Goal: Task Accomplishment & Management: Use online tool/utility

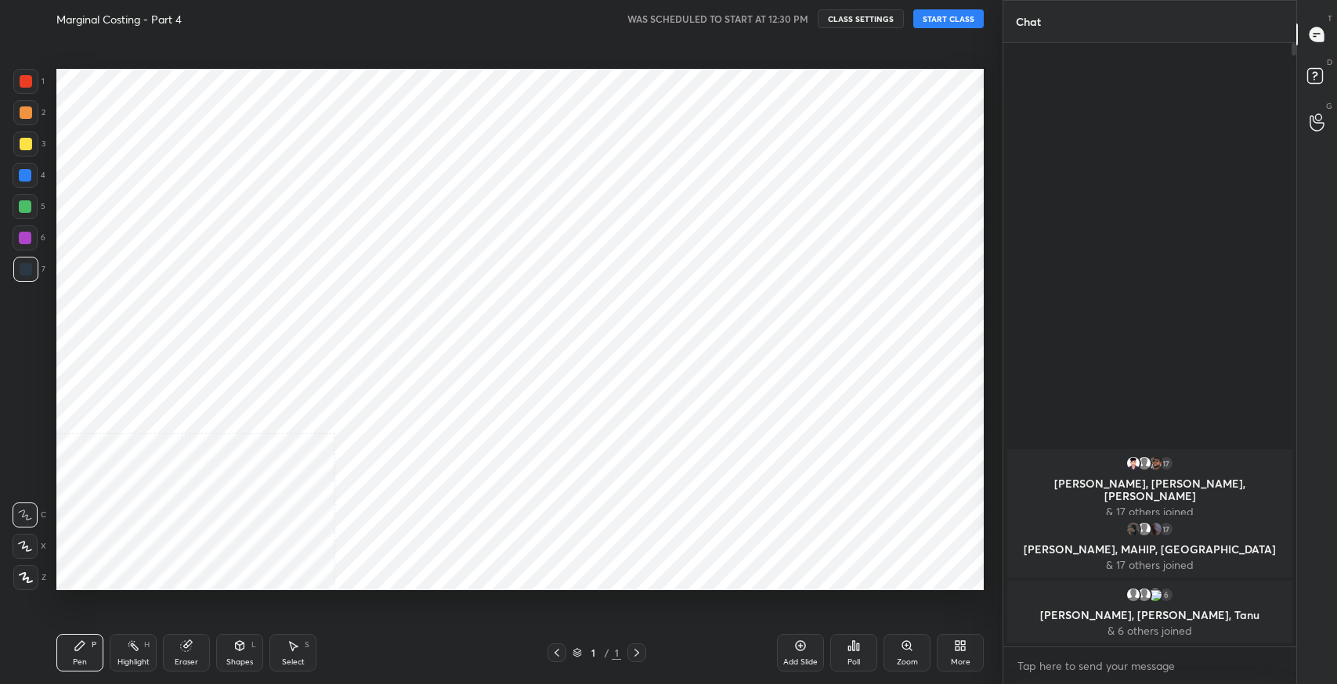
scroll to position [77719, 77364]
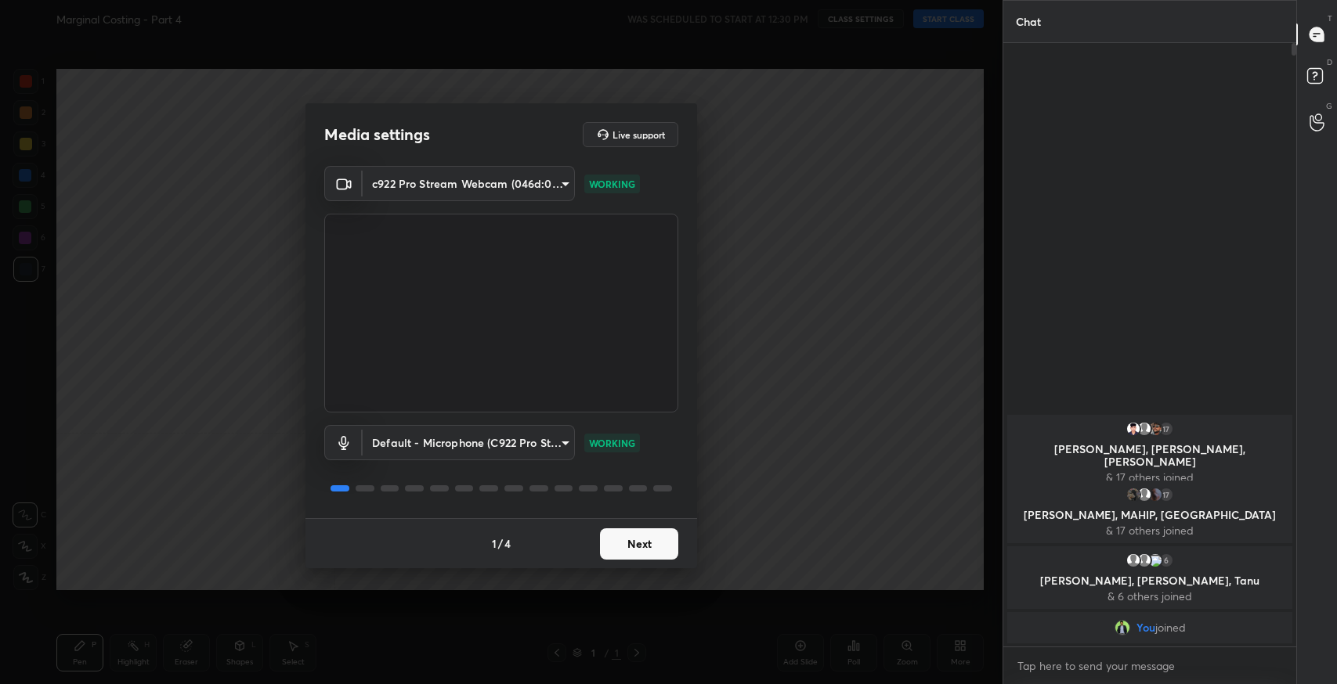
click at [626, 557] on button "Next" at bounding box center [639, 544] width 78 height 31
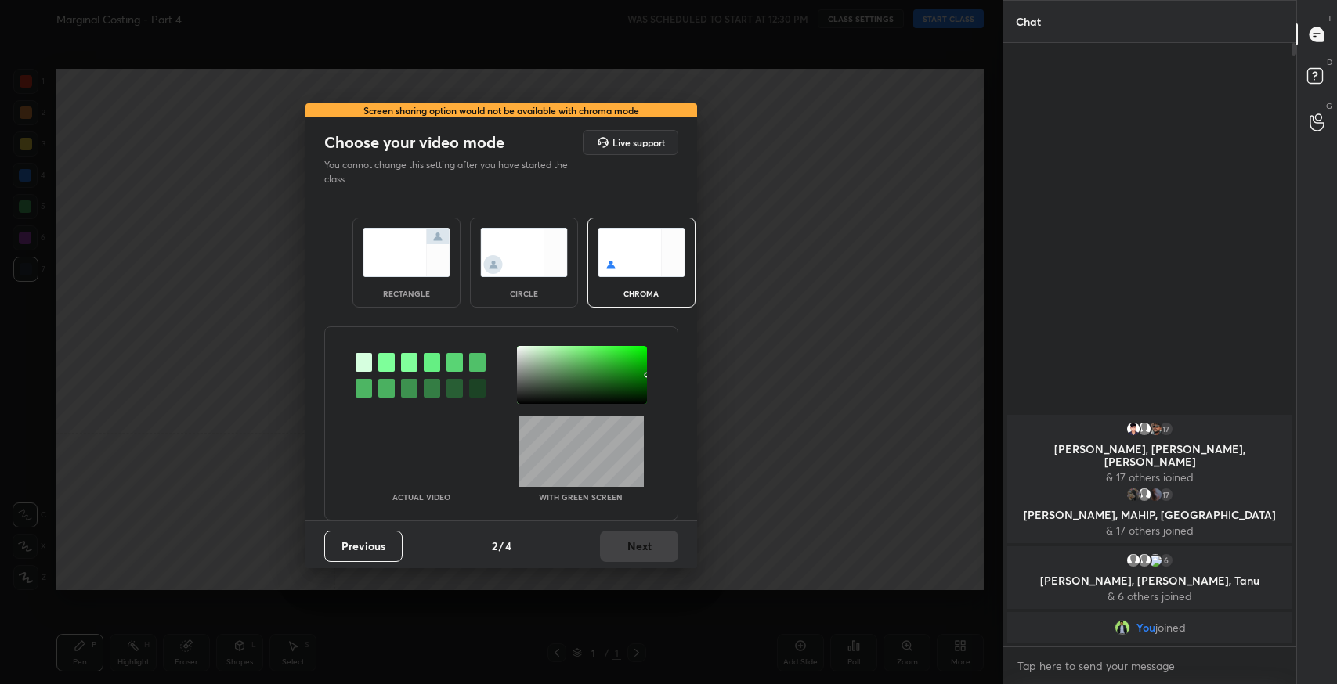
click at [402, 267] on img at bounding box center [407, 252] width 88 height 49
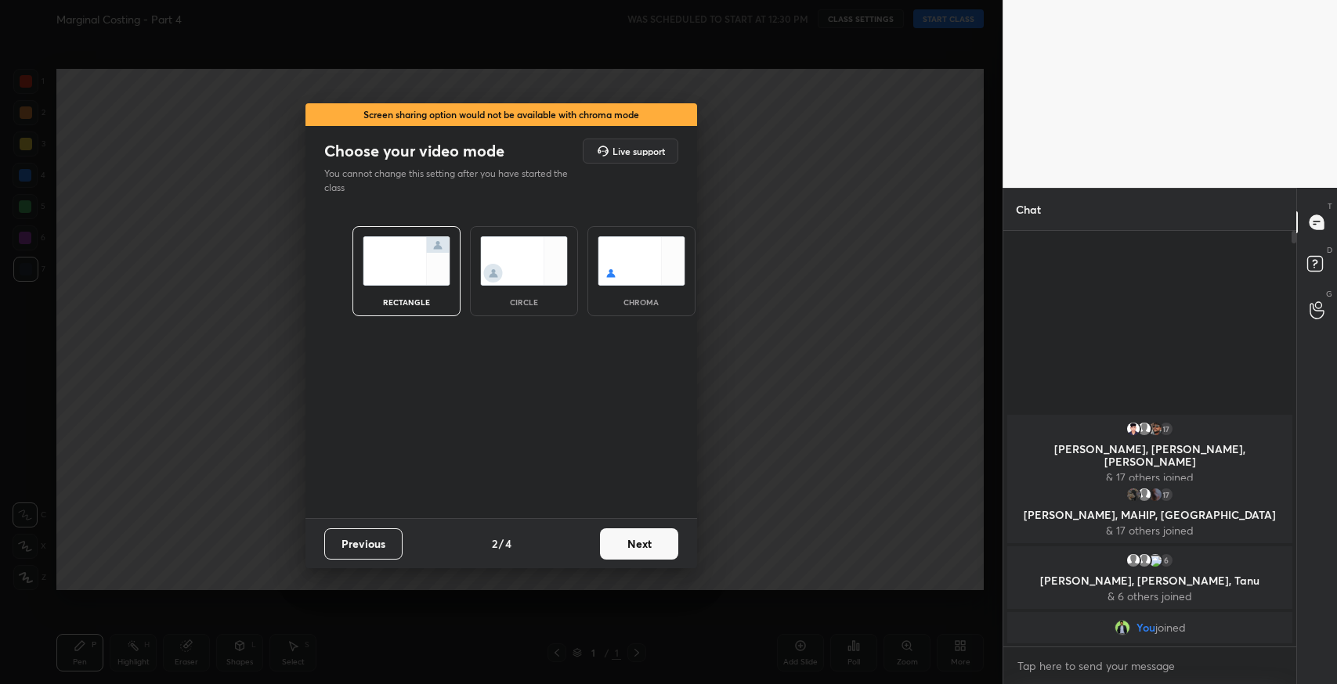
click at [639, 543] on button "Next" at bounding box center [639, 544] width 78 height 31
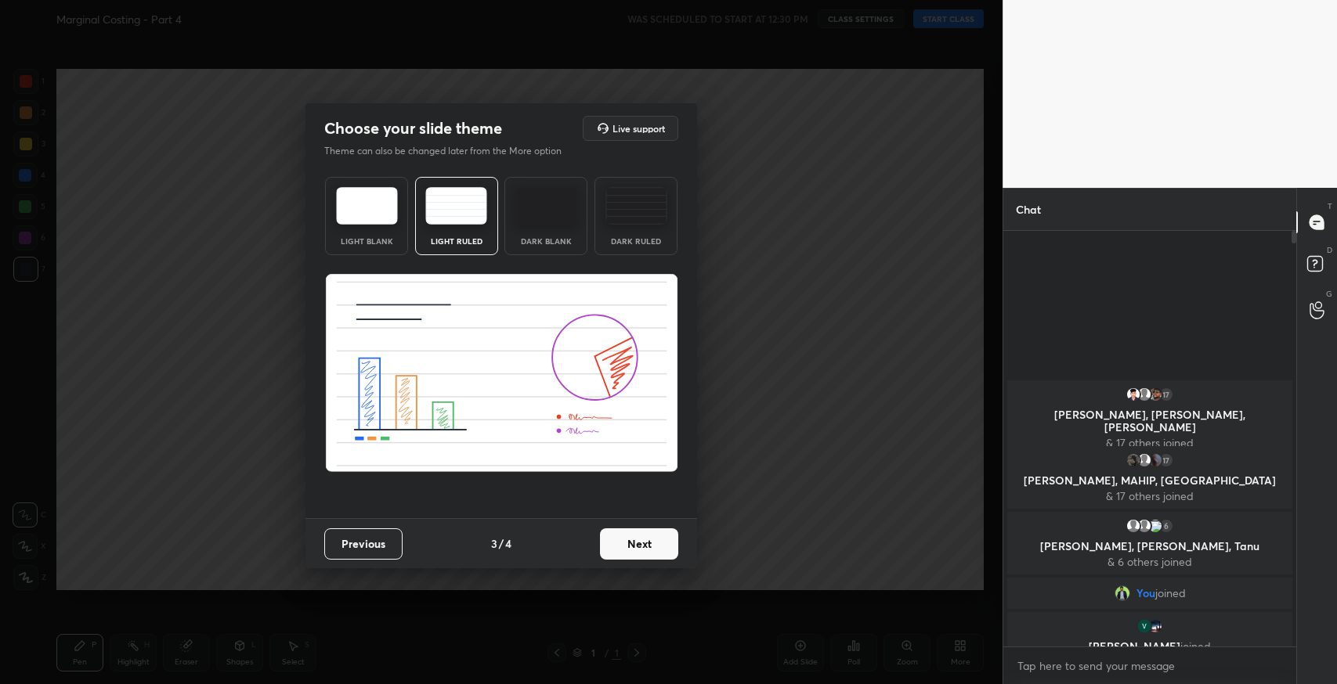
click at [647, 561] on div "Previous 3 / 4 Next" at bounding box center [501, 543] width 392 height 50
click at [650, 548] on button "Next" at bounding box center [639, 544] width 78 height 31
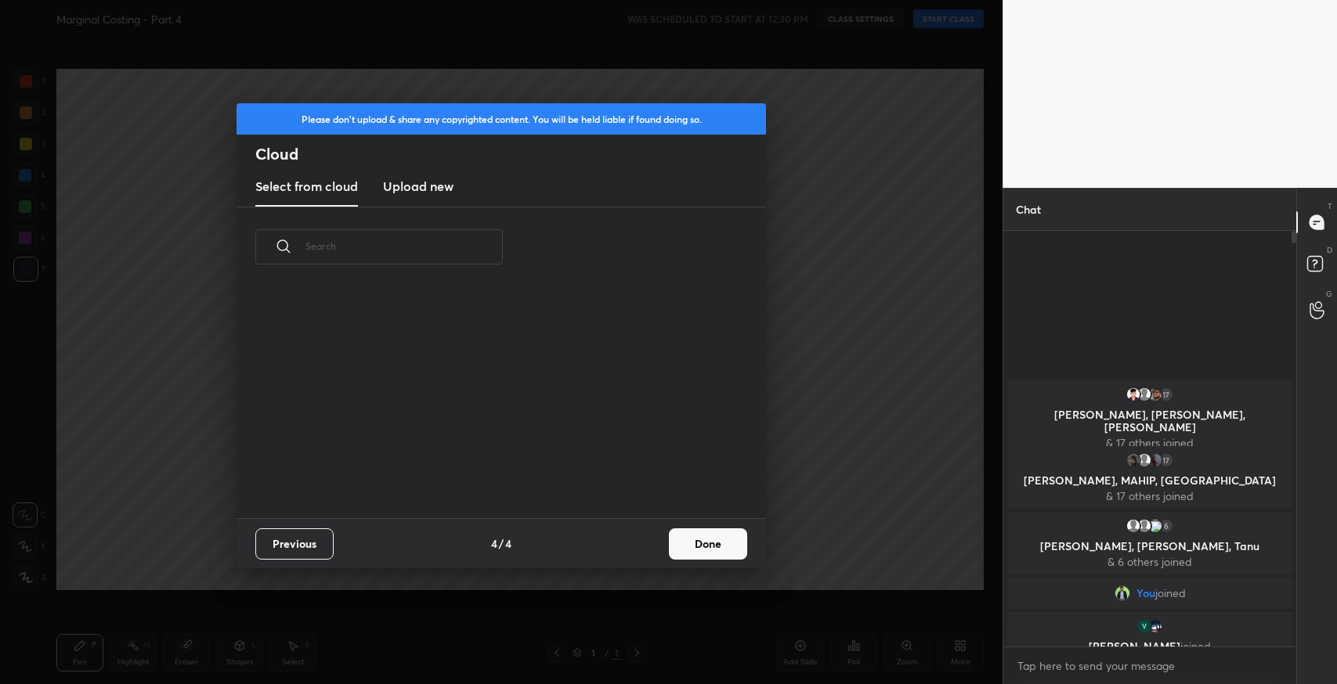
scroll to position [232, 502]
click at [683, 546] on button "Done" at bounding box center [708, 544] width 78 height 31
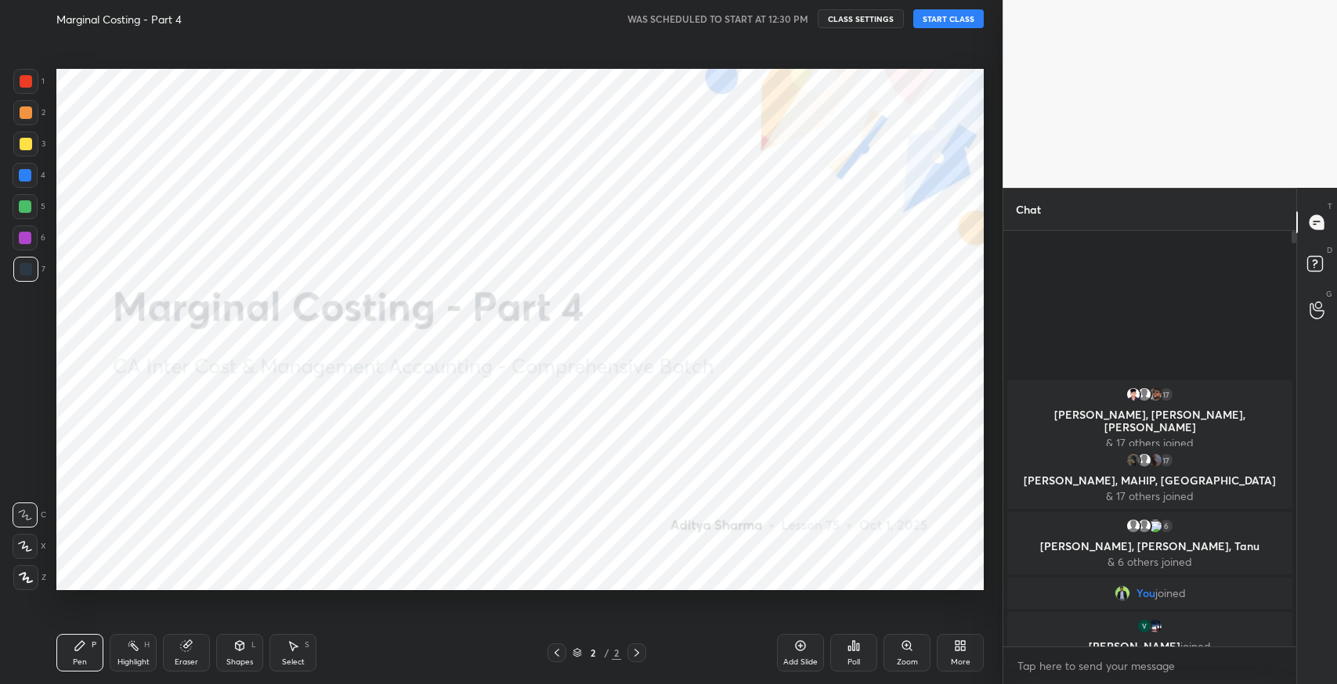
click at [926, 20] on button "START CLASS" at bounding box center [948, 18] width 70 height 19
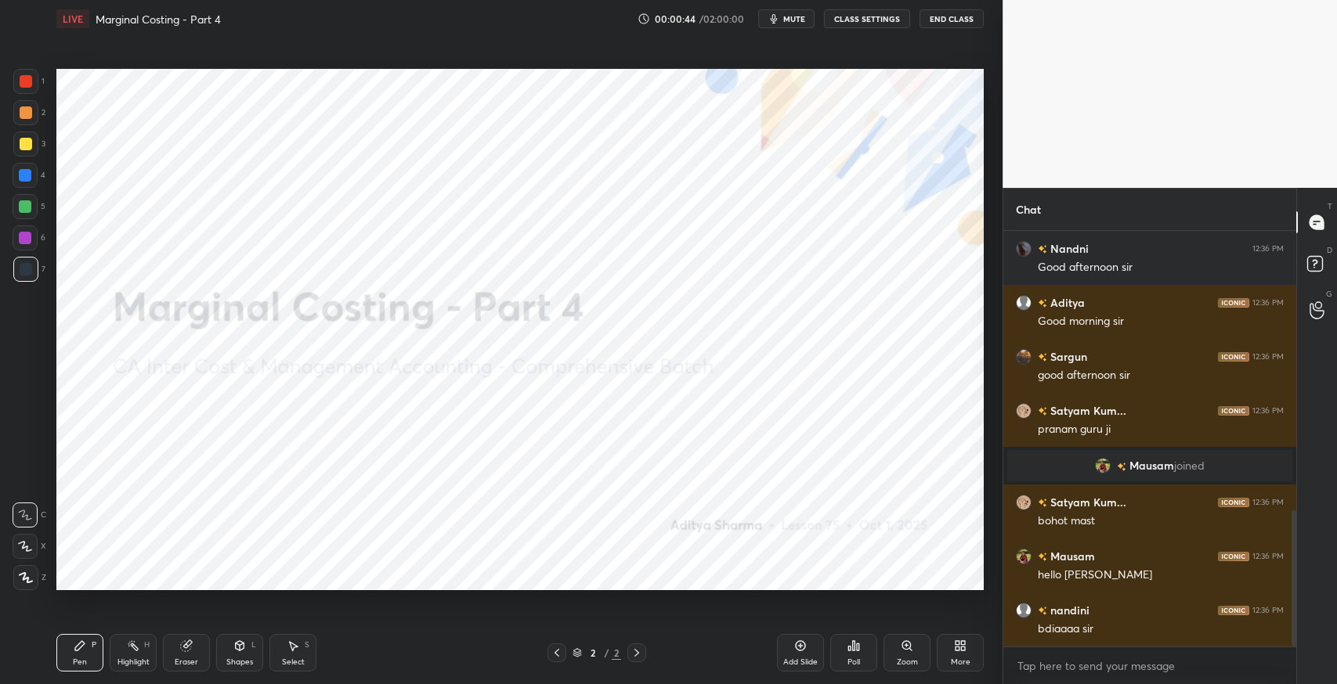
scroll to position [903, 0]
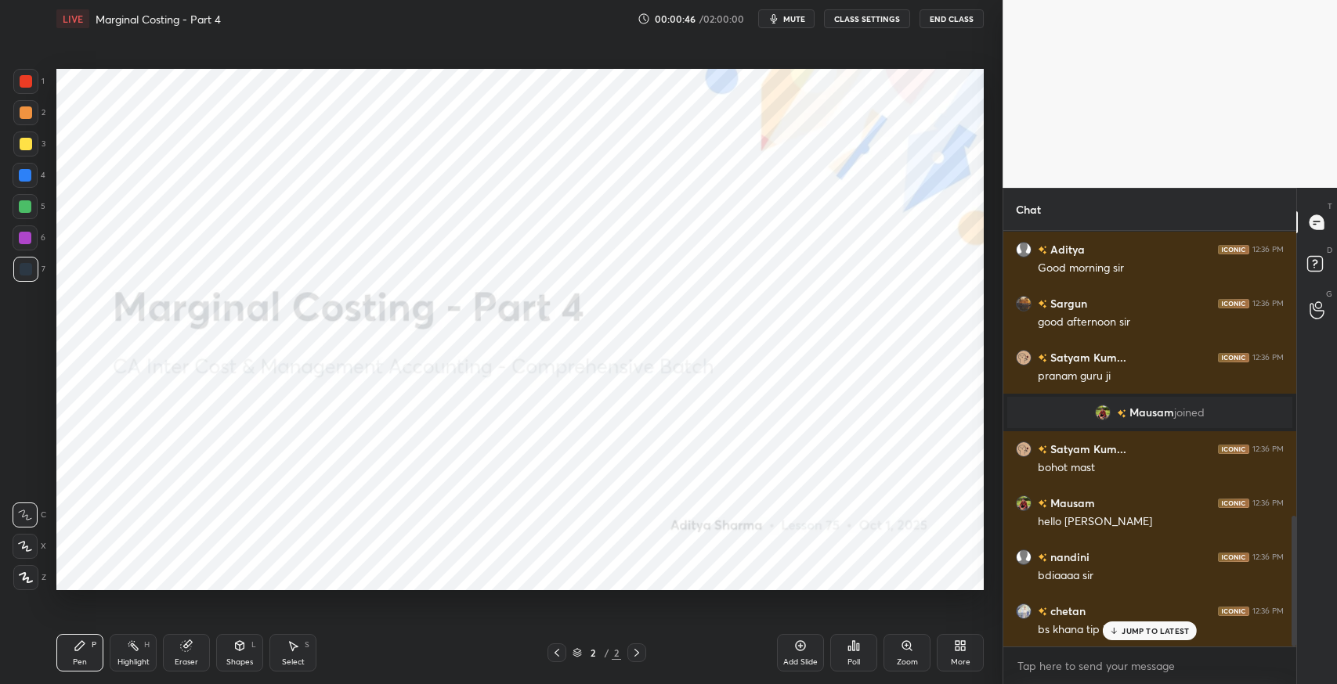
click at [1139, 630] on p "JUMP TO LATEST" at bounding box center [1154, 630] width 67 height 9
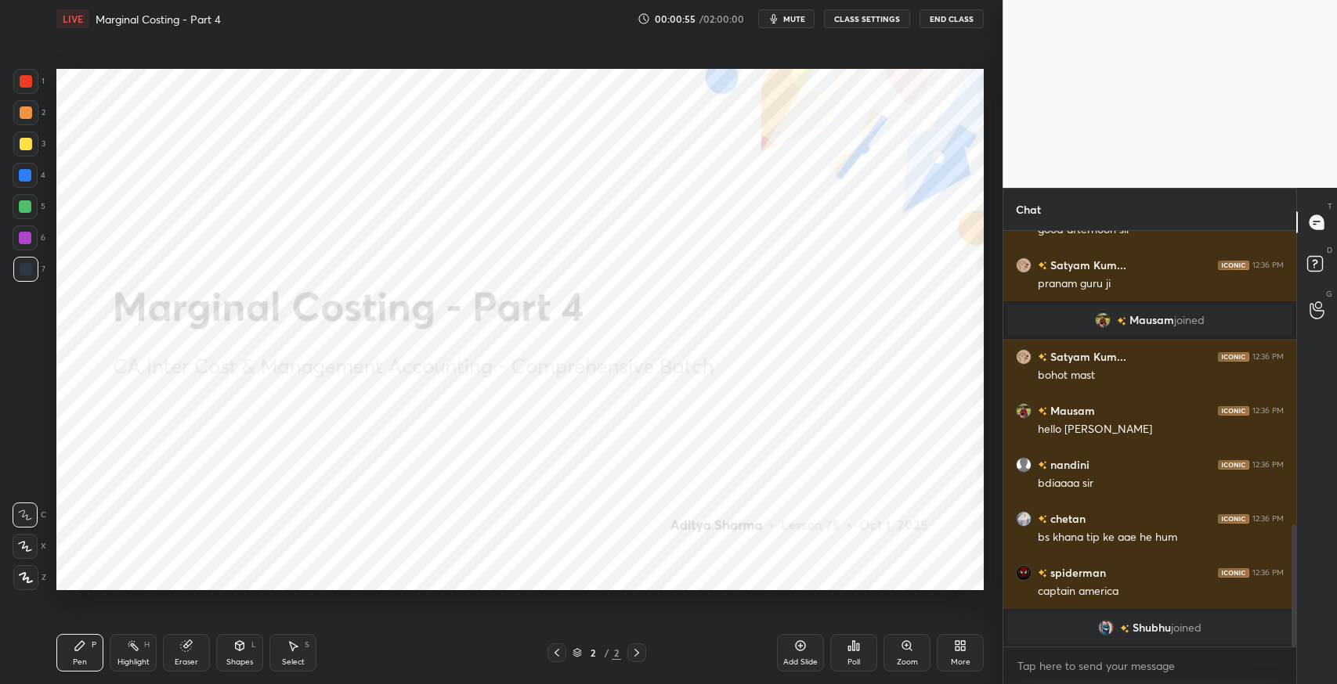
scroll to position [927, 0]
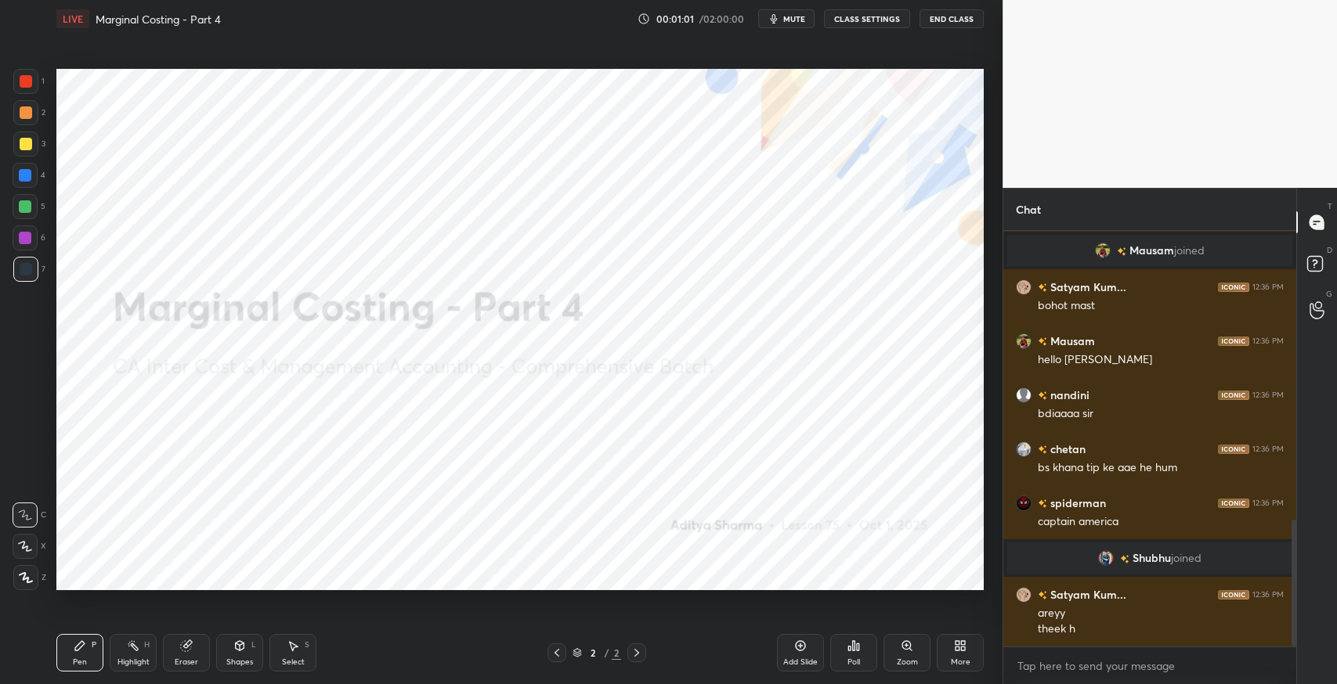
click at [713, 672] on div "Pen P Highlight H Eraser Shapes L Select S 2 / 2 Add Slide Poll Zoom More" at bounding box center [519, 653] width 927 height 63
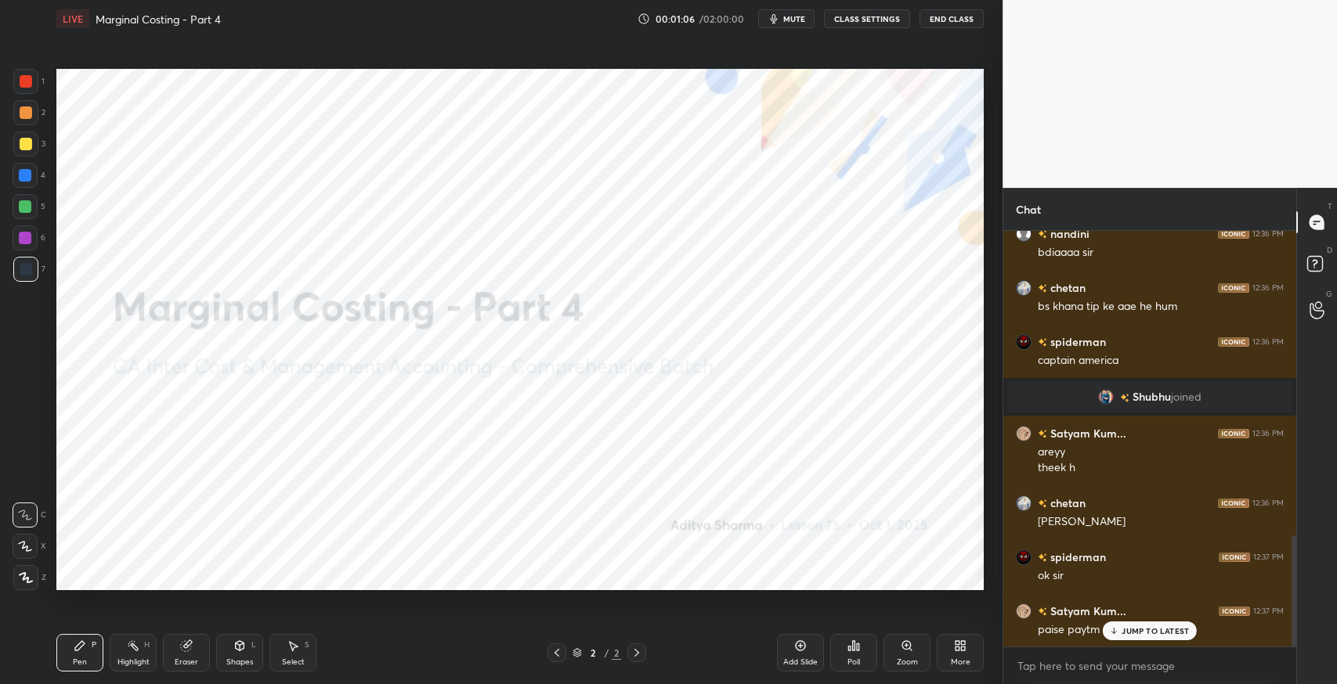
scroll to position [1142, 0]
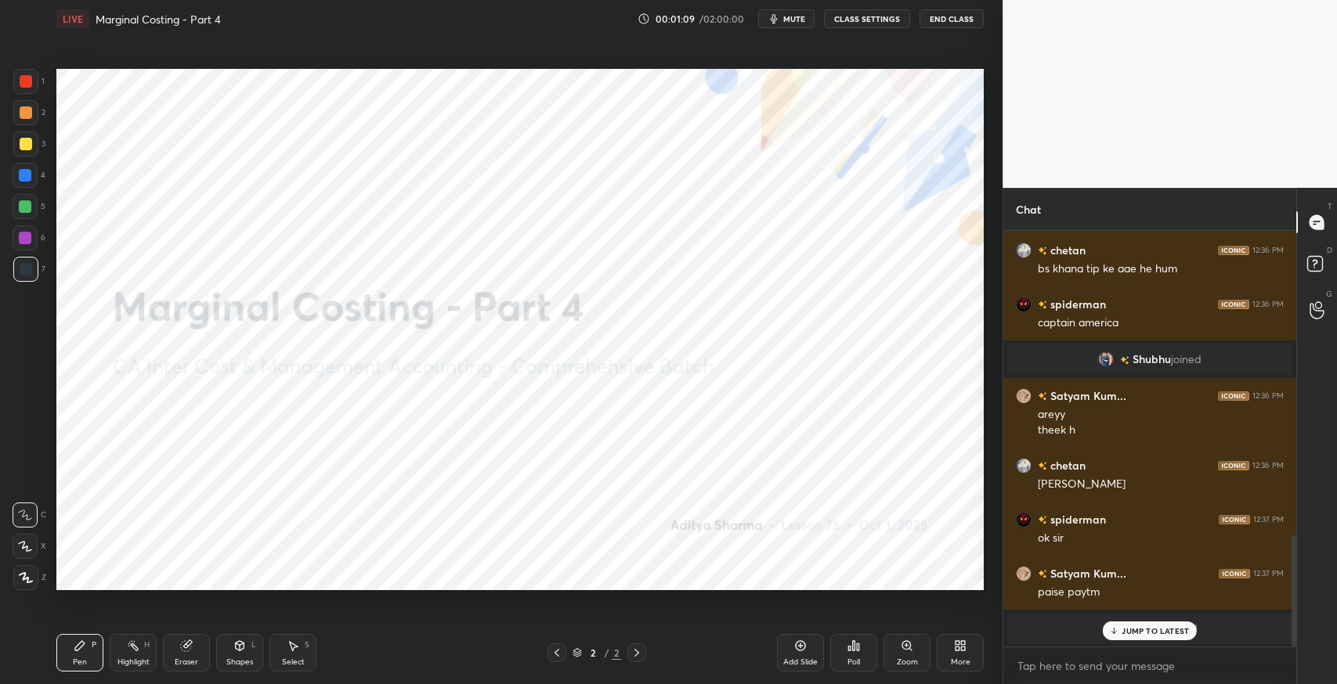
click at [1134, 636] on p "JUMP TO LATEST" at bounding box center [1154, 630] width 67 height 9
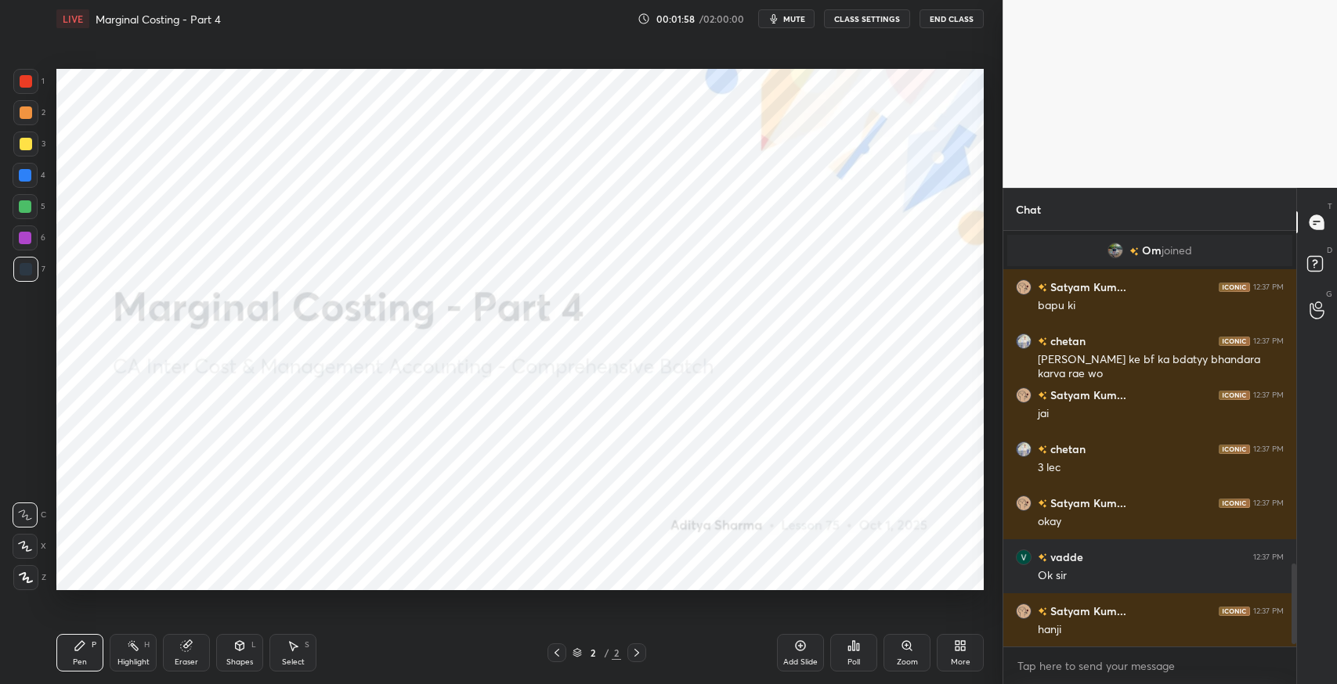
scroll to position [1715, 0]
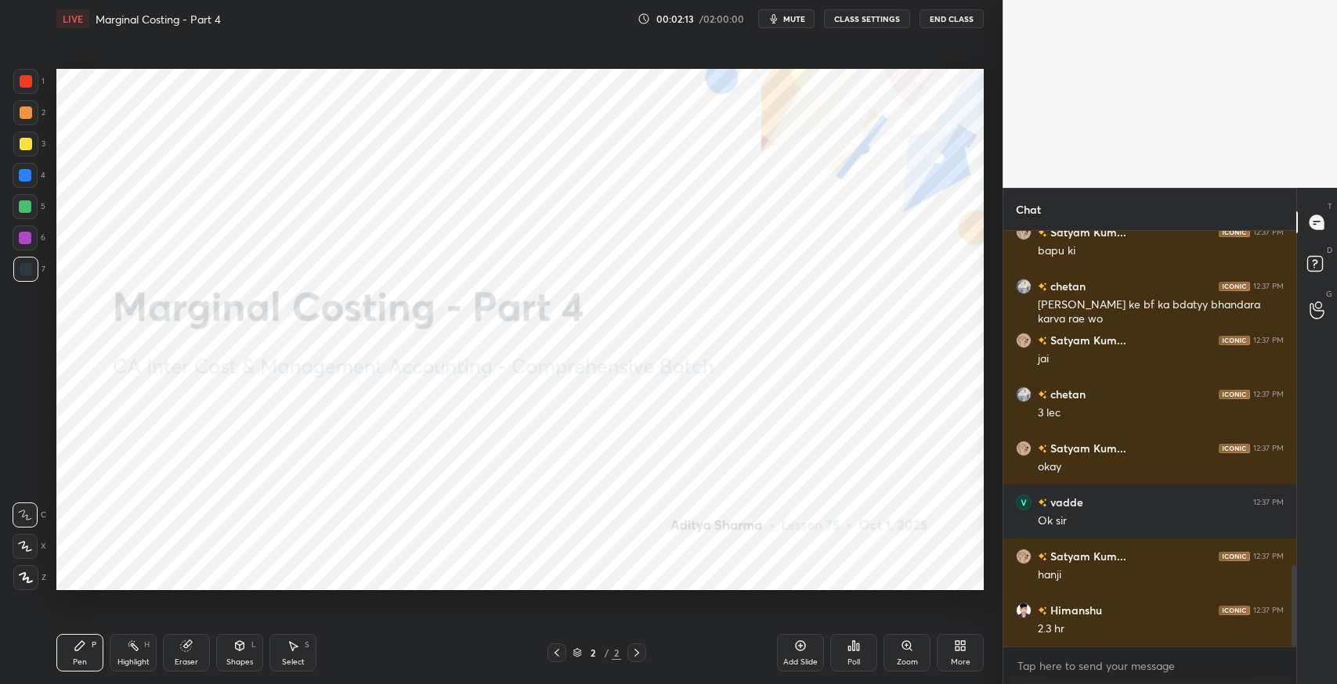
click at [960, 659] on div "More" at bounding box center [961, 663] width 20 height 8
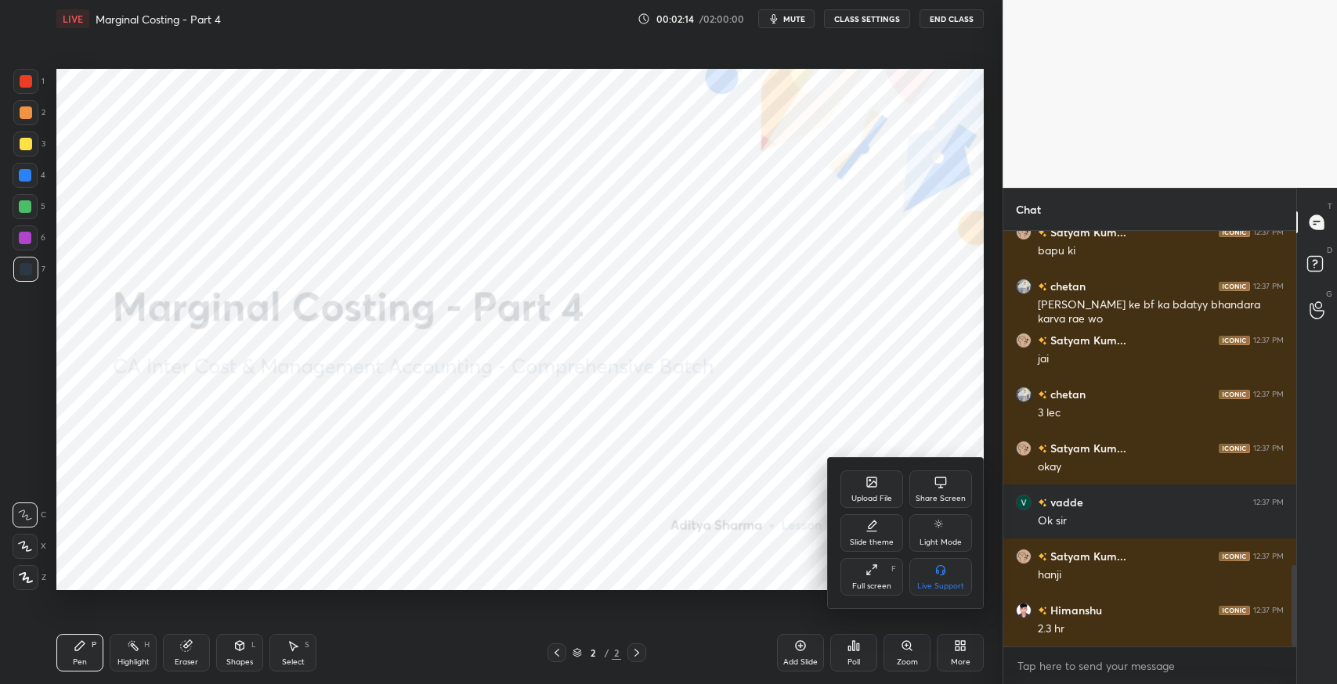
scroll to position [1768, 0]
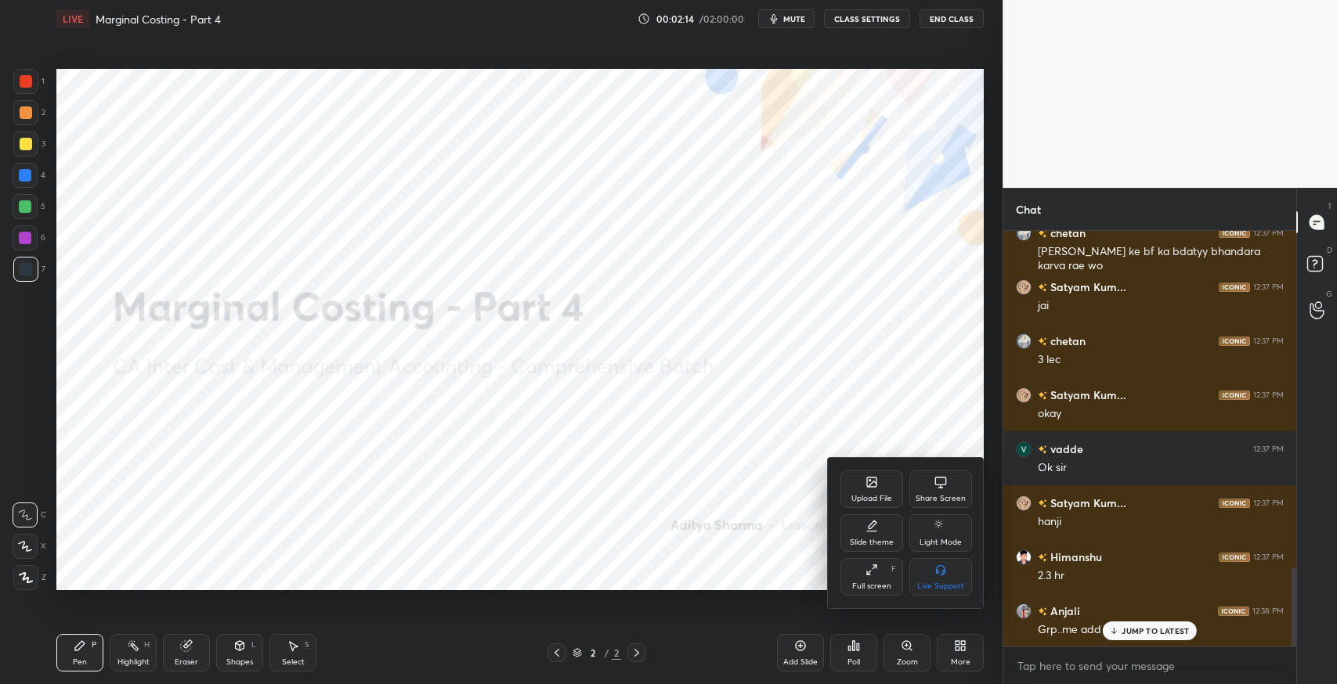
click at [864, 496] on div "Upload File" at bounding box center [871, 499] width 41 height 8
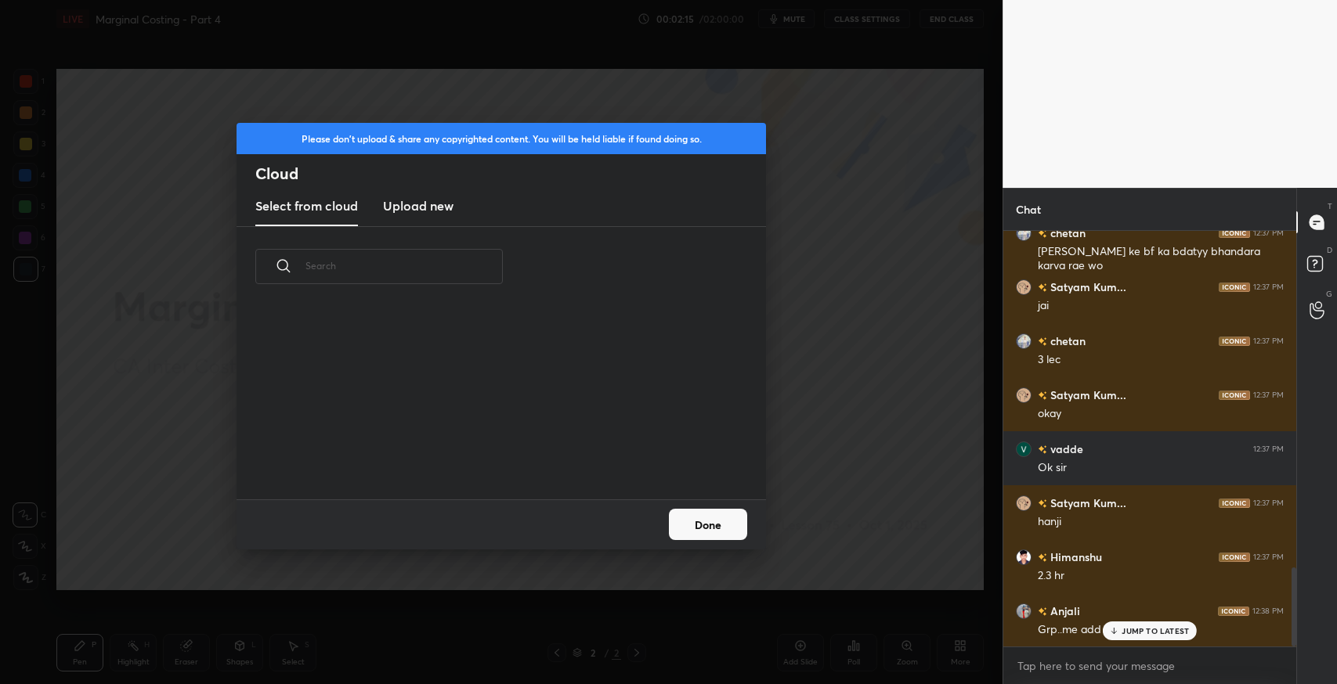
scroll to position [193, 502]
click at [428, 212] on h3 "Upload new" at bounding box center [418, 206] width 70 height 19
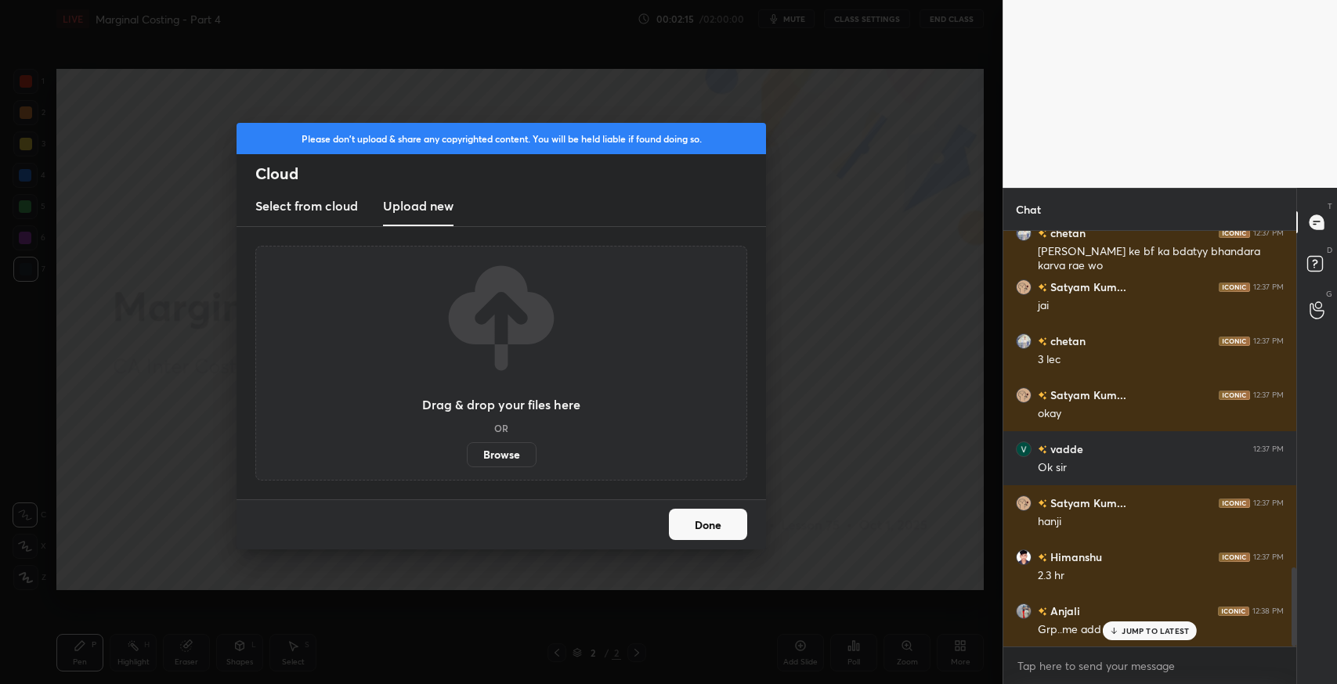
scroll to position [1823, 0]
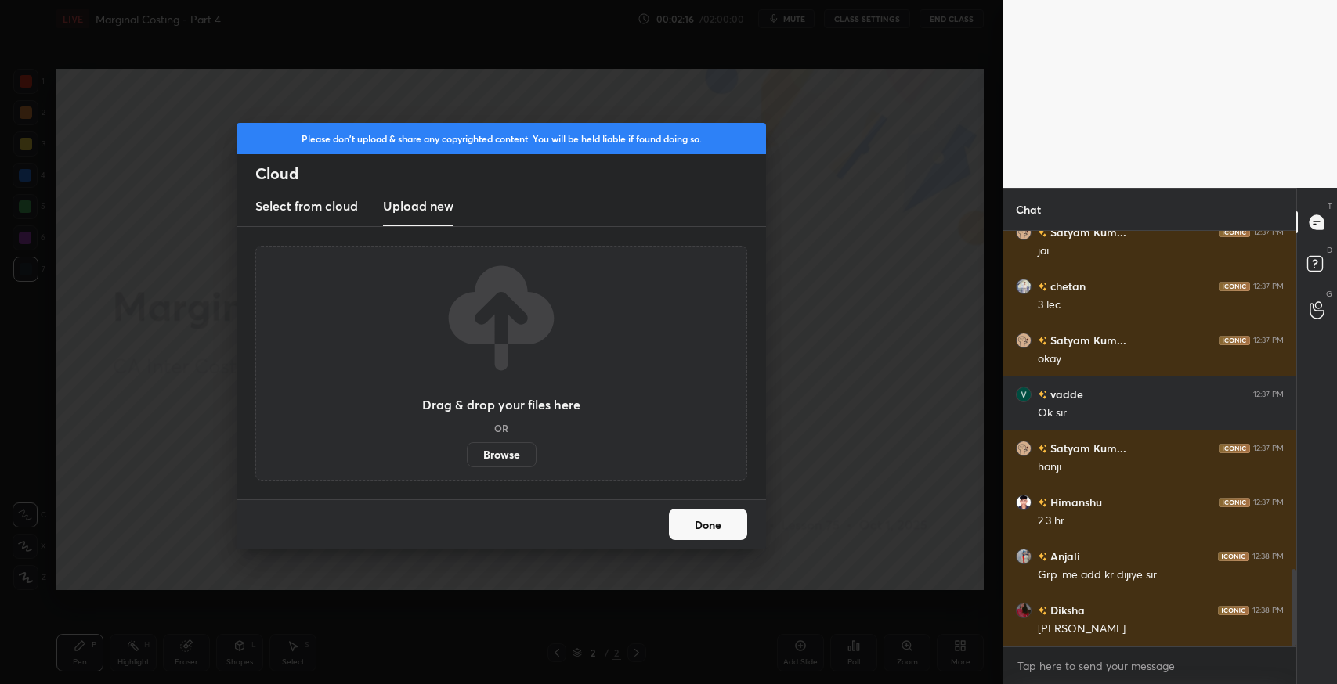
click at [508, 461] on label "Browse" at bounding box center [502, 454] width 70 height 25
click at [467, 461] on input "Browse" at bounding box center [467, 454] width 0 height 25
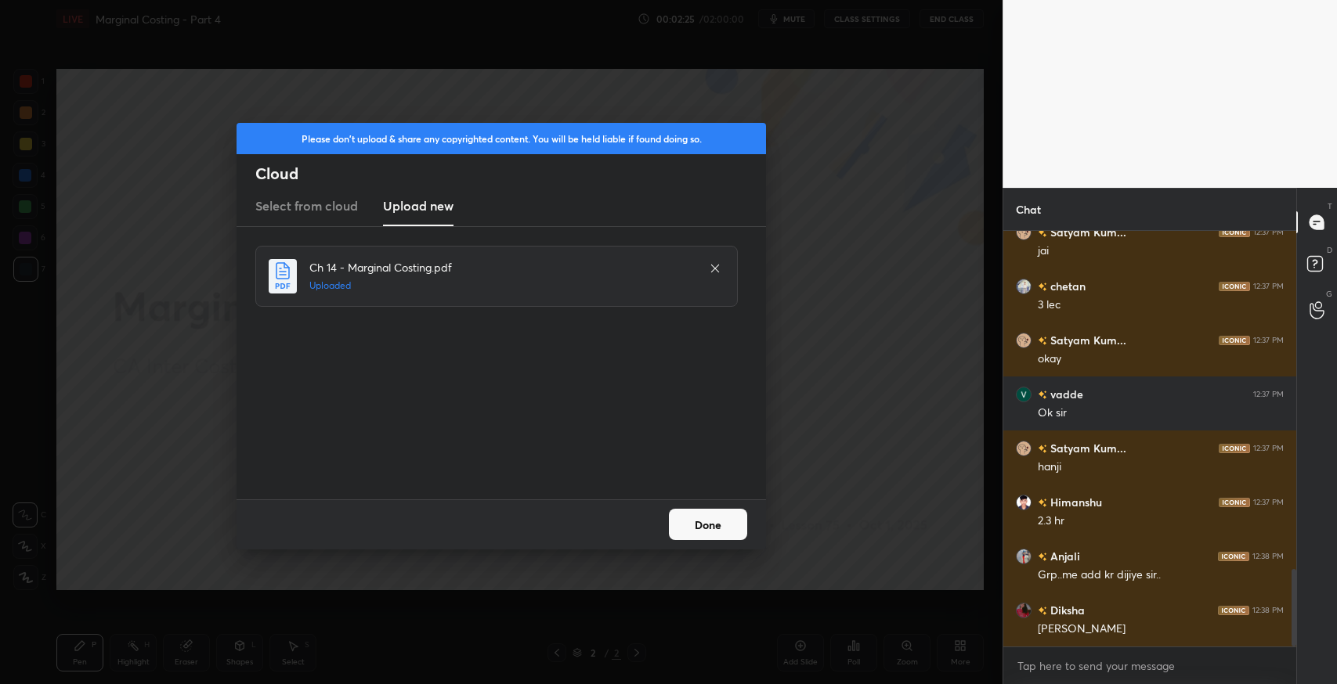
click at [700, 528] on button "Done" at bounding box center [708, 524] width 78 height 31
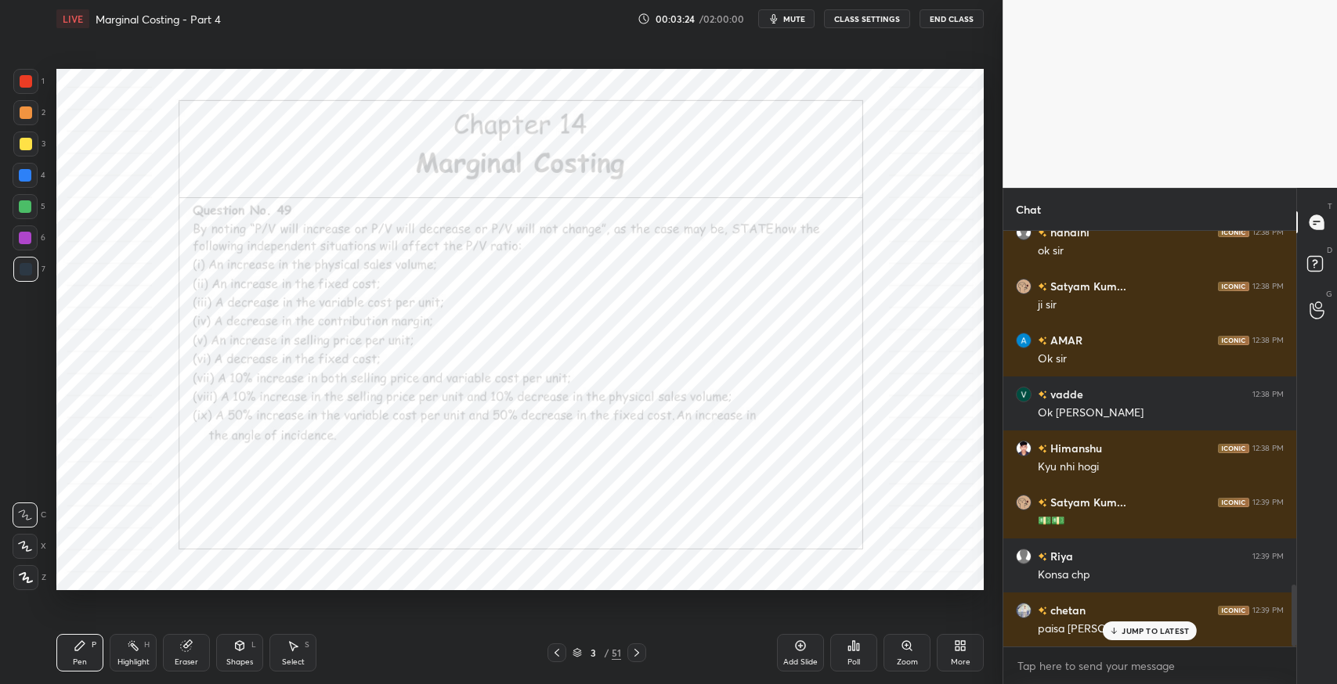
scroll to position [2362, 0]
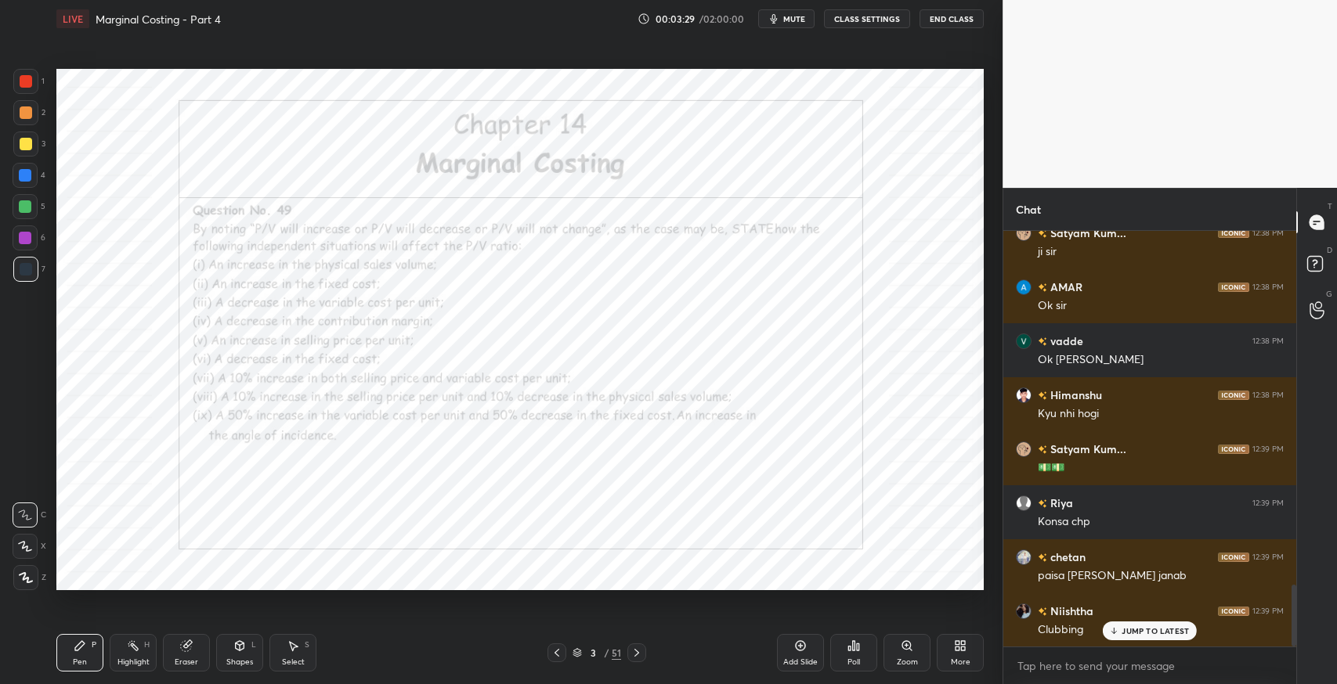
click at [645, 657] on div at bounding box center [636, 653] width 19 height 19
click at [636, 655] on icon at bounding box center [636, 653] width 13 height 13
click at [633, 659] on div at bounding box center [636, 653] width 19 height 19
click at [633, 656] on icon at bounding box center [636, 653] width 13 height 13
click at [641, 654] on icon at bounding box center [636, 653] width 13 height 13
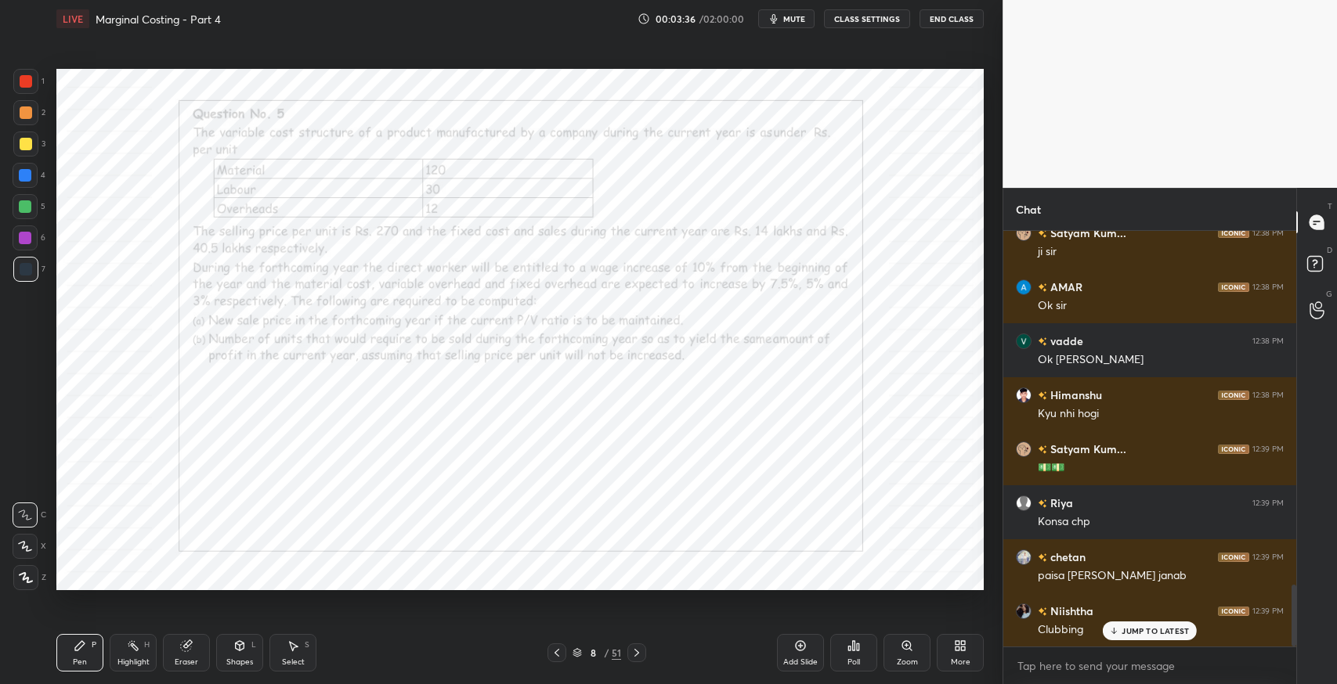
click at [638, 655] on icon at bounding box center [636, 653] width 13 height 13
click at [638, 656] on icon at bounding box center [636, 653] width 13 height 13
click at [639, 657] on icon at bounding box center [636, 653] width 13 height 13
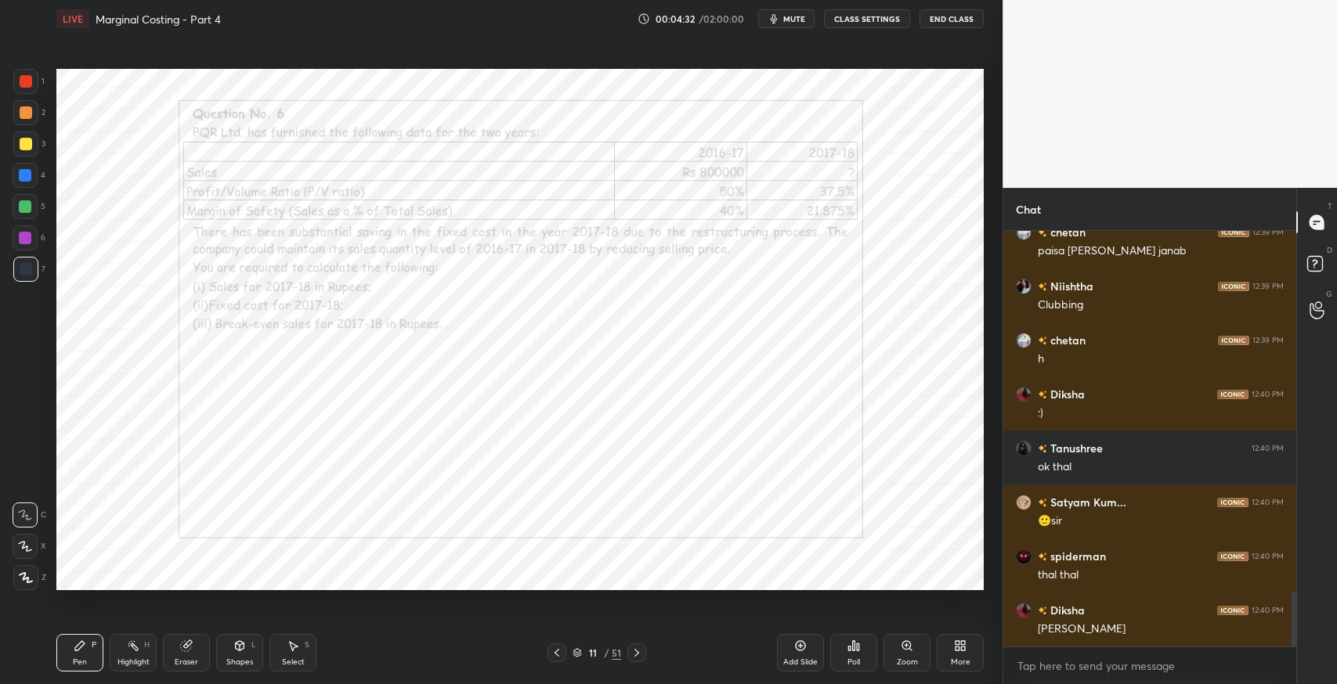
scroll to position [2741, 0]
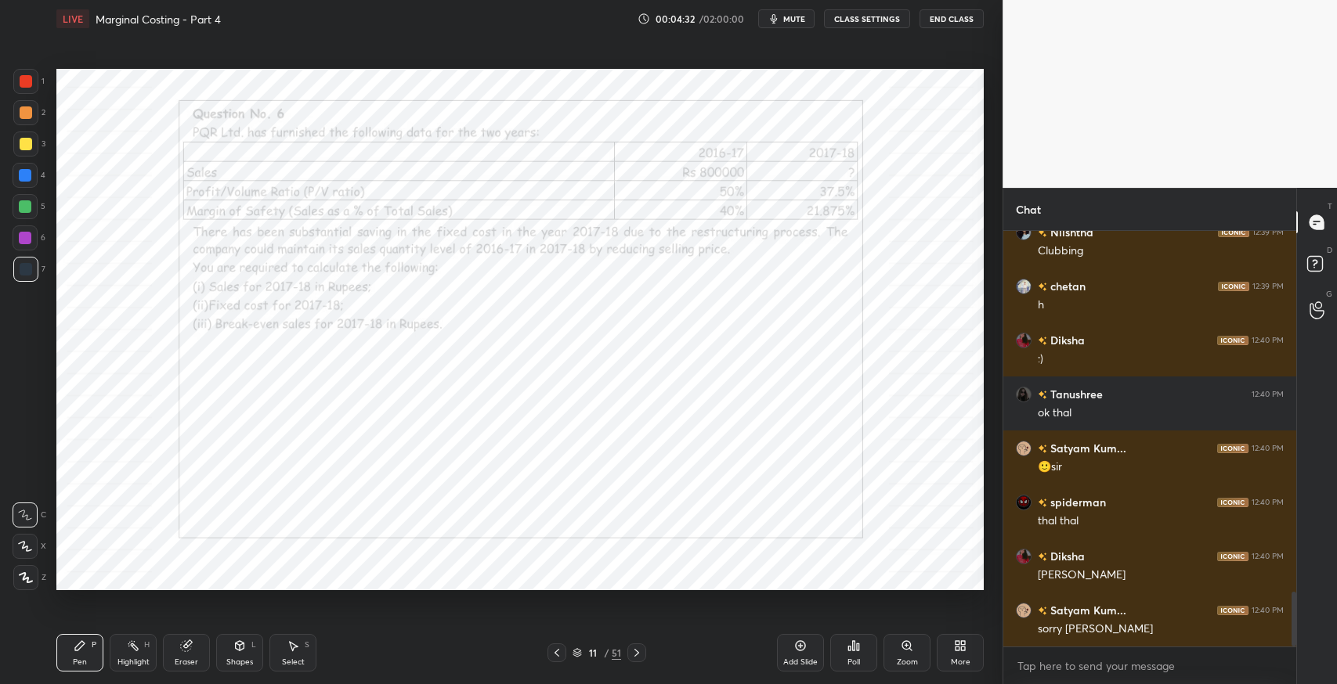
click at [82, 651] on icon at bounding box center [80, 646] width 13 height 13
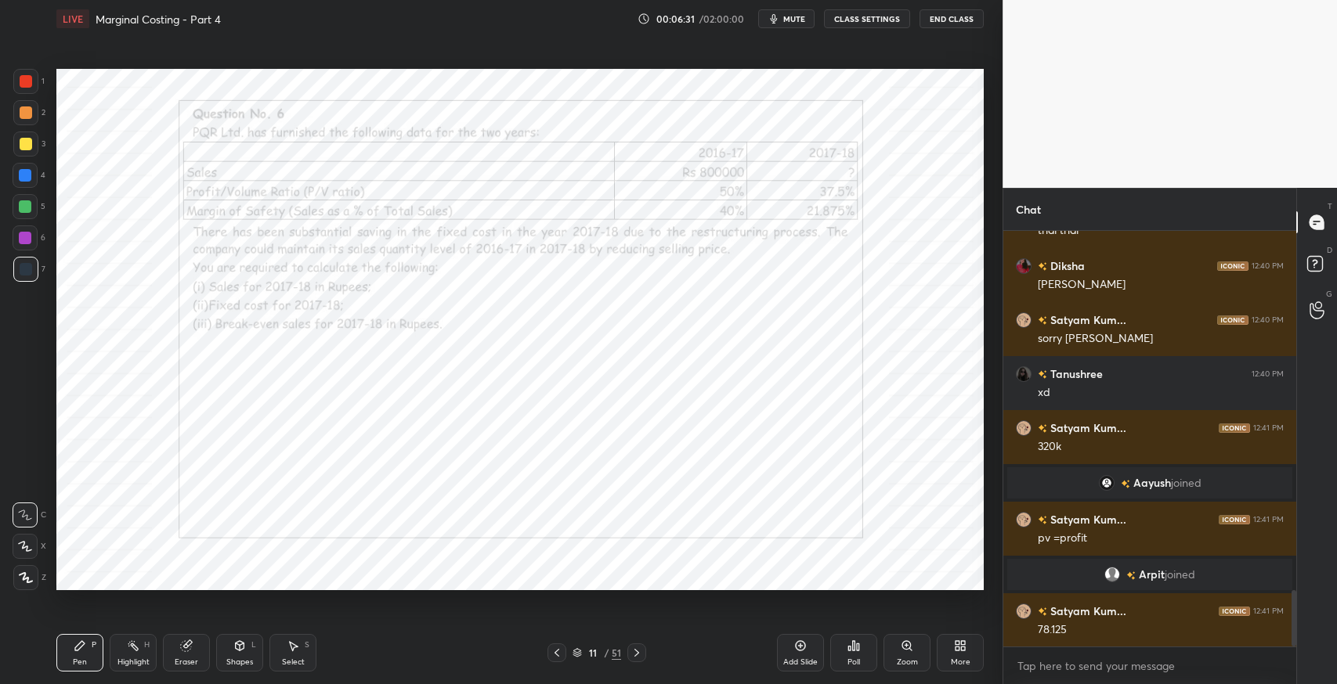
scroll to position [2644, 0]
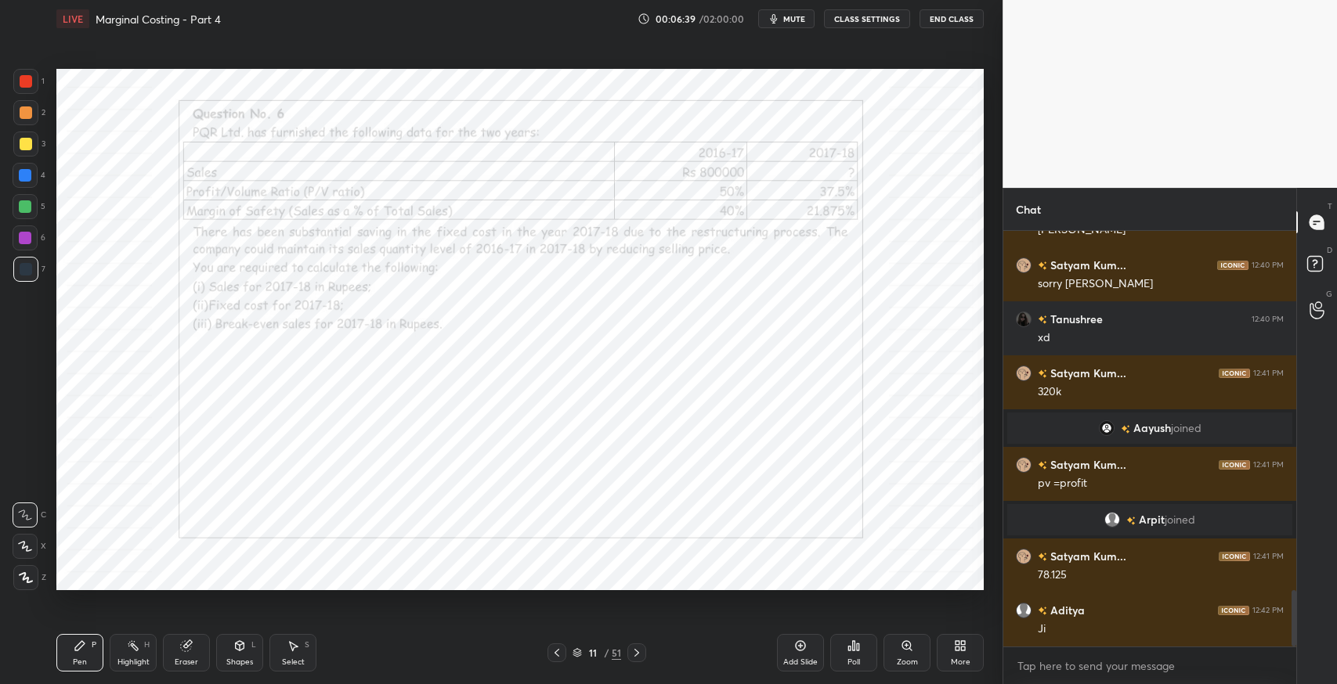
click at [238, 654] on div "Shapes L" at bounding box center [239, 653] width 47 height 38
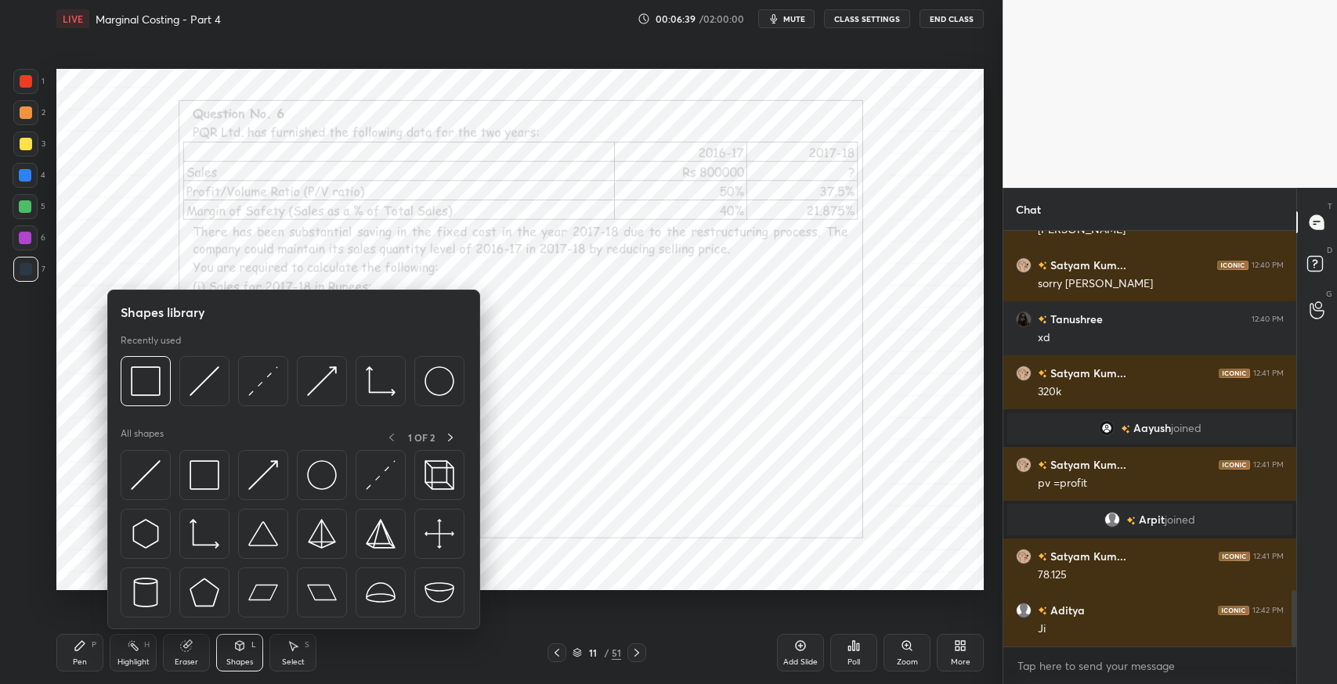
click at [208, 476] on img at bounding box center [204, 475] width 30 height 30
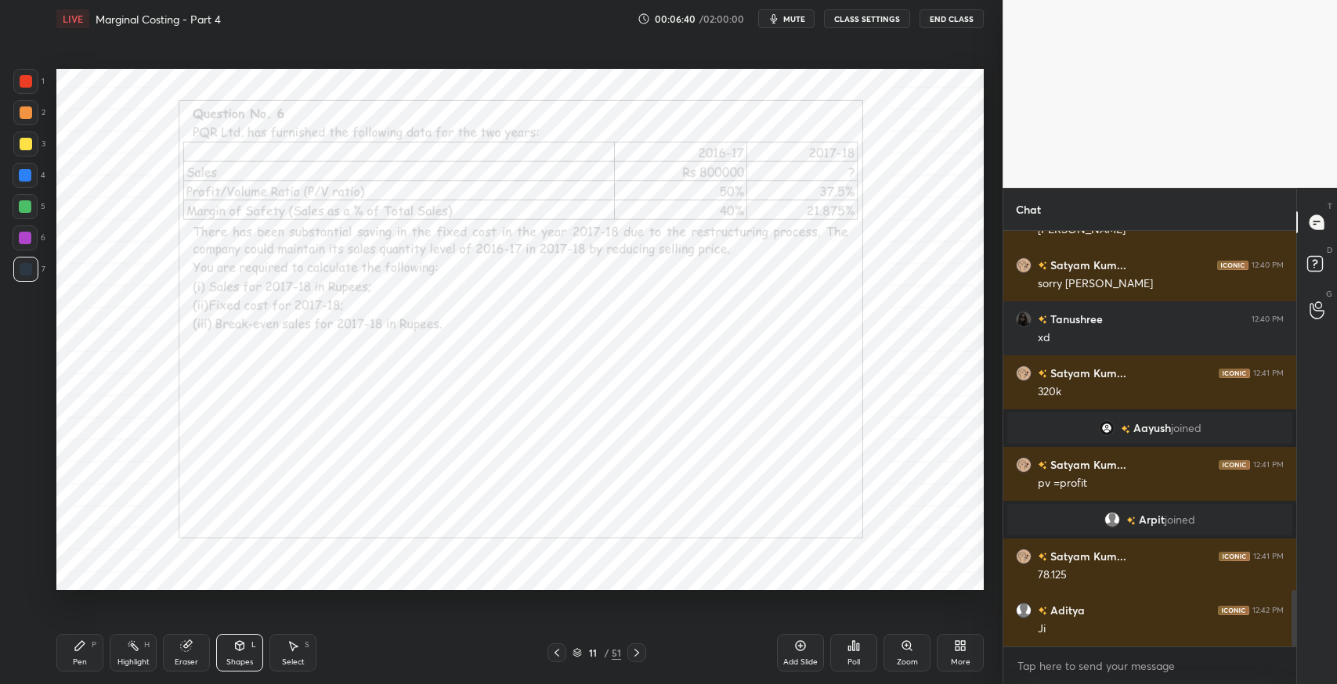
click at [28, 182] on div at bounding box center [25, 175] width 25 height 25
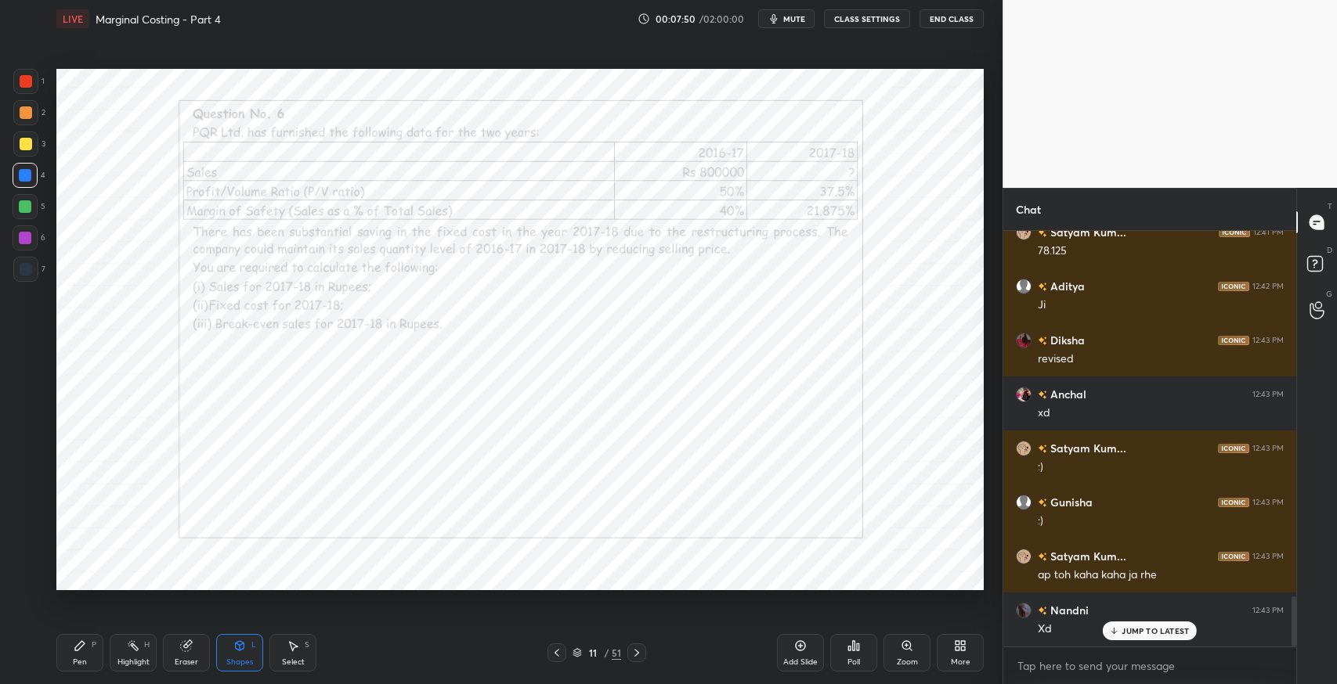
scroll to position [3021, 0]
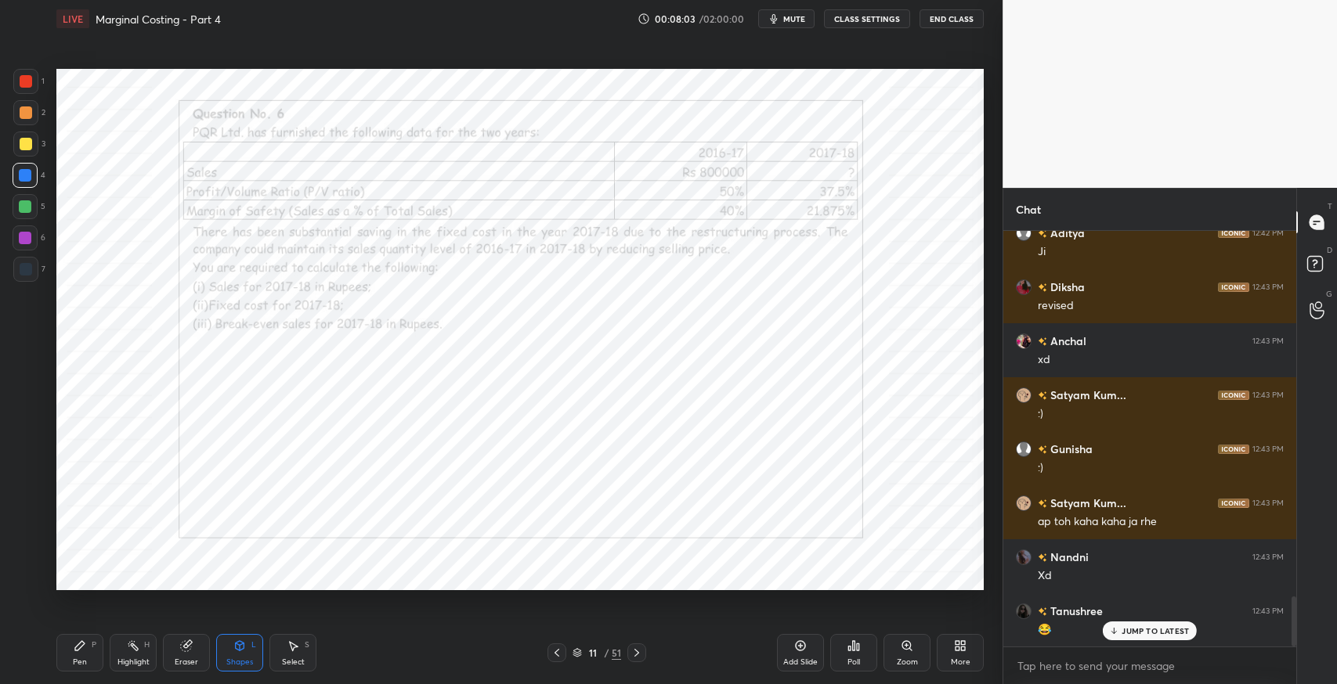
click at [1135, 636] on div "JUMP TO LATEST" at bounding box center [1150, 631] width 94 height 19
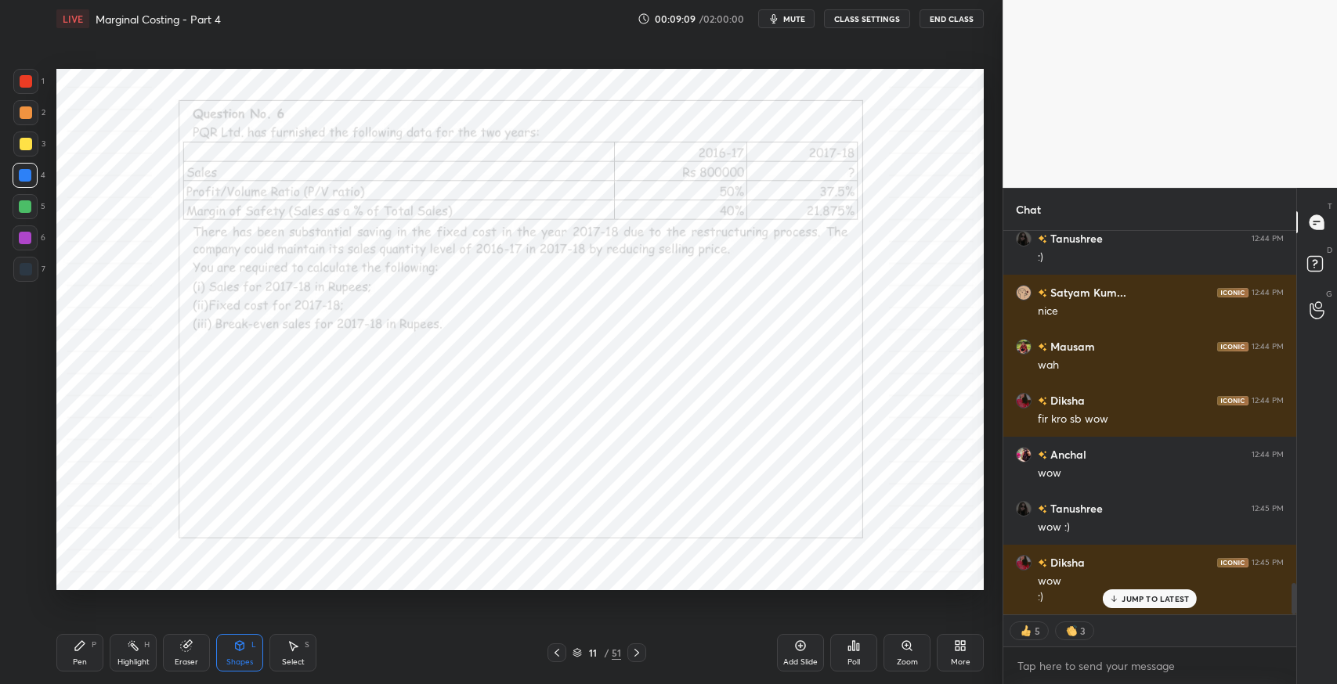
scroll to position [4311, 0]
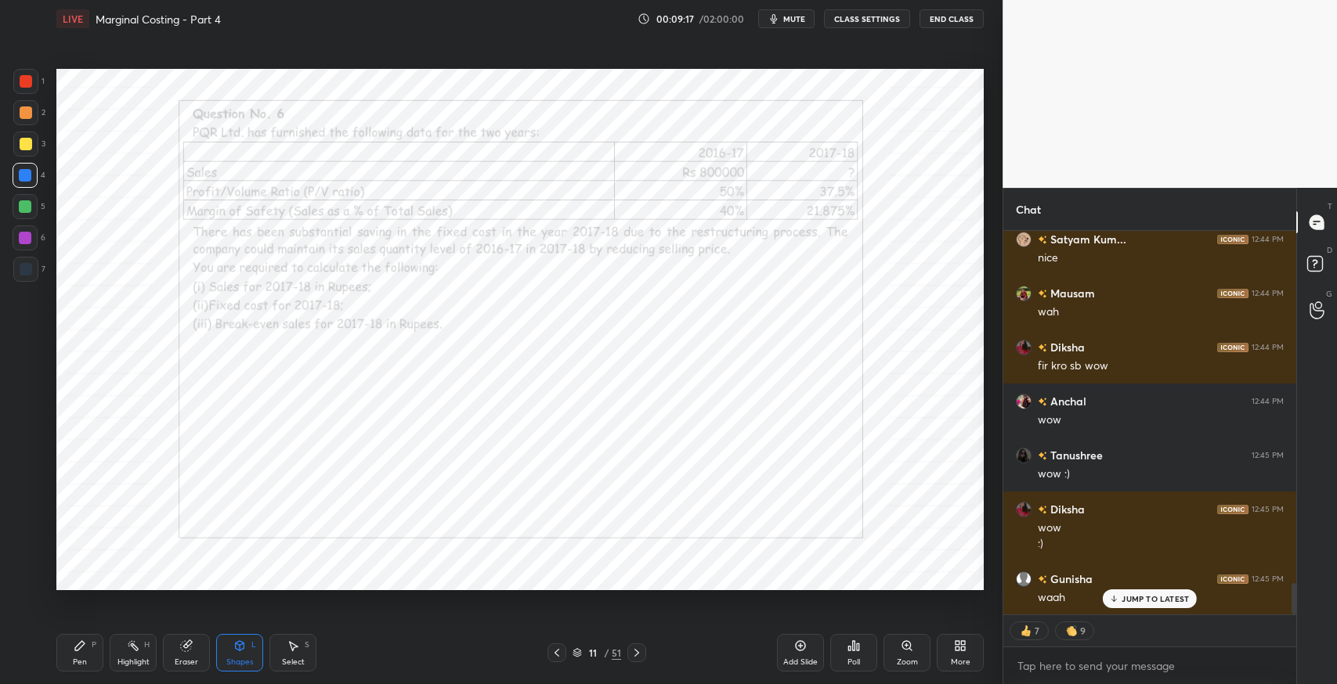
click at [1141, 599] on p "JUMP TO LATEST" at bounding box center [1154, 598] width 67 height 9
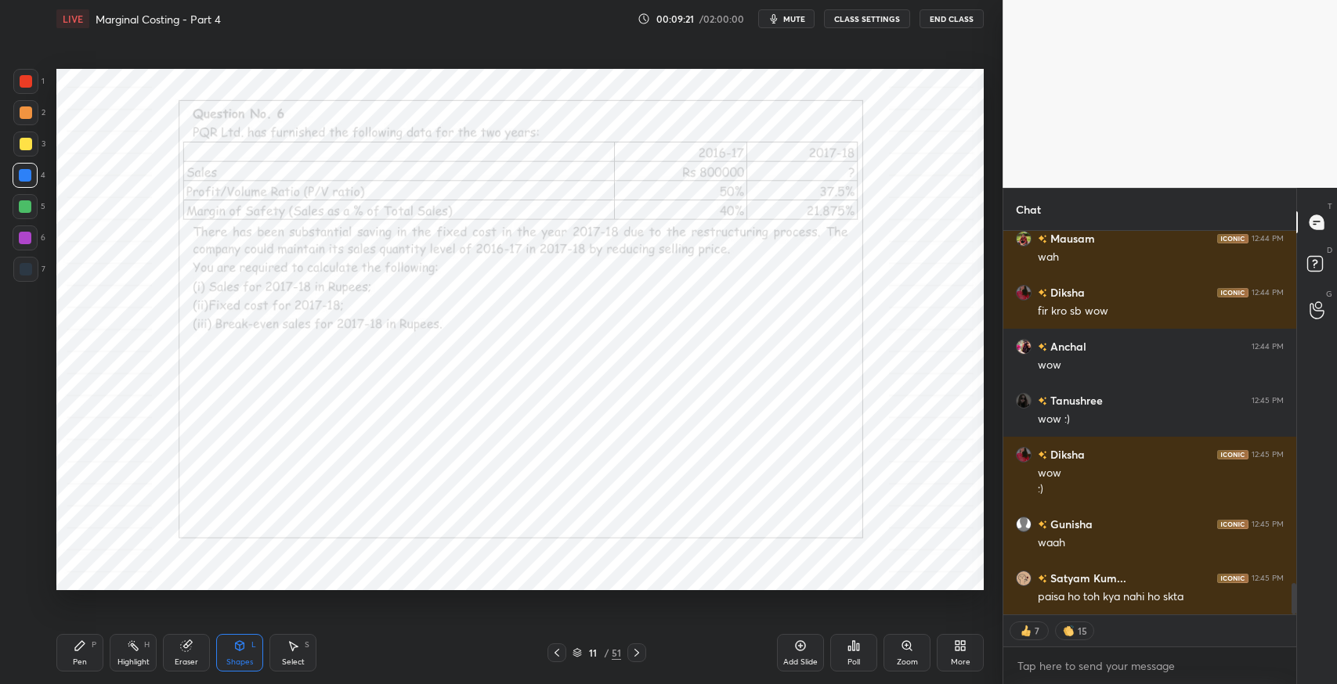
click at [790, 654] on div "Add Slide" at bounding box center [800, 653] width 47 height 38
click at [84, 648] on icon at bounding box center [80, 646] width 13 height 13
click at [13, 273] on div at bounding box center [25, 269] width 25 height 25
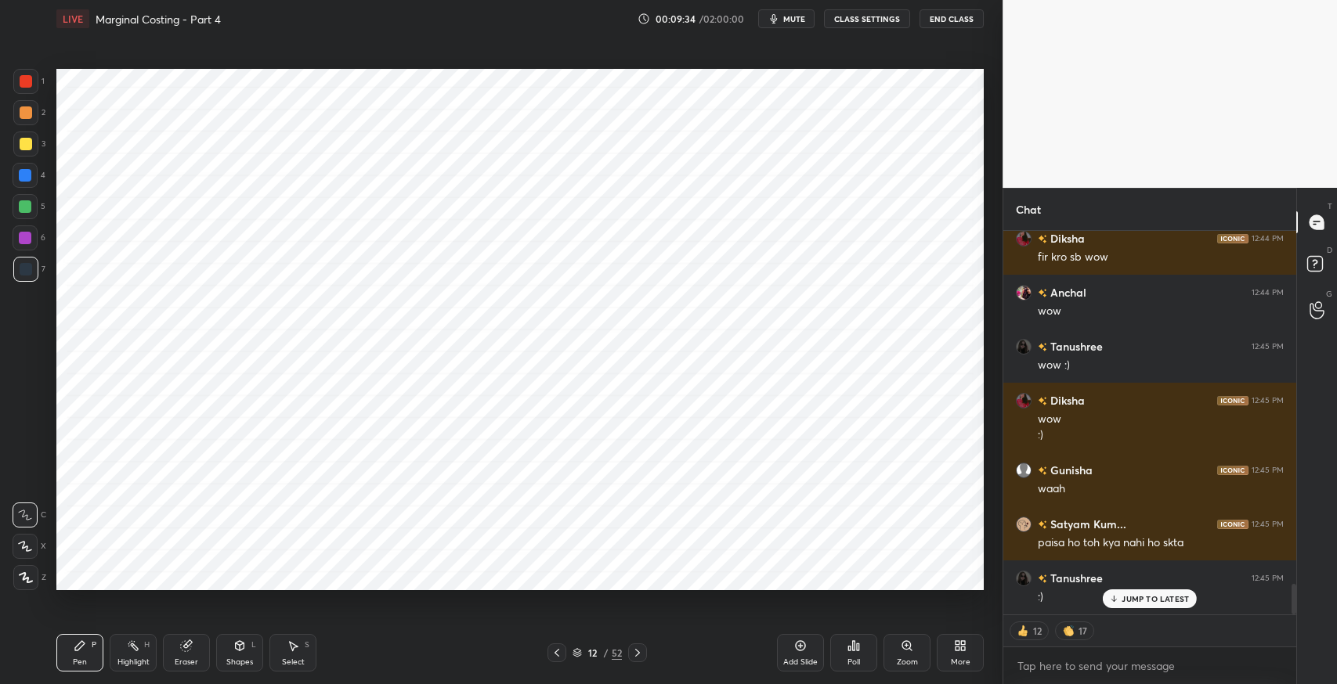
scroll to position [4473, 0]
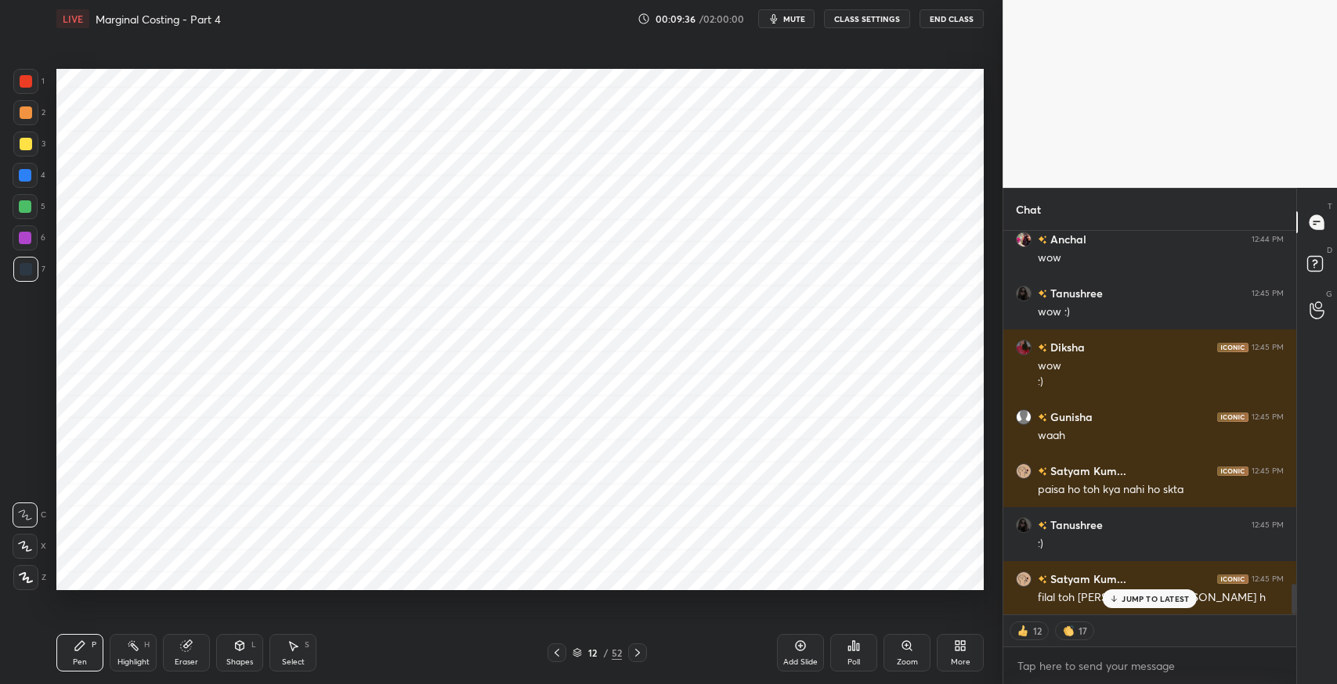
click at [1135, 598] on p "JUMP TO LATEST" at bounding box center [1154, 598] width 67 height 9
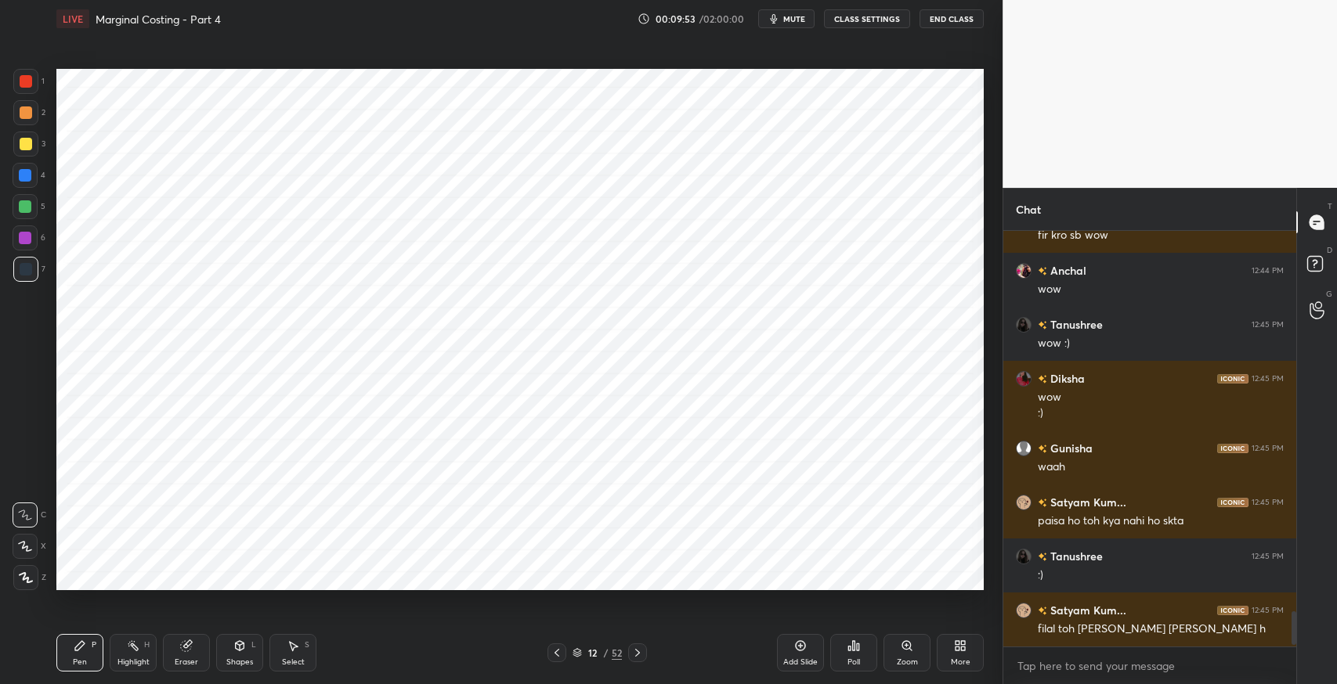
click at [197, 648] on div "Eraser" at bounding box center [186, 653] width 47 height 38
click at [72, 662] on div "Pen P" at bounding box center [79, 653] width 47 height 38
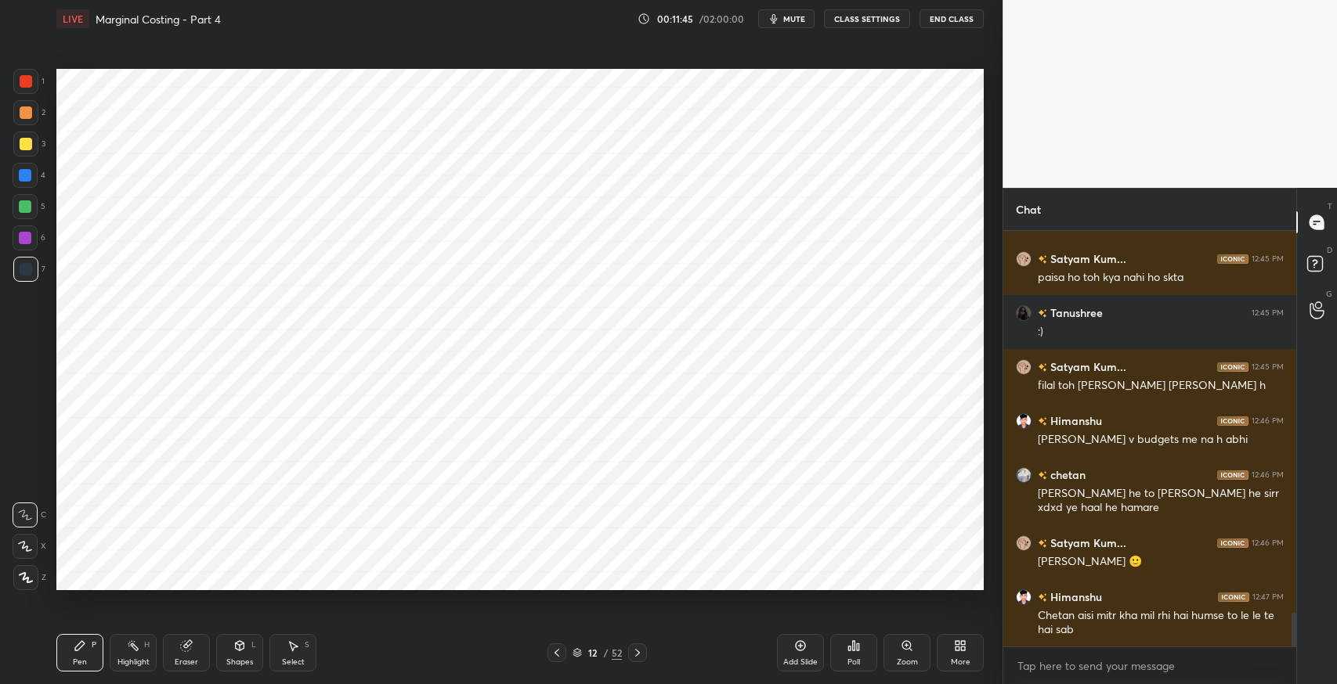
scroll to position [4740, 0]
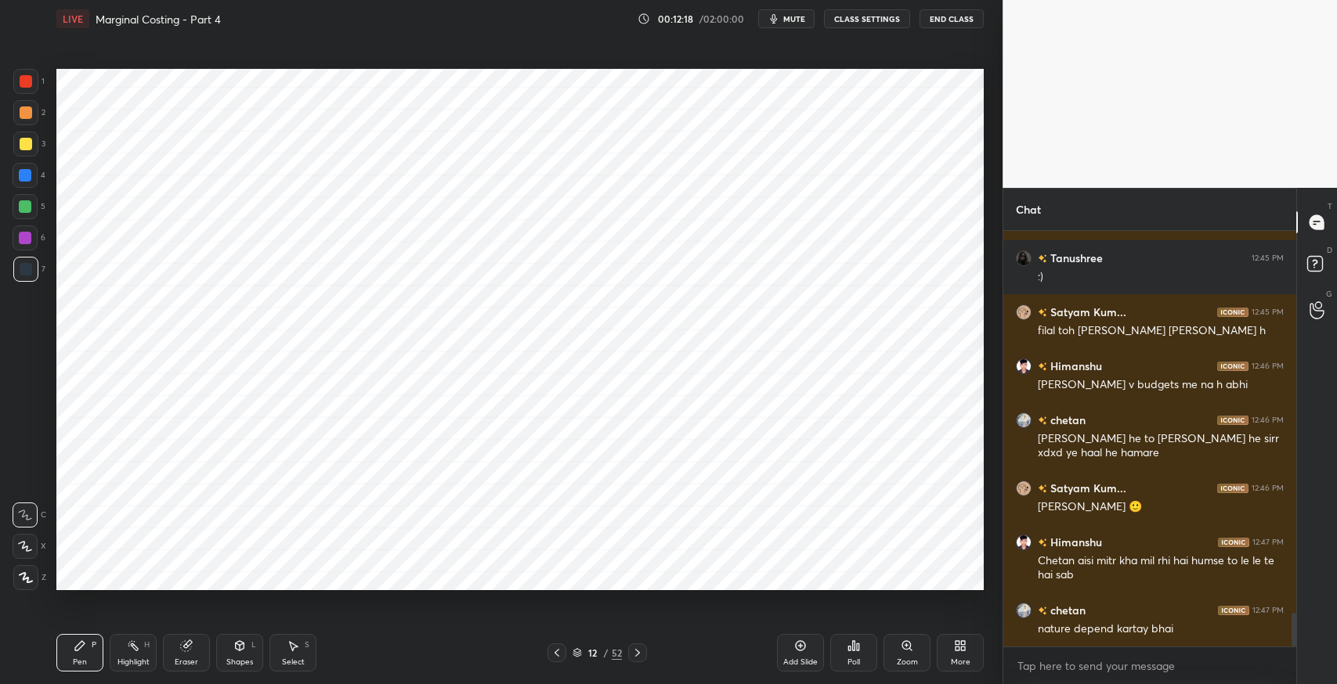
click at [182, 662] on div "Eraser" at bounding box center [186, 663] width 23 height 8
click at [33, 547] on div at bounding box center [25, 546] width 25 height 25
click at [62, 654] on div "Pen P" at bounding box center [79, 653] width 47 height 38
click at [226, 651] on div "Shapes L" at bounding box center [239, 653] width 47 height 38
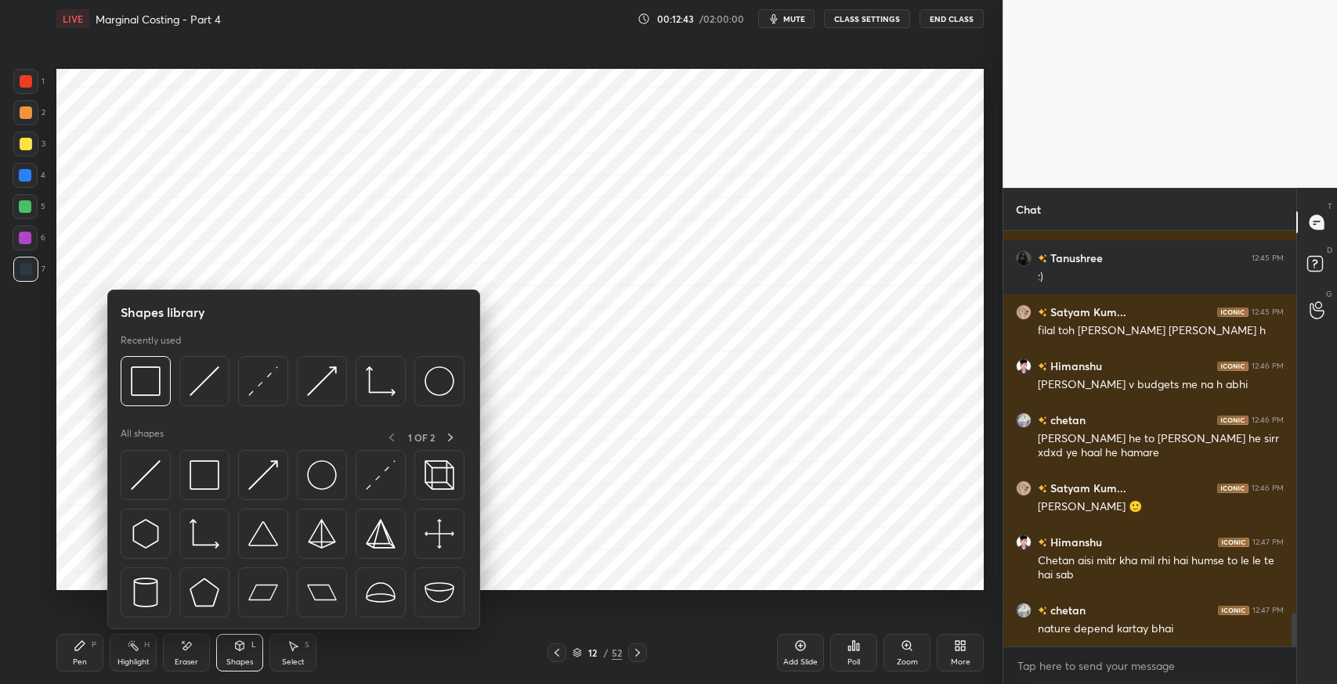
click at [196, 473] on img at bounding box center [204, 475] width 30 height 30
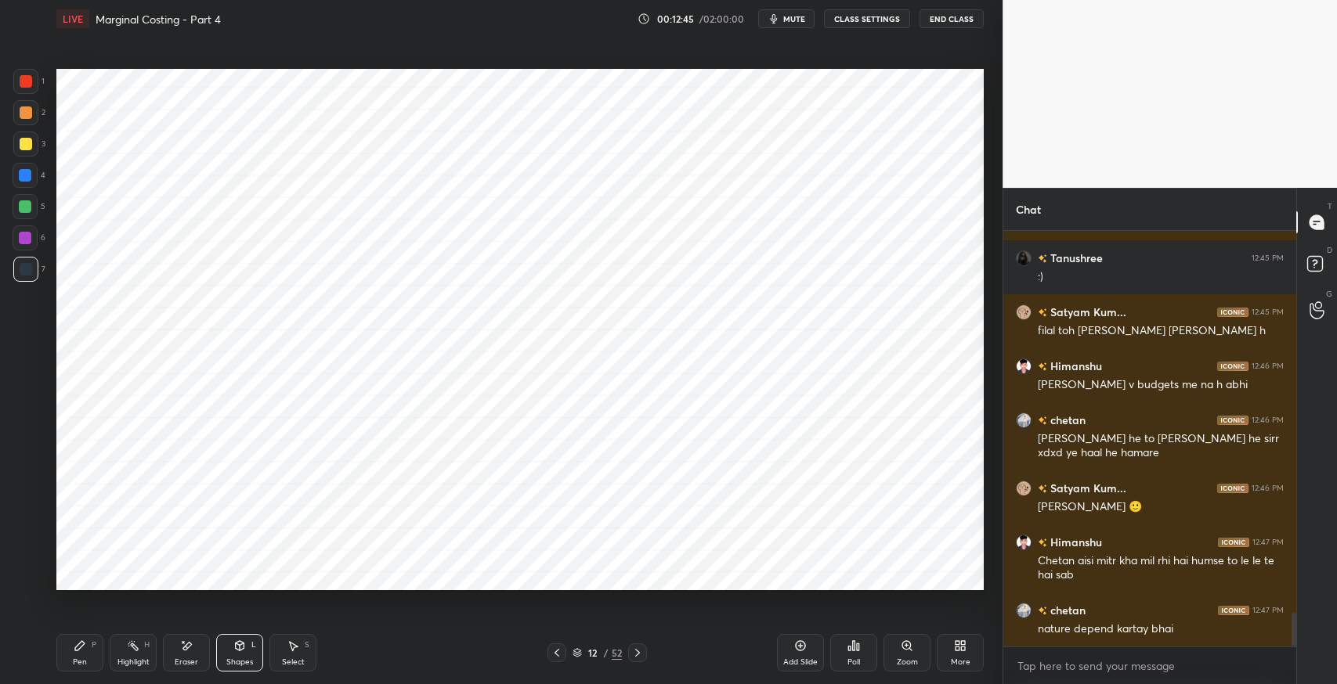
click at [303, 648] on div "Select S" at bounding box center [292, 653] width 47 height 38
click at [444, 346] on div "0 ° Undo Copy Duplicate Duplicate to new slide Delete" at bounding box center [519, 330] width 927 height 522
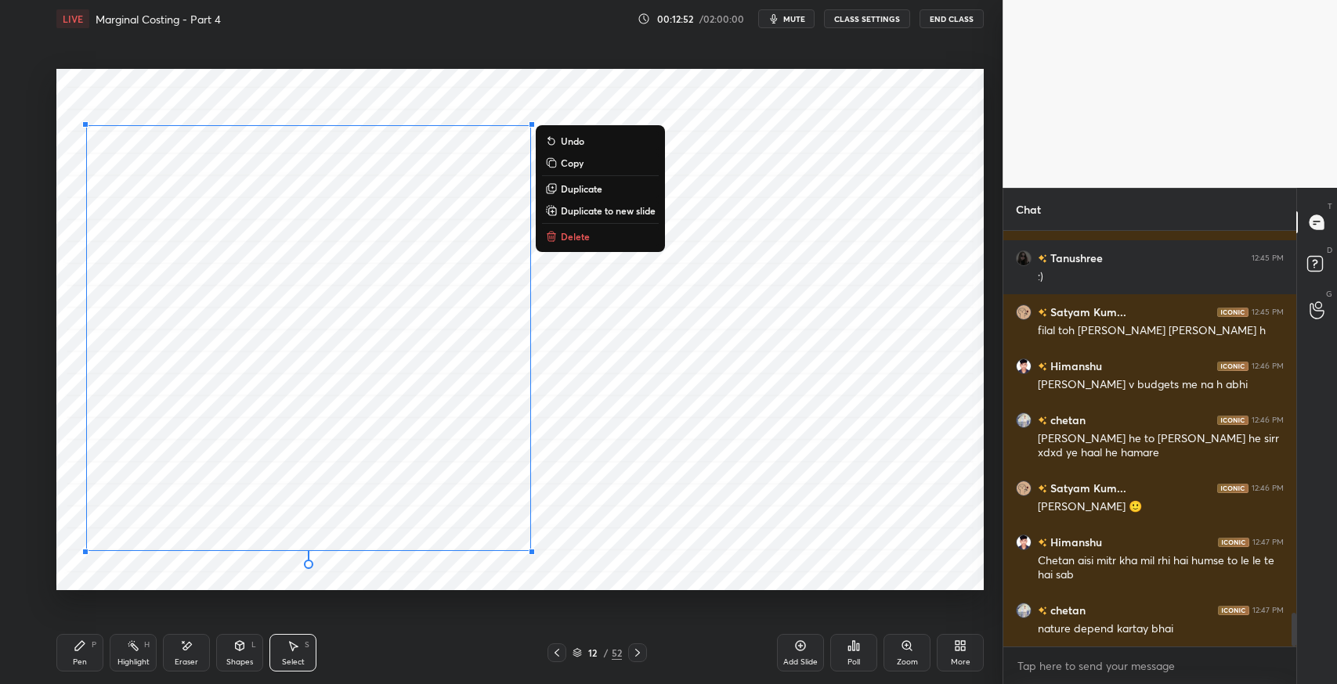
click at [758, 485] on div "0 ° Undo Copy Duplicate Duplicate to new slide Delete" at bounding box center [519, 330] width 927 height 522
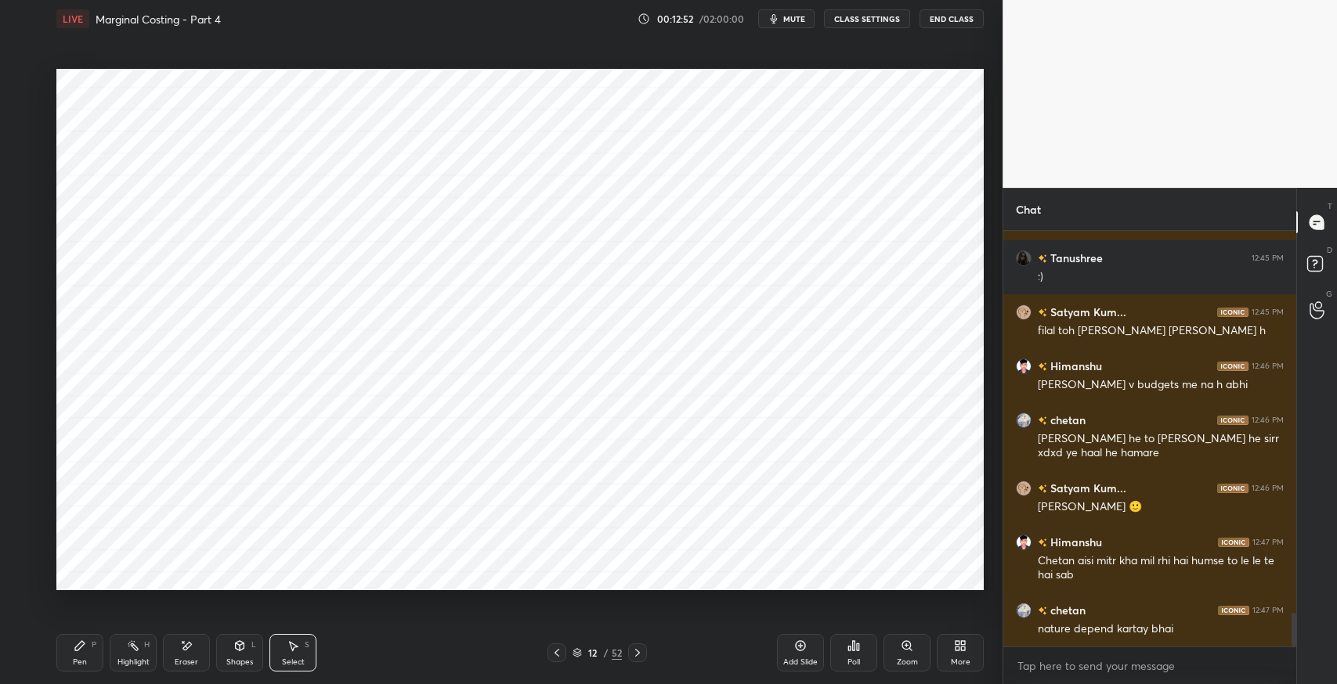
click at [229, 649] on div "Shapes L" at bounding box center [239, 653] width 47 height 38
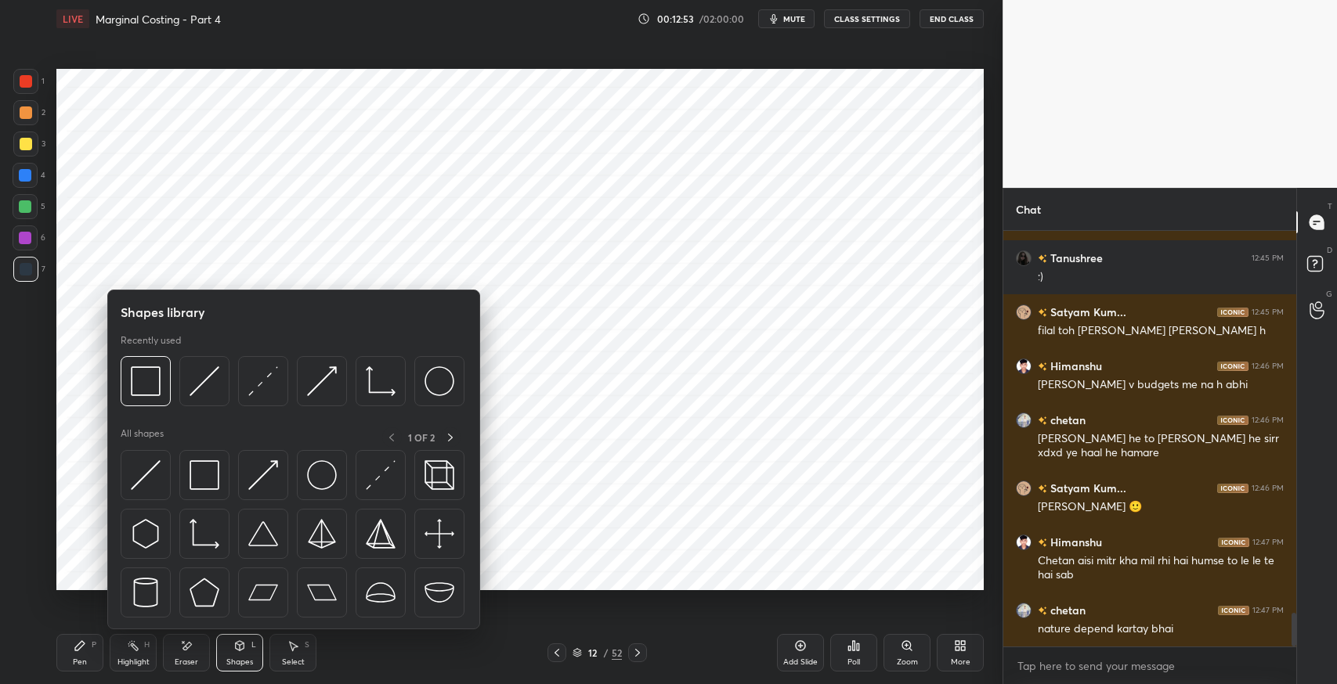
click at [201, 470] on img at bounding box center [204, 475] width 30 height 30
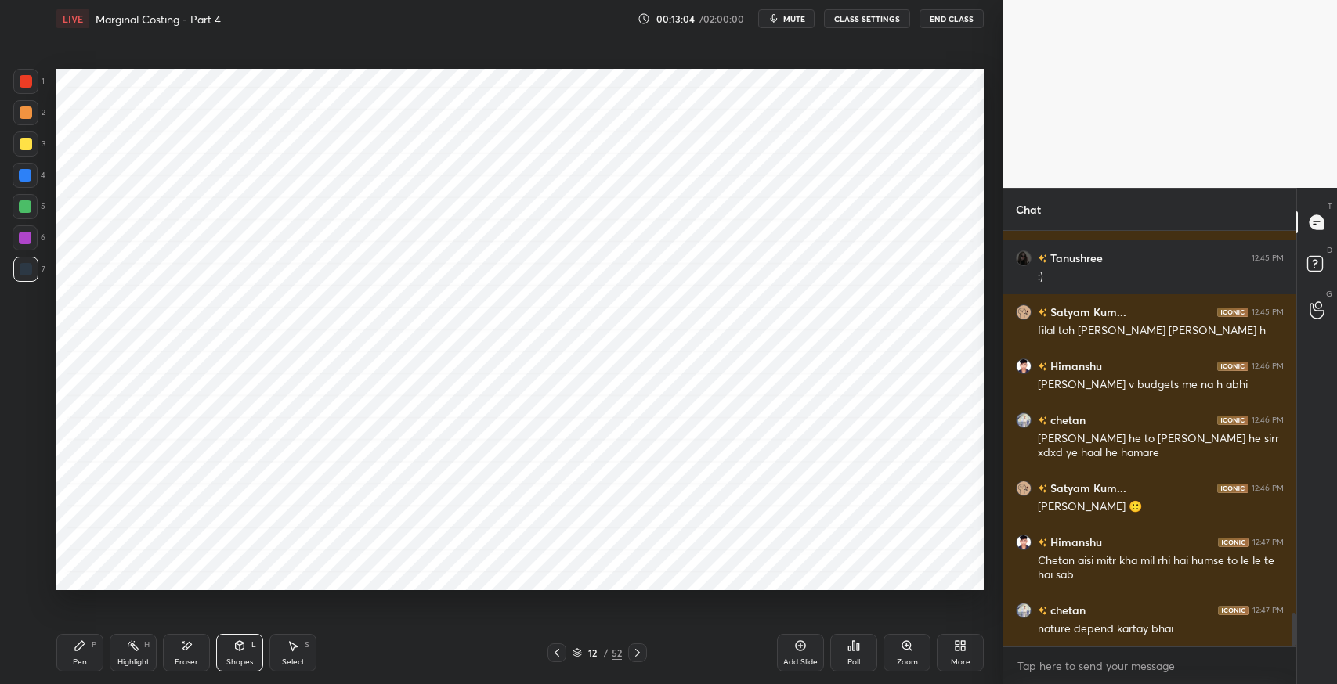
click at [183, 655] on div "Eraser" at bounding box center [186, 653] width 47 height 38
click at [138, 653] on div "Highlight H" at bounding box center [133, 653] width 47 height 38
click at [180, 656] on div "Eraser" at bounding box center [186, 653] width 47 height 38
click at [70, 660] on div "Pen P" at bounding box center [79, 653] width 47 height 38
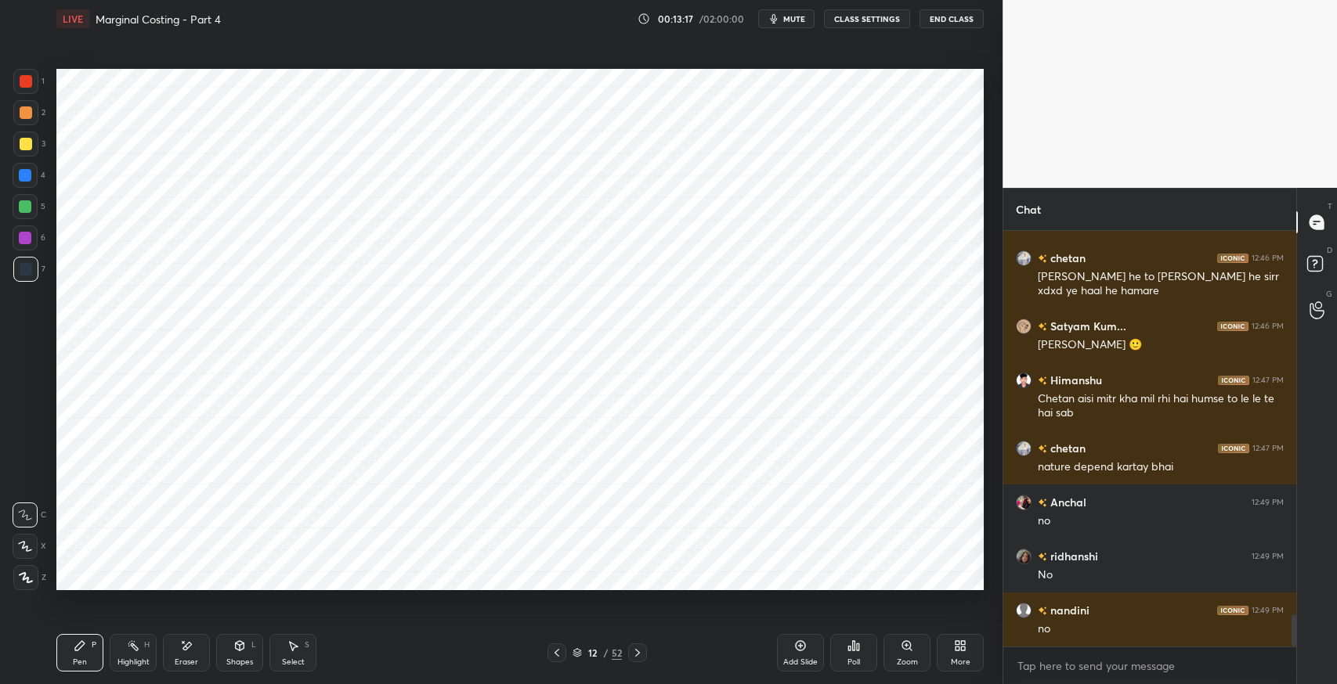
scroll to position [4956, 0]
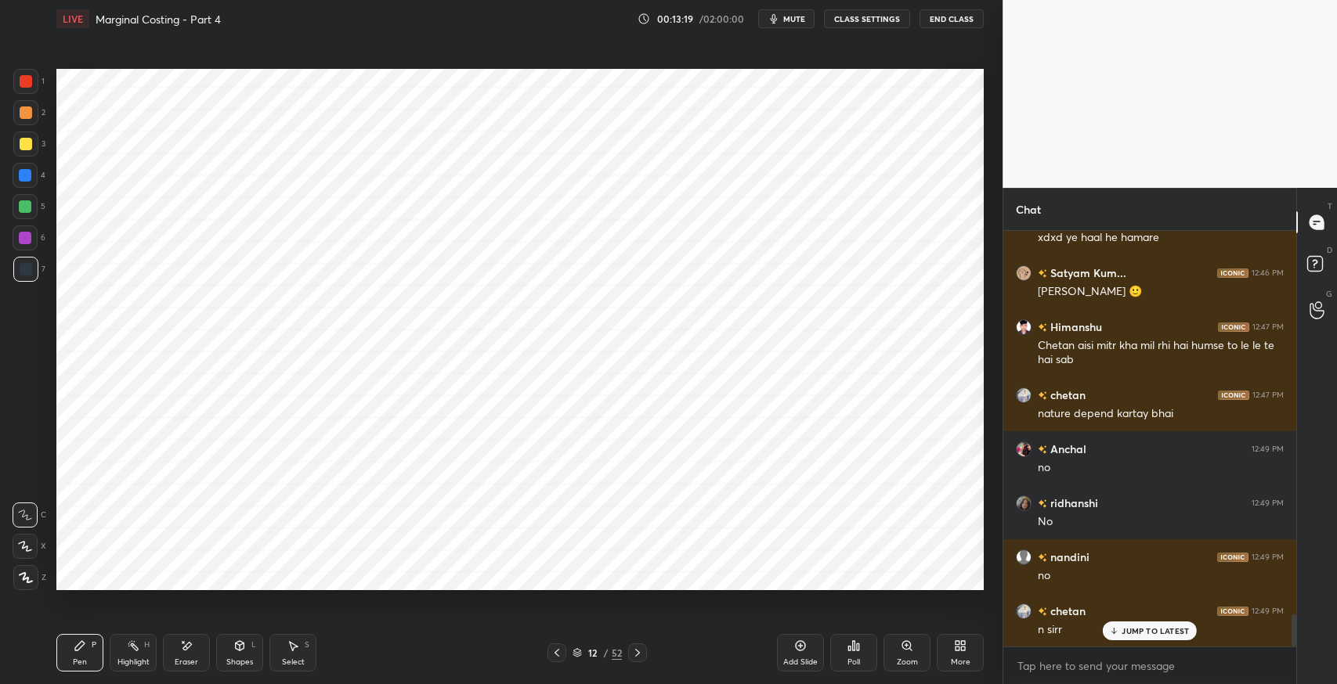
click at [70, 649] on div "Pen P" at bounding box center [79, 653] width 47 height 38
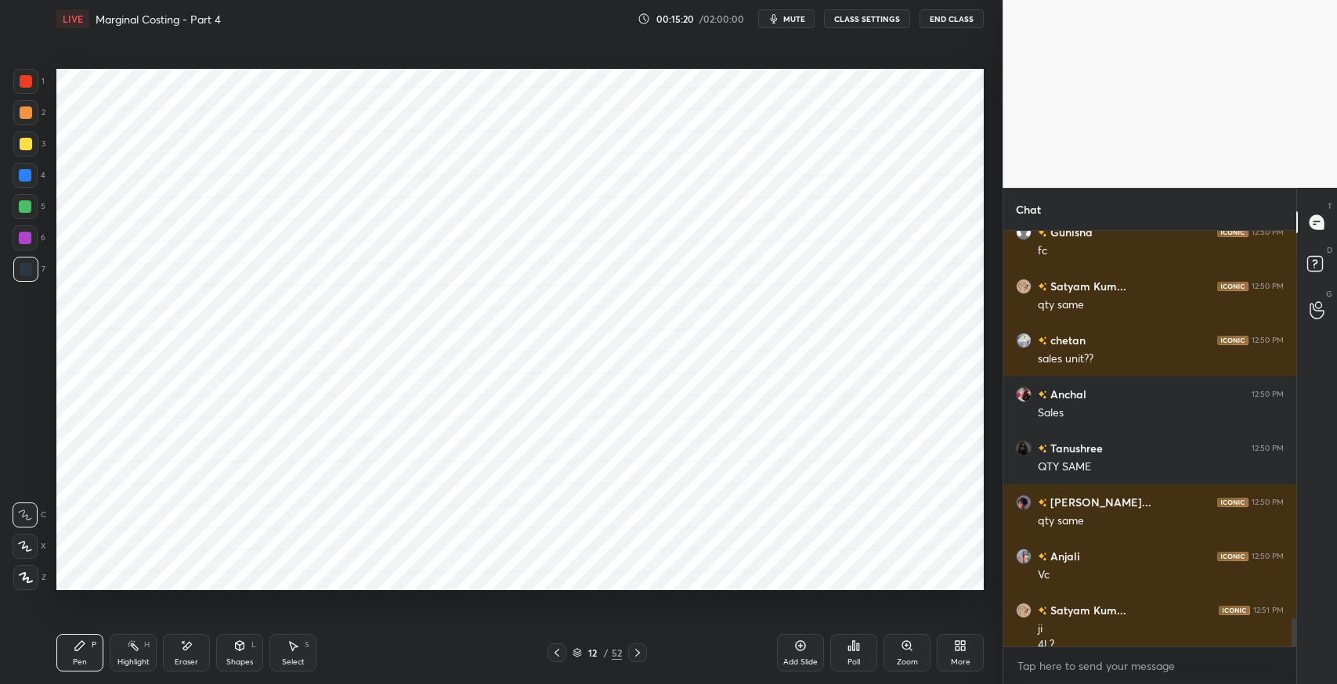
scroll to position [5782, 0]
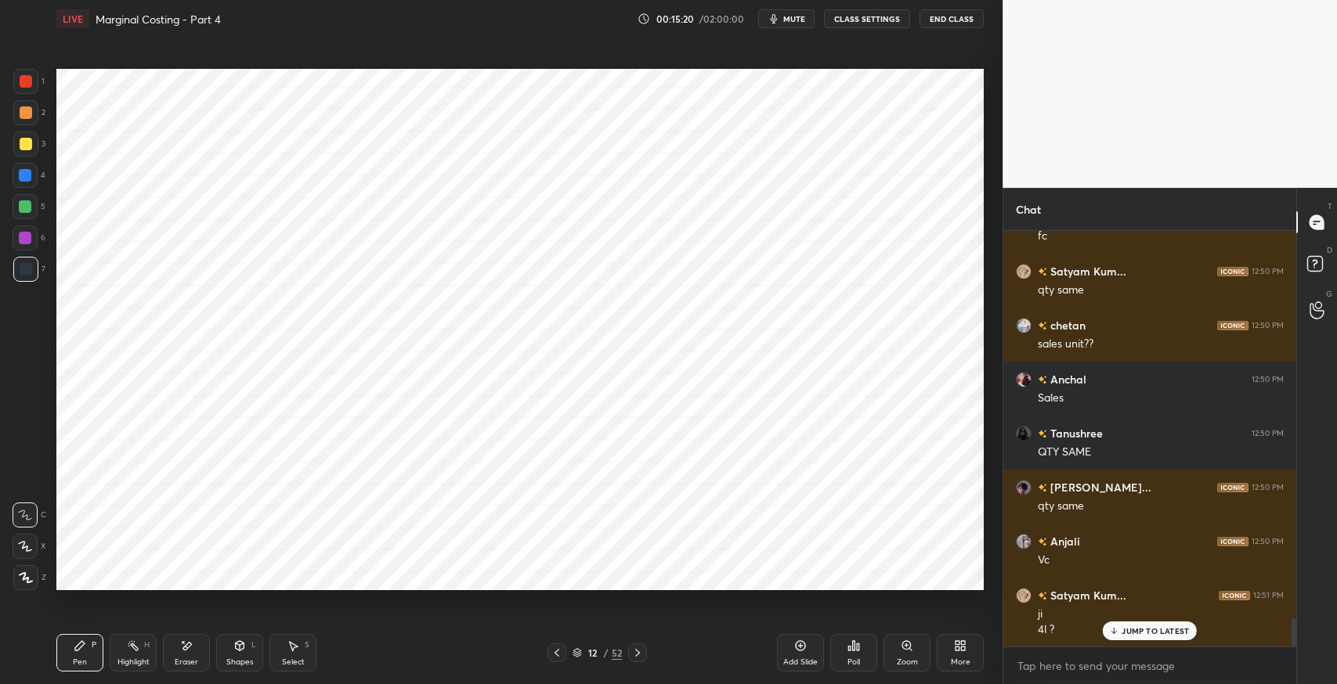
click at [81, 662] on div "Pen" at bounding box center [80, 663] width 14 height 8
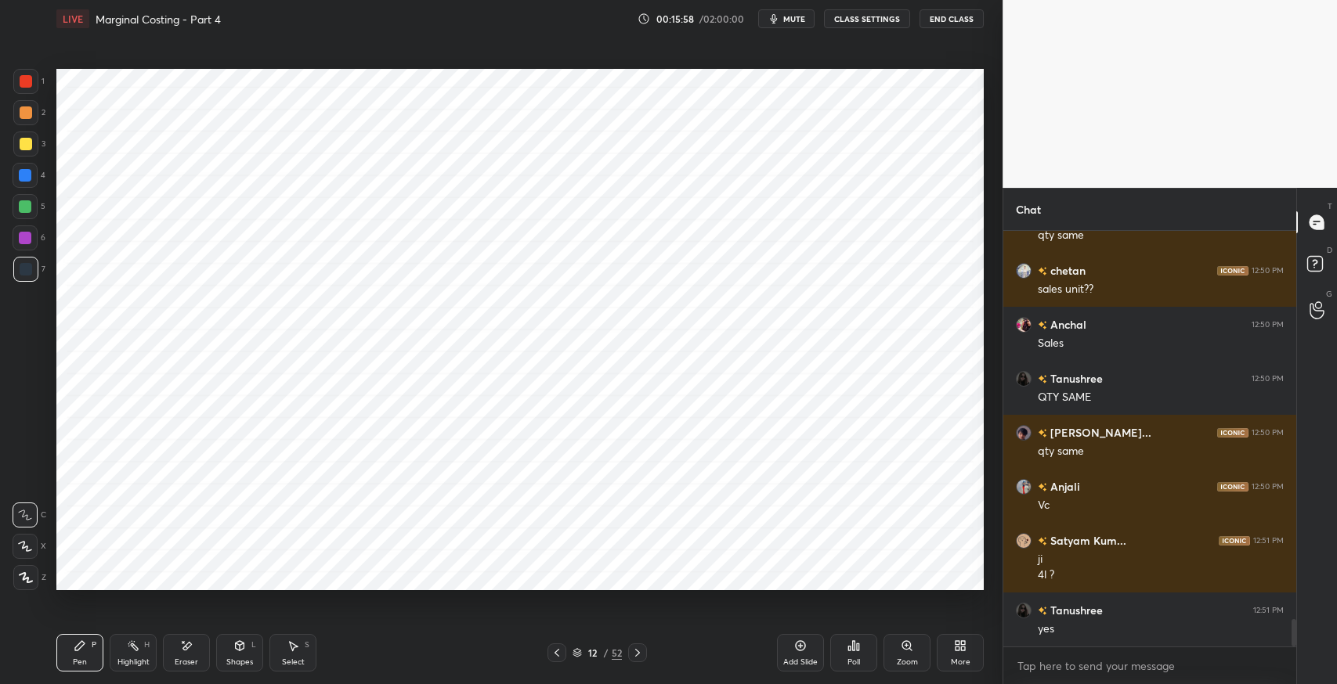
click at [238, 662] on div "Shapes" at bounding box center [239, 663] width 27 height 8
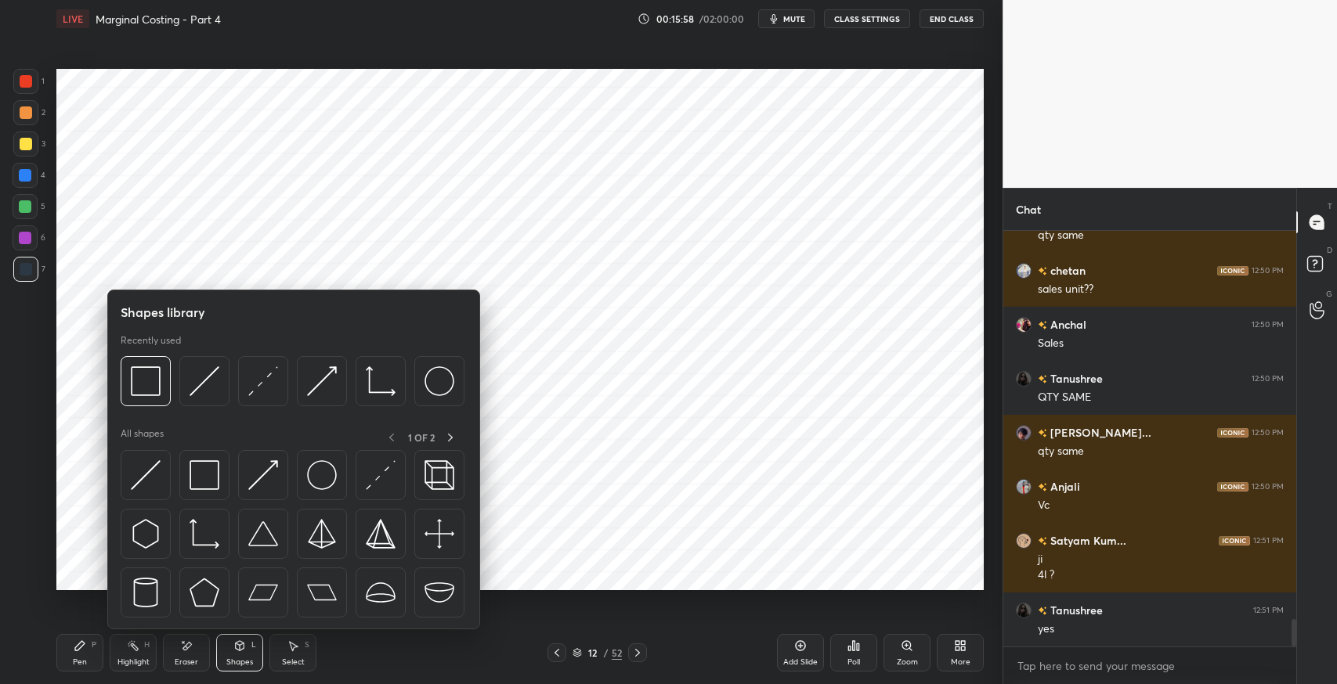
click at [258, 474] on img at bounding box center [263, 475] width 30 height 30
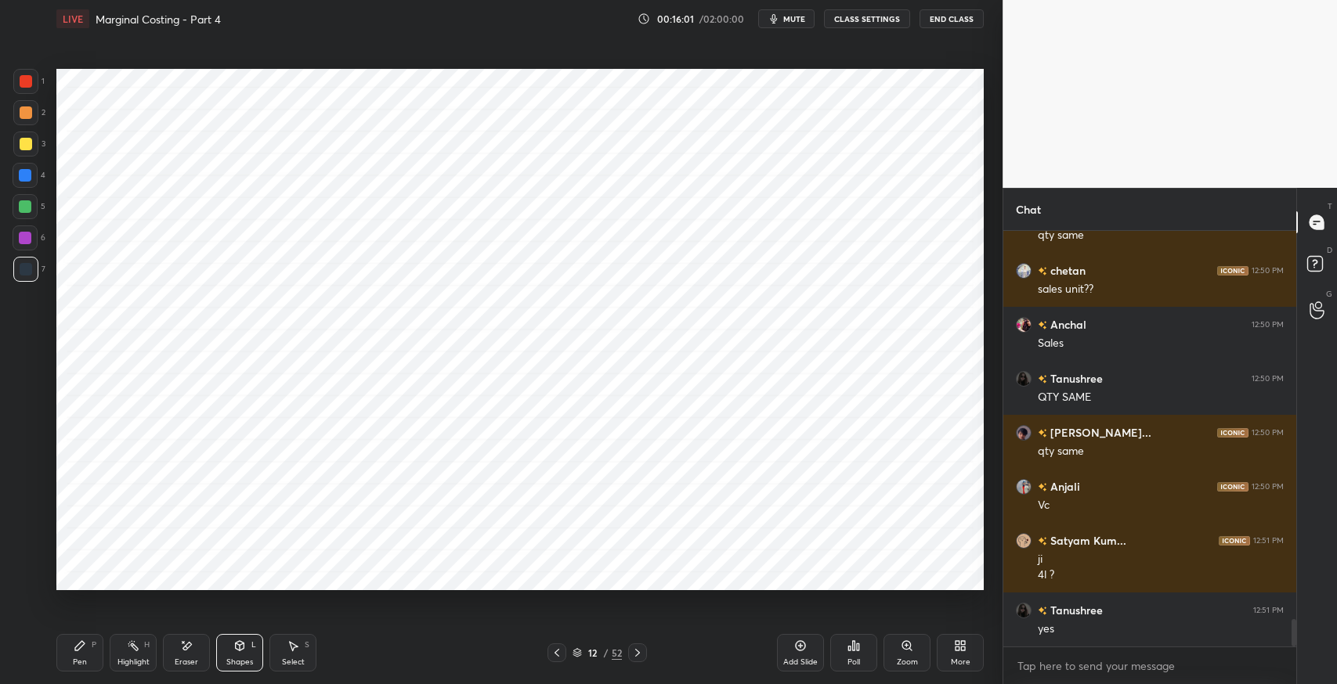
click at [84, 648] on icon at bounding box center [80, 646] width 13 height 13
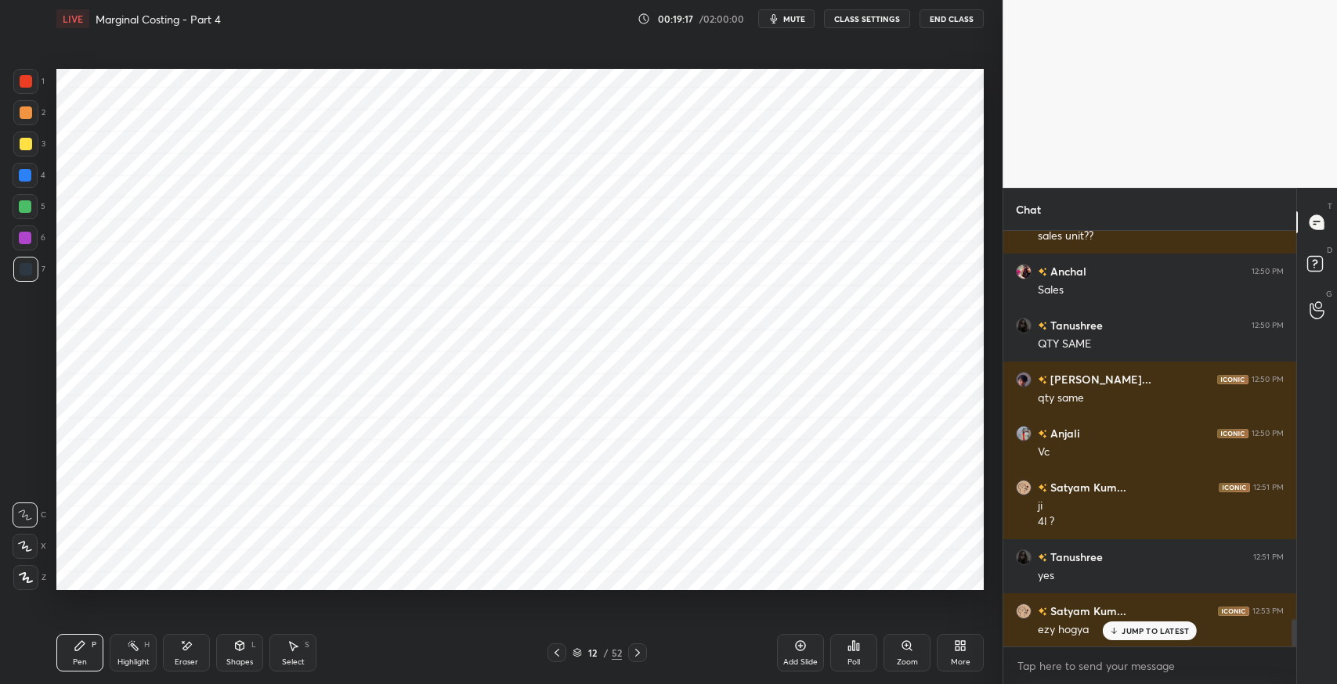
click at [245, 654] on div "Shapes L" at bounding box center [239, 653] width 47 height 38
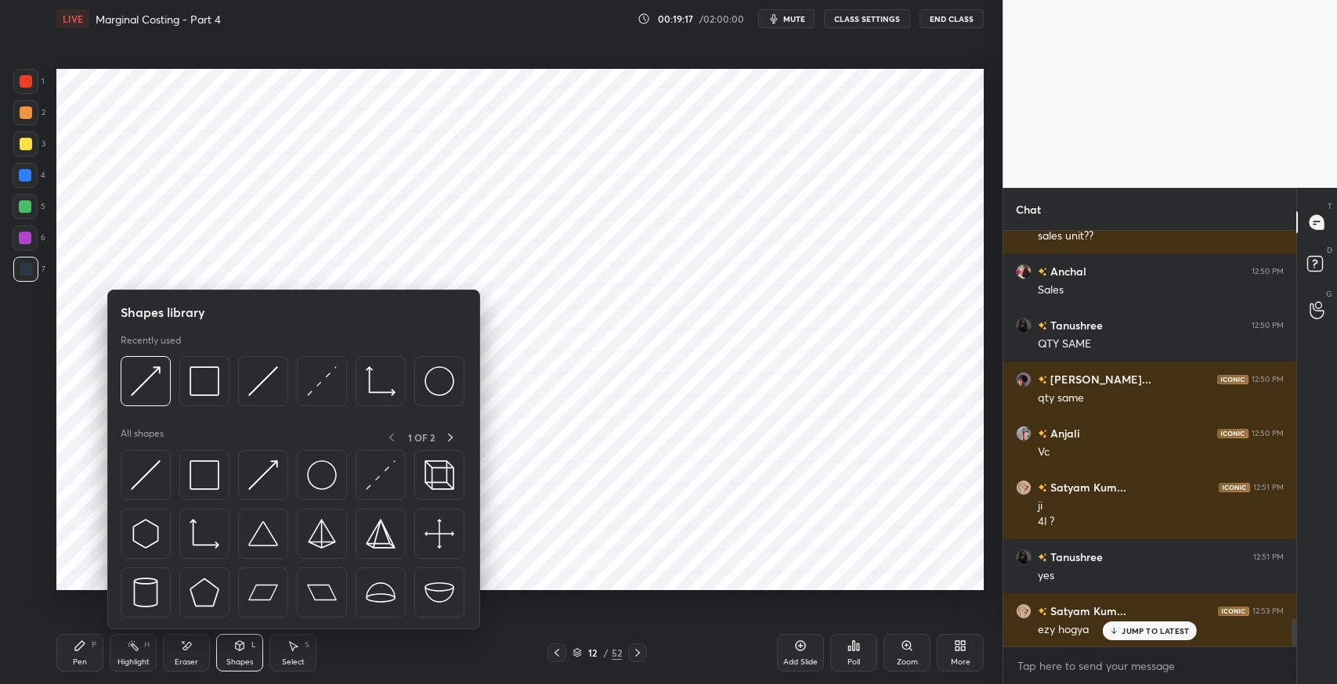
click at [203, 376] on img at bounding box center [204, 381] width 30 height 30
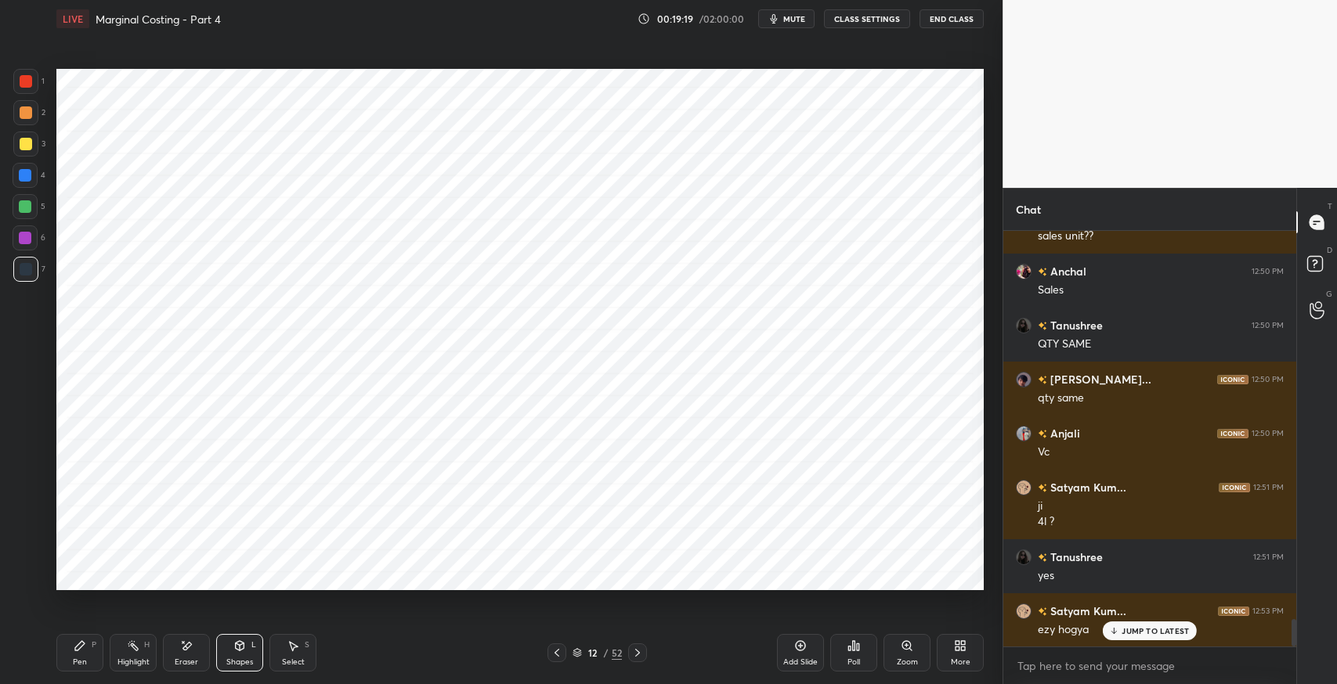
click at [33, 186] on div at bounding box center [25, 175] width 25 height 25
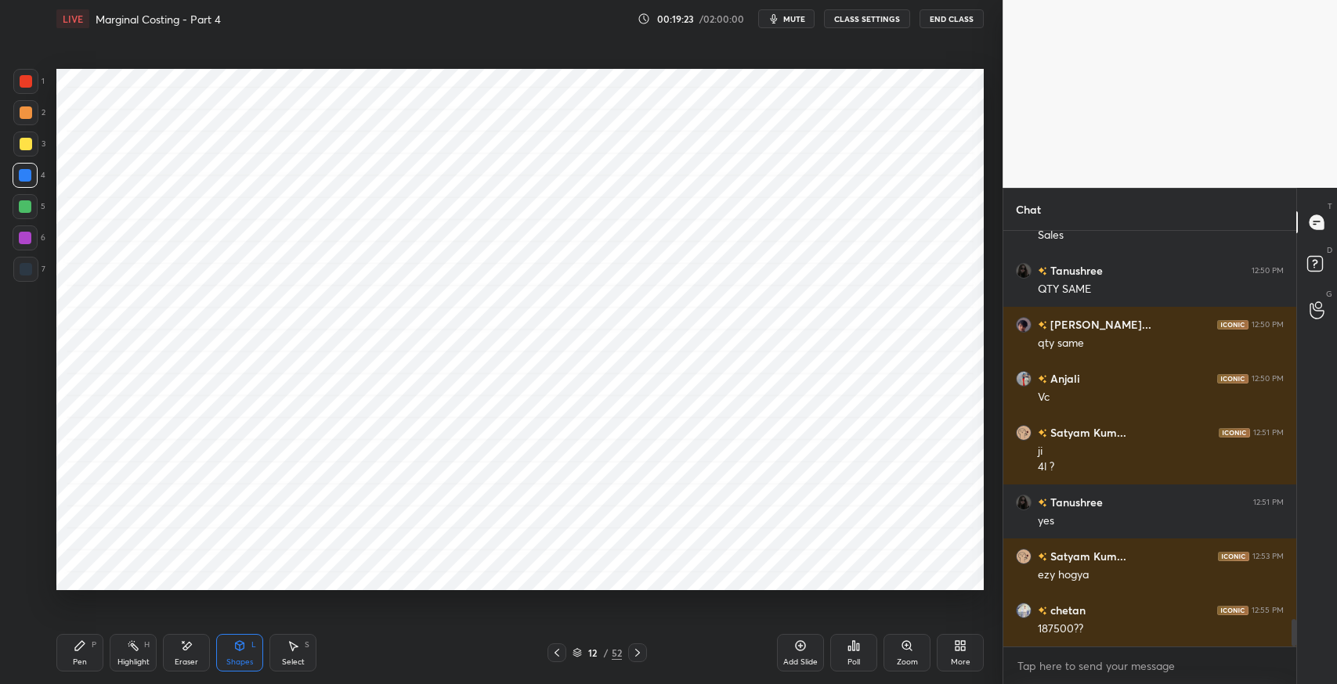
scroll to position [5982, 0]
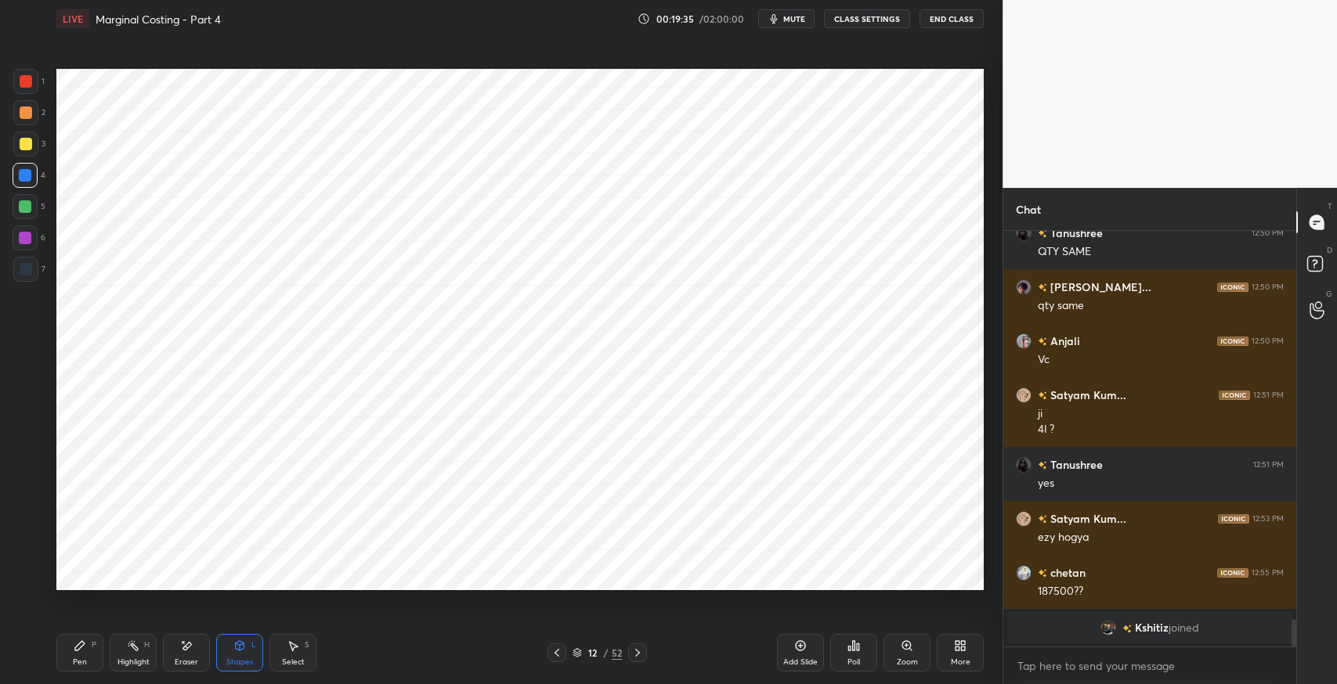
click at [66, 659] on div "Pen P" at bounding box center [79, 653] width 47 height 38
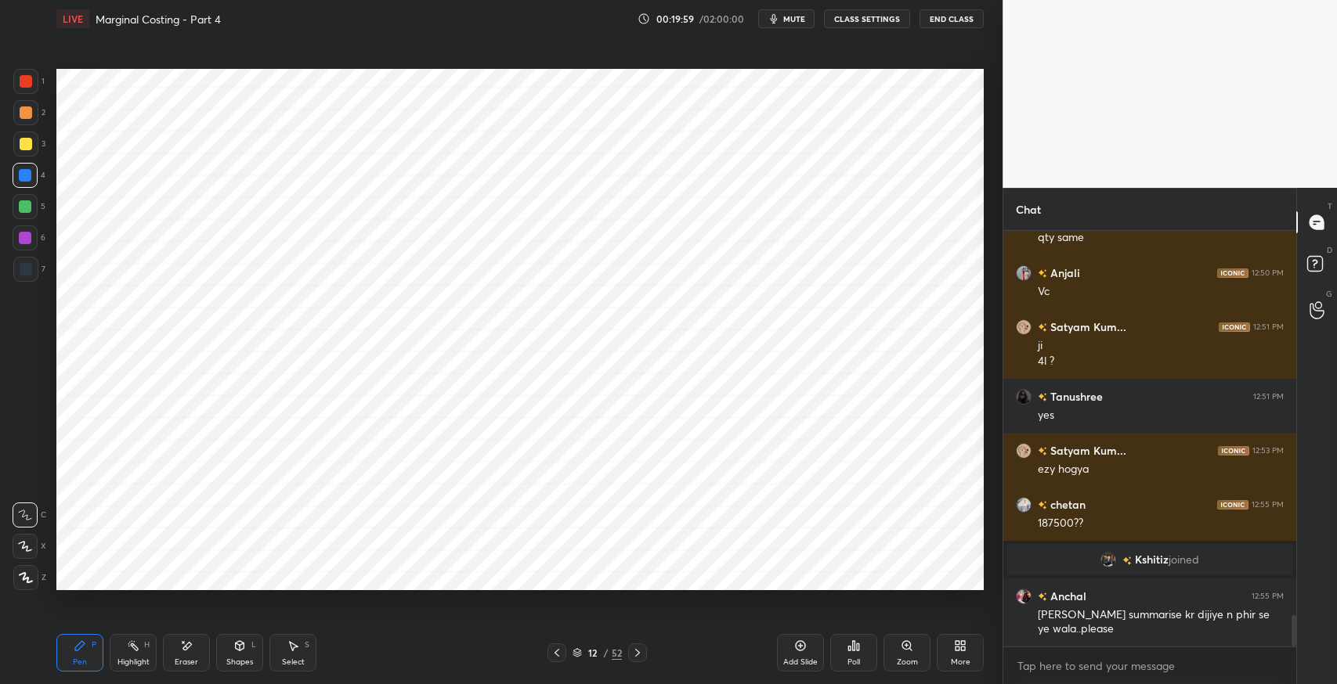
click at [122, 655] on div "Highlight H" at bounding box center [133, 653] width 47 height 38
click at [30, 573] on icon at bounding box center [25, 578] width 13 height 13
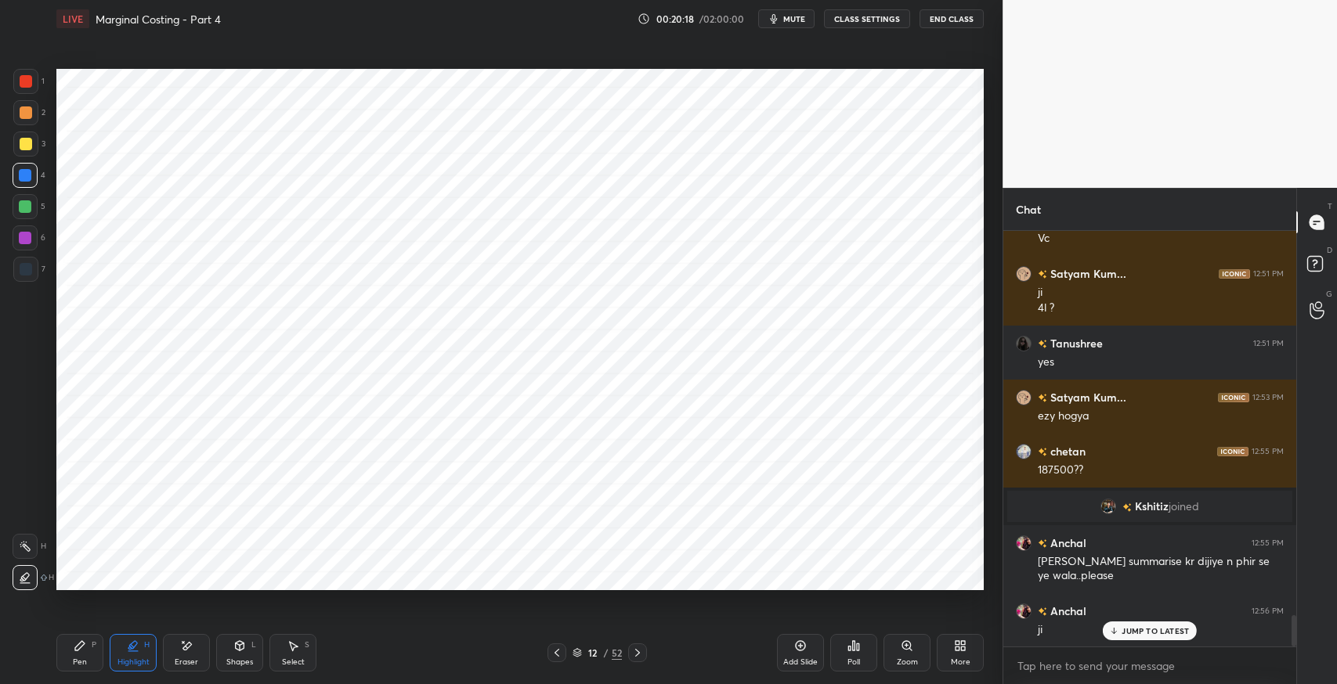
click at [497, 677] on div "Pen P Highlight H Eraser Shapes L Select S 12 / 52 Add Slide Poll Zoom More" at bounding box center [519, 653] width 927 height 63
click at [398, 612] on div "Setting up your live class Poll for secs No correct answer Start poll" at bounding box center [520, 330] width 940 height 584
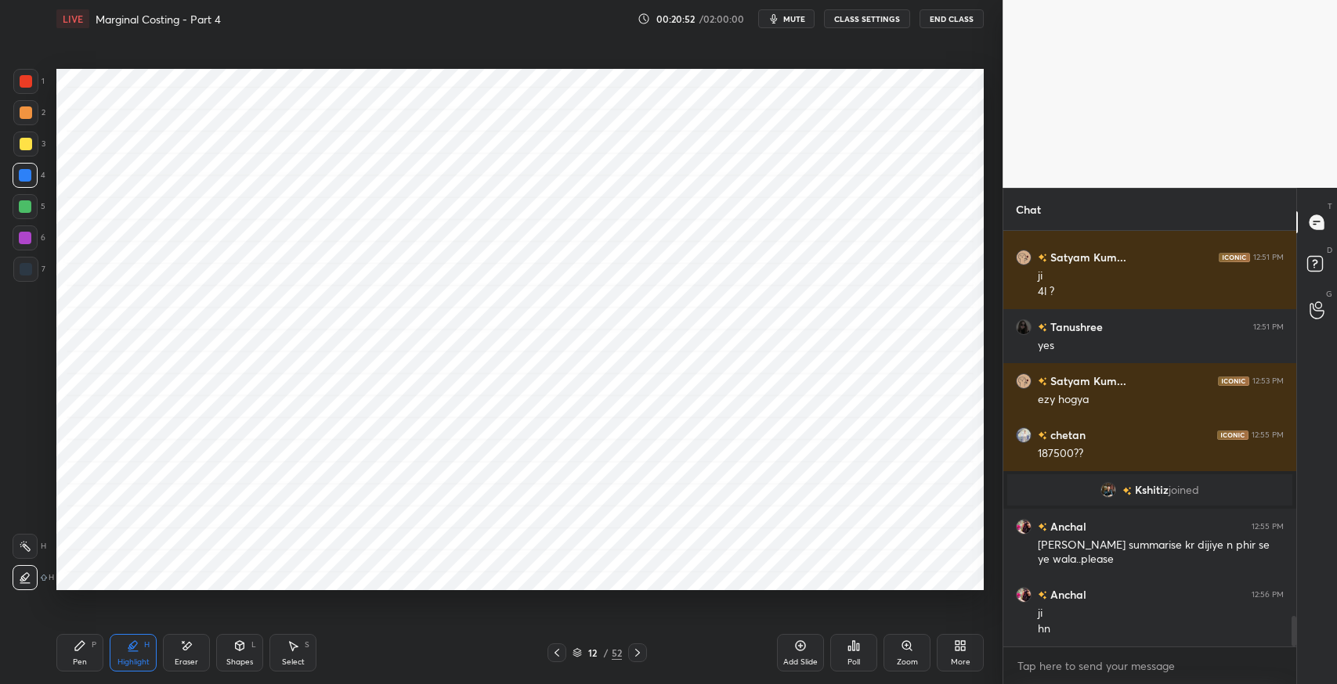
scroll to position [5239, 0]
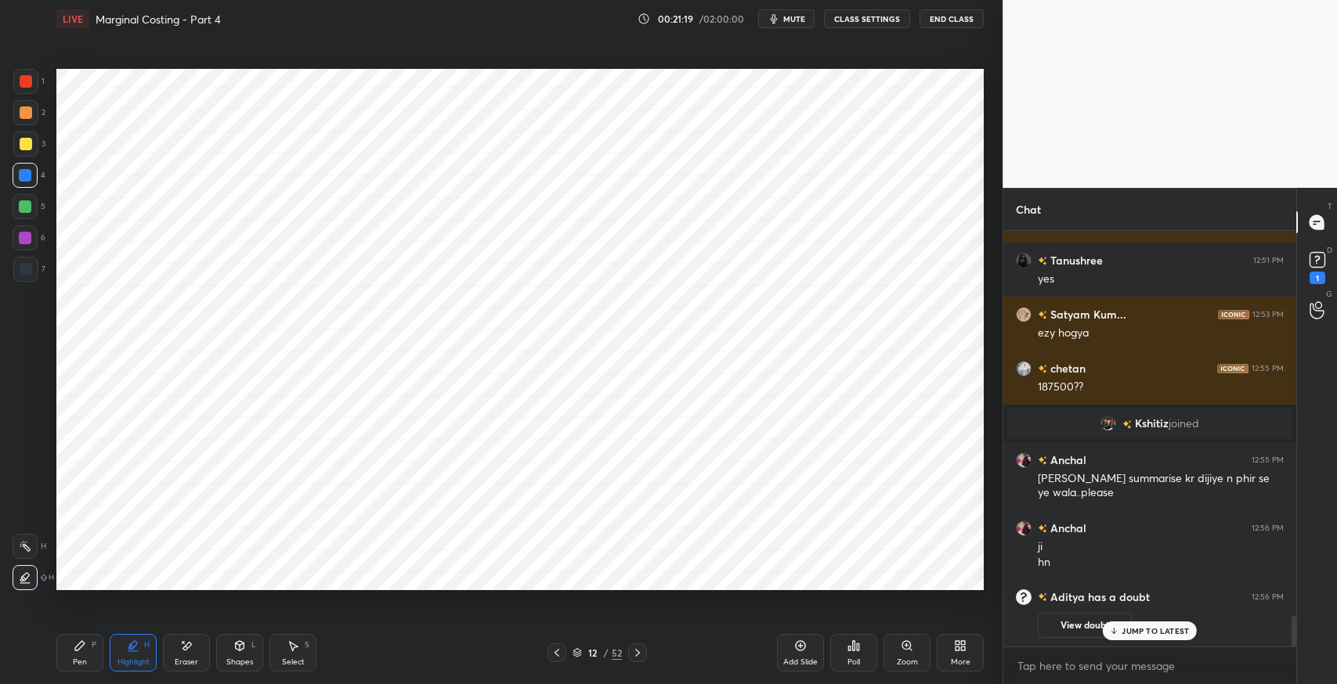
click at [1134, 634] on p "JUMP TO LATEST" at bounding box center [1154, 630] width 67 height 9
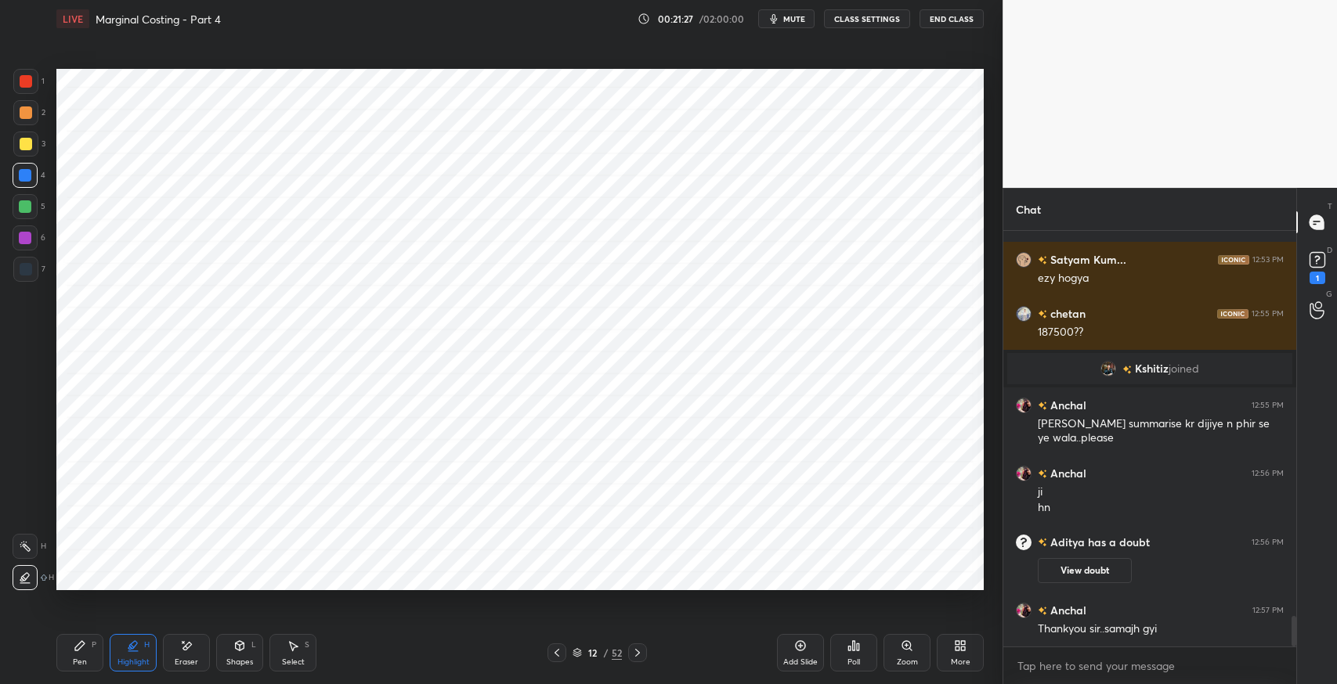
scroll to position [5234, 0]
click at [232, 649] on div "Shapes L" at bounding box center [239, 653] width 47 height 38
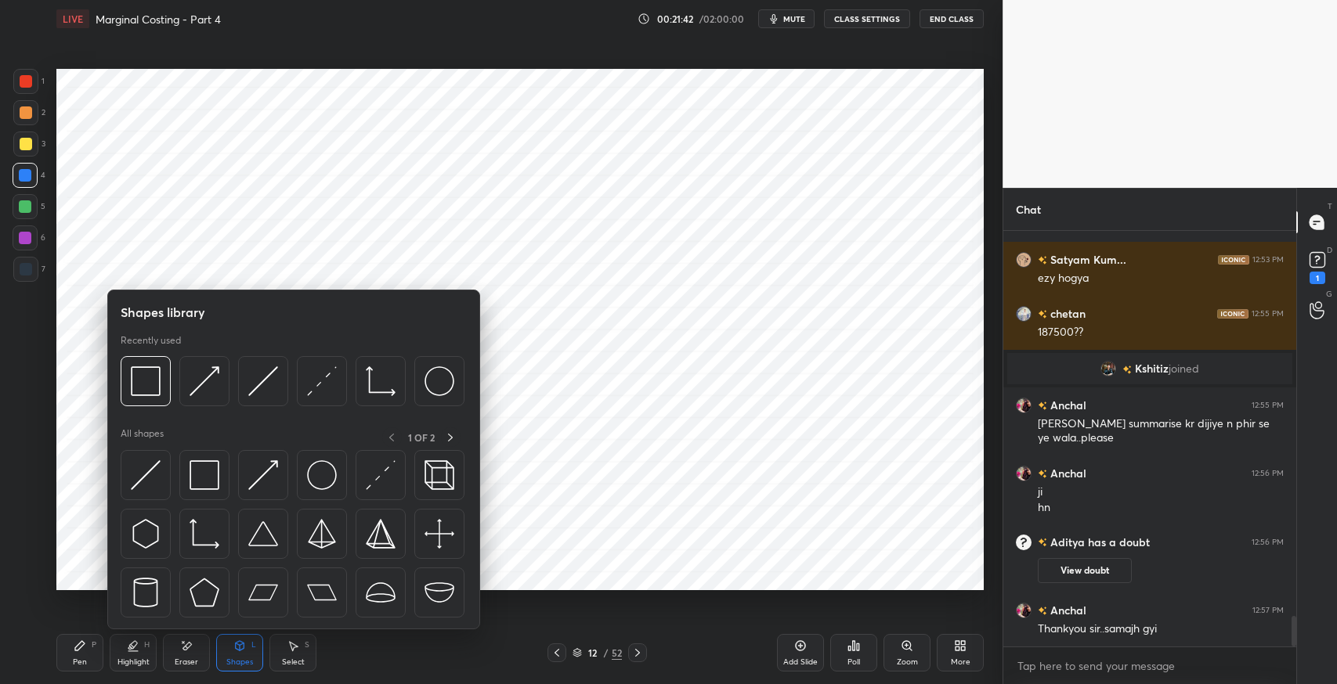
click at [135, 655] on div "Highlight H" at bounding box center [133, 653] width 47 height 38
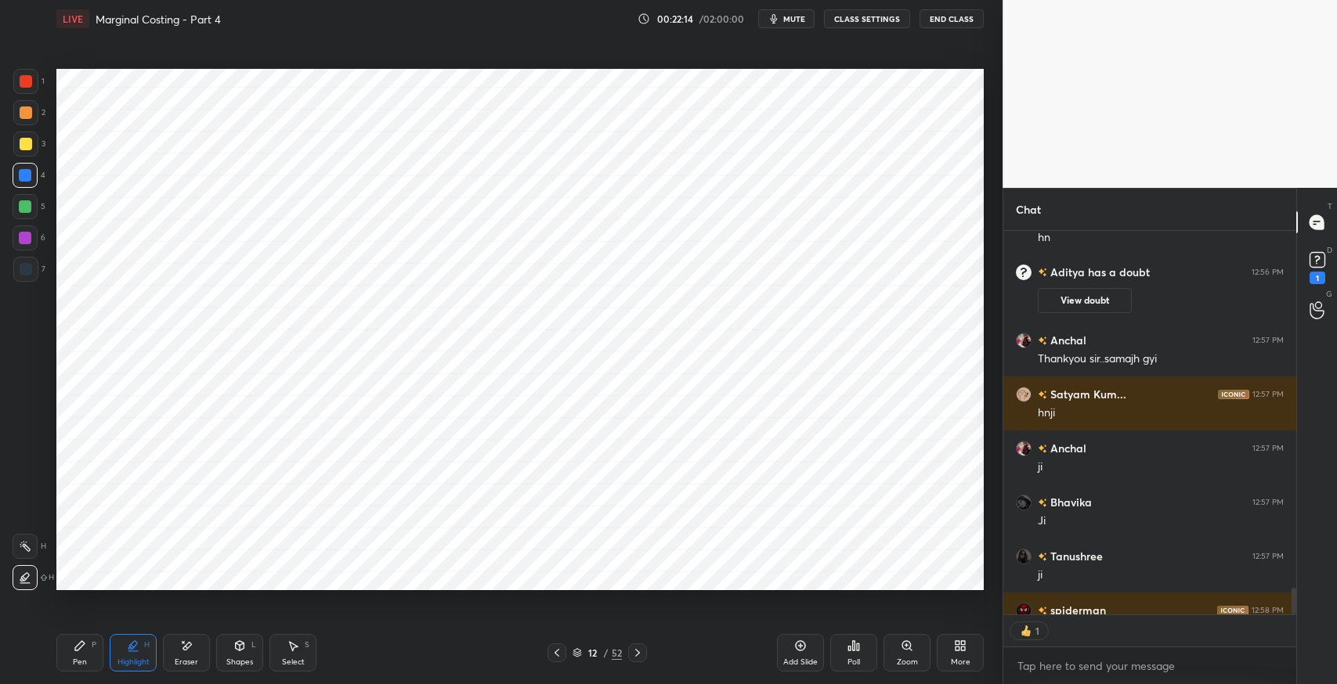
scroll to position [5, 5]
click at [639, 652] on icon at bounding box center [637, 653] width 13 height 13
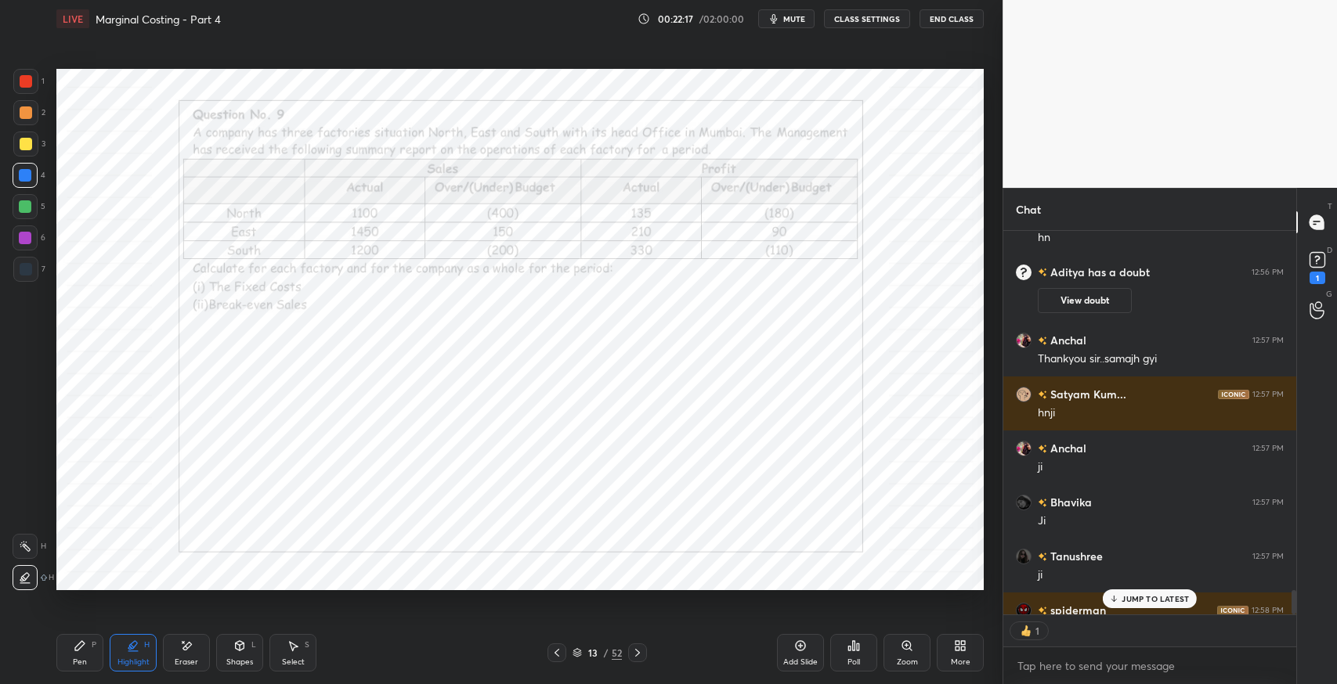
scroll to position [5589, 0]
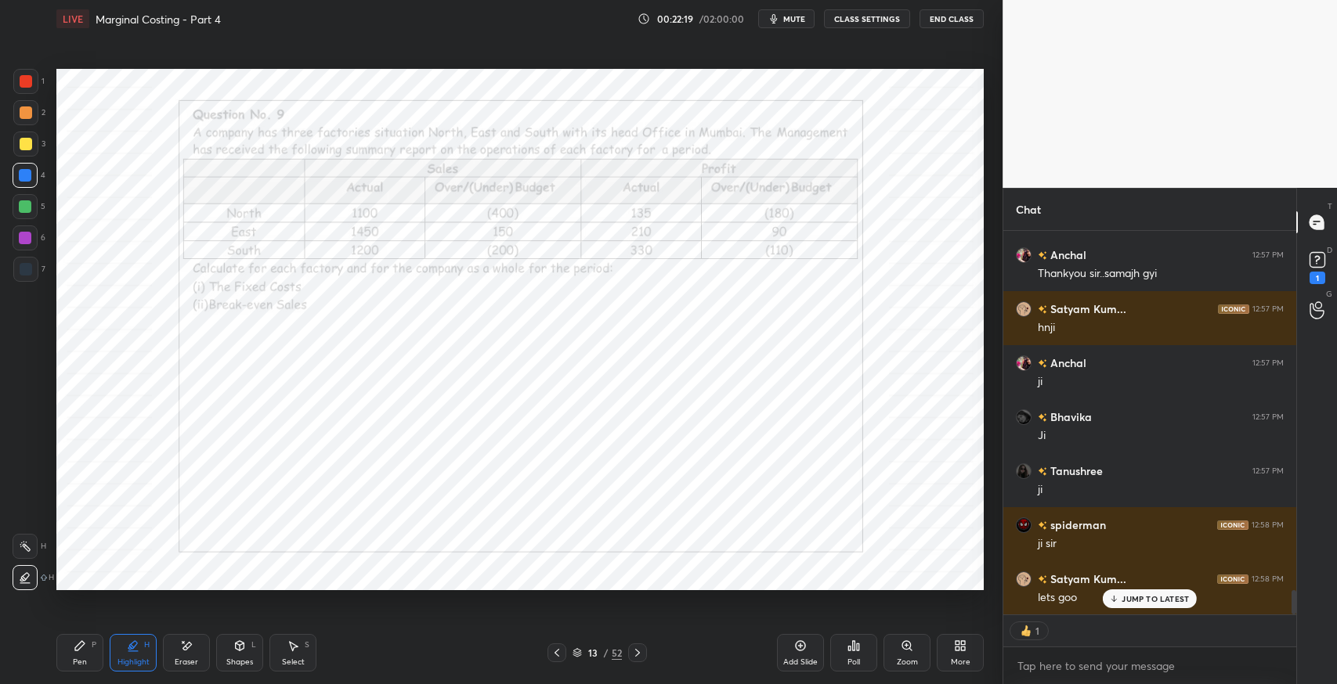
click at [75, 659] on div "Pen" at bounding box center [80, 663] width 14 height 8
click at [18, 269] on div at bounding box center [25, 269] width 25 height 25
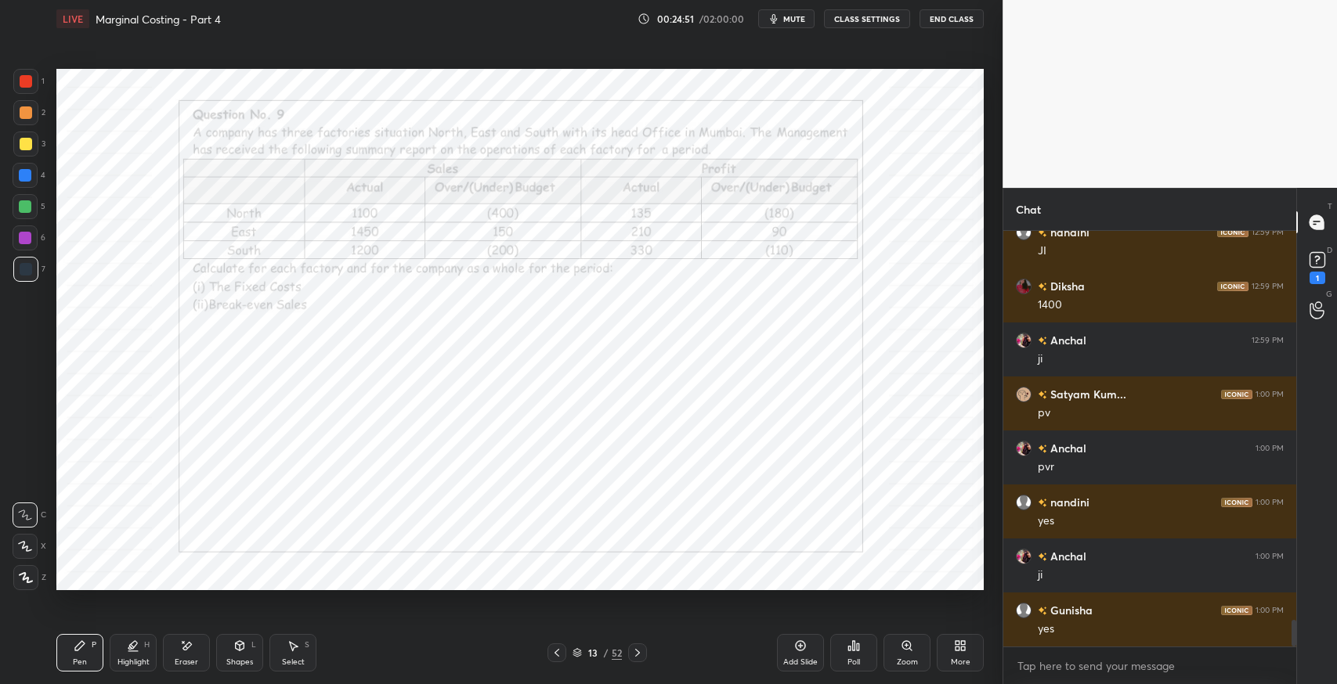
scroll to position [6136, 0]
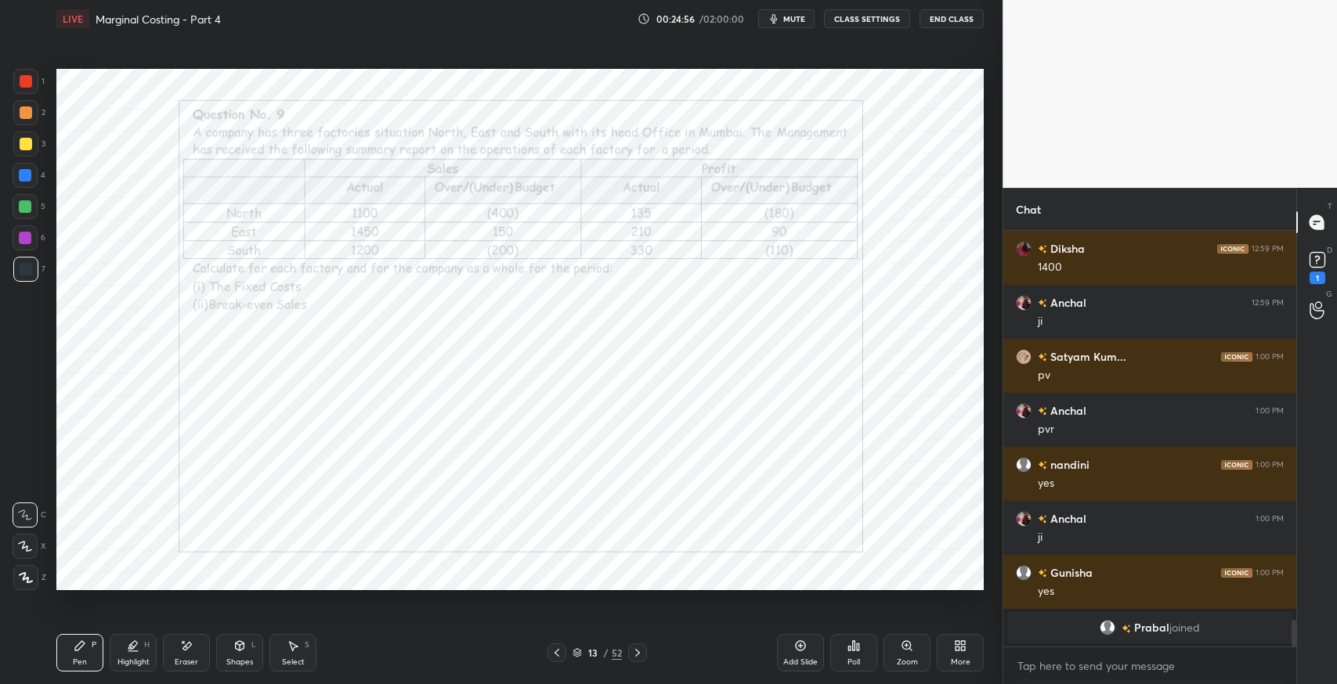
click at [182, 641] on icon at bounding box center [183, 642] width 2 height 2
click at [22, 583] on span "Erase all" at bounding box center [24, 577] width 23 height 11
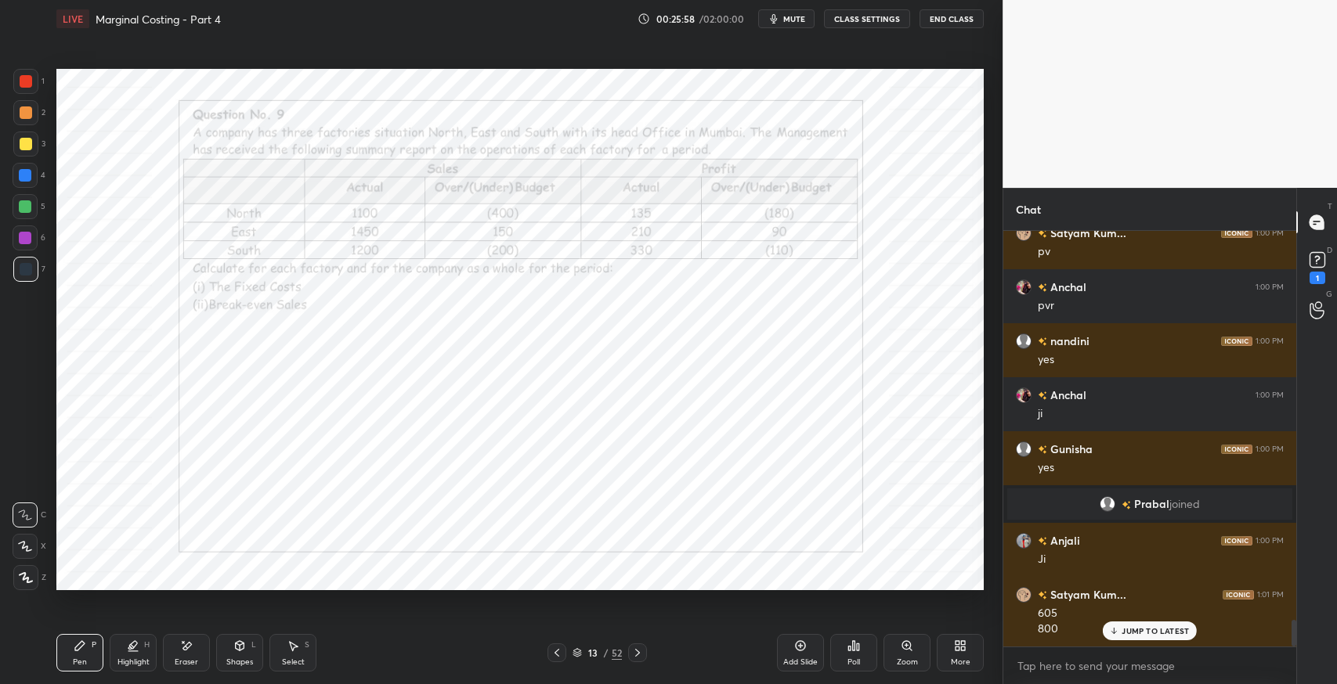
scroll to position [6090, 0]
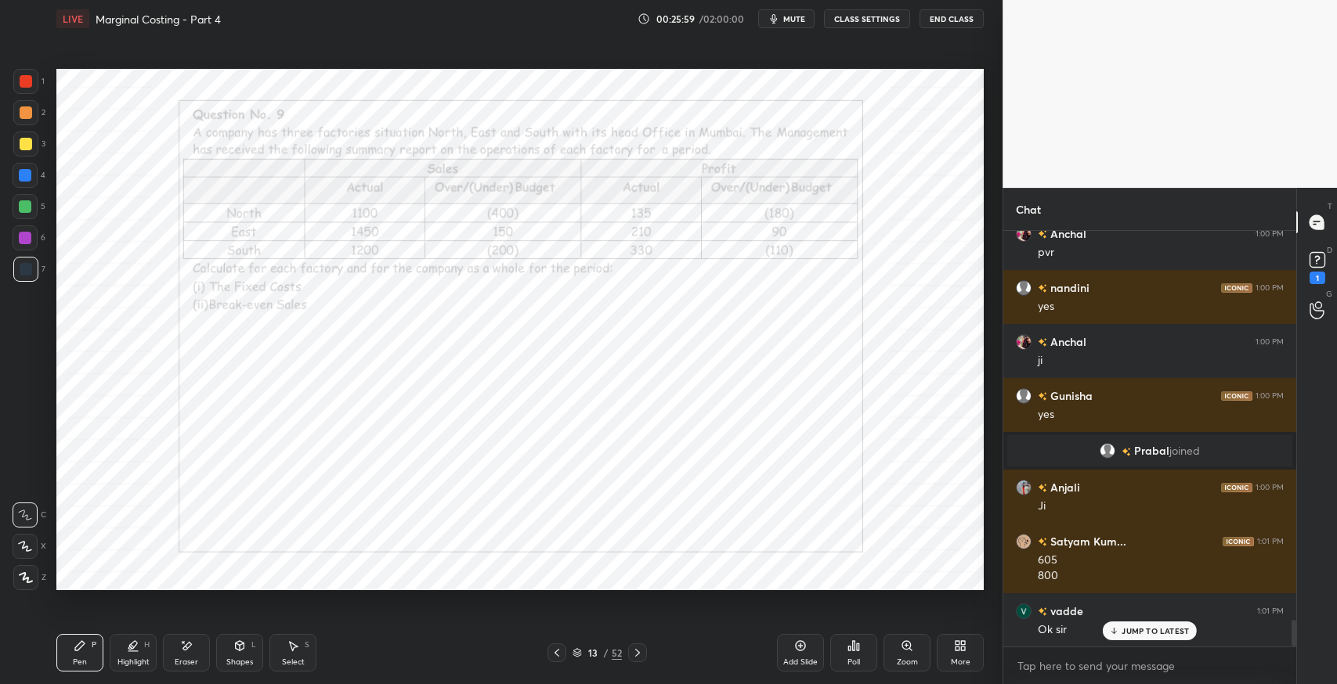
click at [183, 651] on icon at bounding box center [186, 646] width 13 height 13
click at [16, 569] on div "Erase all" at bounding box center [25, 577] width 25 height 25
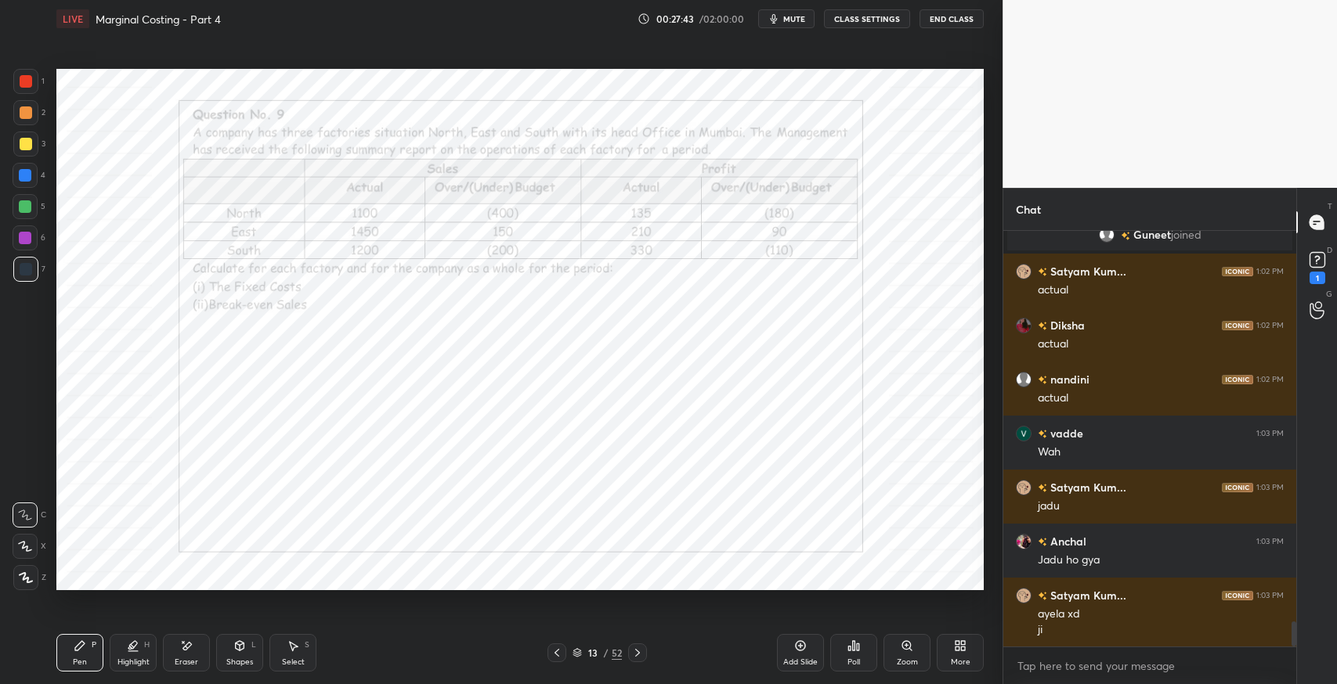
scroll to position [6577, 0]
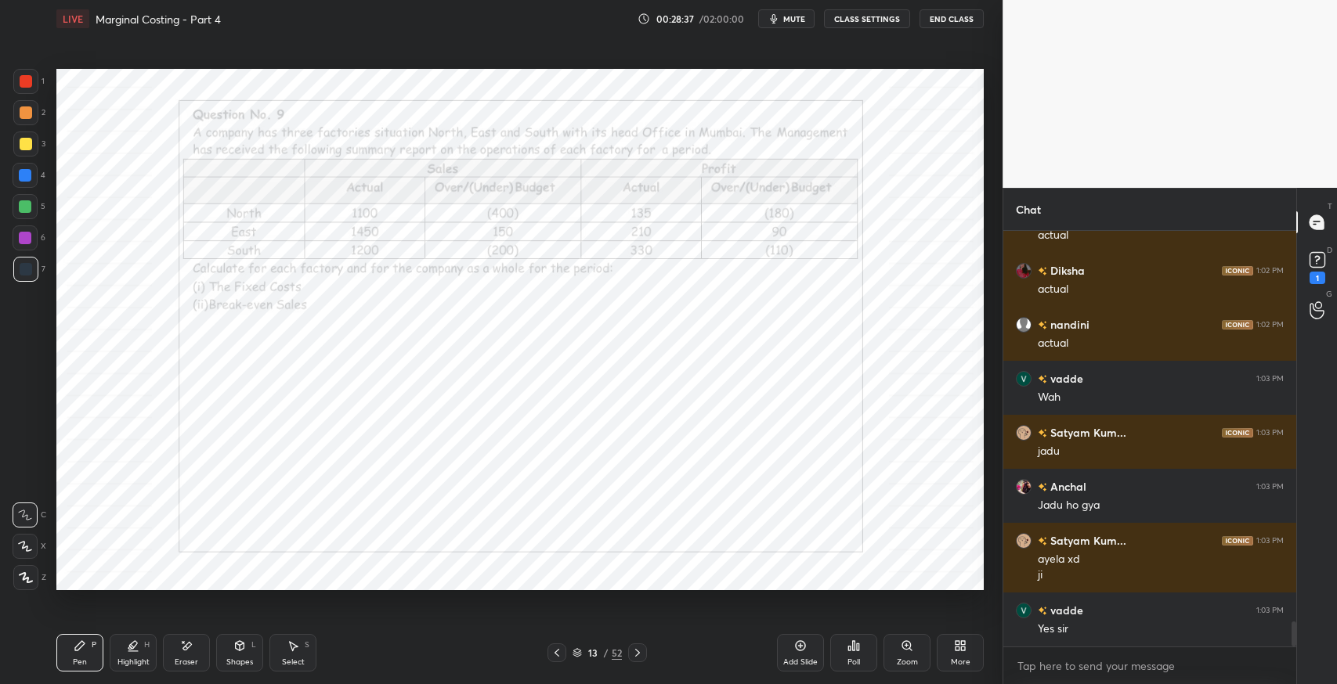
click at [194, 651] on div "Eraser" at bounding box center [186, 653] width 47 height 38
click at [93, 651] on div "Pen P" at bounding box center [79, 653] width 47 height 38
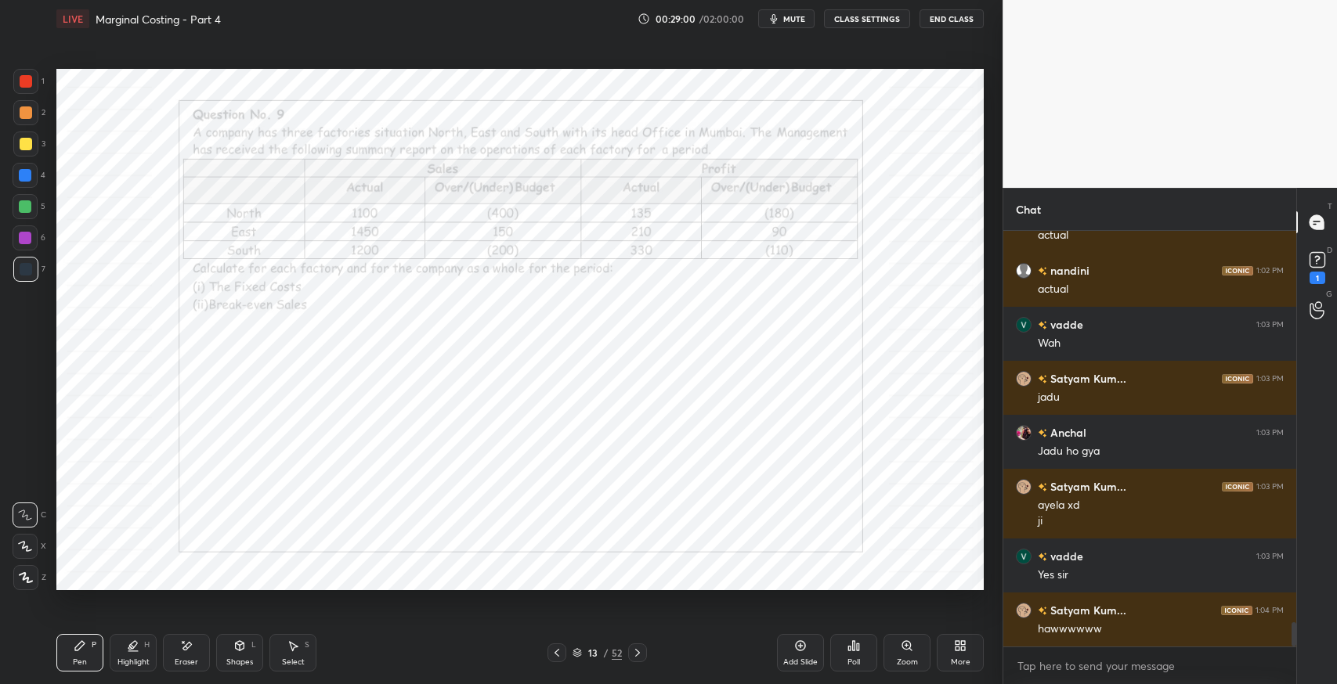
scroll to position [6684, 0]
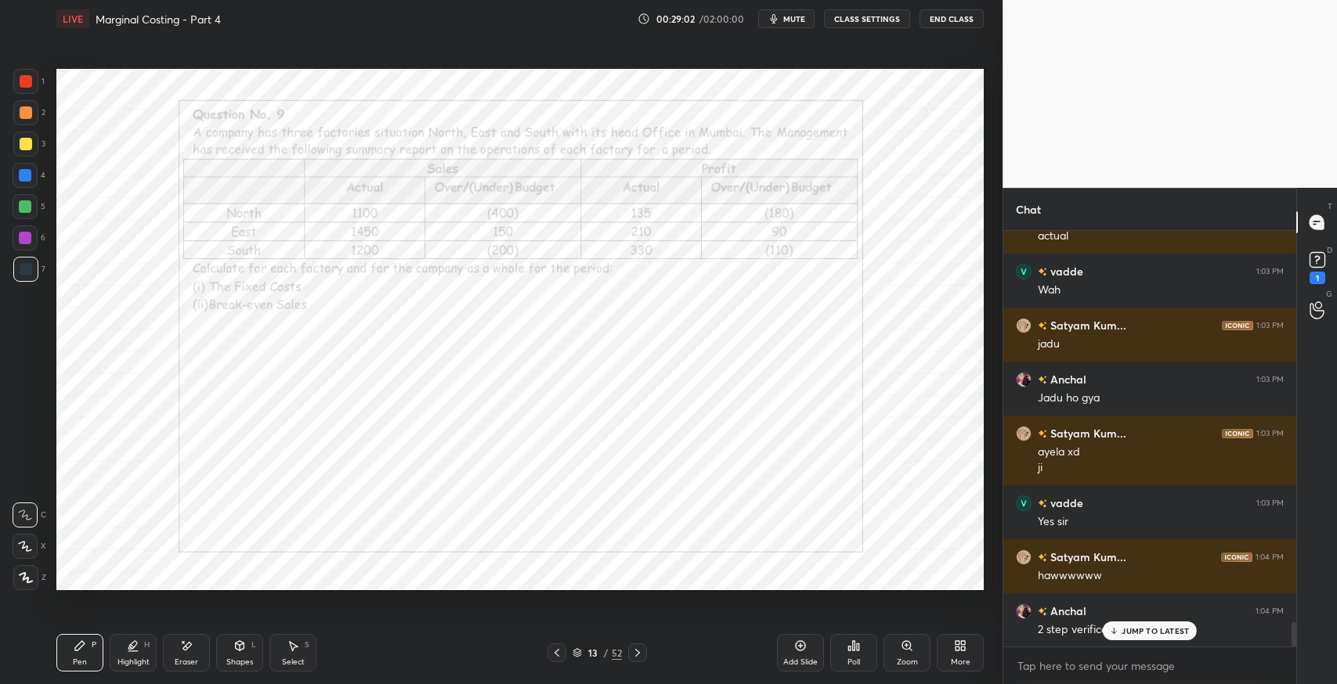
click at [1153, 630] on p "JUMP TO LATEST" at bounding box center [1154, 630] width 67 height 9
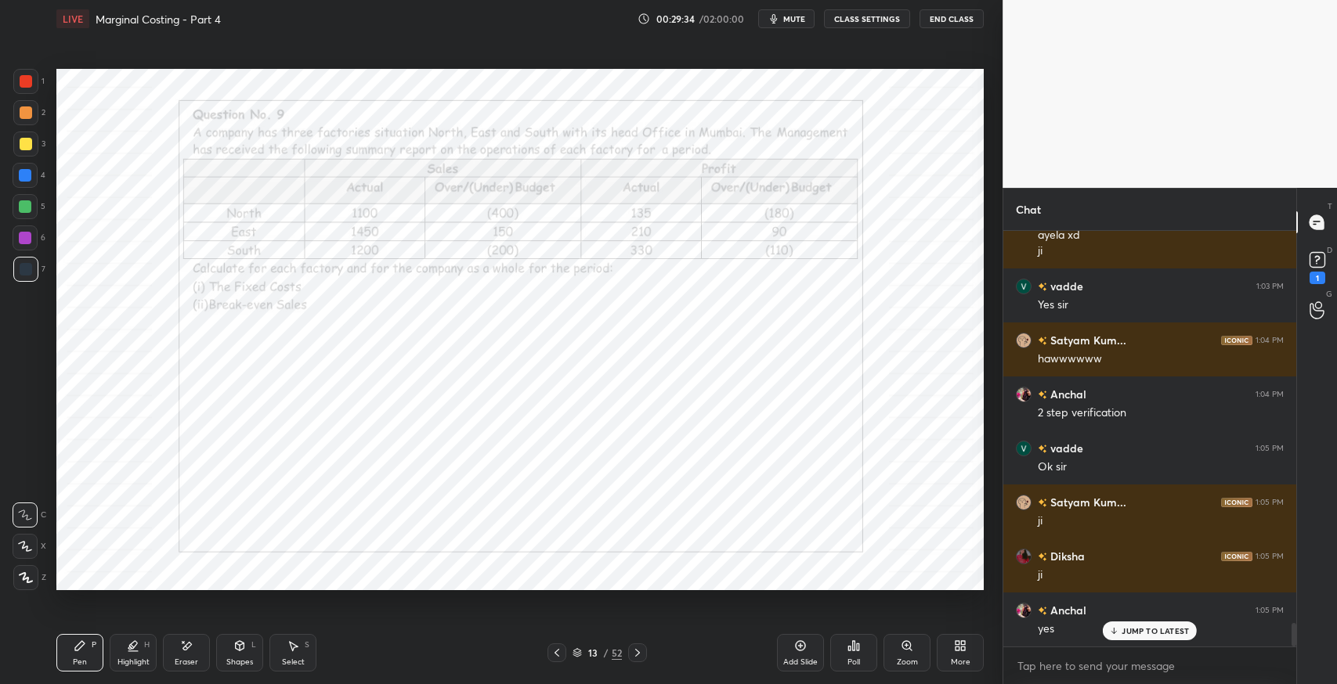
scroll to position [6954, 0]
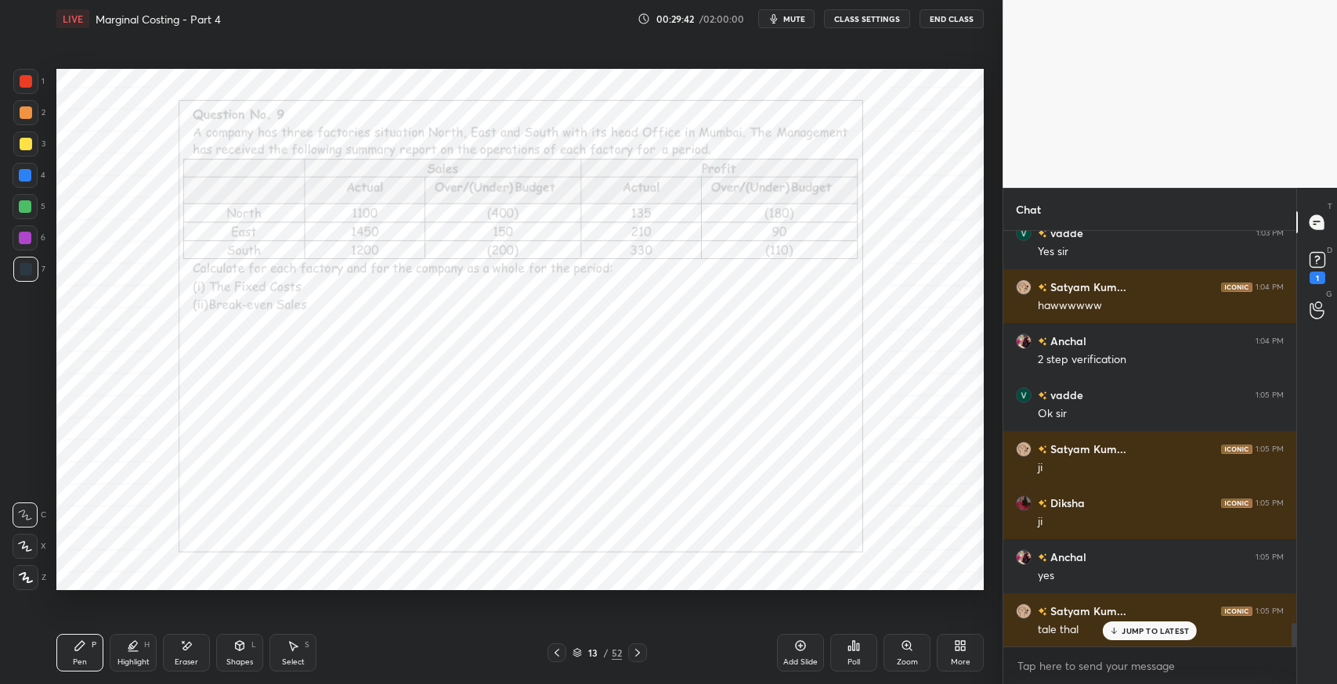
click at [1128, 624] on div "JUMP TO LATEST" at bounding box center [1150, 631] width 94 height 19
click at [803, 643] on icon at bounding box center [801, 646] width 10 height 10
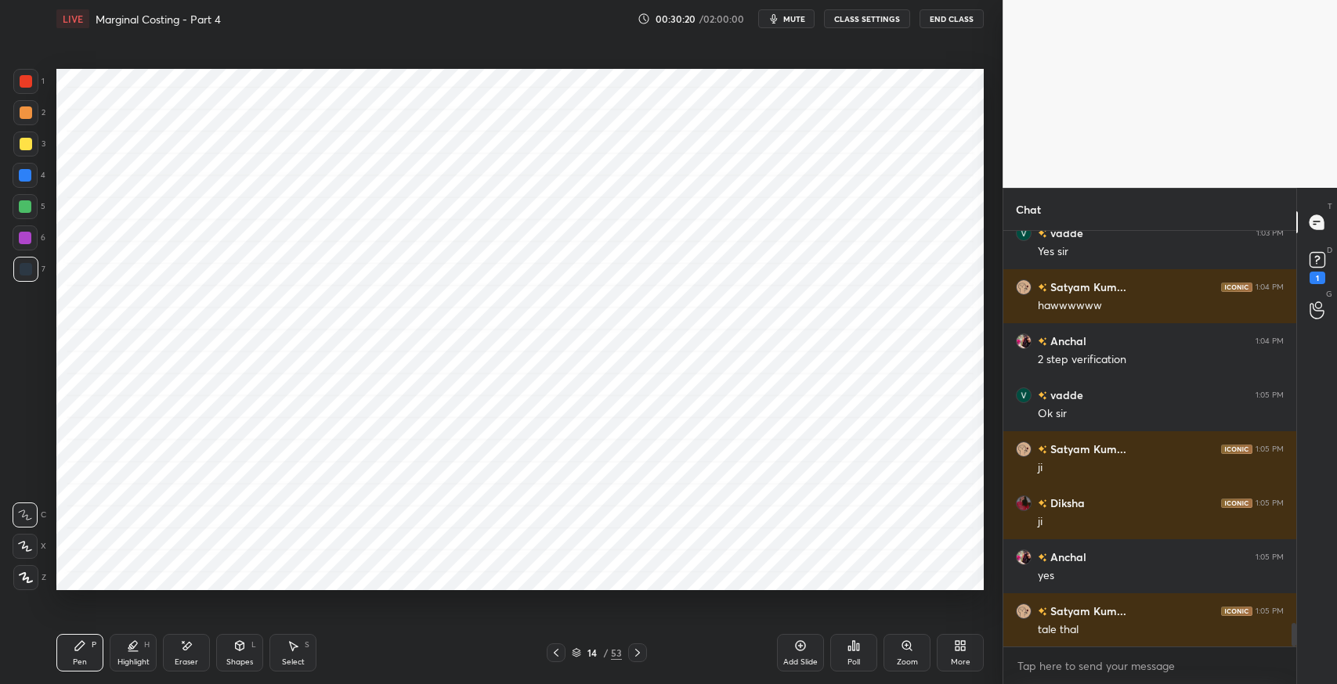
click at [304, 651] on div "Select S" at bounding box center [292, 653] width 47 height 38
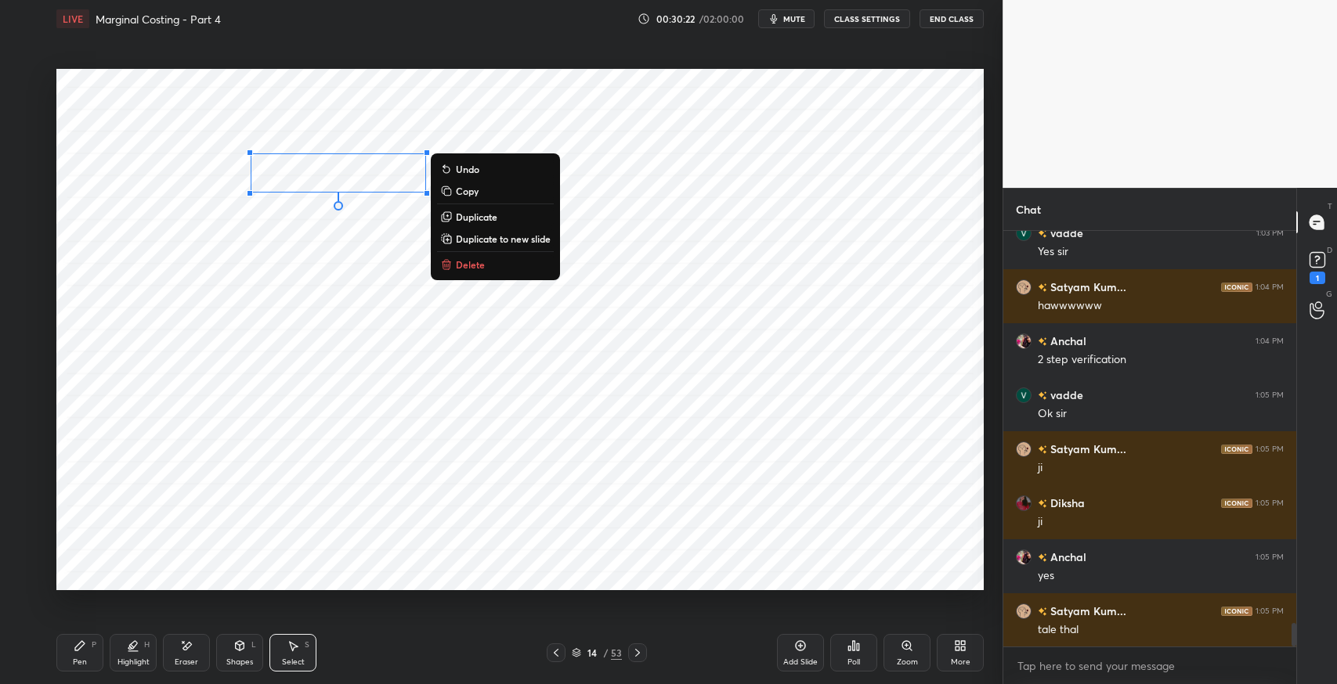
click at [476, 215] on p "Duplicate" at bounding box center [477, 217] width 42 height 13
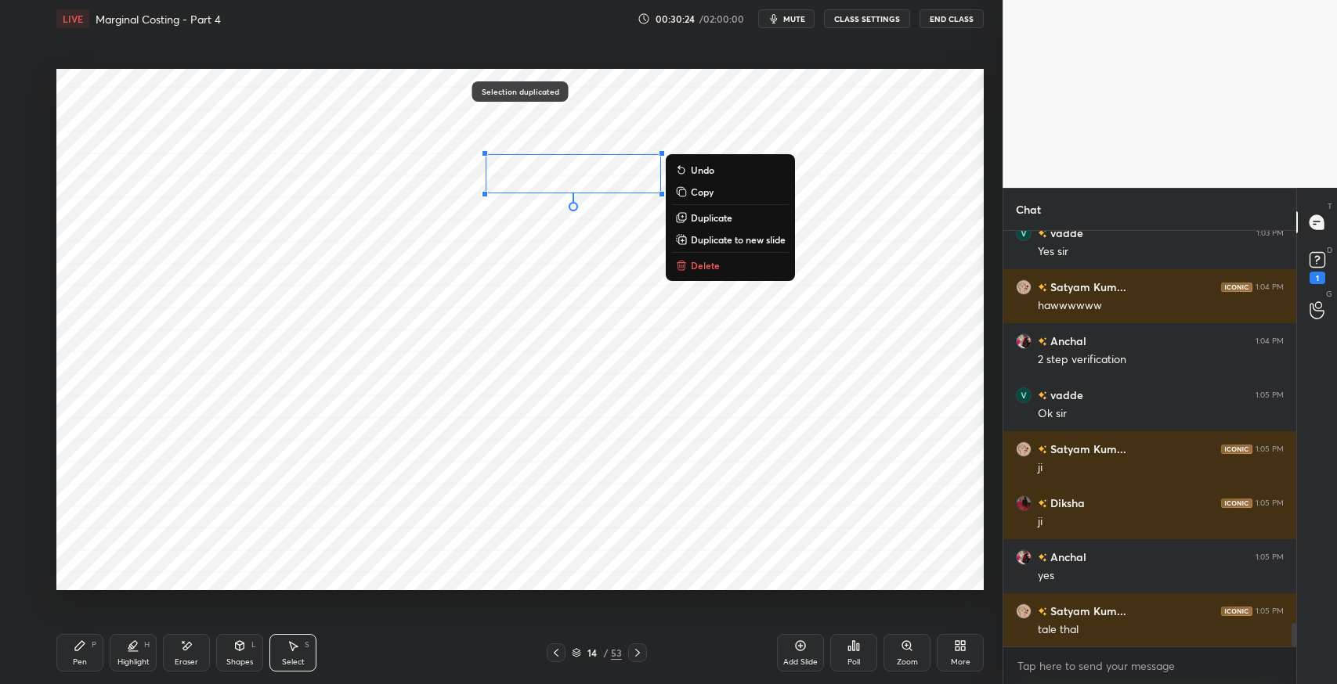
click at [385, 348] on div "0 ° Undo Copy Duplicate Duplicate to new slide Delete" at bounding box center [519, 330] width 927 height 522
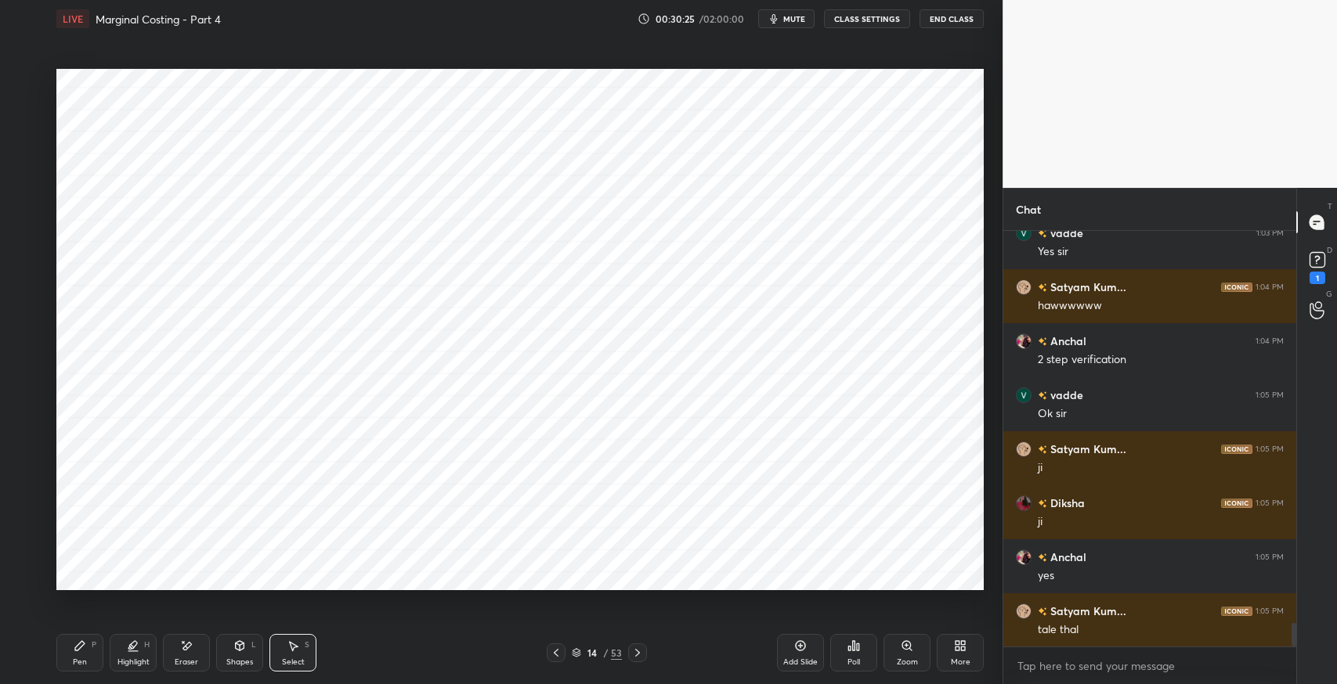
click at [74, 661] on div "Pen" at bounding box center [80, 663] width 14 height 8
click at [608, 614] on div "Setting up your live class Poll for secs No correct answer Start poll" at bounding box center [520, 330] width 940 height 584
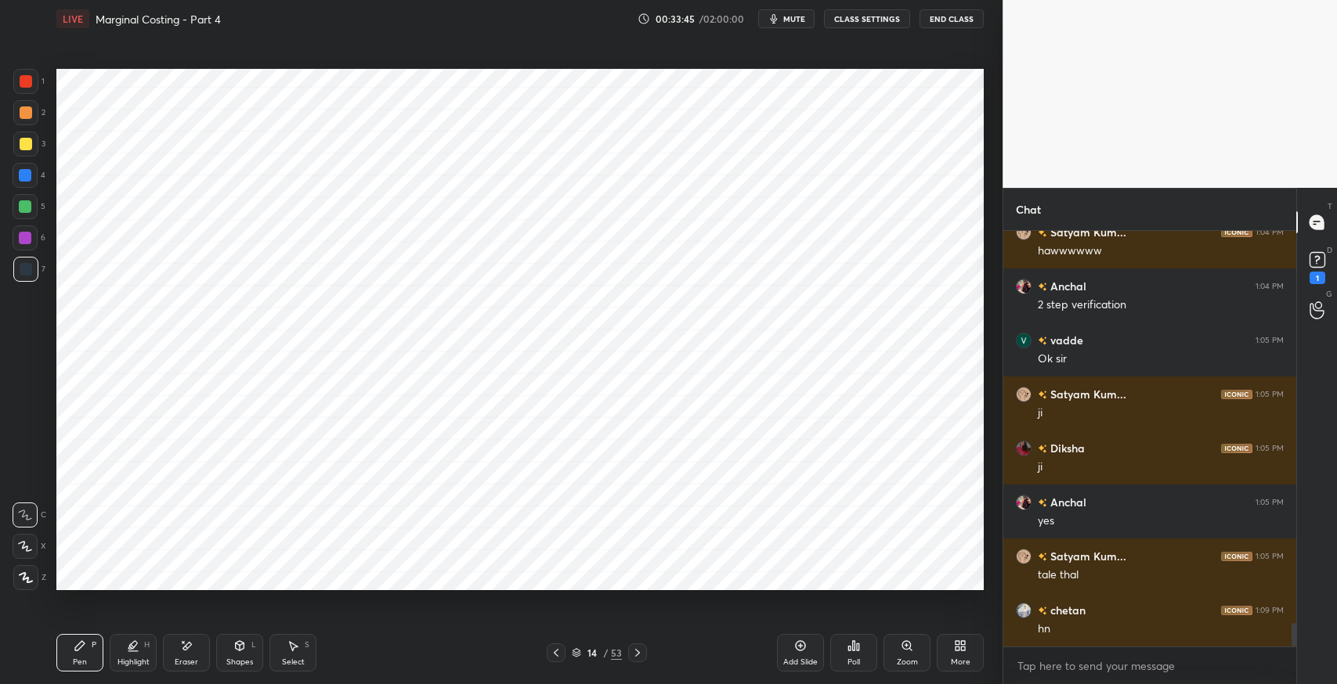
scroll to position [7063, 0]
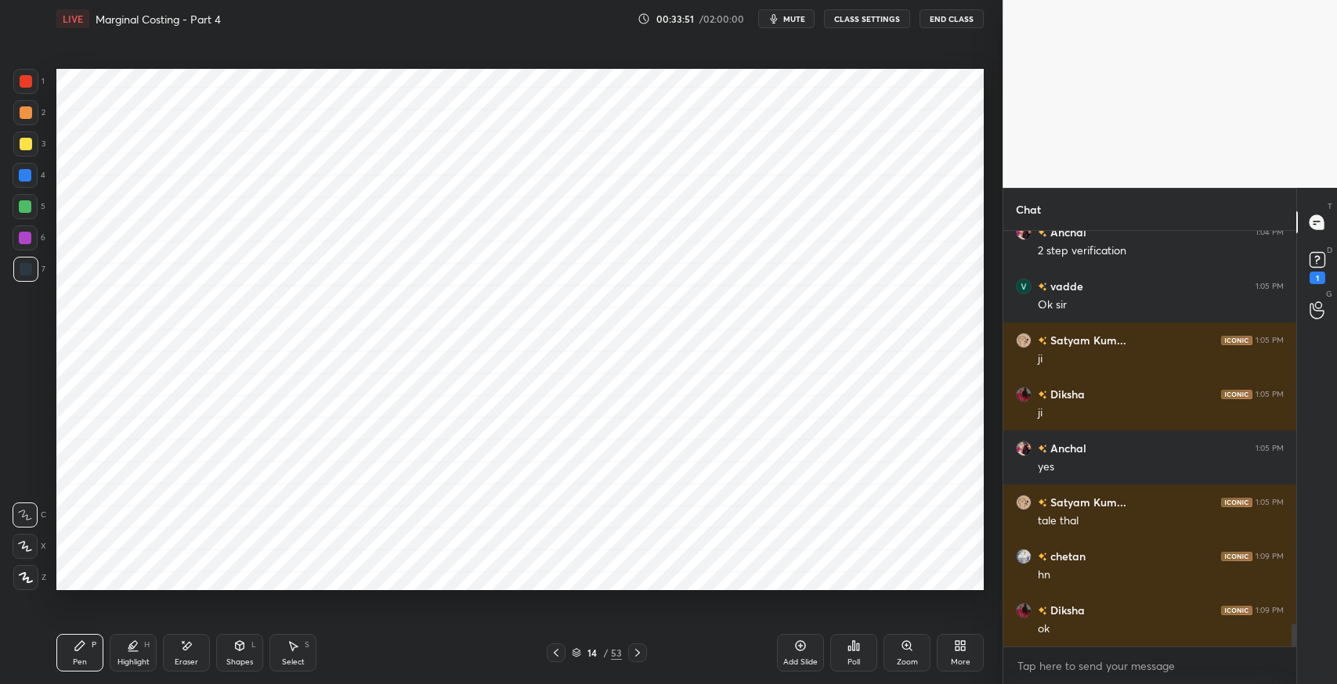
click at [801, 648] on icon at bounding box center [800, 646] width 13 height 13
click at [236, 646] on icon at bounding box center [240, 645] width 9 height 9
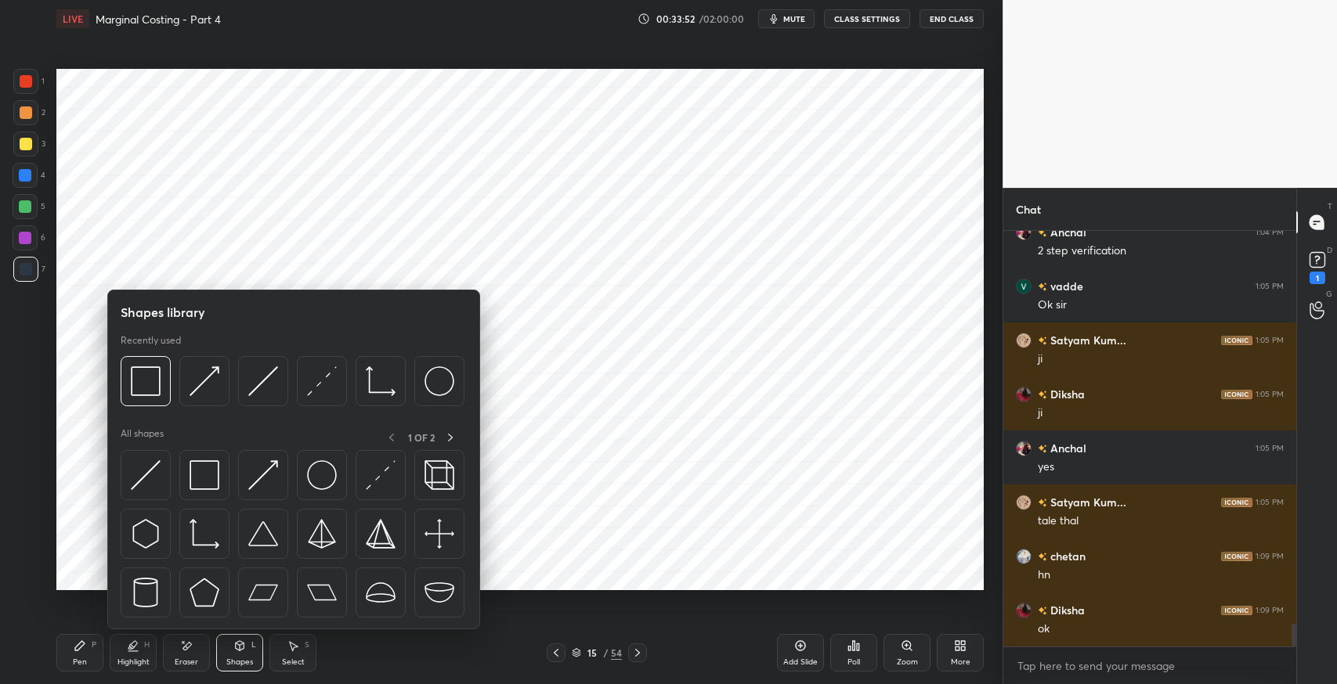
click at [199, 470] on img at bounding box center [204, 475] width 30 height 30
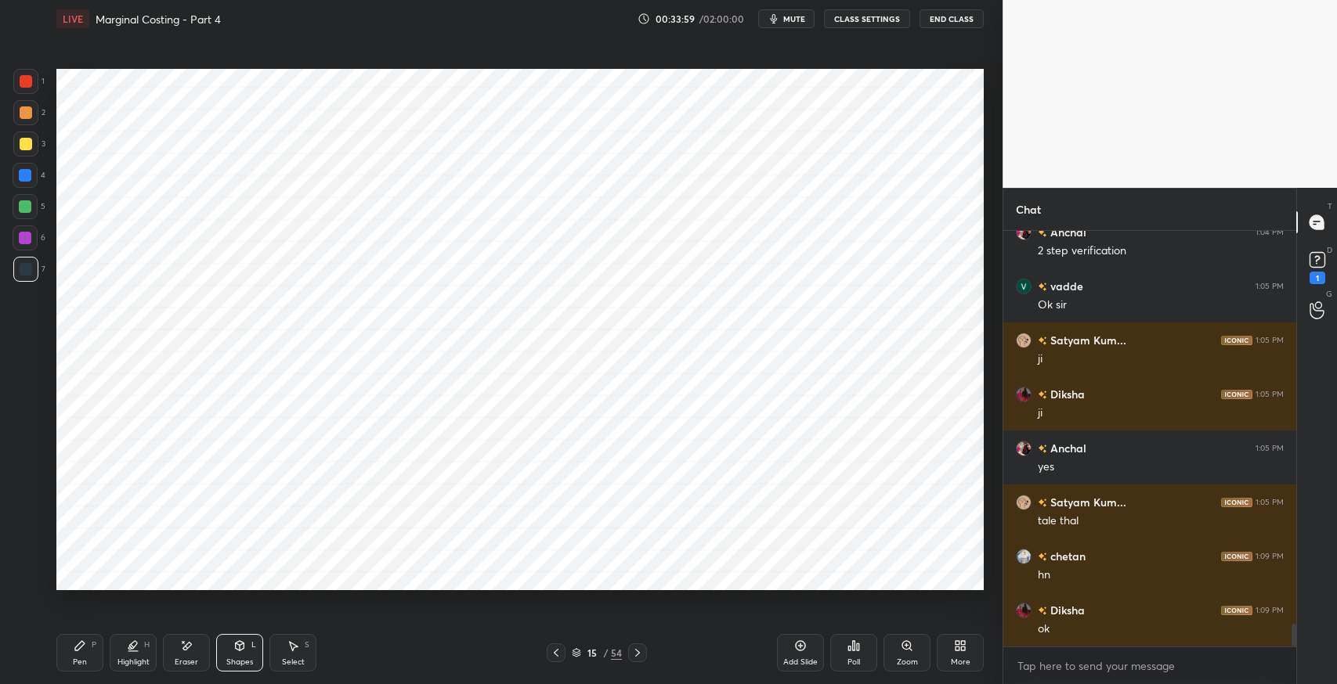
scroll to position [7130, 0]
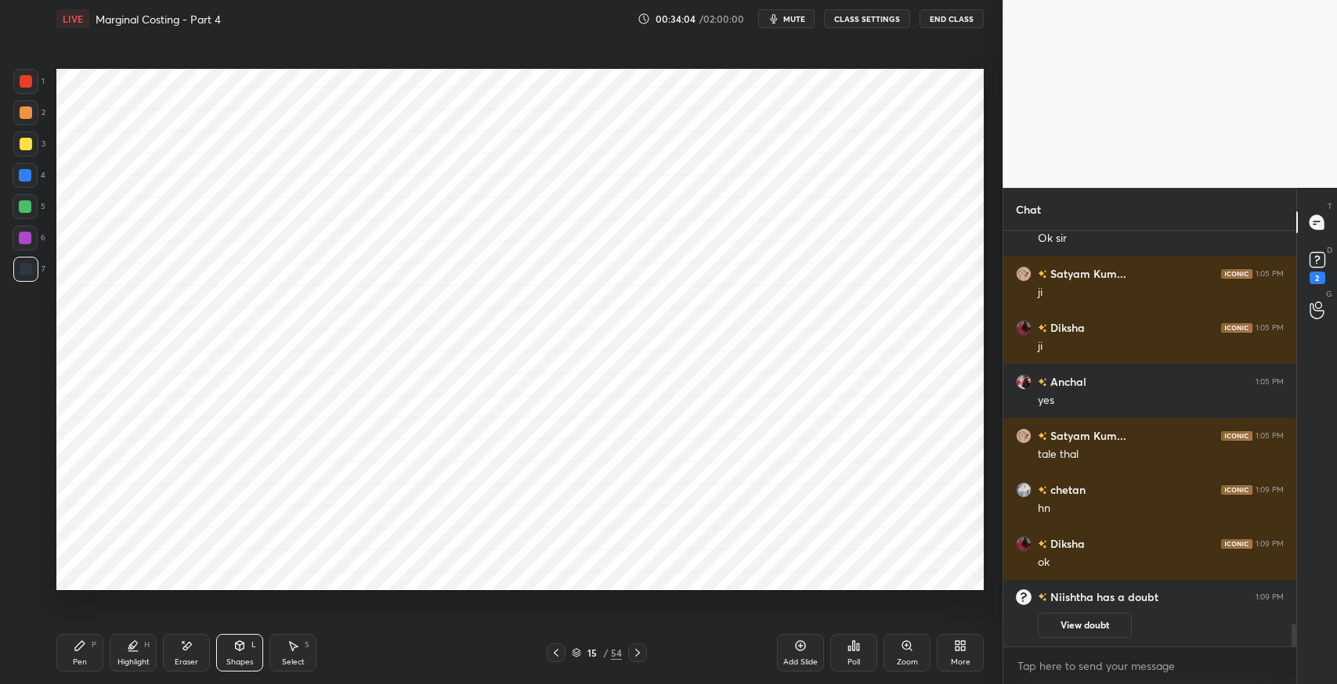
click at [70, 648] on div "Pen P" at bounding box center [79, 653] width 47 height 38
click at [557, 655] on icon at bounding box center [556, 653] width 5 height 8
click at [635, 650] on icon at bounding box center [637, 653] width 5 height 8
click at [637, 648] on icon at bounding box center [637, 653] width 13 height 13
click at [558, 655] on icon at bounding box center [556, 653] width 13 height 13
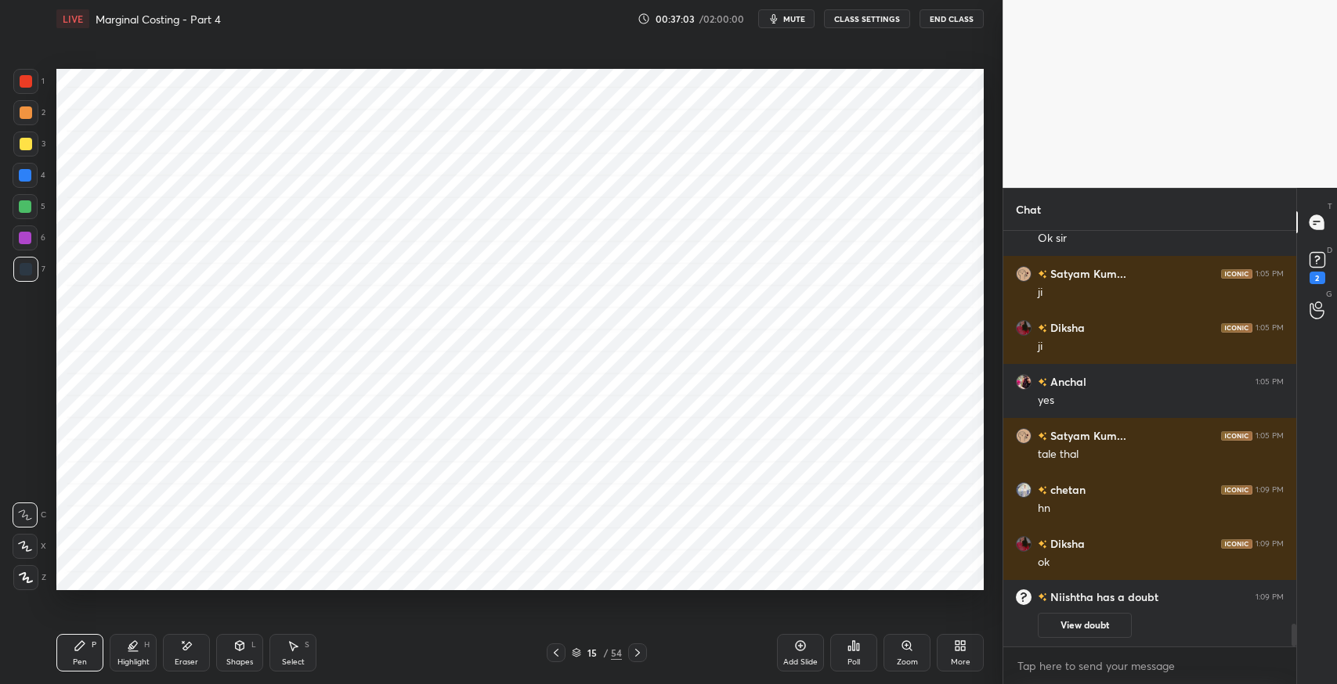
click at [798, 19] on span "mute" at bounding box center [794, 18] width 22 height 11
click at [280, 665] on div "Select S" at bounding box center [292, 653] width 47 height 38
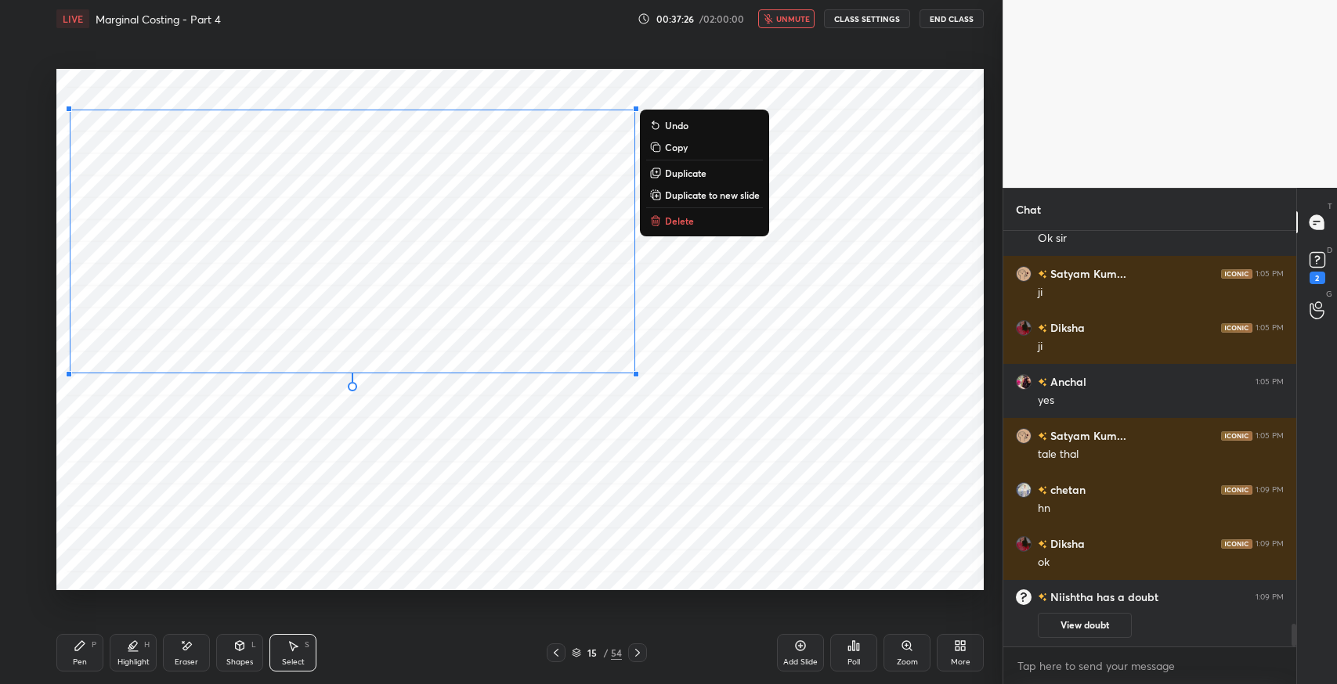
click at [499, 496] on div "0 ° Undo Copy Duplicate Duplicate to new slide Delete" at bounding box center [519, 330] width 927 height 522
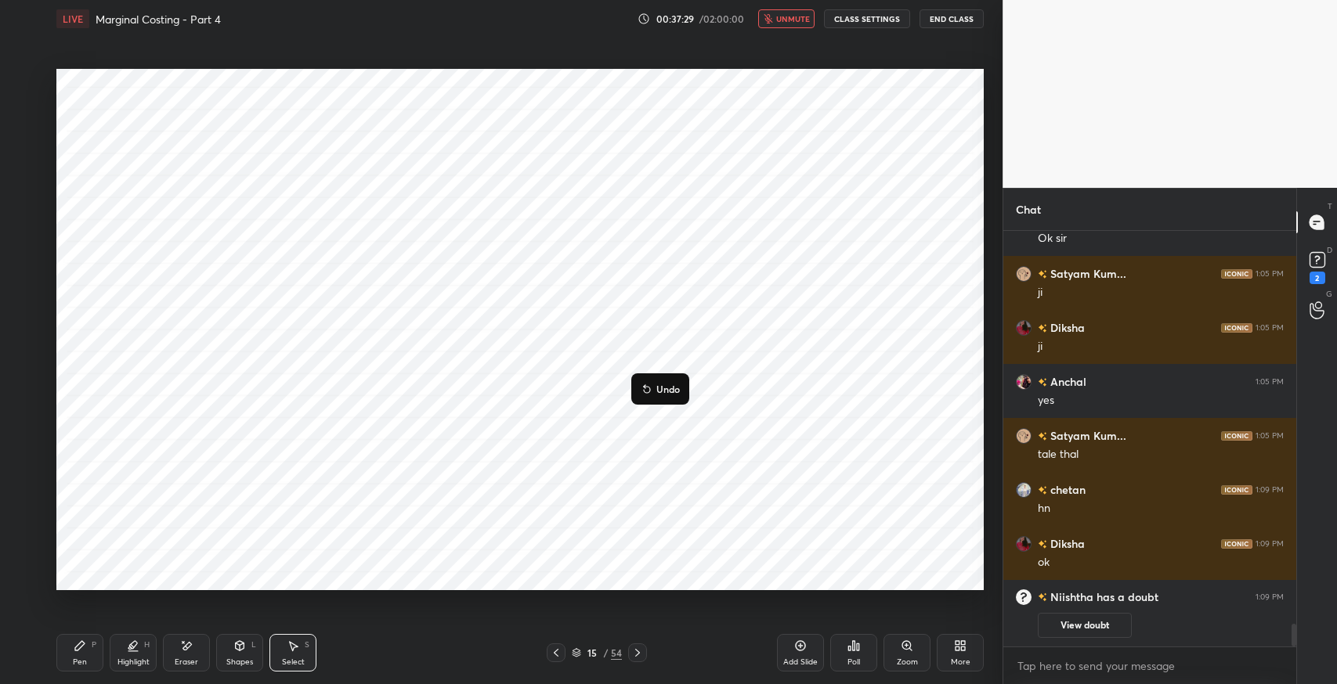
click at [565, 471] on div "0 ° Undo Copy Duplicate Duplicate to new slide Delete" at bounding box center [519, 330] width 927 height 522
click at [792, 25] on button "unmute" at bounding box center [786, 18] width 56 height 19
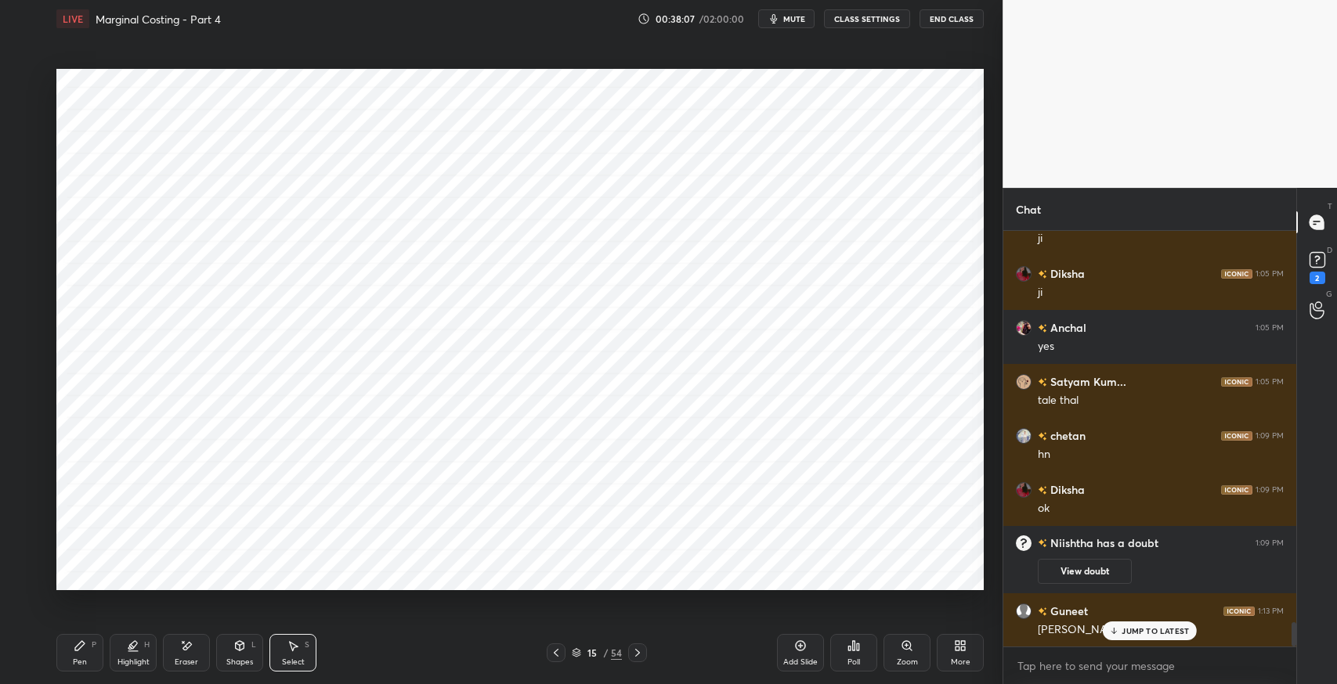
click at [1137, 634] on p "JUMP TO LATEST" at bounding box center [1154, 630] width 67 height 9
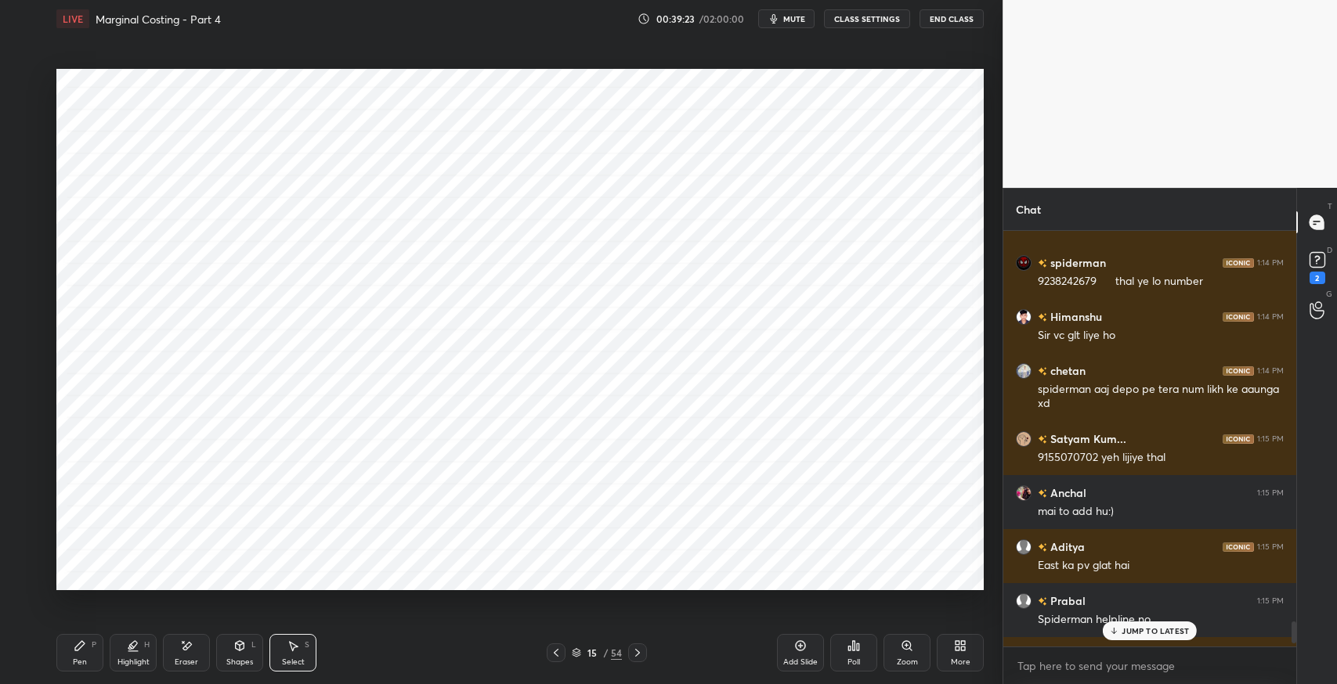
scroll to position [7418, 0]
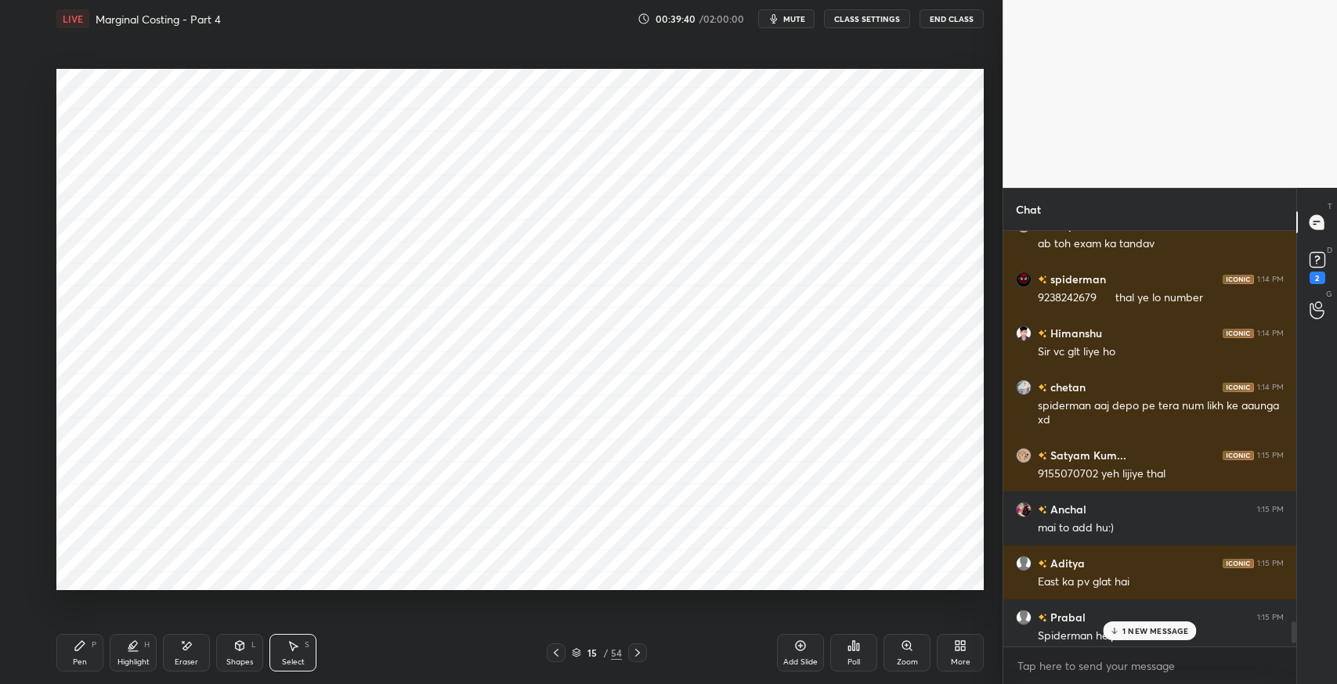
click at [1147, 638] on div "1 NEW MESSAGE" at bounding box center [1149, 631] width 93 height 19
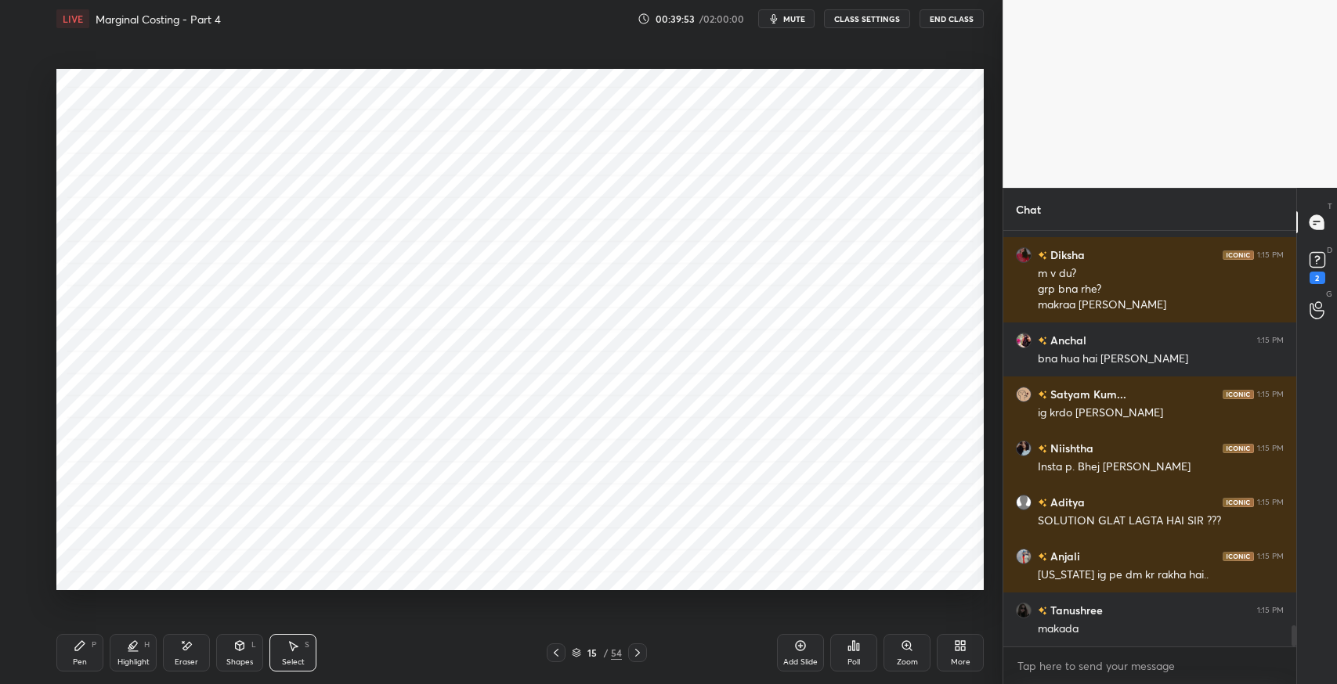
scroll to position [7888, 0]
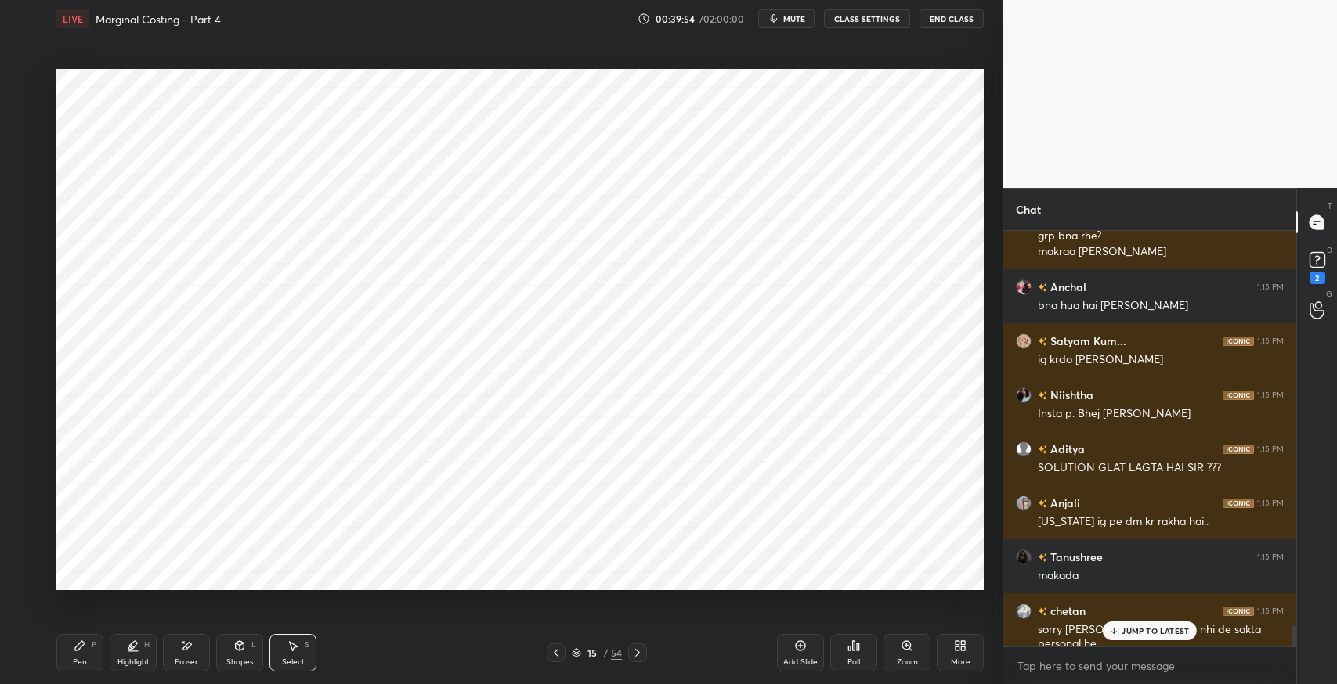
click at [1145, 638] on div "JUMP TO LATEST" at bounding box center [1150, 631] width 94 height 19
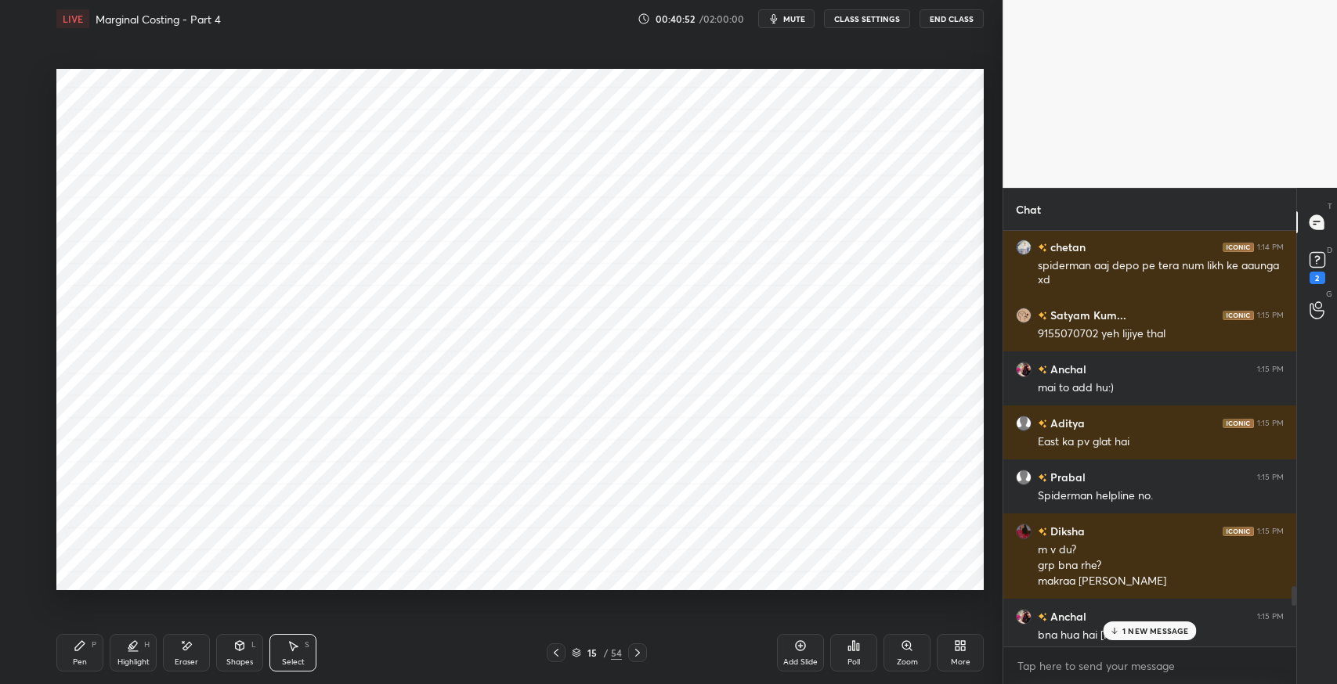
scroll to position [7543, 0]
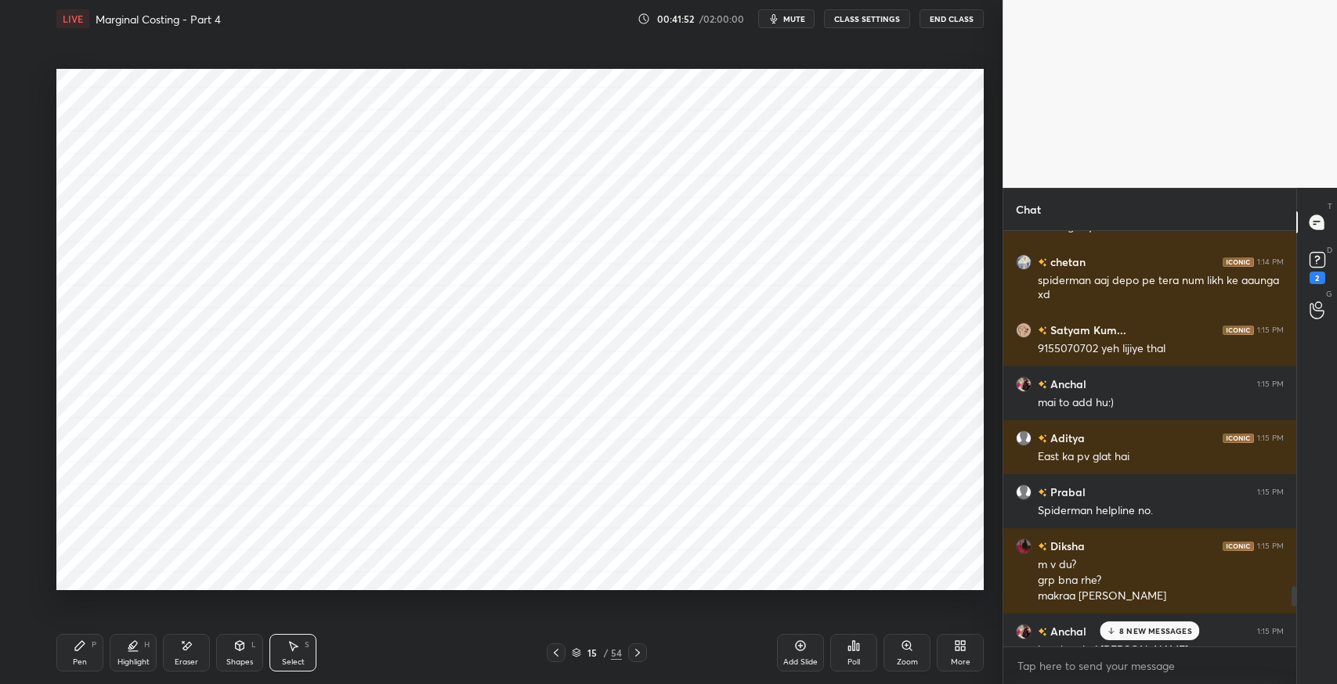
click at [1139, 639] on div "8 NEW MESSAGES" at bounding box center [1148, 631] width 99 height 19
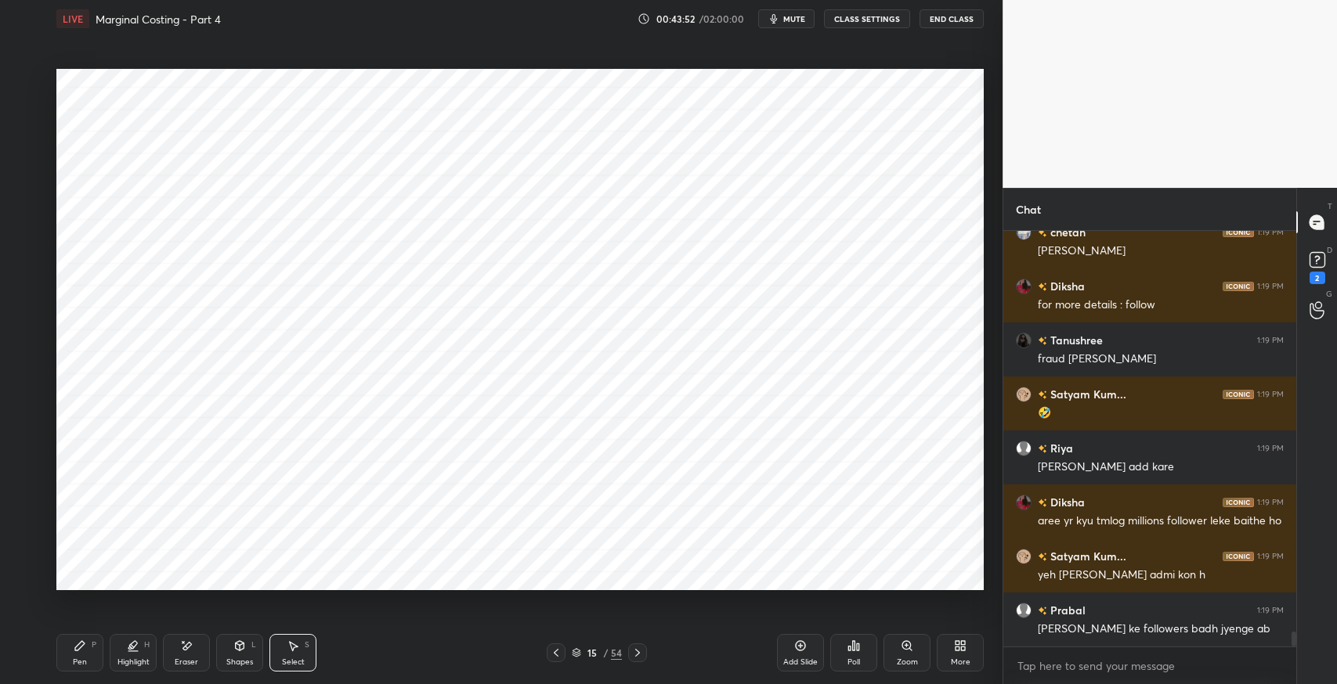
scroll to position [11511, 0]
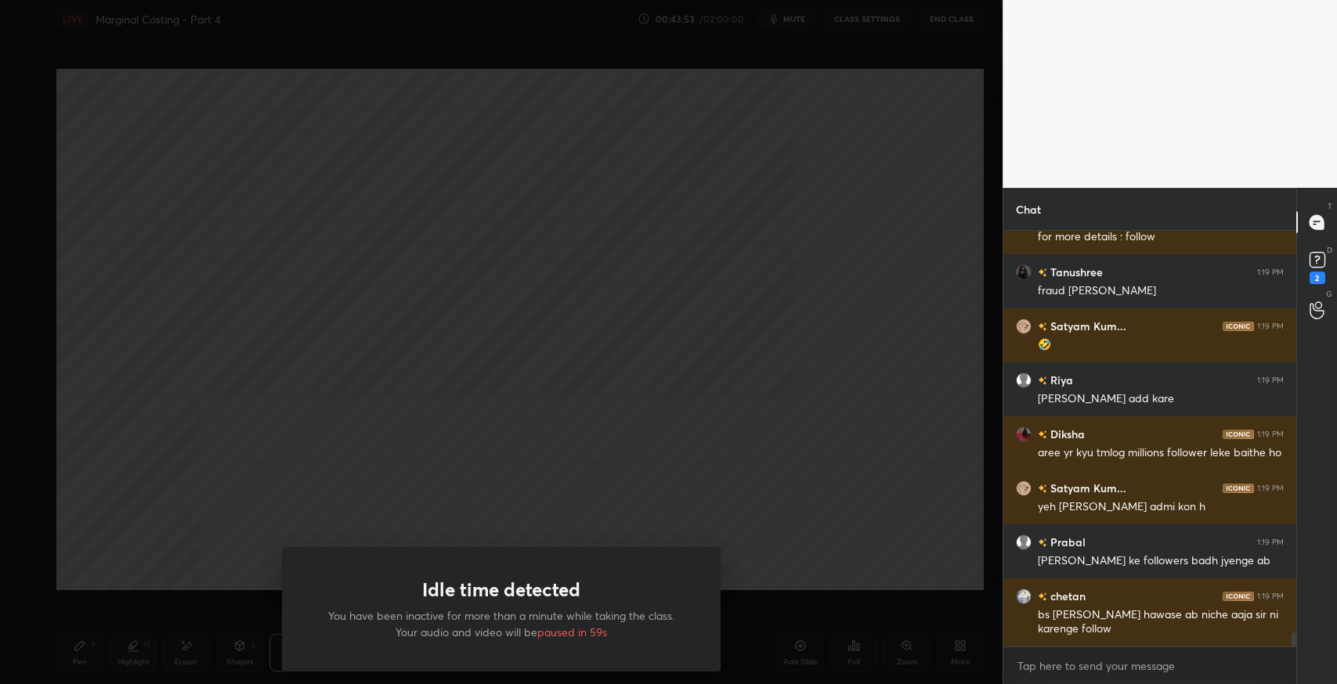
click at [624, 317] on div "Idle time detected You have been inactive for more than a minute while taking t…" at bounding box center [501, 342] width 1002 height 684
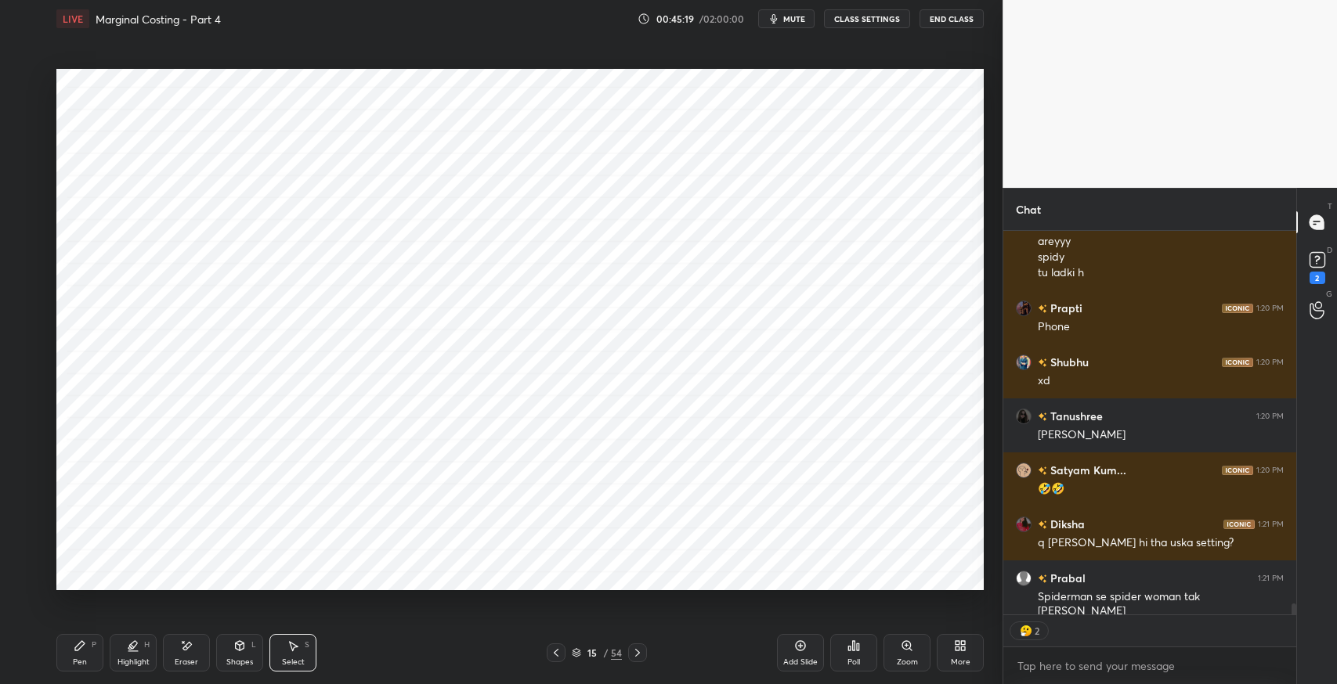
scroll to position [12724, 0]
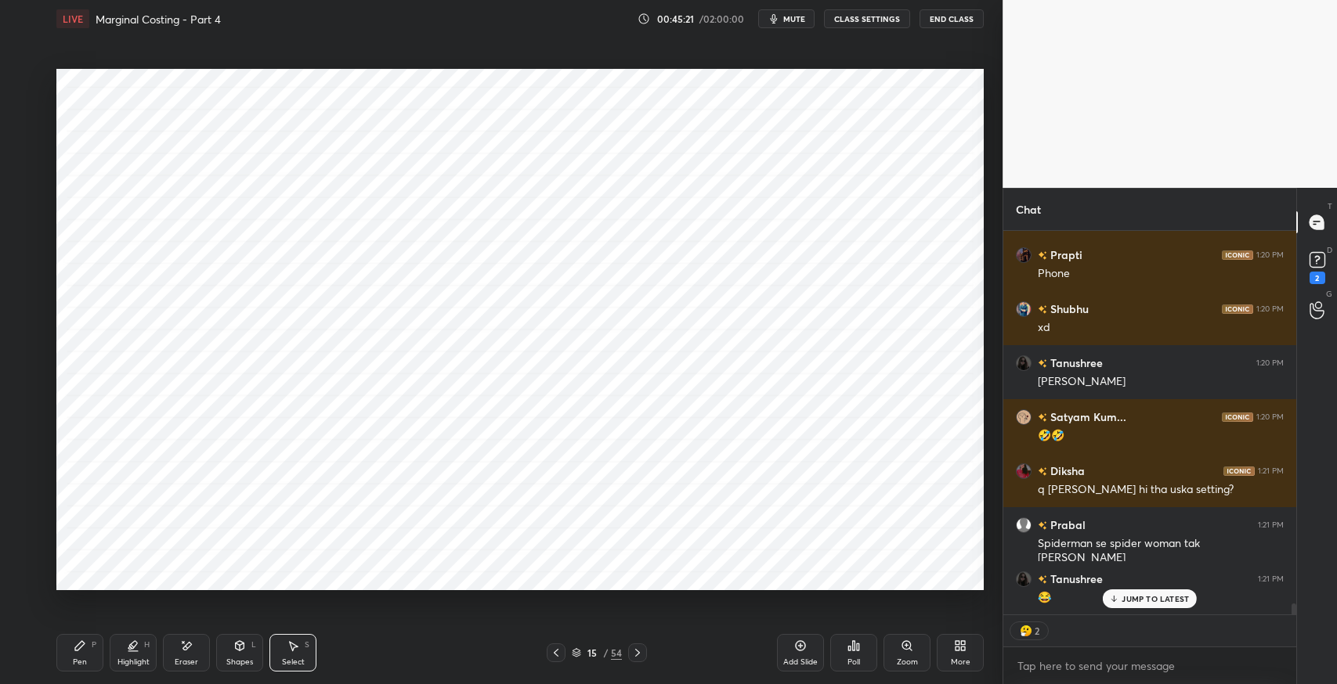
type textarea "x"
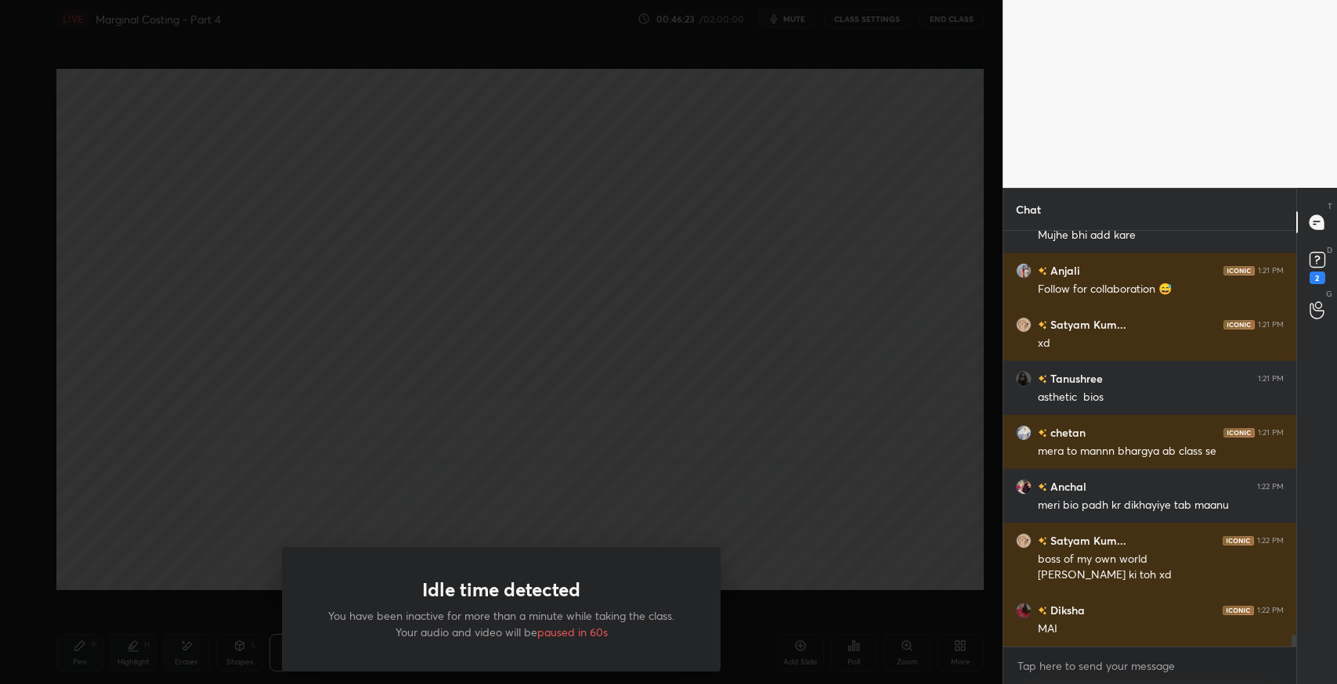
scroll to position [14220, 0]
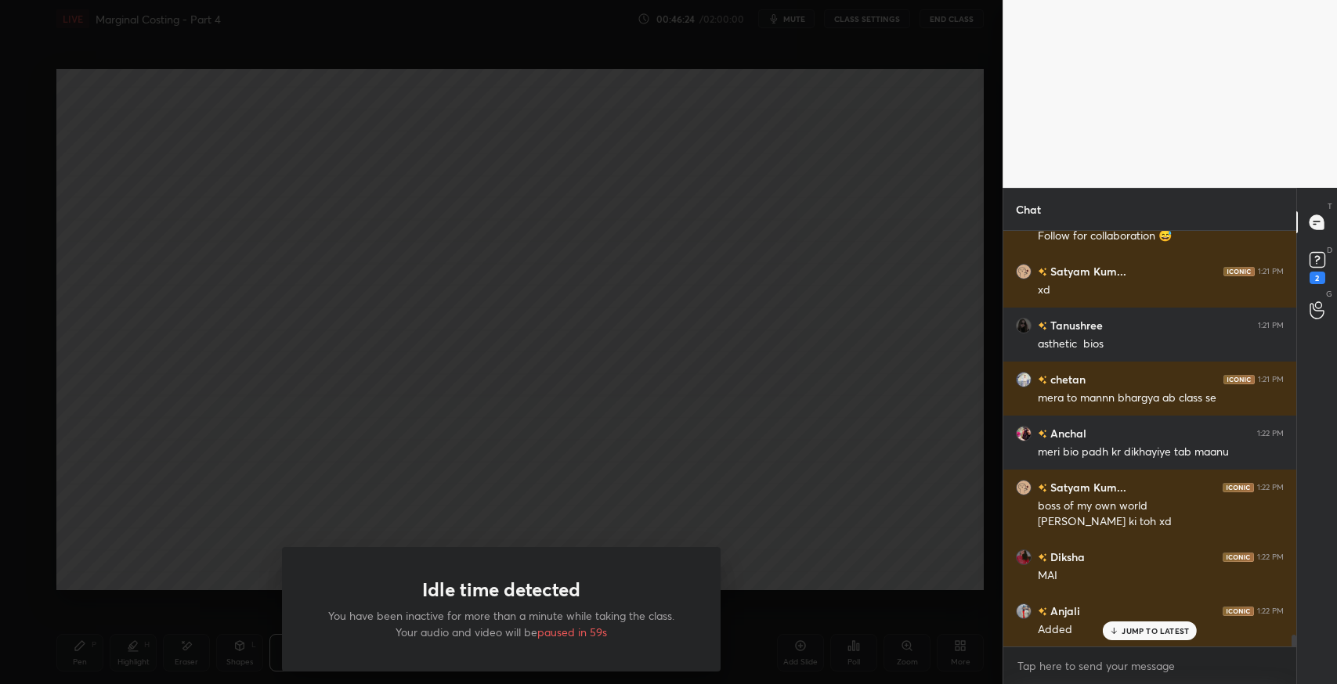
click at [764, 536] on div "Idle time detected You have been inactive for more than a minute while taking t…" at bounding box center [501, 342] width 1002 height 684
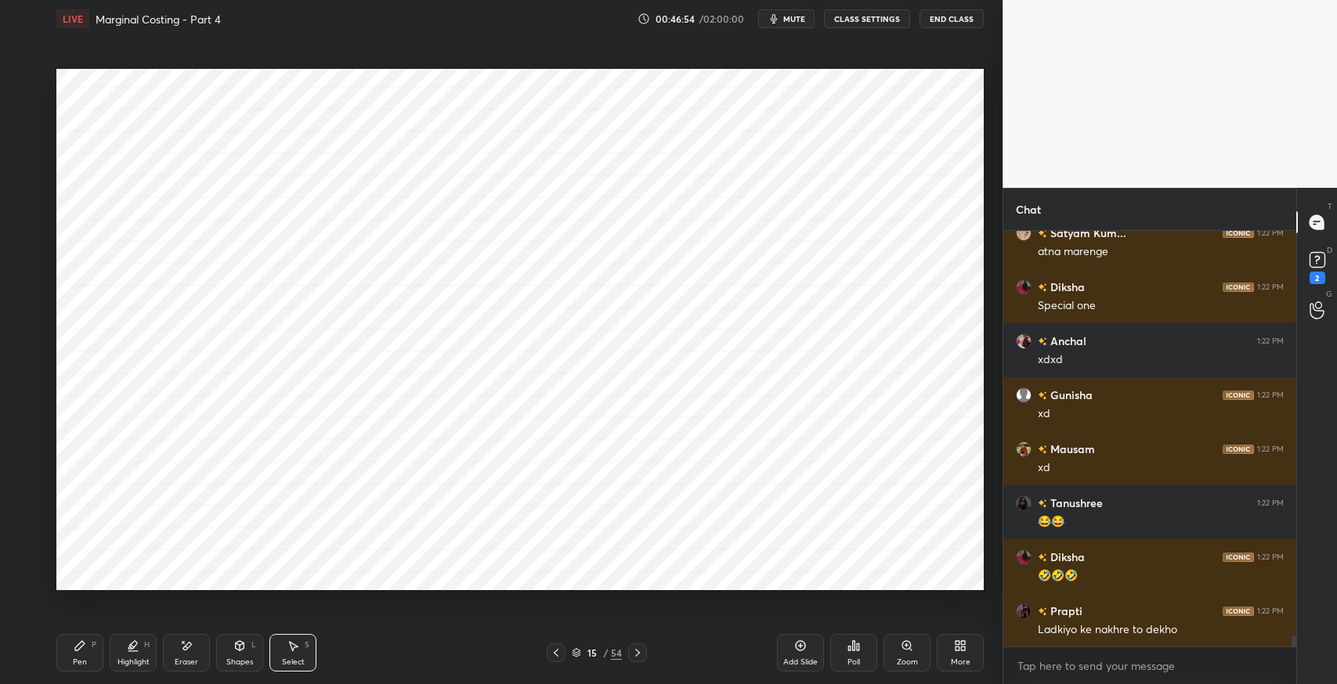
scroll to position [14815, 0]
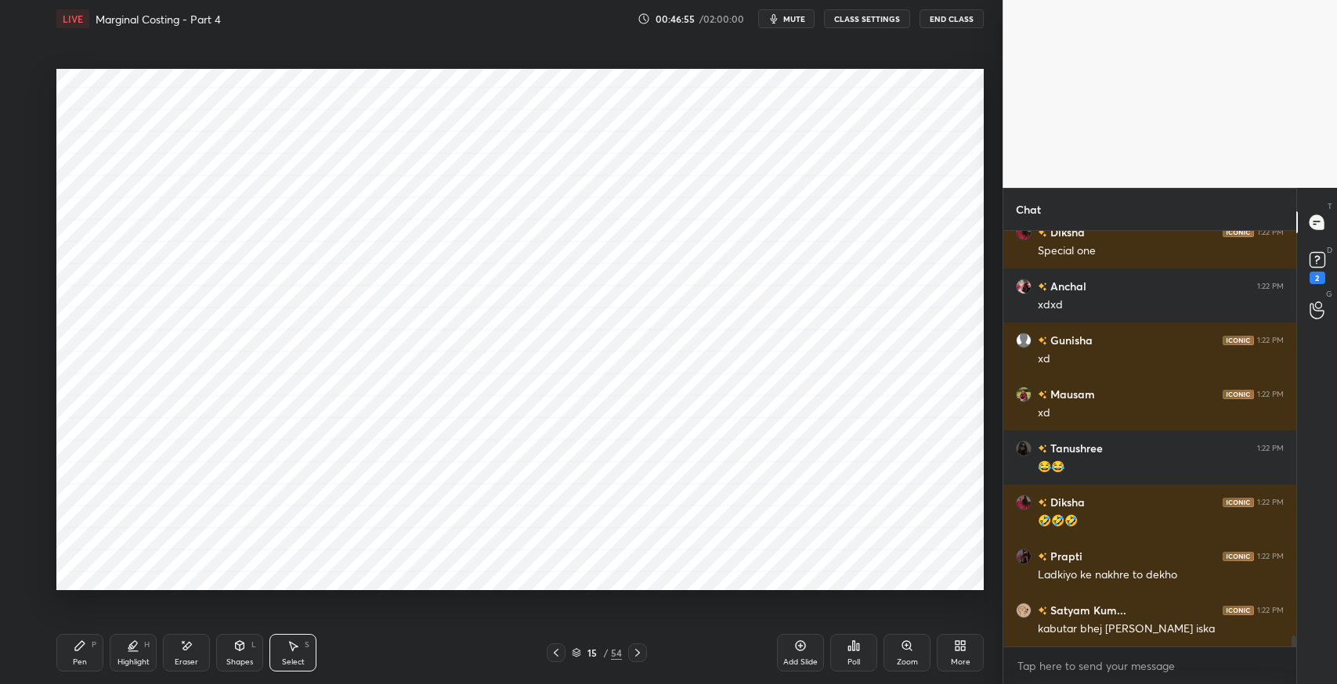
click at [639, 652] on icon at bounding box center [637, 653] width 5 height 8
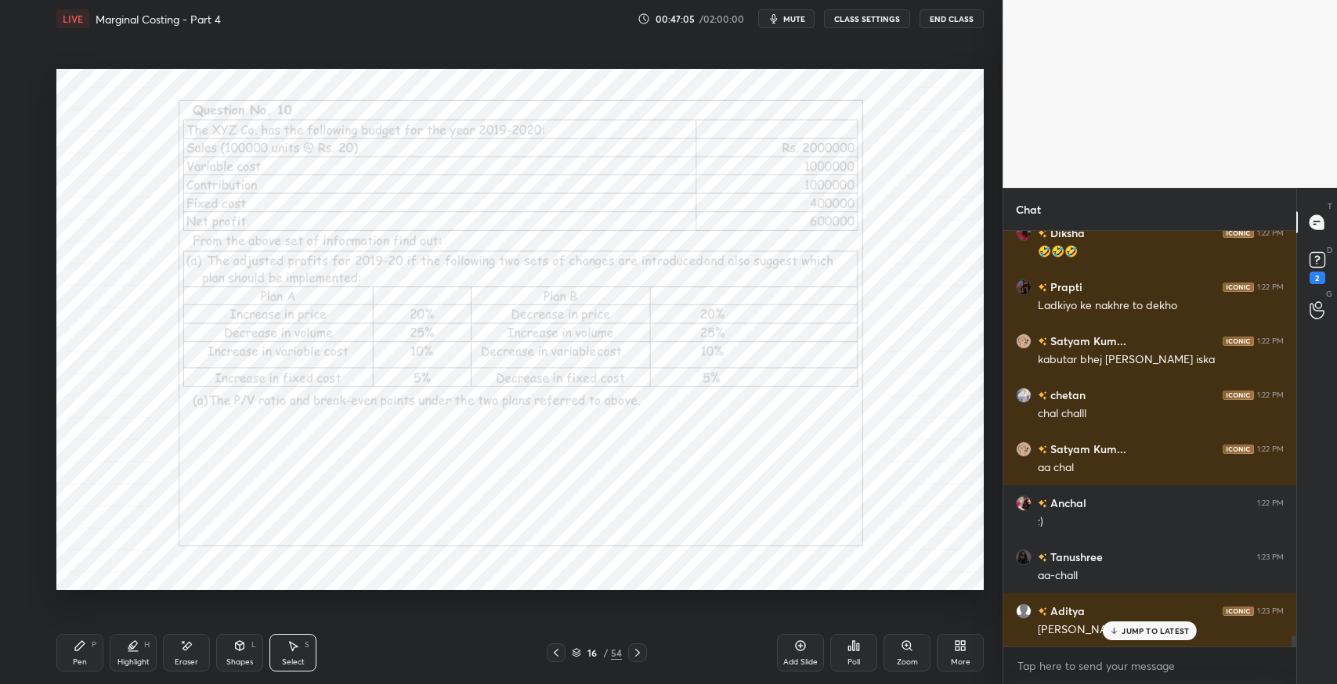
scroll to position [15139, 0]
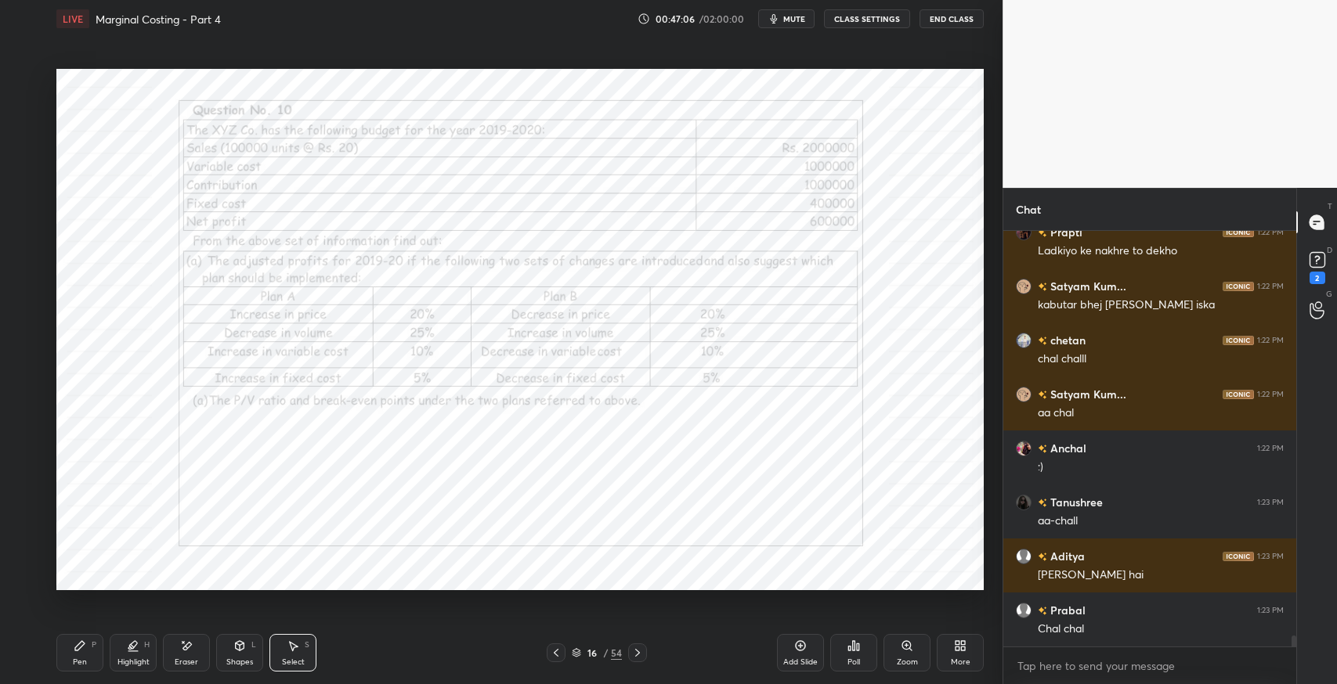
click at [78, 653] on div "Pen P" at bounding box center [79, 653] width 47 height 38
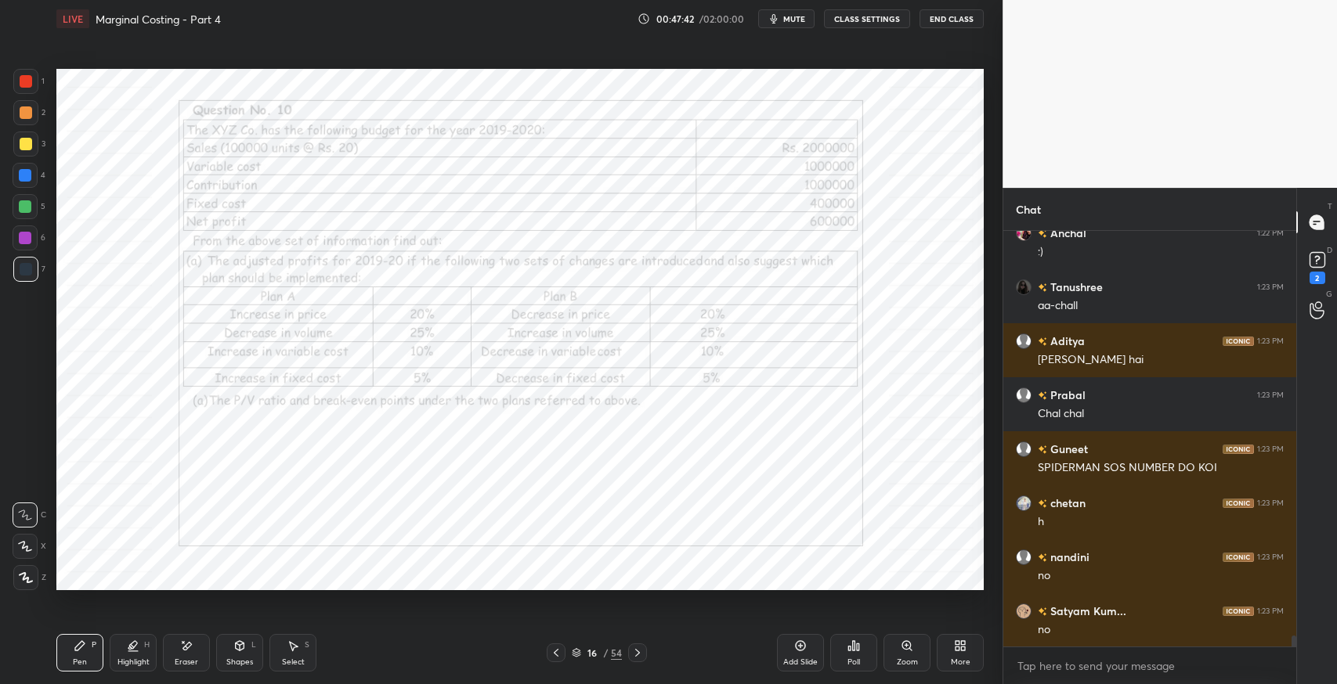
scroll to position [15409, 0]
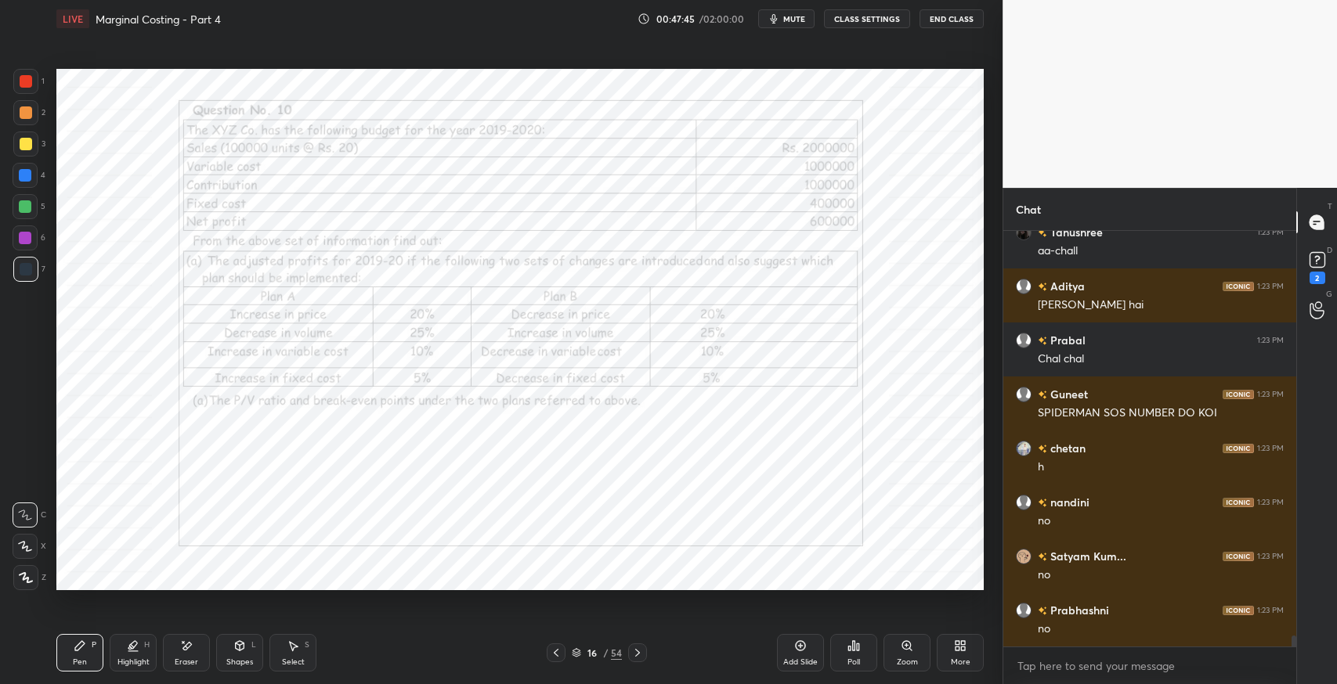
click at [388, 647] on div "Pen P Highlight H Eraser Shapes L Select S" at bounding box center [236, 653] width 360 height 38
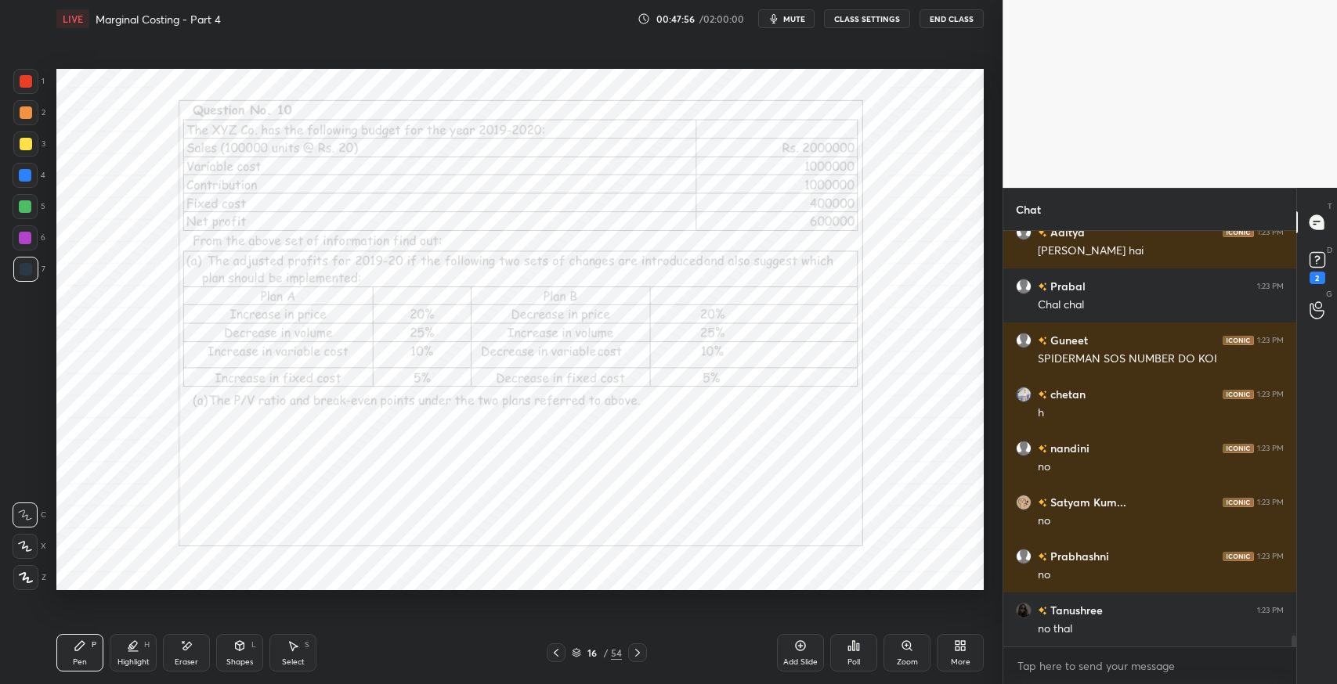
click at [174, 648] on div "Eraser" at bounding box center [186, 653] width 47 height 38
click at [27, 550] on icon at bounding box center [25, 546] width 13 height 13
click at [76, 655] on div "Pen P" at bounding box center [79, 653] width 47 height 38
click at [21, 84] on div at bounding box center [26, 81] width 13 height 13
click at [180, 650] on icon at bounding box center [186, 646] width 13 height 13
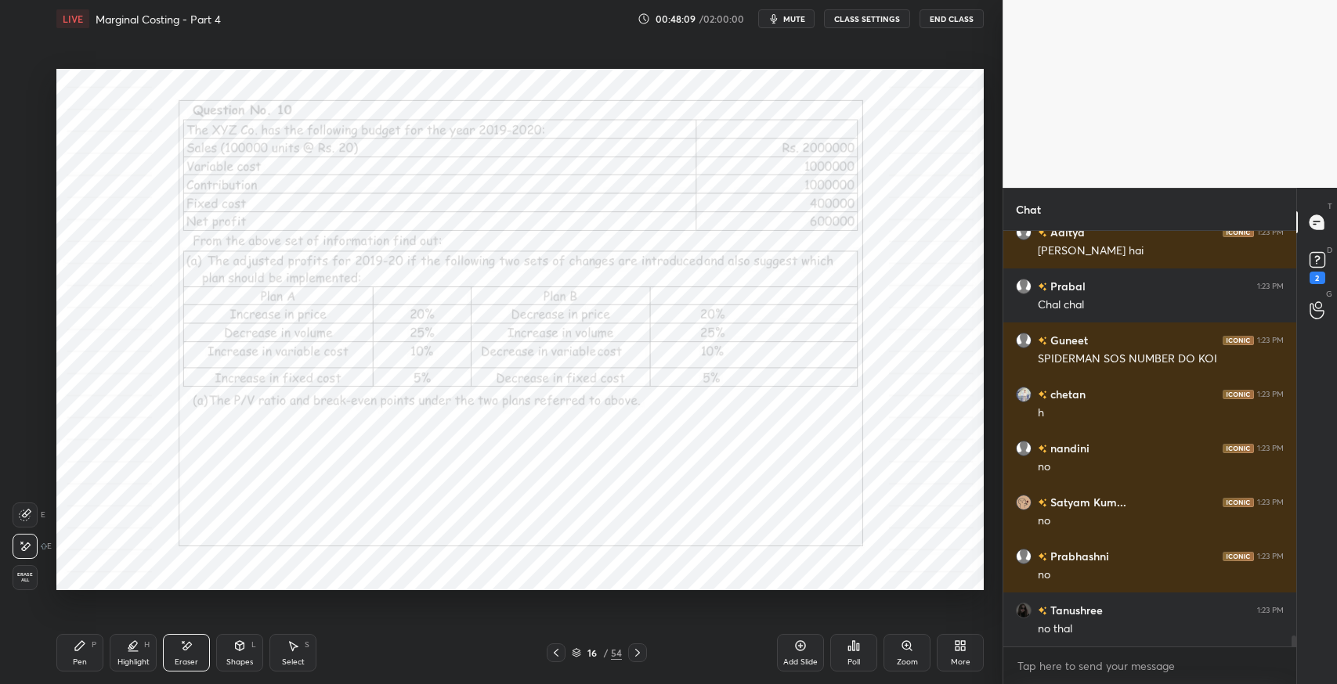
click at [83, 649] on icon at bounding box center [80, 646] width 13 height 13
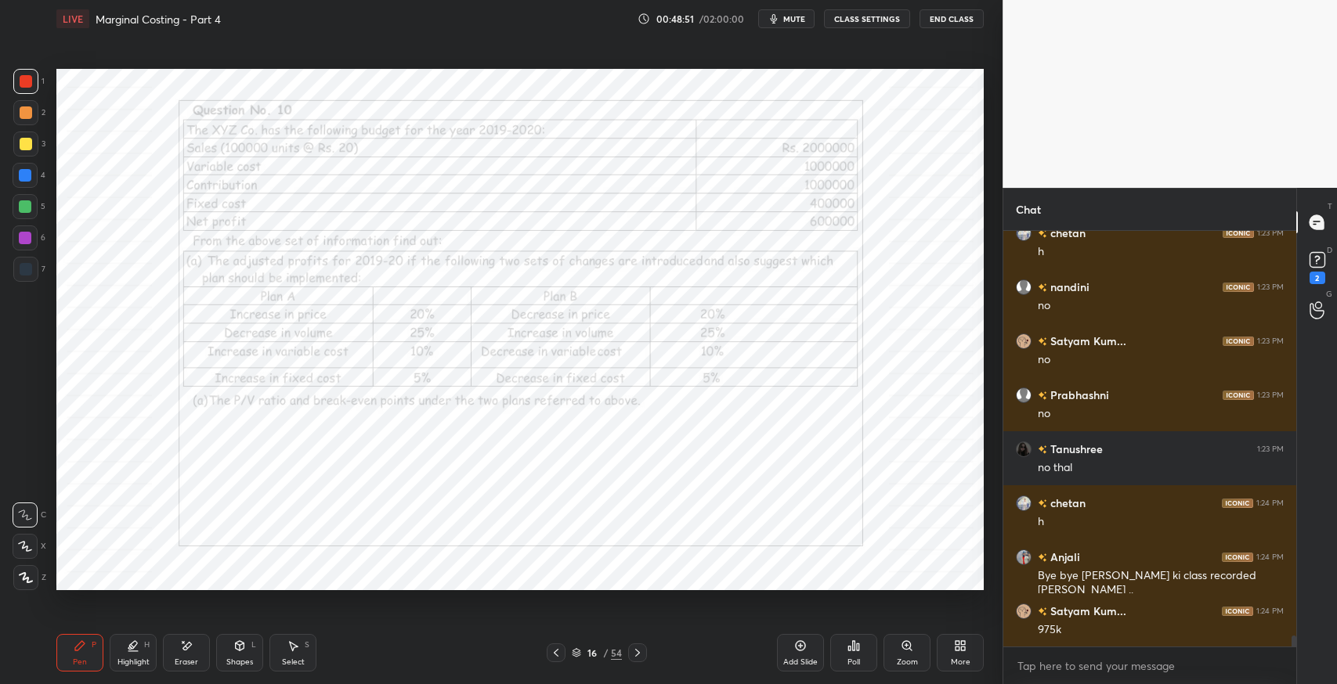
scroll to position [15680, 0]
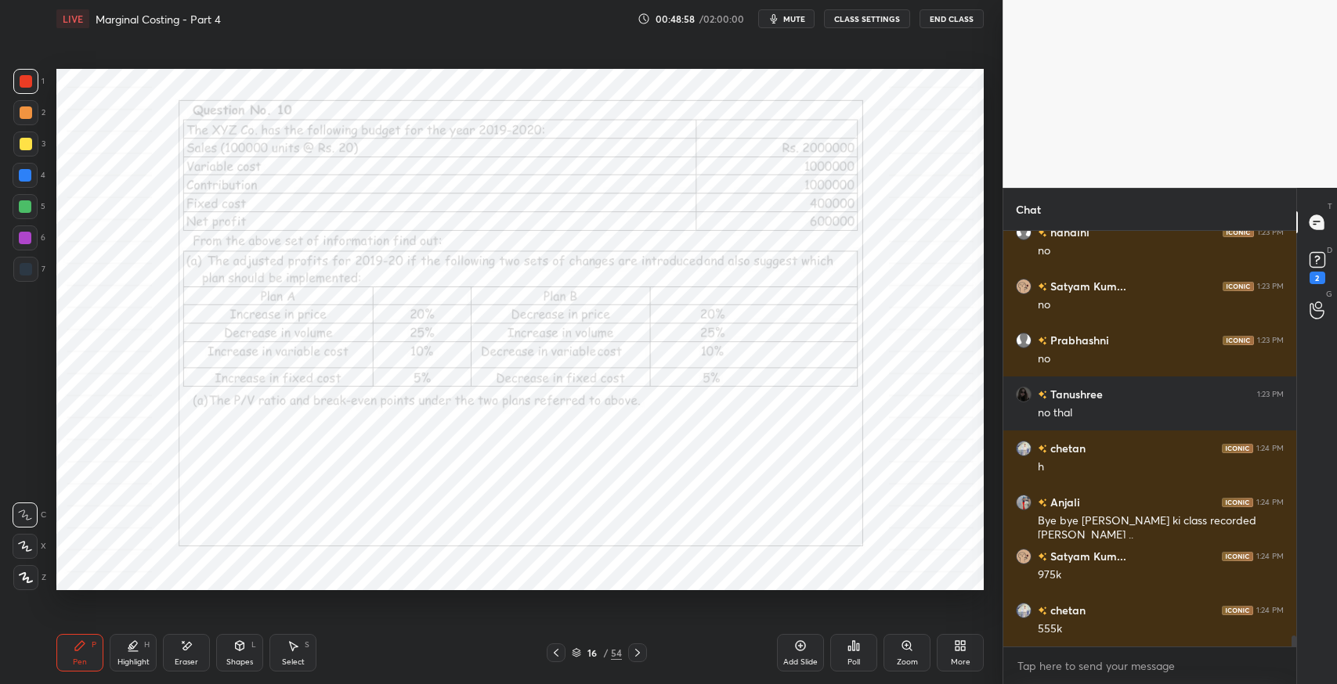
click at [25, 186] on div at bounding box center [25, 175] width 25 height 25
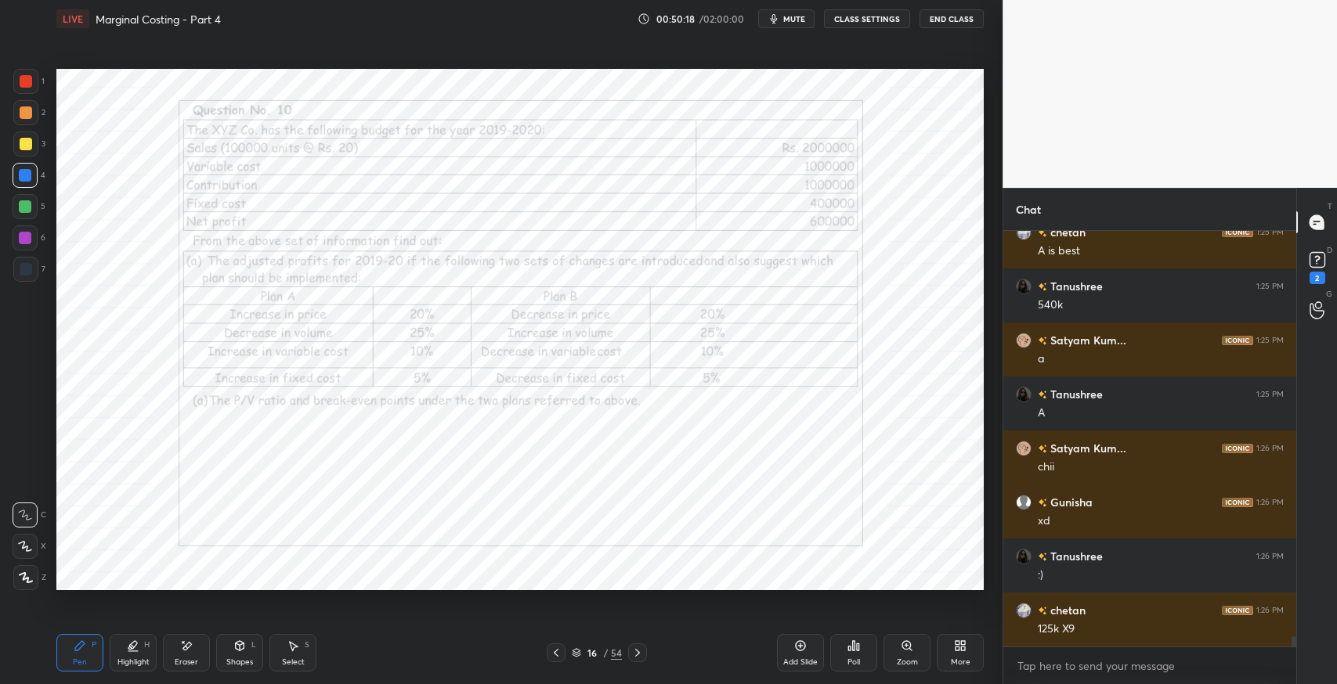
scroll to position [16181, 0]
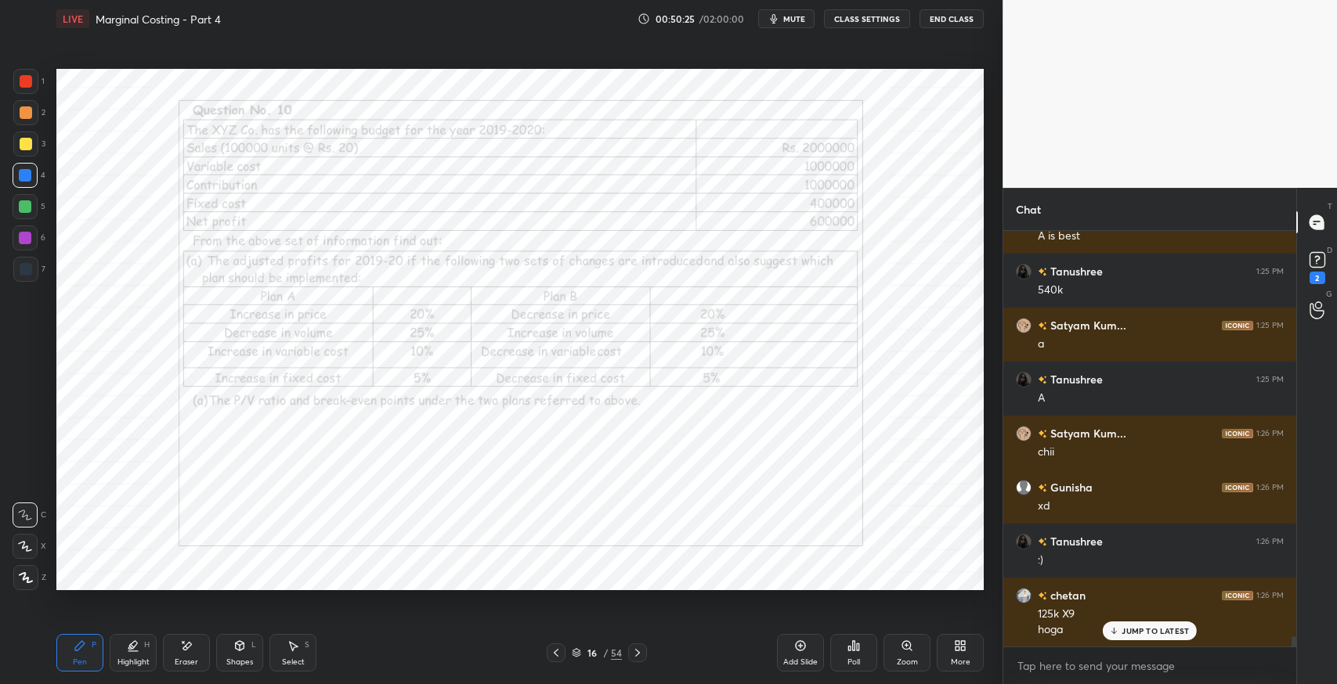
click at [186, 648] on icon at bounding box center [187, 646] width 9 height 8
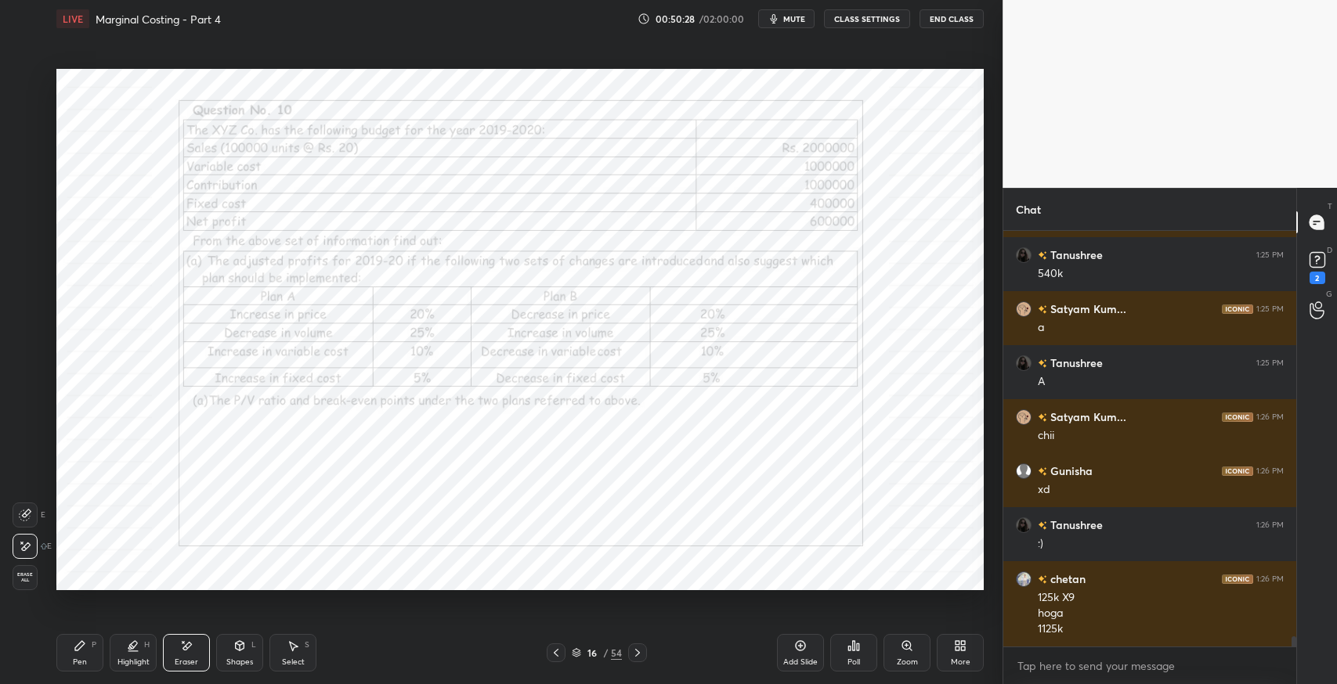
click at [75, 653] on div "Pen P" at bounding box center [79, 653] width 47 height 38
click at [1009, 619] on div "chetan 1:26 PM 125k X9 hoga 1125k" at bounding box center [1149, 603] width 293 height 85
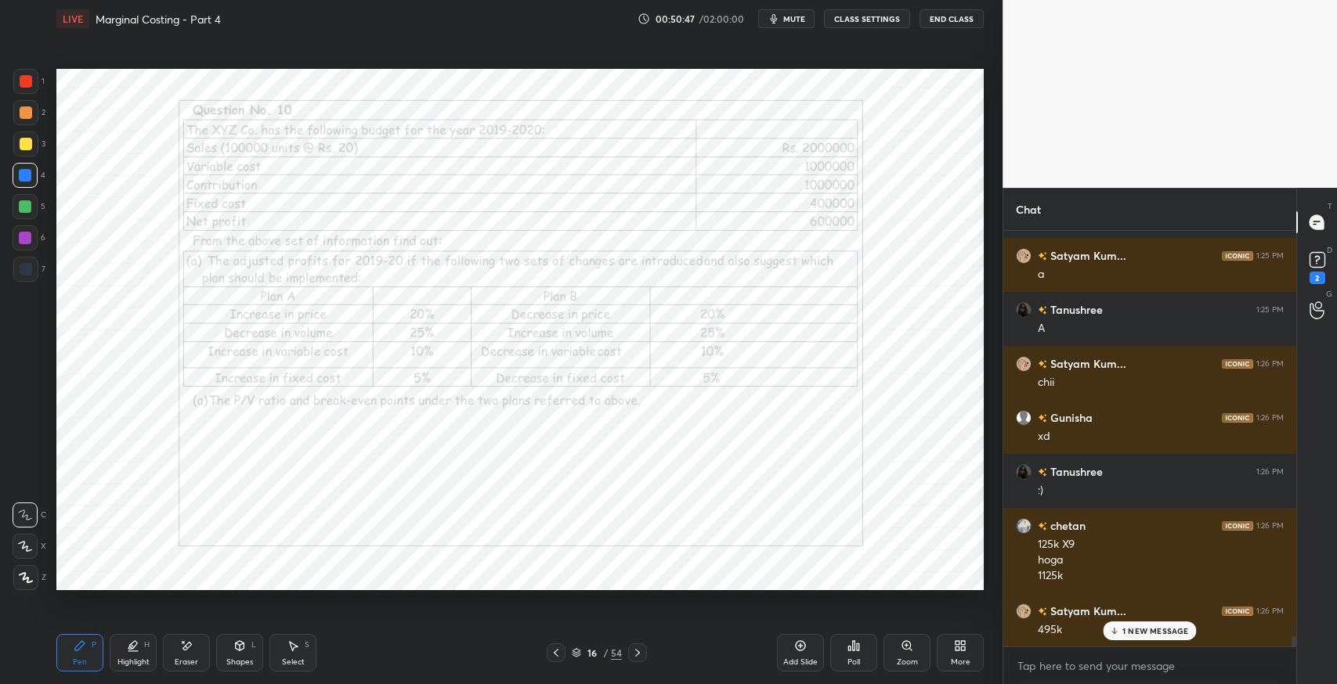
scroll to position [16305, 0]
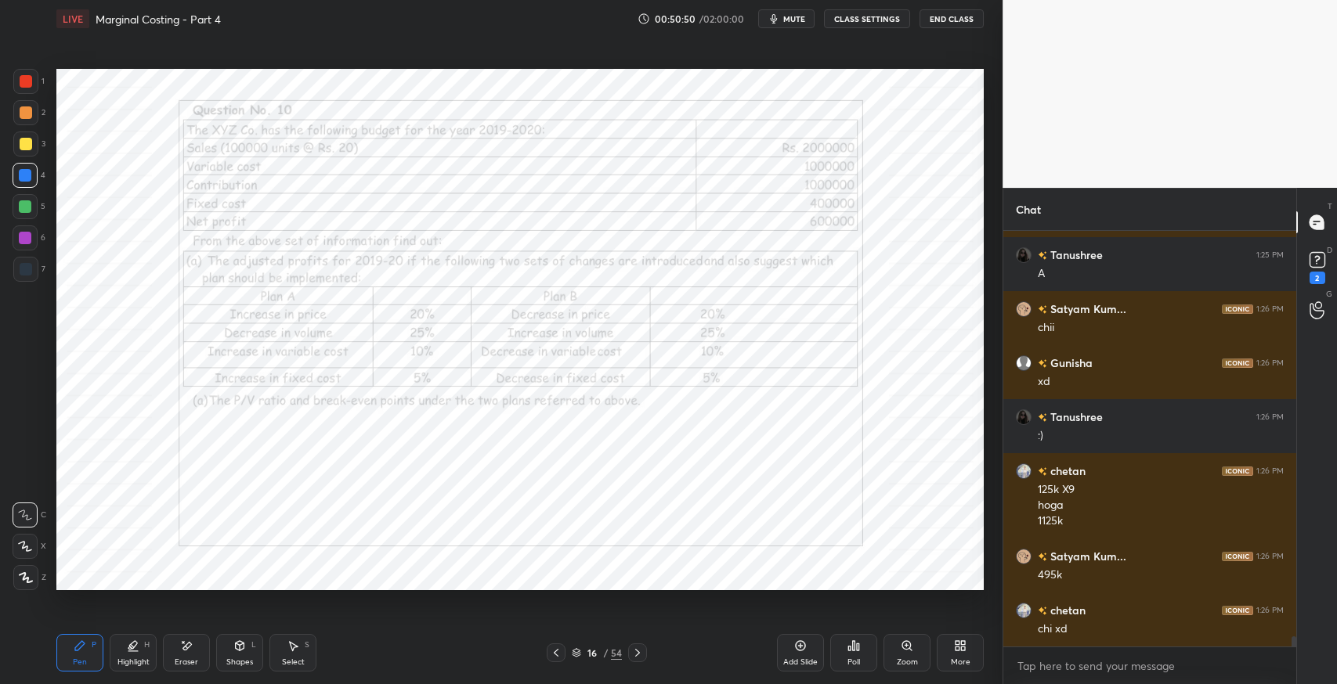
click at [796, 649] on icon at bounding box center [801, 646] width 10 height 10
click at [23, 276] on div at bounding box center [25, 269] width 25 height 25
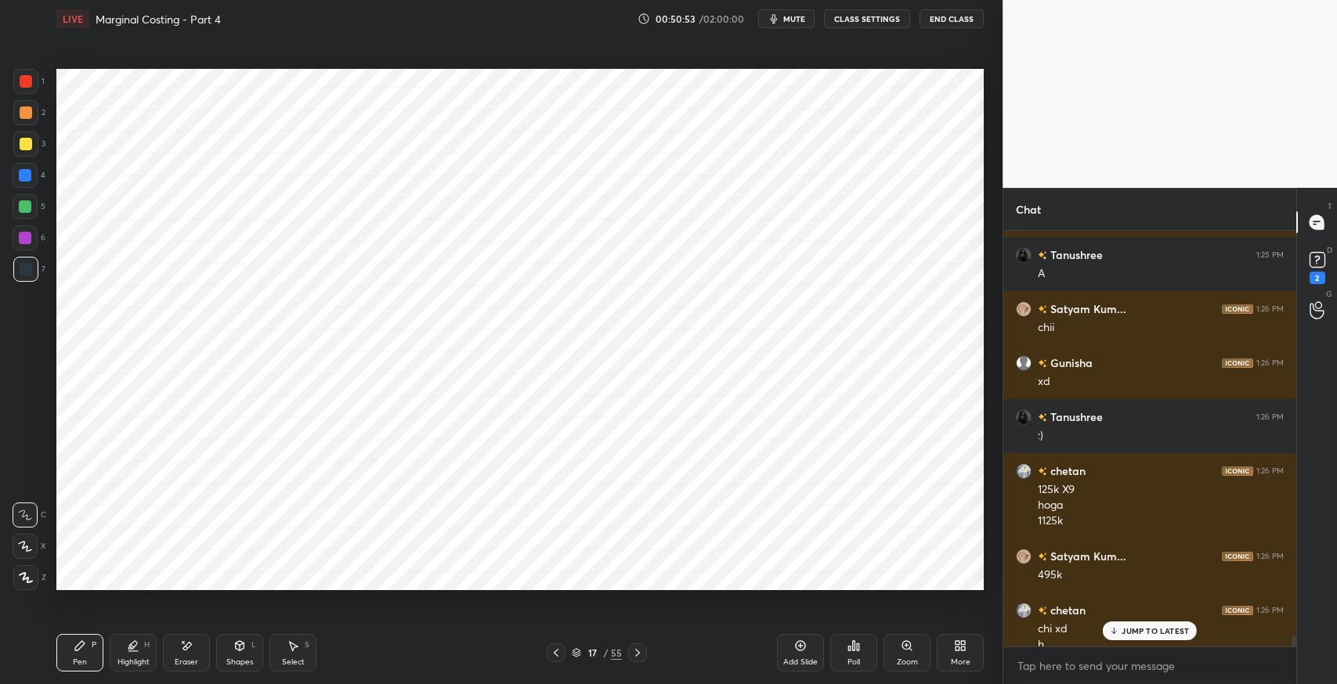
scroll to position [16320, 0]
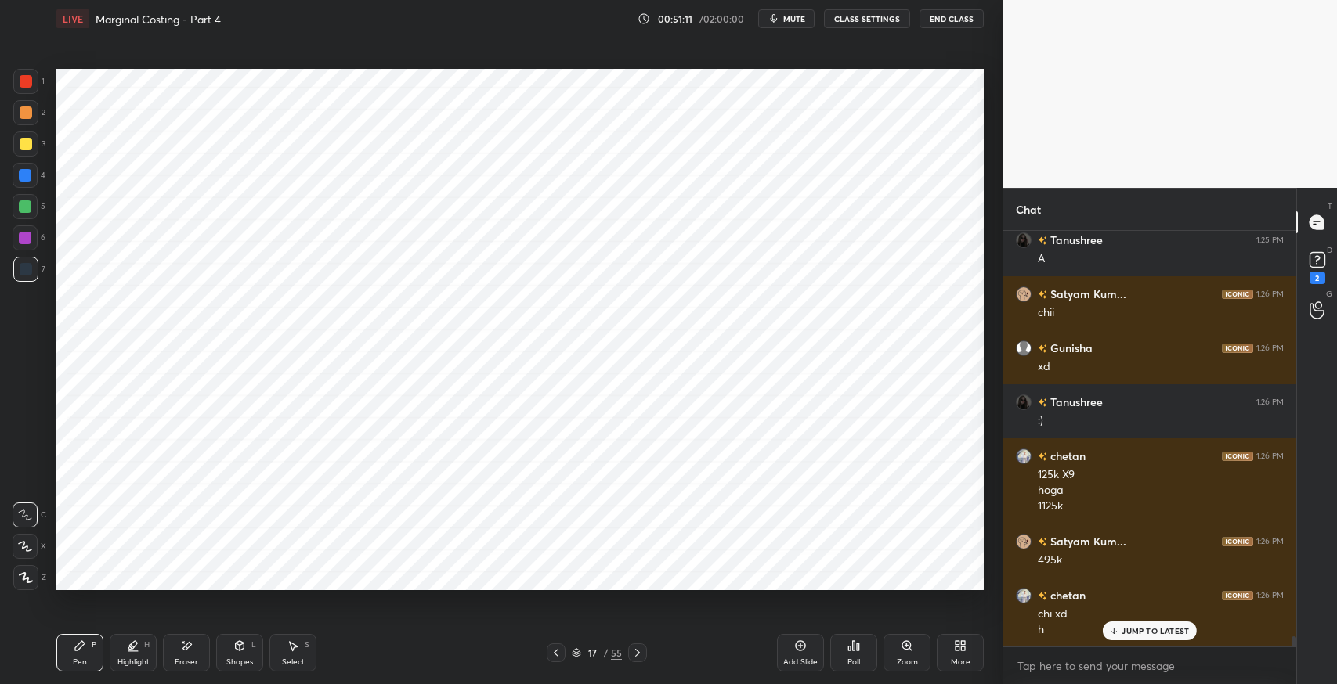
click at [233, 645] on icon at bounding box center [239, 646] width 13 height 13
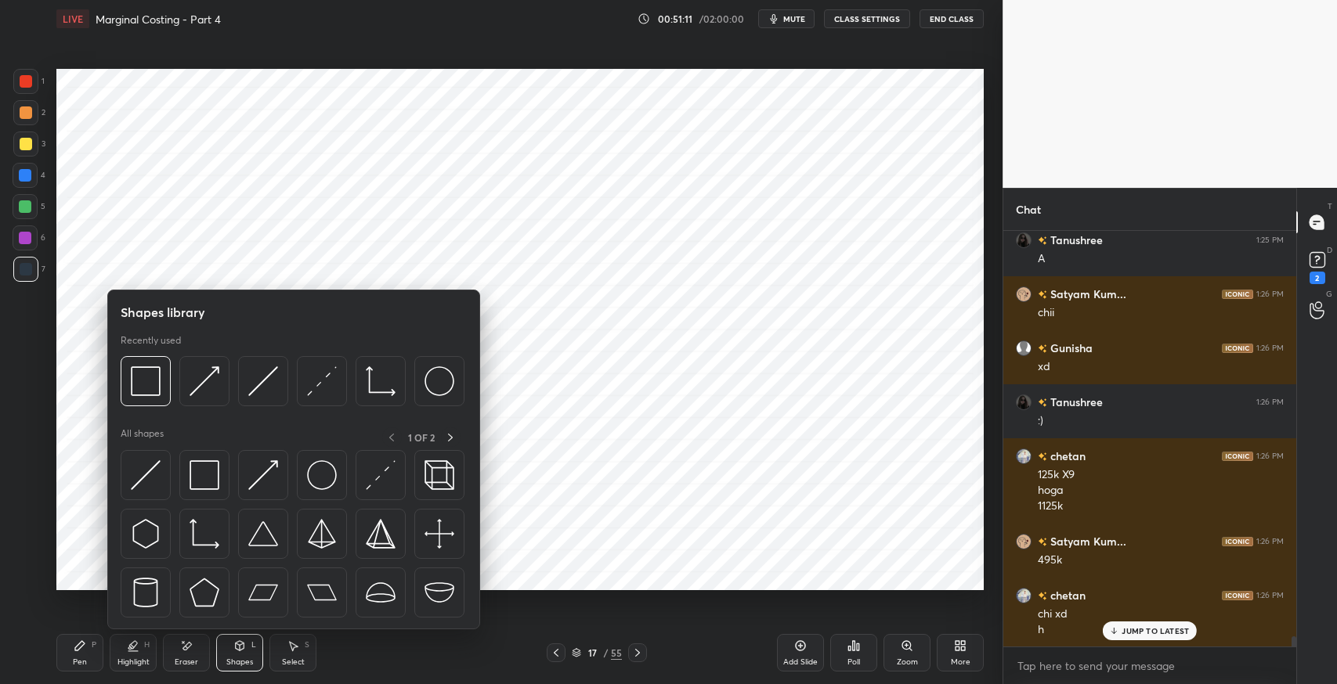
click at [196, 462] on img at bounding box center [204, 475] width 30 height 30
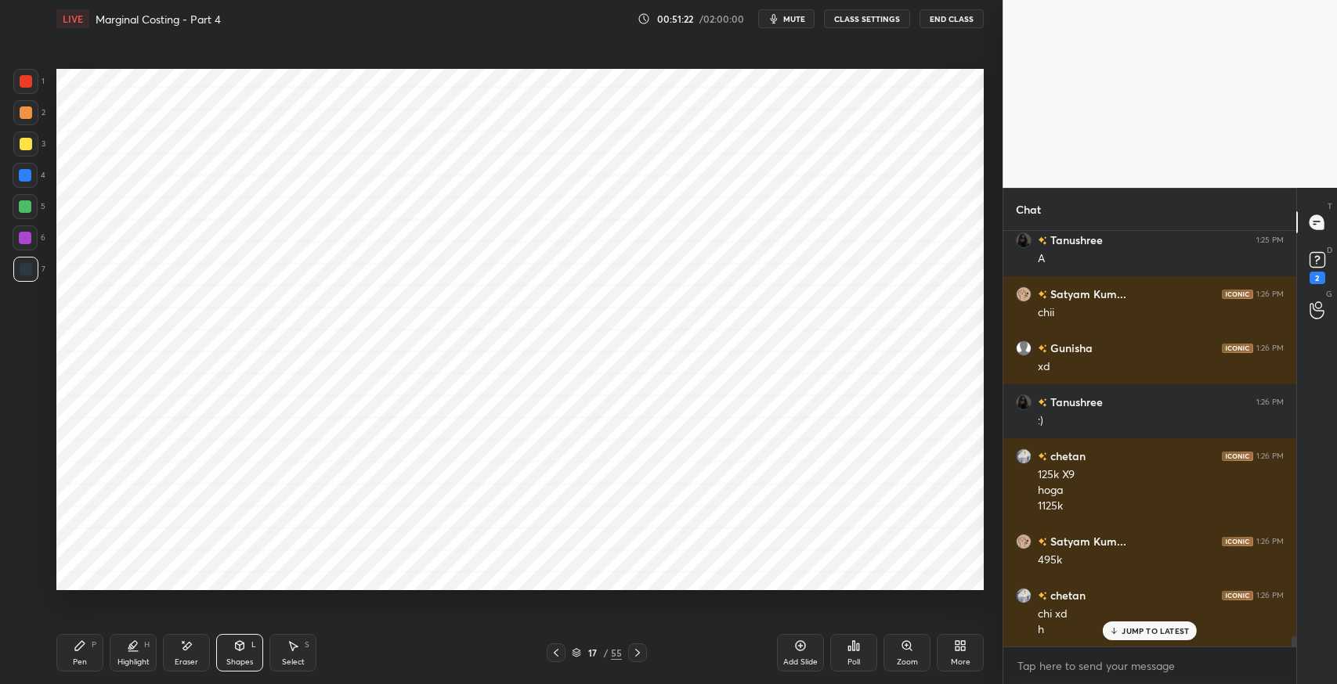
click at [87, 653] on div "Pen P" at bounding box center [79, 653] width 47 height 38
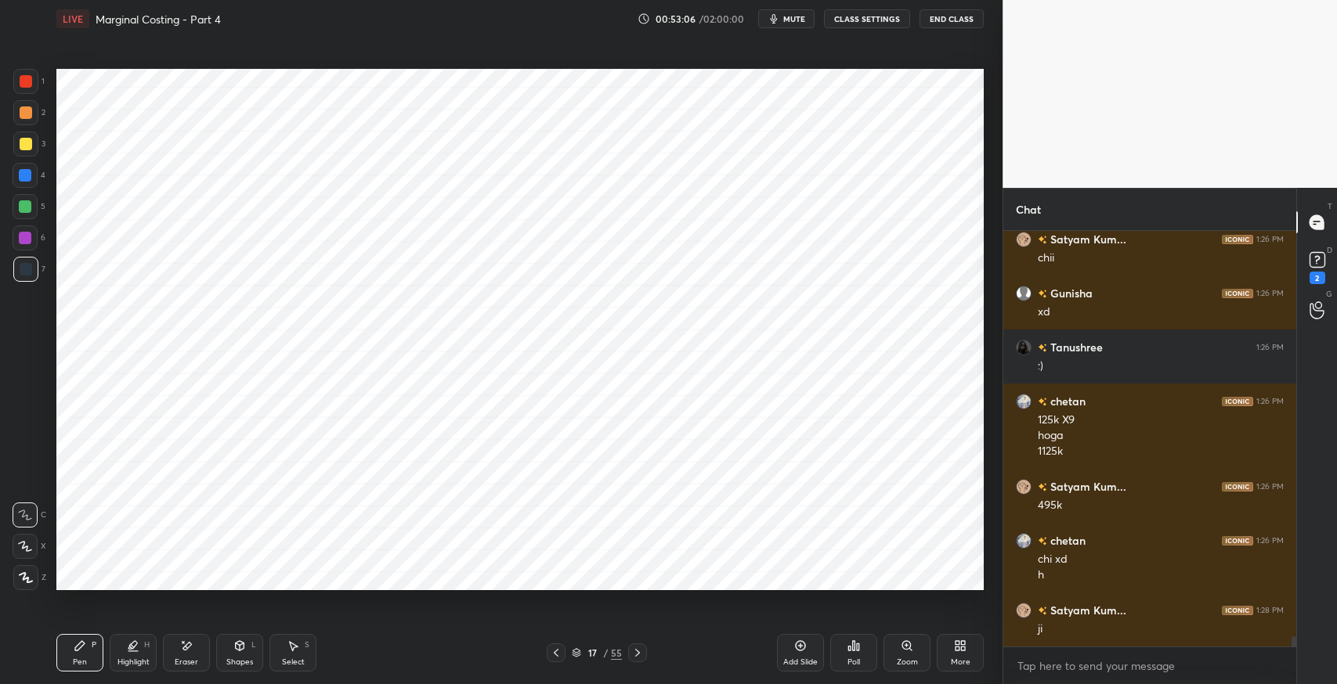
click at [182, 652] on icon at bounding box center [186, 646] width 13 height 13
click at [70, 649] on div "Pen P" at bounding box center [79, 653] width 47 height 38
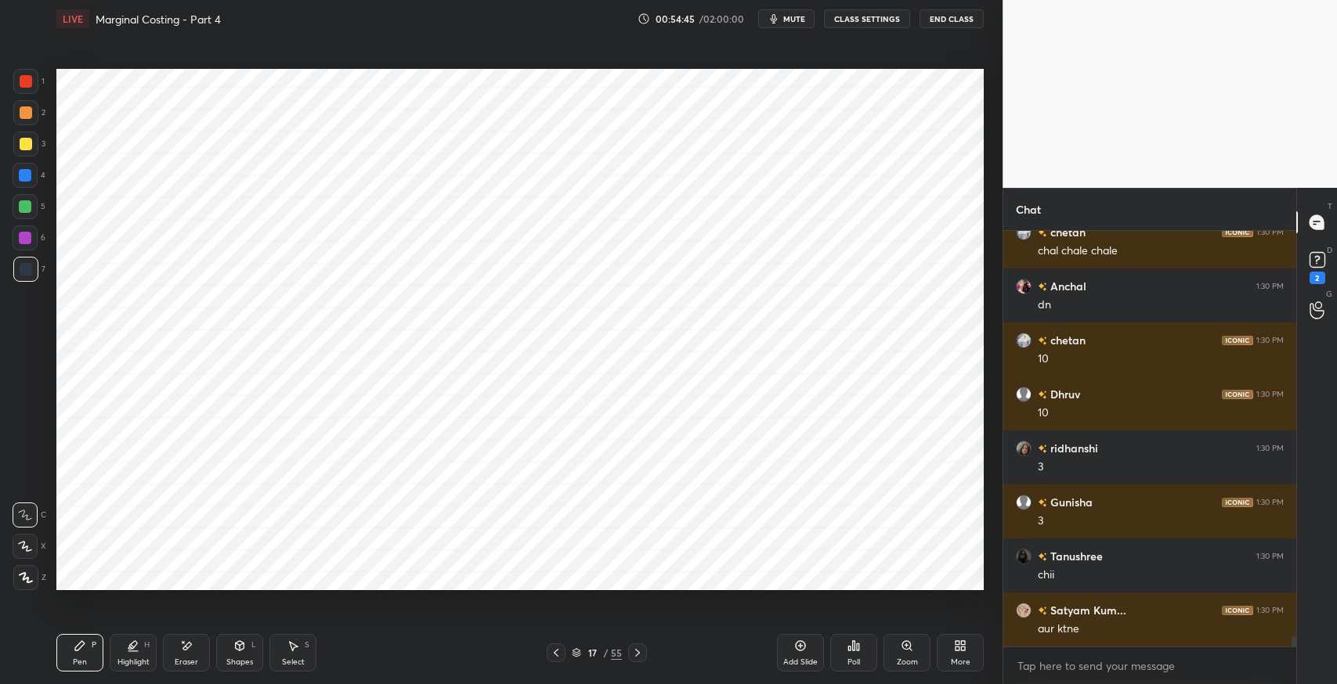
scroll to position [17146, 0]
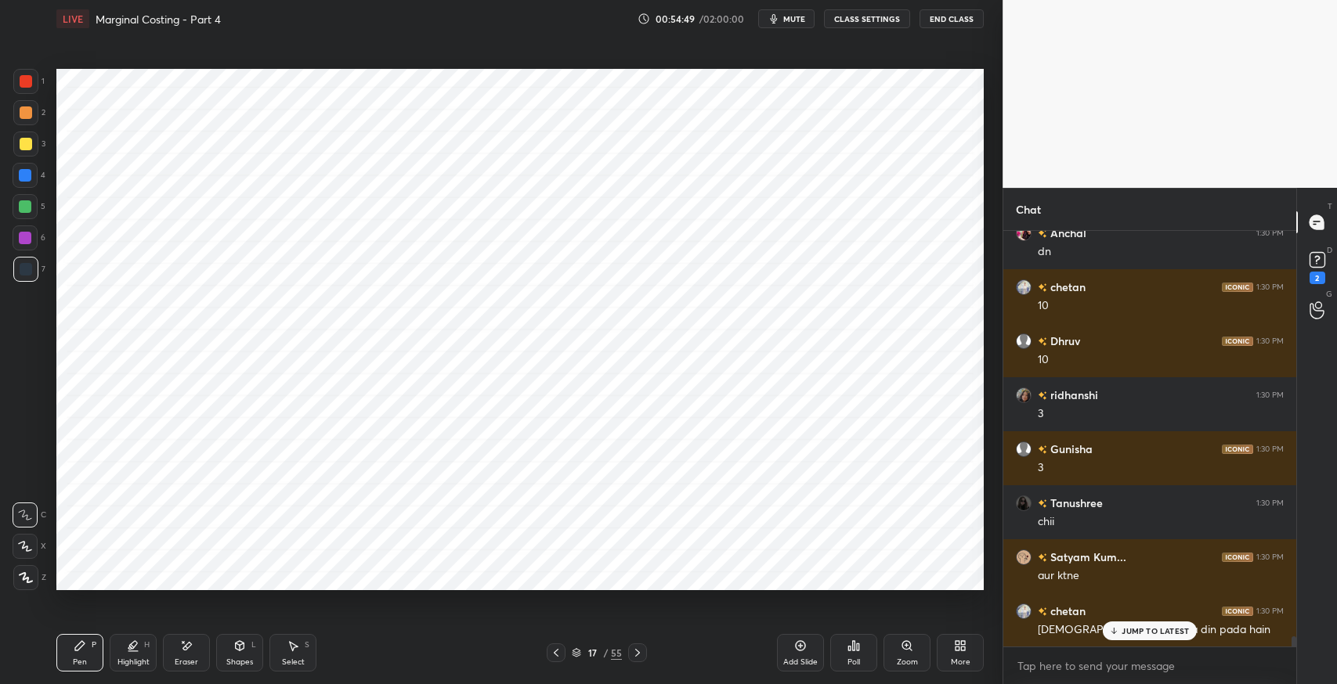
click at [1131, 633] on p "JUMP TO LATEST" at bounding box center [1154, 630] width 67 height 9
click at [644, 652] on div at bounding box center [637, 653] width 19 height 19
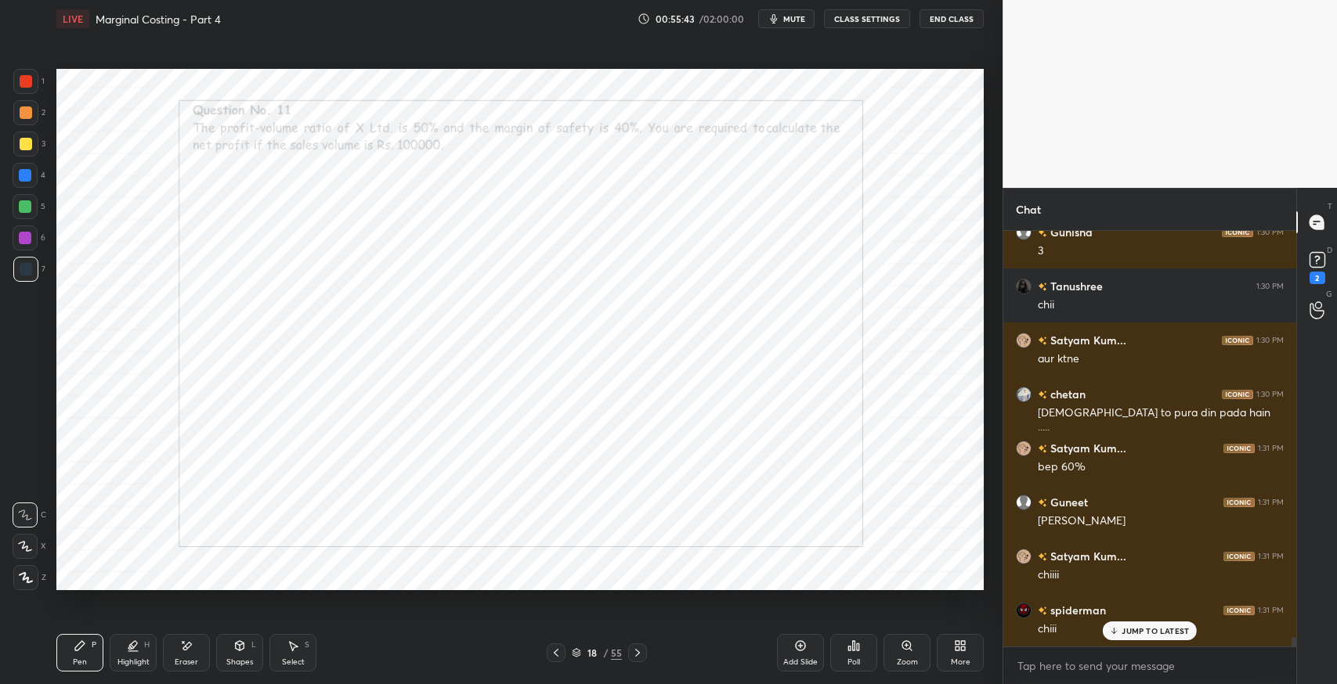
scroll to position [17416, 0]
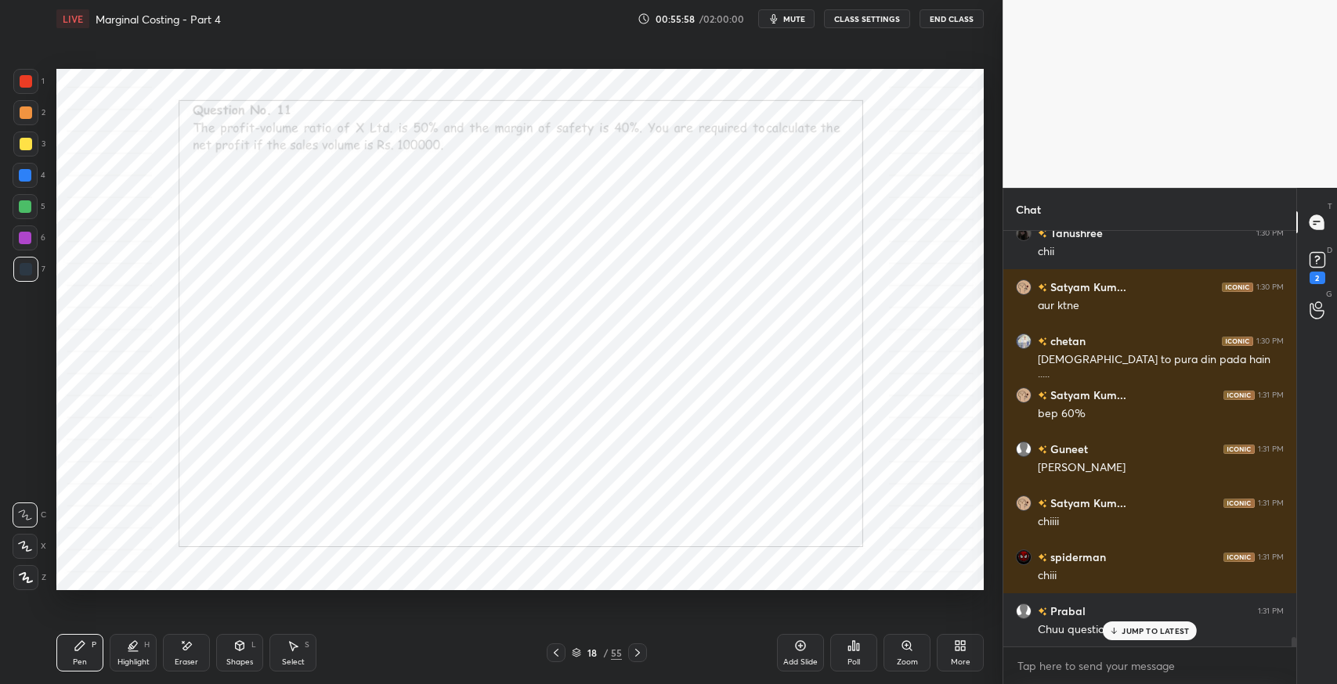
click at [849, 648] on icon at bounding box center [849, 649] width 2 height 4
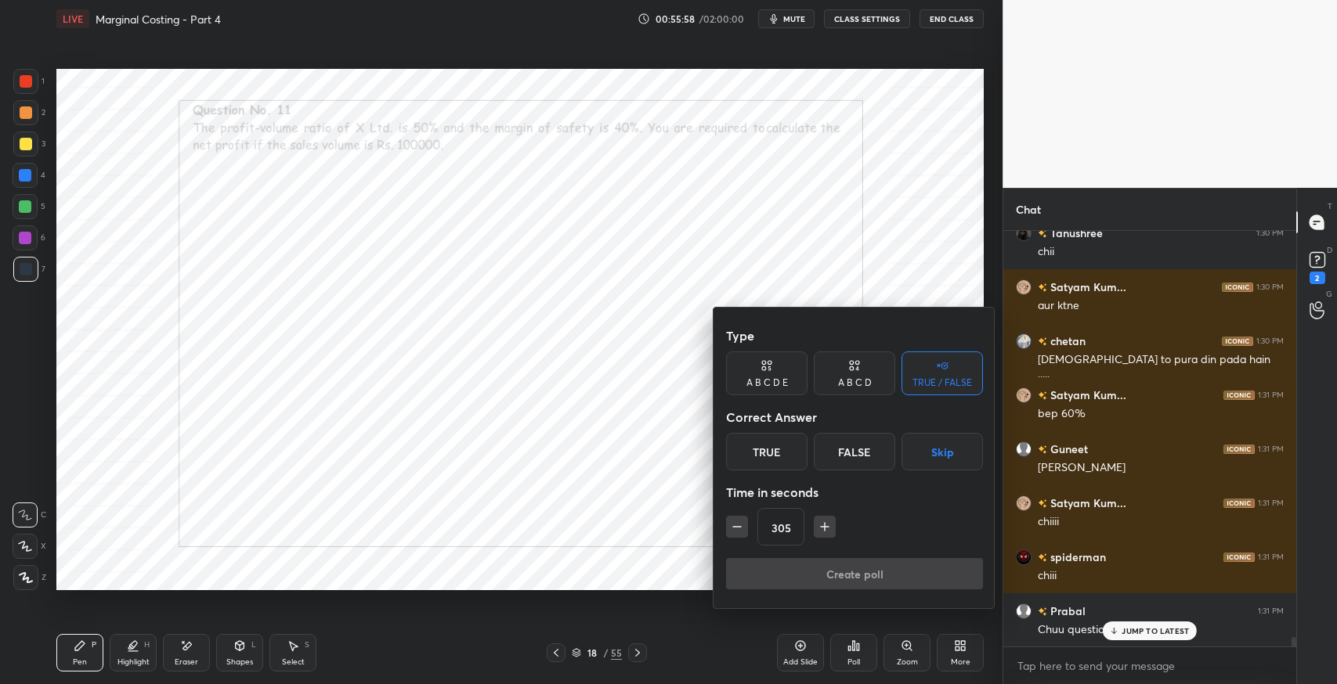
scroll to position [17471, 0]
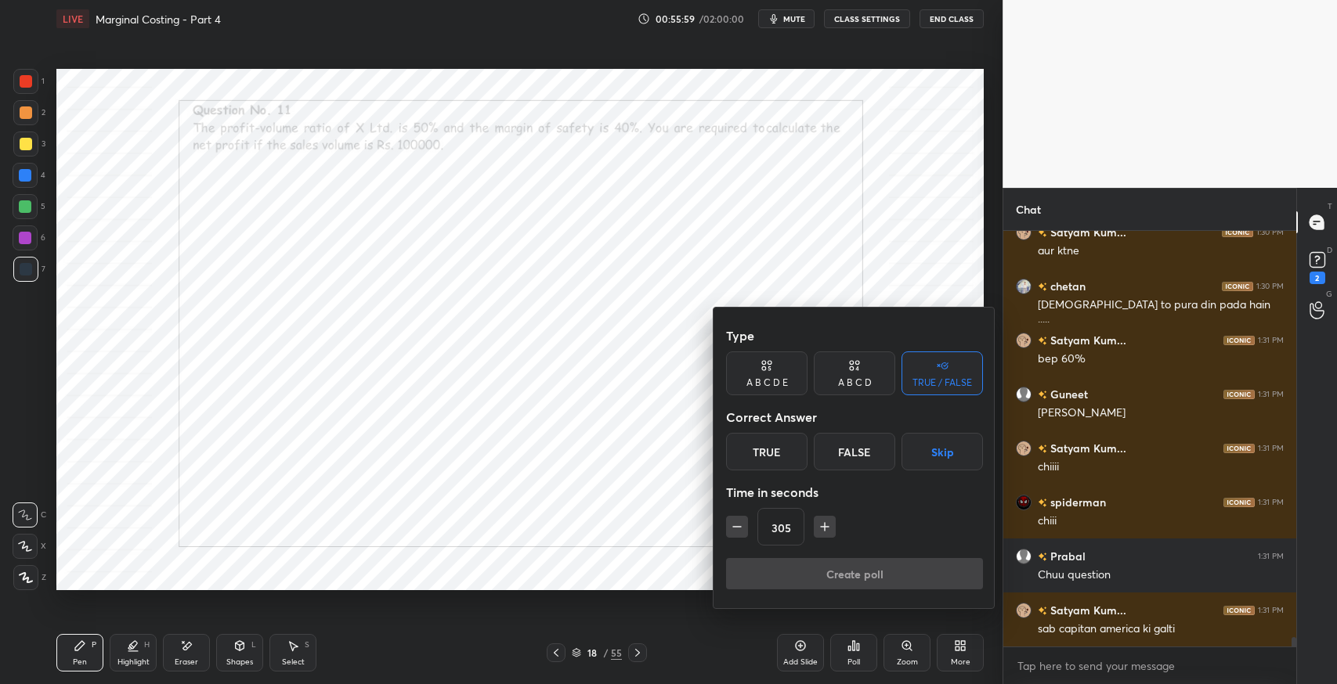
click at [720, 529] on div "Type A B C D E A B C D TRUE / FALSE Correct Answer True False Skip Time in seco…" at bounding box center [854, 458] width 282 height 301
click at [729, 526] on icon "button" at bounding box center [737, 527] width 16 height 16
click at [729, 533] on icon "button" at bounding box center [737, 527] width 16 height 16
click at [732, 526] on icon "button" at bounding box center [737, 527] width 16 height 16
click at [720, 538] on div "Type A B C D E A B C D TRUE / FALSE Correct Answer True False Skip Time in seco…" at bounding box center [854, 458] width 282 height 301
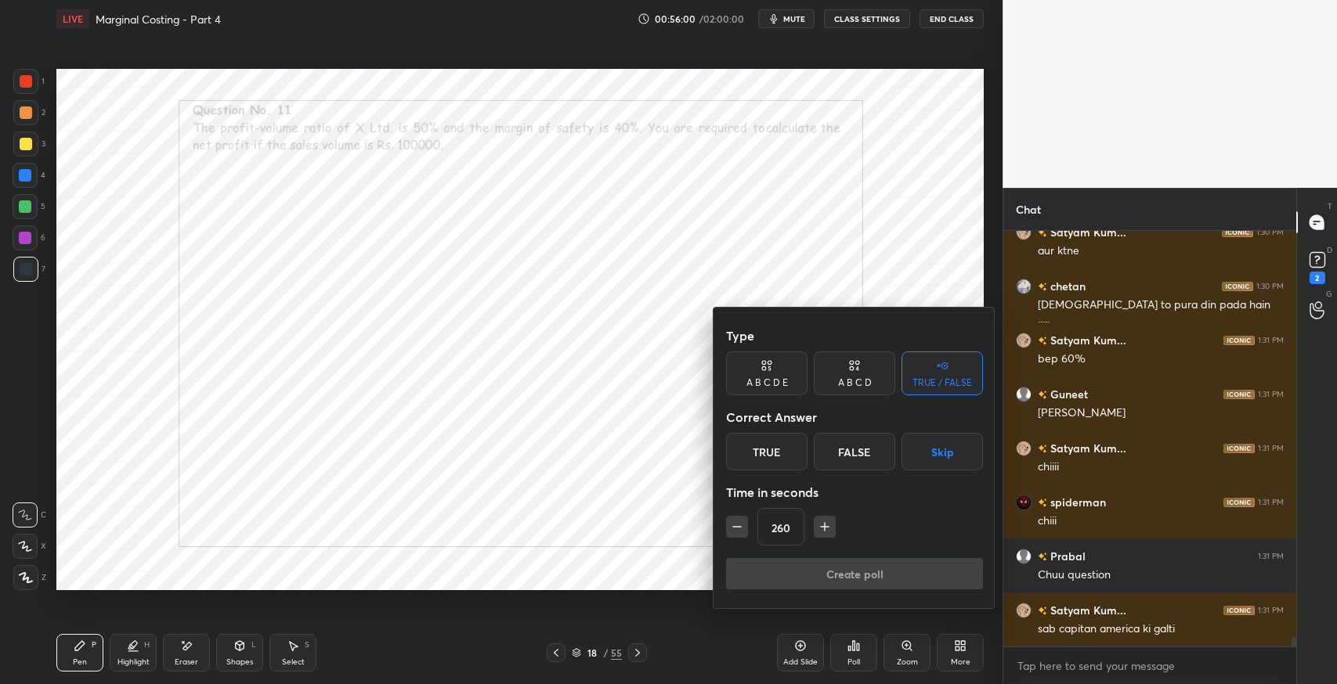
click at [720, 536] on div "Type A B C D E A B C D TRUE / FALSE Correct Answer True False Skip Time in seco…" at bounding box center [854, 458] width 282 height 301
click at [726, 532] on button "button" at bounding box center [737, 527] width 22 height 22
click at [720, 532] on div "Type A B C D E A B C D TRUE / FALSE Correct Answer True False Skip Time in seco…" at bounding box center [854, 458] width 282 height 301
click at [724, 532] on div "Type A B C D E A B C D TRUE / FALSE Correct Answer True False Skip Time in seco…" at bounding box center [854, 458] width 282 height 301
click at [720, 530] on div "Type A B C D E A B C D TRUE / FALSE Correct Answer True False Skip Time in seco…" at bounding box center [854, 458] width 282 height 301
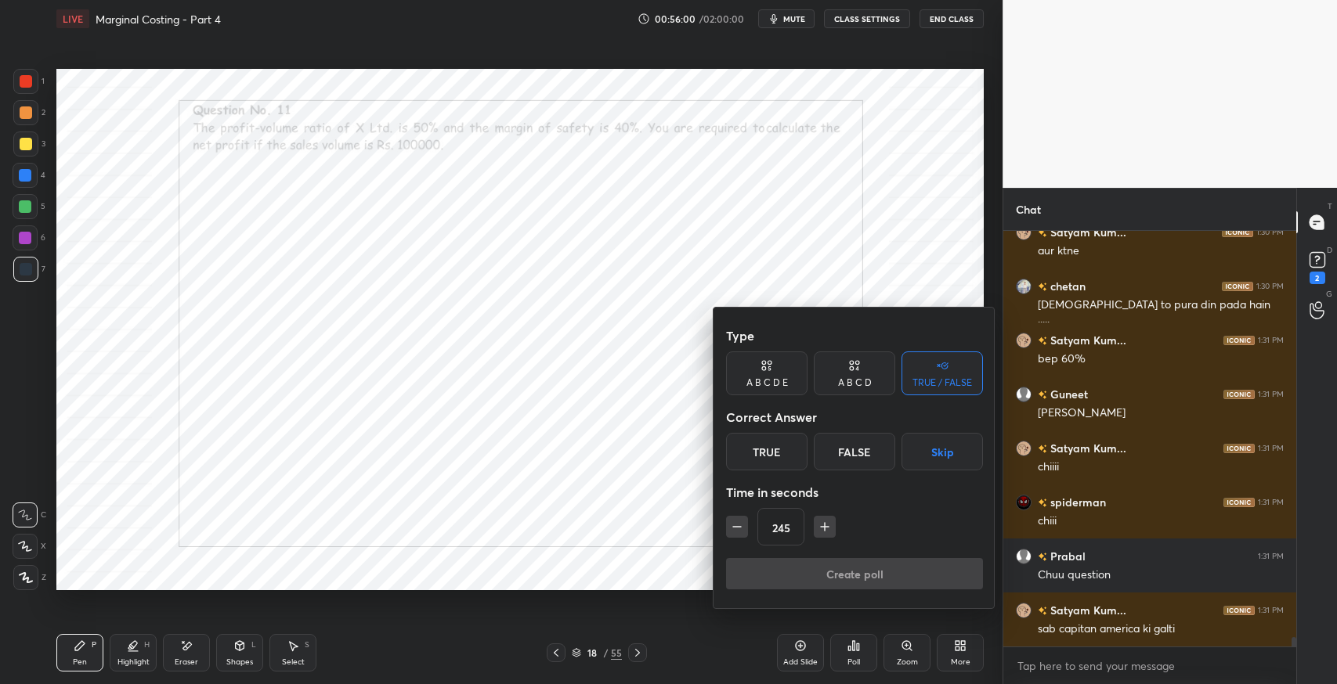
click at [724, 529] on div "Type A B C D E A B C D TRUE / FALSE Correct Answer True False Skip Time in seco…" at bounding box center [854, 458] width 282 height 301
click at [718, 529] on div "Type A B C D E A B C D TRUE / FALSE Correct Answer True False Skip Time in seco…" at bounding box center [854, 458] width 282 height 301
click at [727, 526] on button "button" at bounding box center [737, 527] width 22 height 22
click at [729, 526] on icon "button" at bounding box center [737, 527] width 16 height 16
click at [736, 527] on icon "button" at bounding box center [737, 527] width 8 height 0
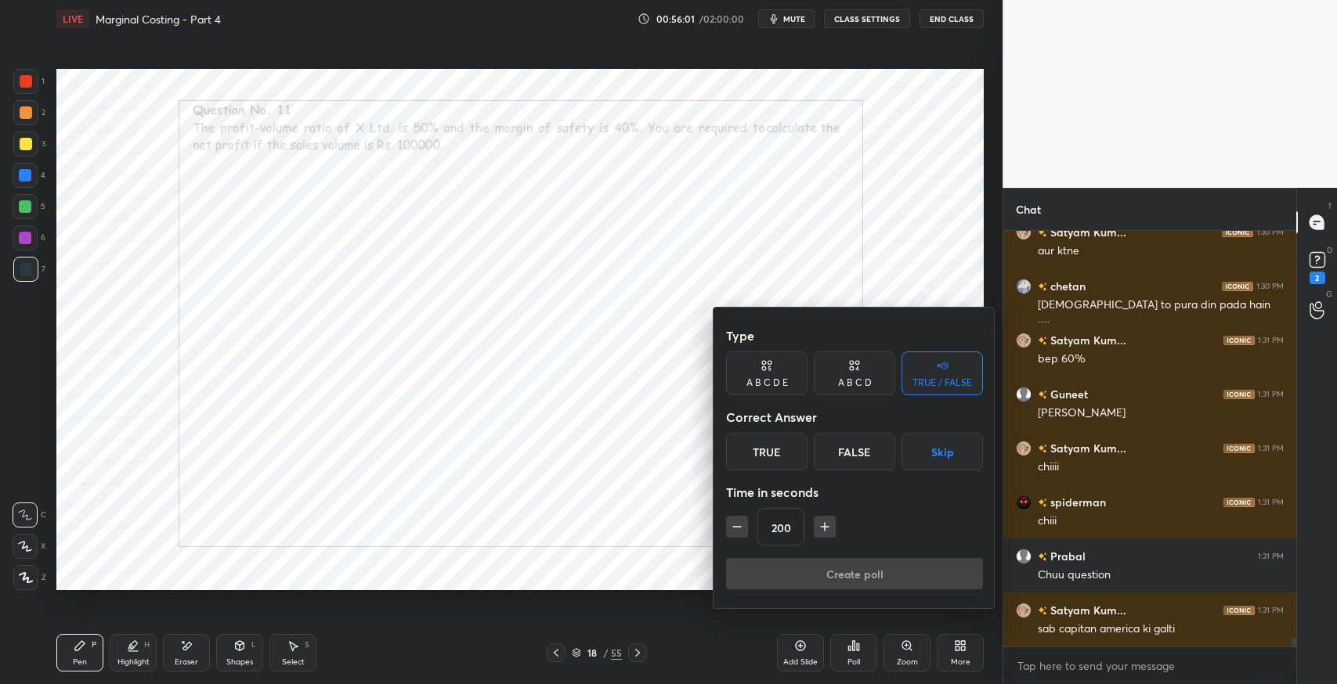
click at [726, 528] on button "button" at bounding box center [737, 527] width 22 height 22
click at [727, 524] on button "button" at bounding box center [737, 527] width 22 height 22
click at [731, 525] on icon "button" at bounding box center [737, 527] width 16 height 16
click at [821, 527] on icon "button" at bounding box center [825, 527] width 8 height 0
type input "170"
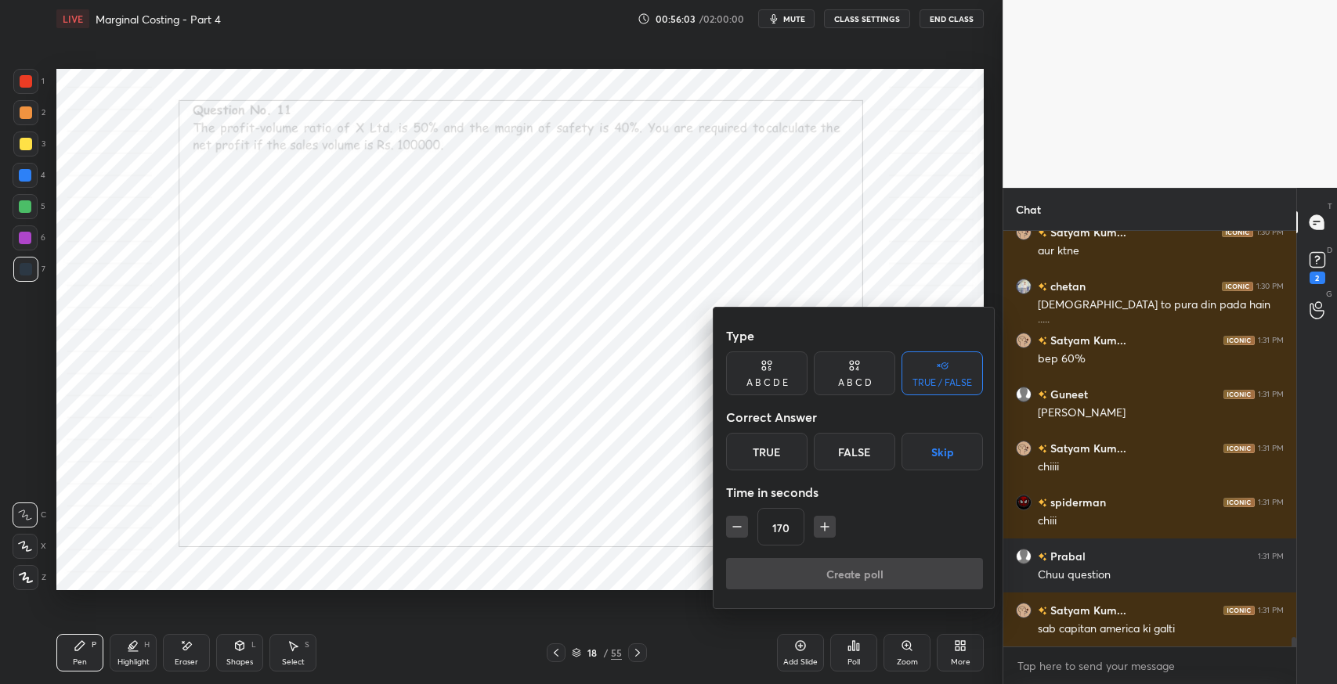
click at [937, 452] on button "Skip" at bounding box center [941, 452] width 81 height 38
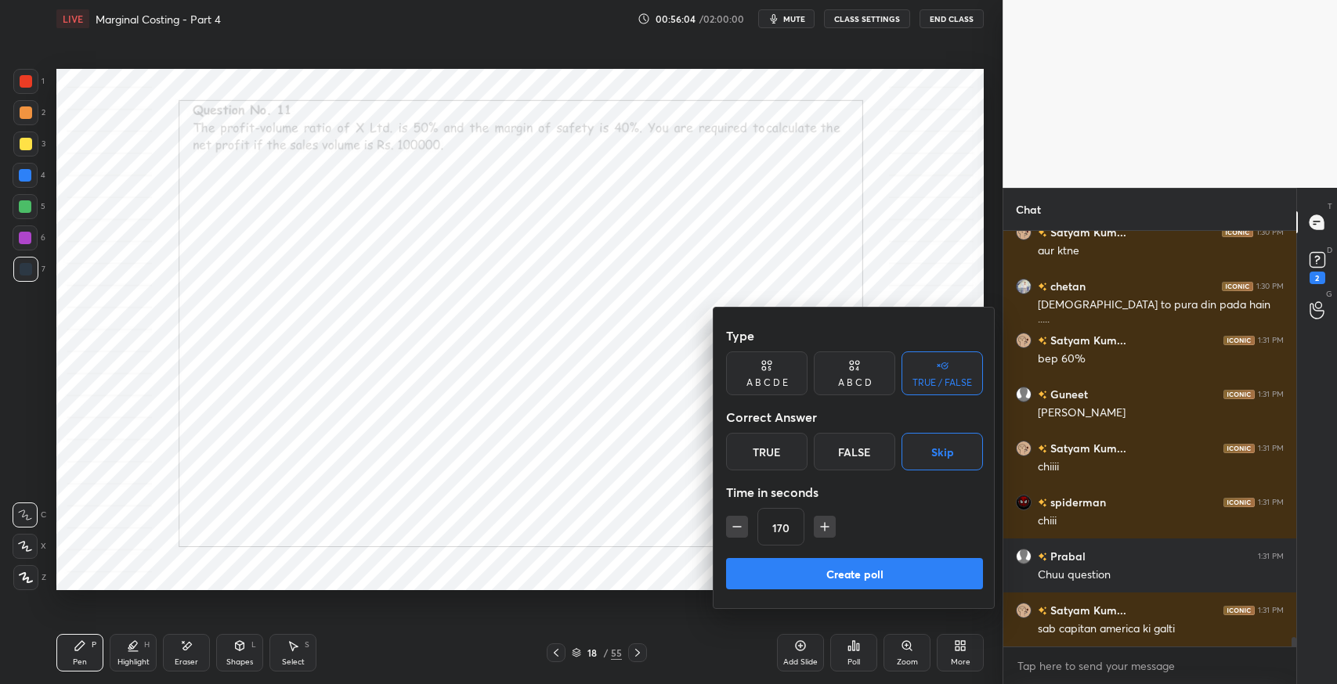
scroll to position [17525, 0]
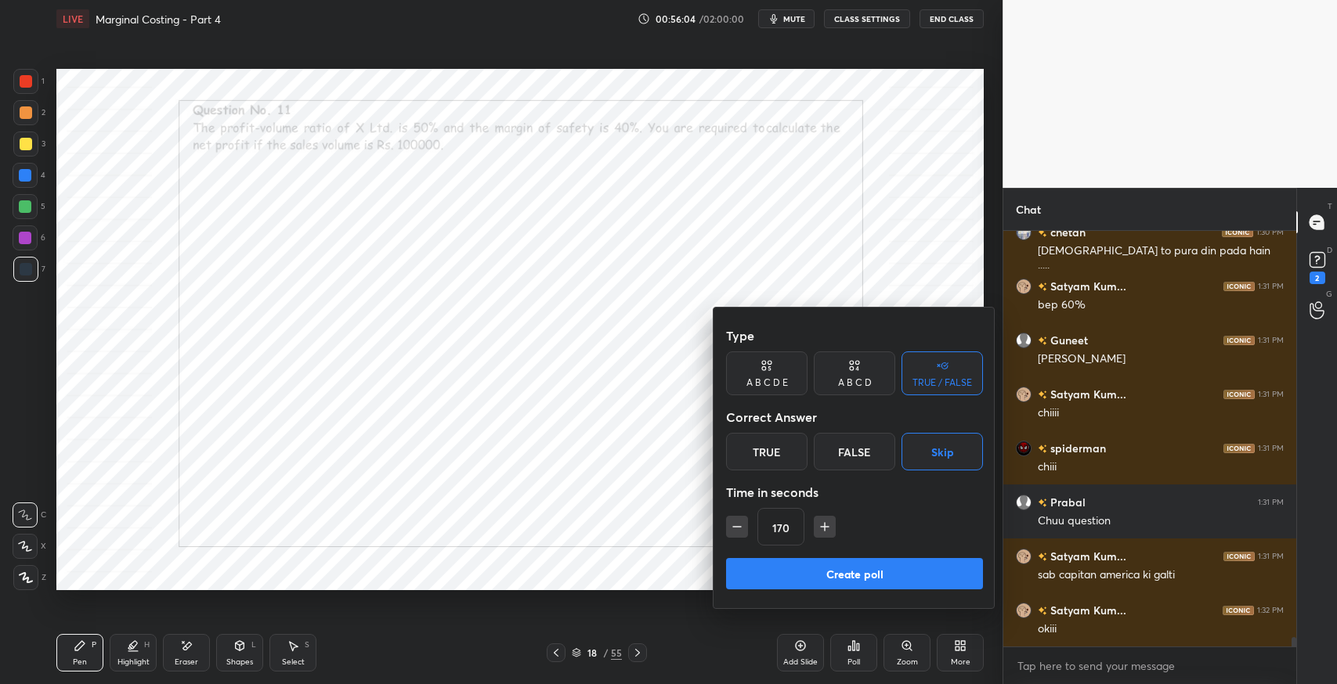
click at [898, 581] on button "Create poll" at bounding box center [854, 573] width 257 height 31
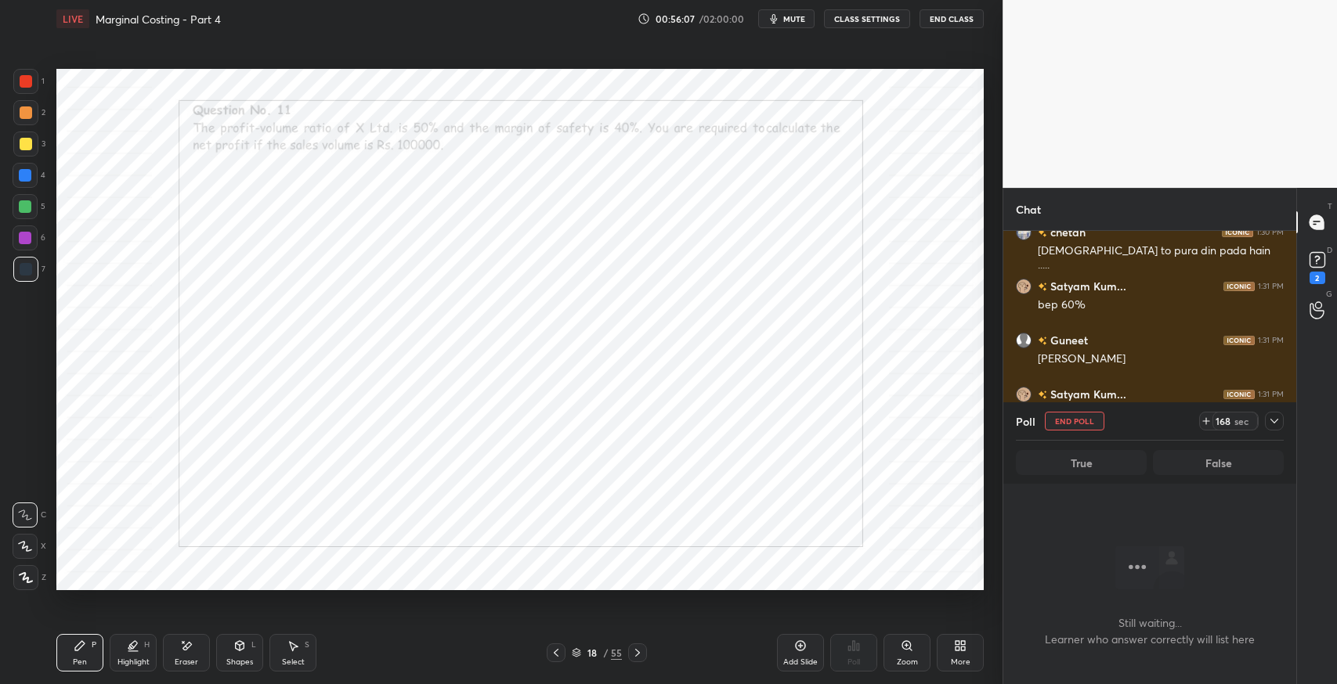
scroll to position [17660, 0]
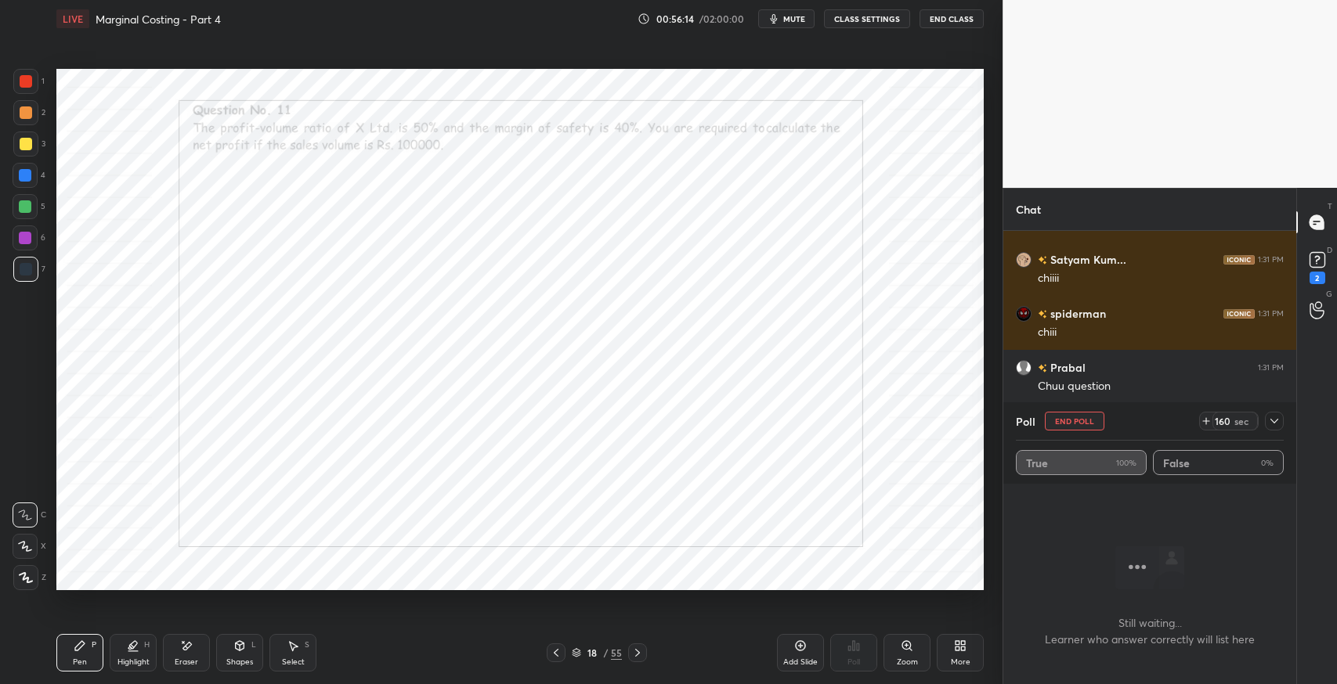
click at [1276, 420] on icon at bounding box center [1274, 421] width 8 height 5
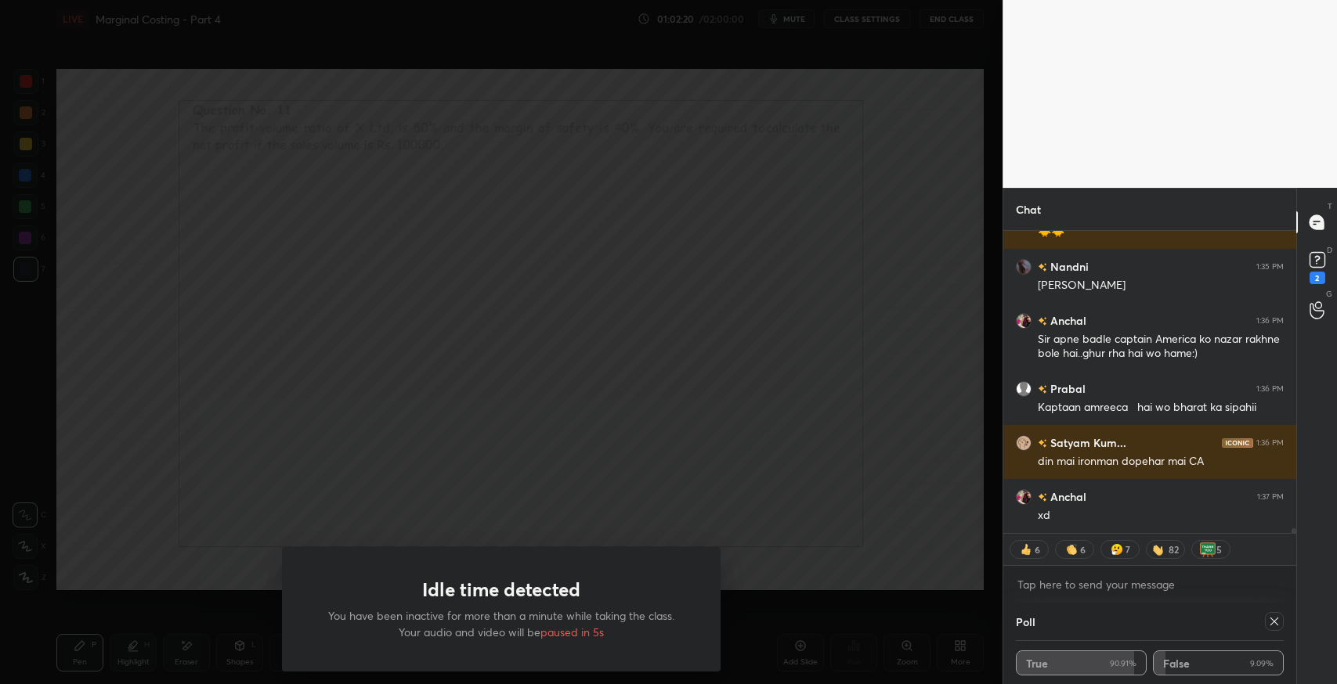
scroll to position [18586, 0]
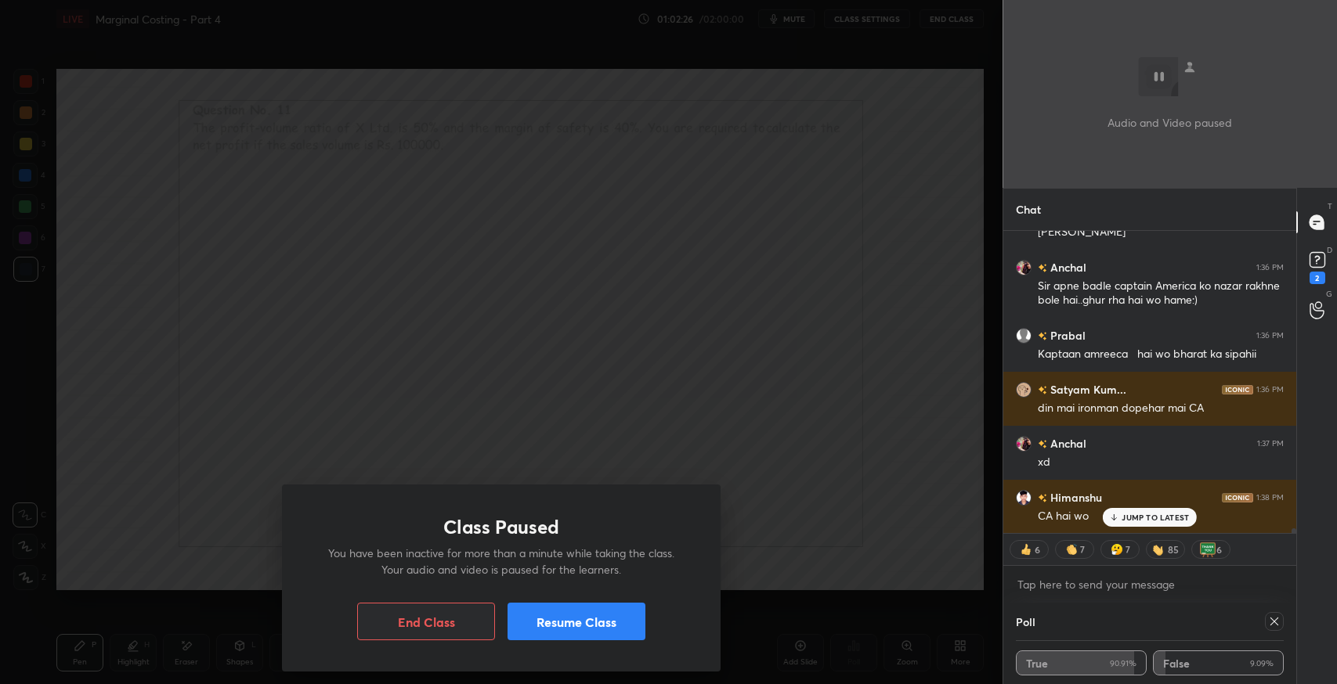
click at [595, 639] on button "Resume Class" at bounding box center [576, 622] width 138 height 38
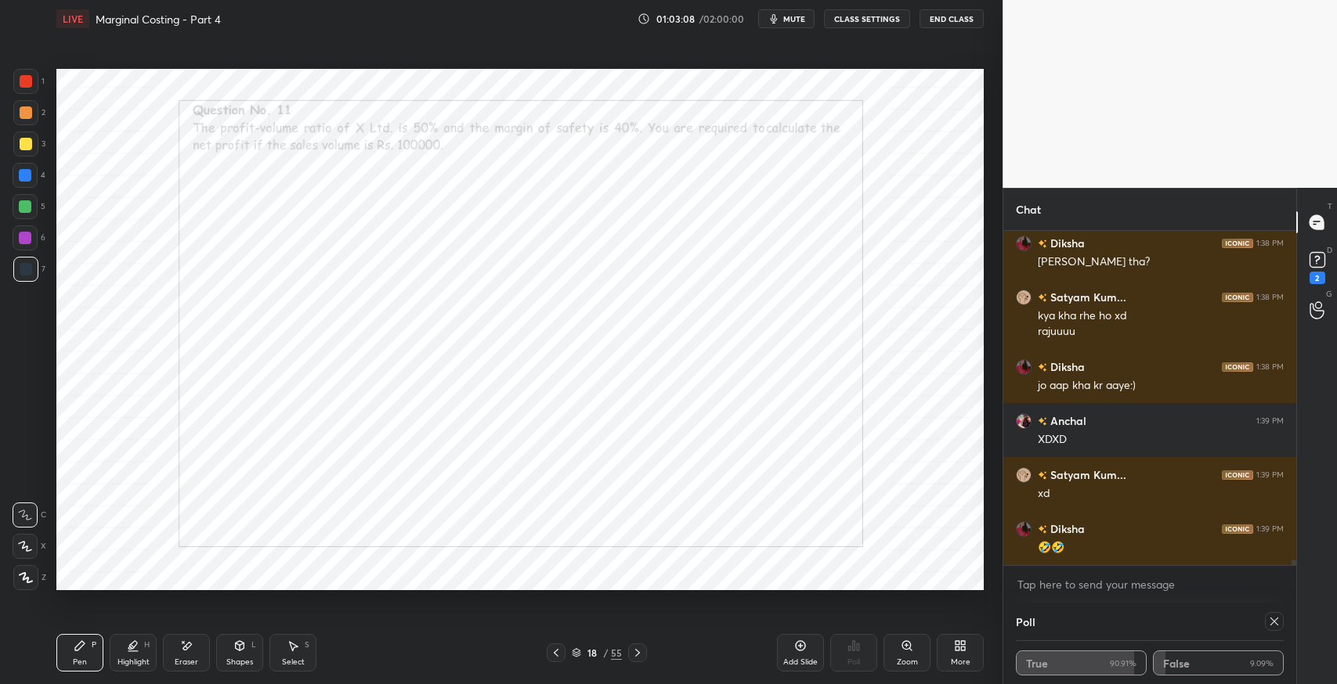
scroll to position [19111, 0]
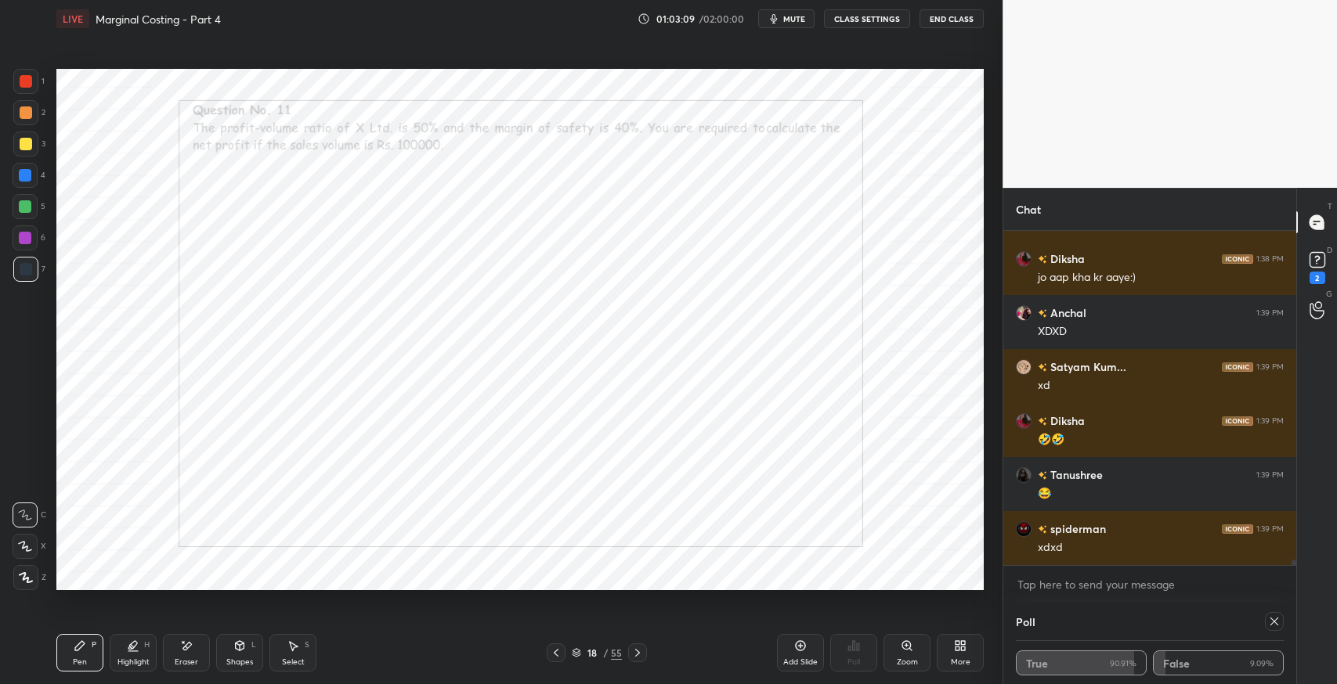
click at [636, 654] on icon at bounding box center [637, 653] width 13 height 13
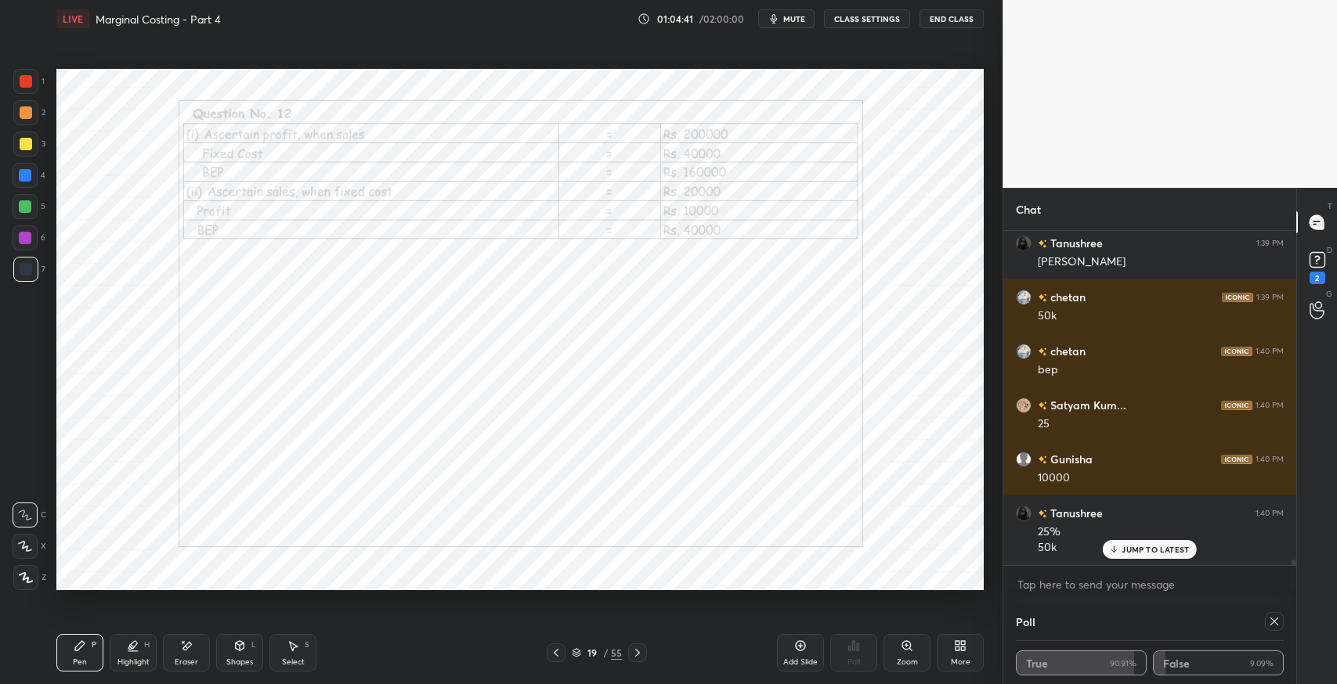
scroll to position [19558, 0]
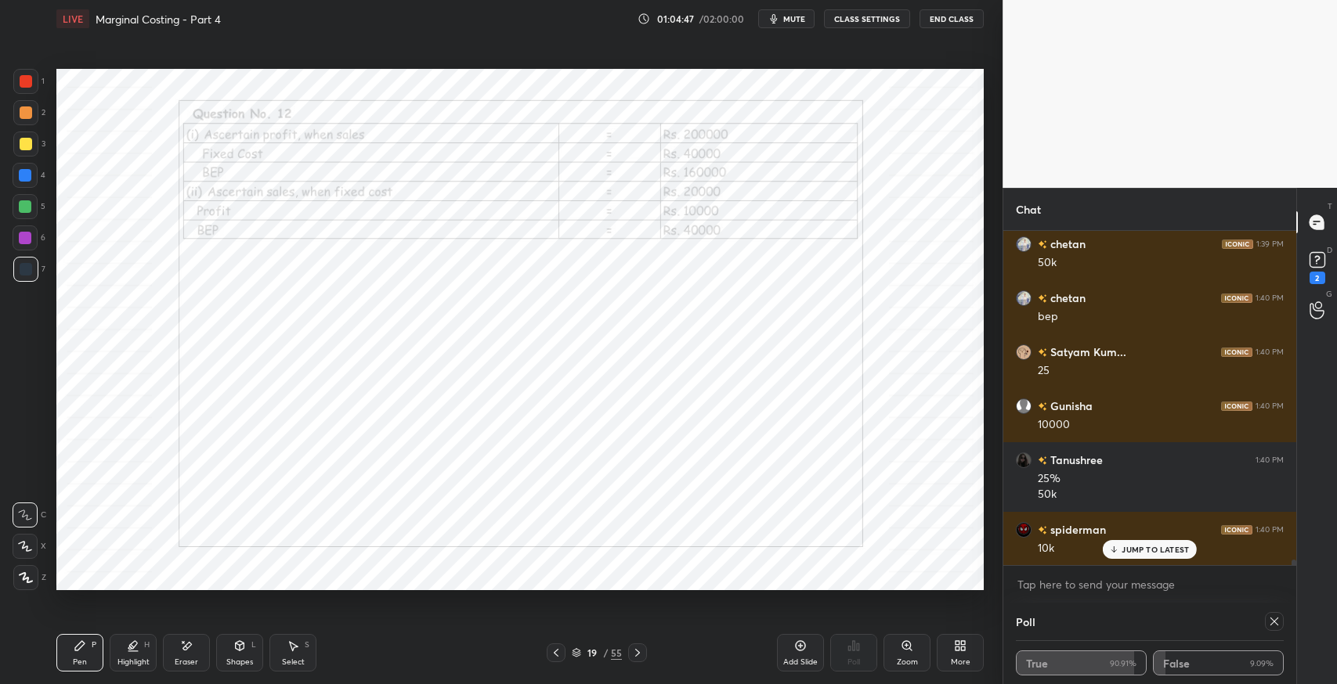
click at [293, 643] on icon at bounding box center [293, 646] width 13 height 13
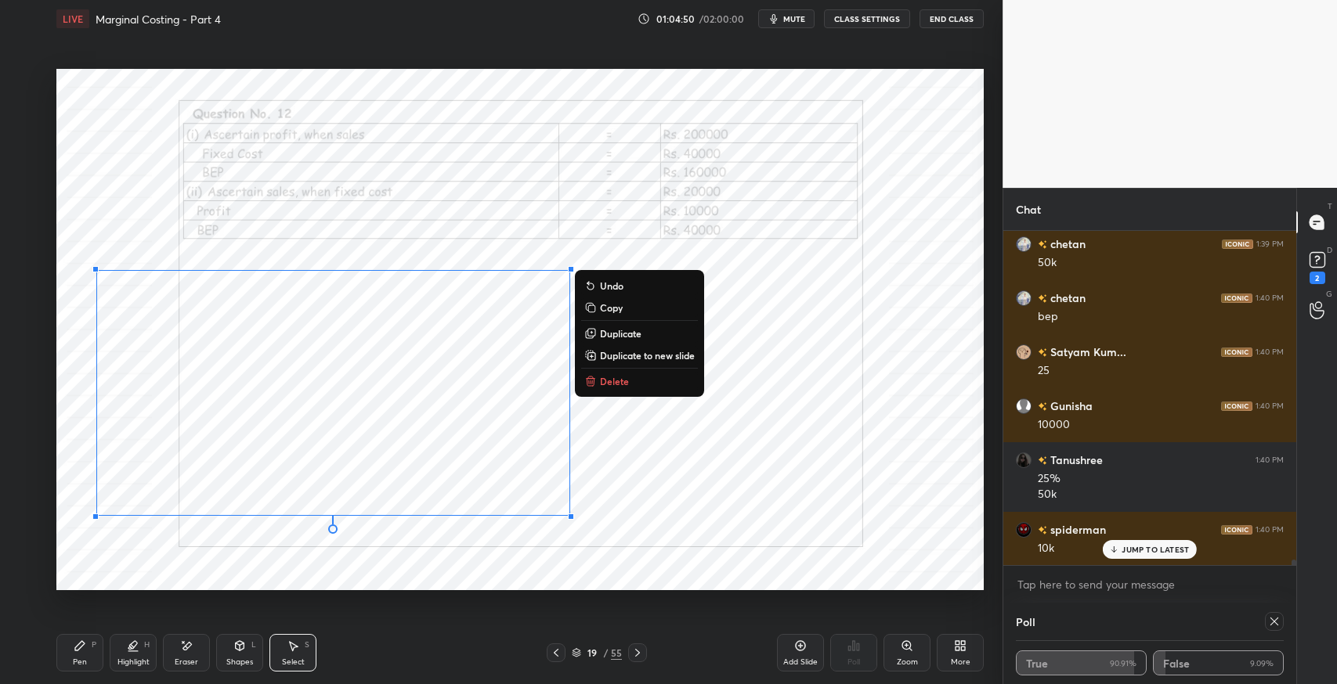
click at [83, 645] on icon at bounding box center [79, 645] width 9 height 9
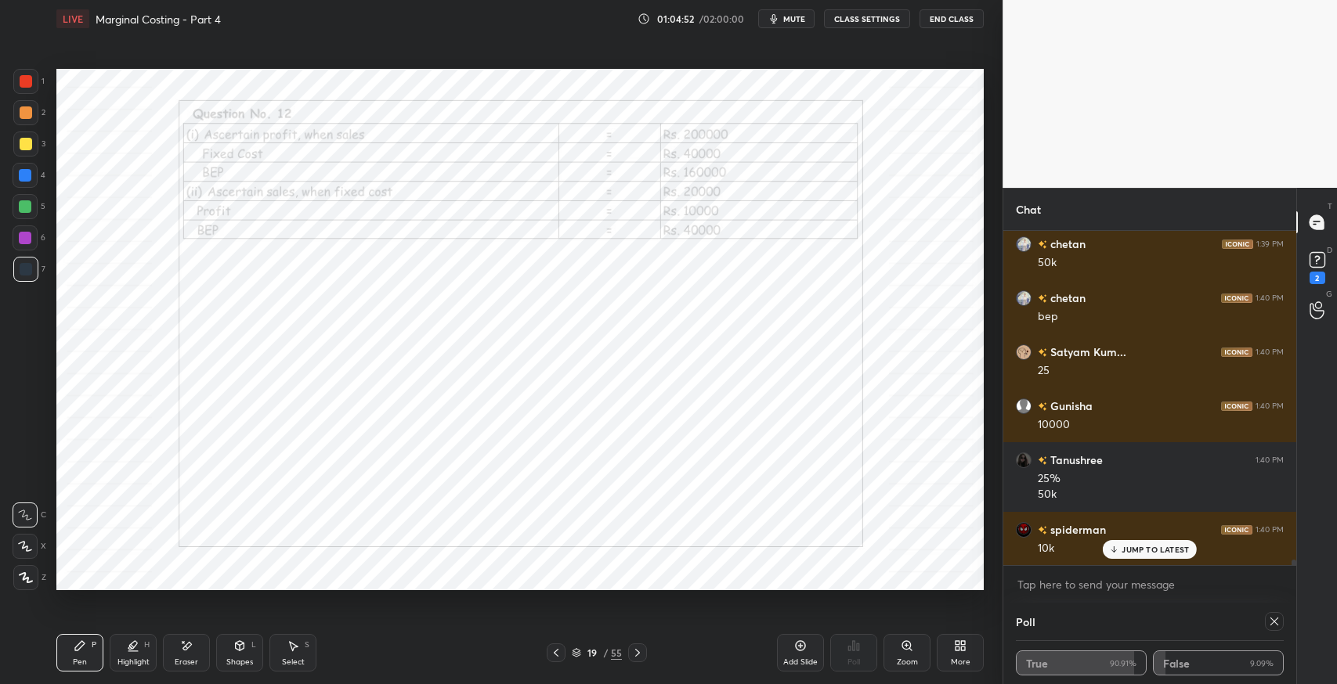
click at [35, 82] on div at bounding box center [25, 81] width 25 height 25
click at [188, 651] on icon at bounding box center [186, 646] width 13 height 13
click at [94, 653] on div "Pen P" at bounding box center [79, 653] width 47 height 38
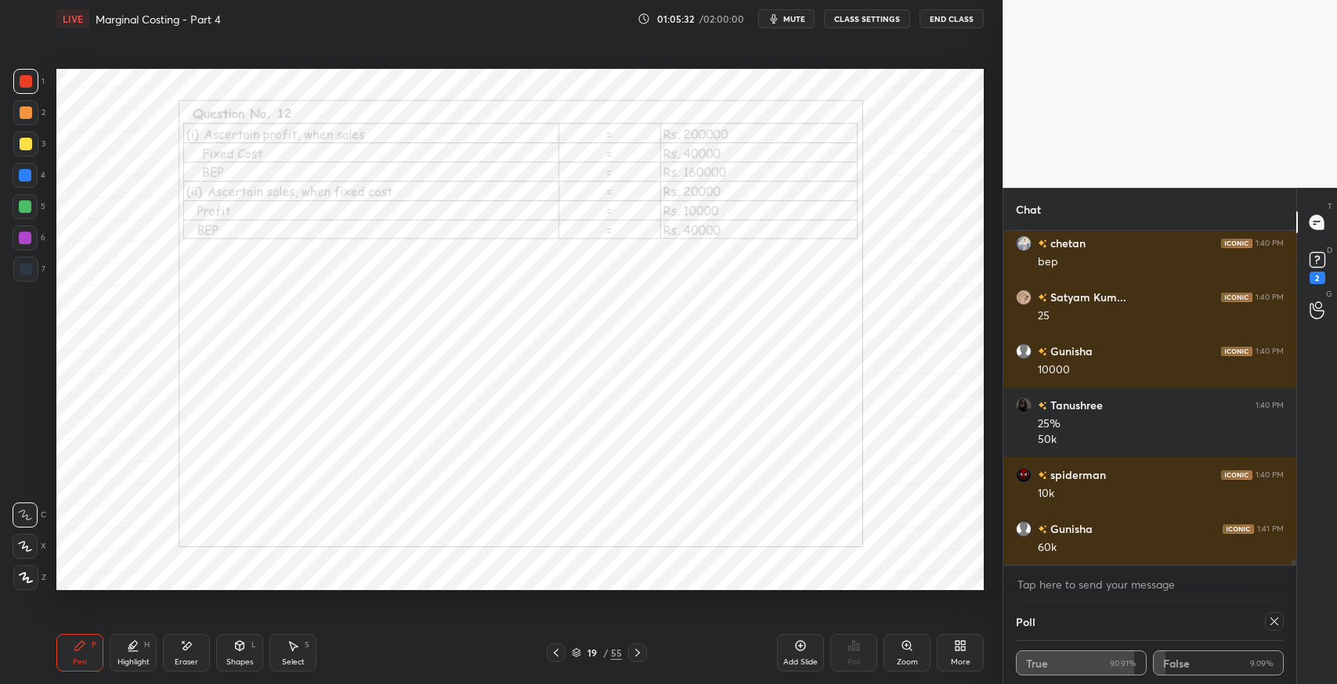
click at [183, 653] on div "Eraser" at bounding box center [186, 653] width 47 height 38
click at [80, 655] on div "Pen P" at bounding box center [79, 653] width 47 height 38
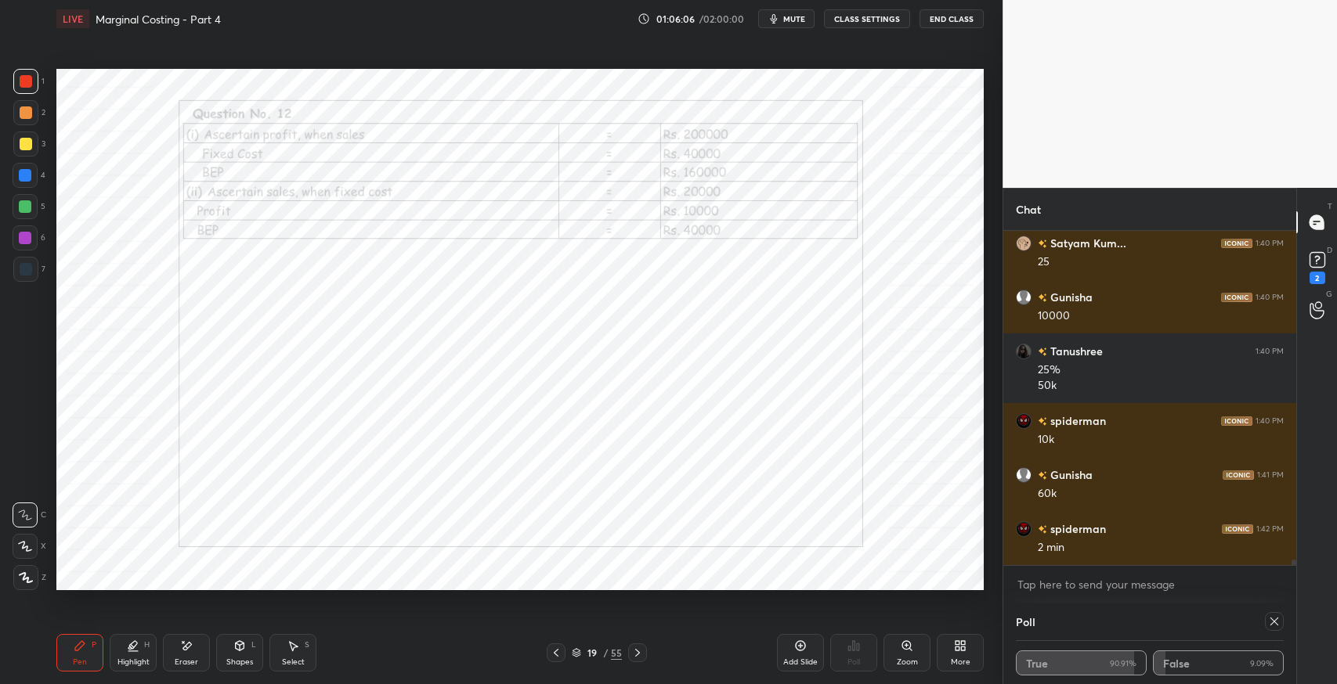
click at [1269, 624] on icon at bounding box center [1274, 621] width 13 height 13
type textarea "x"
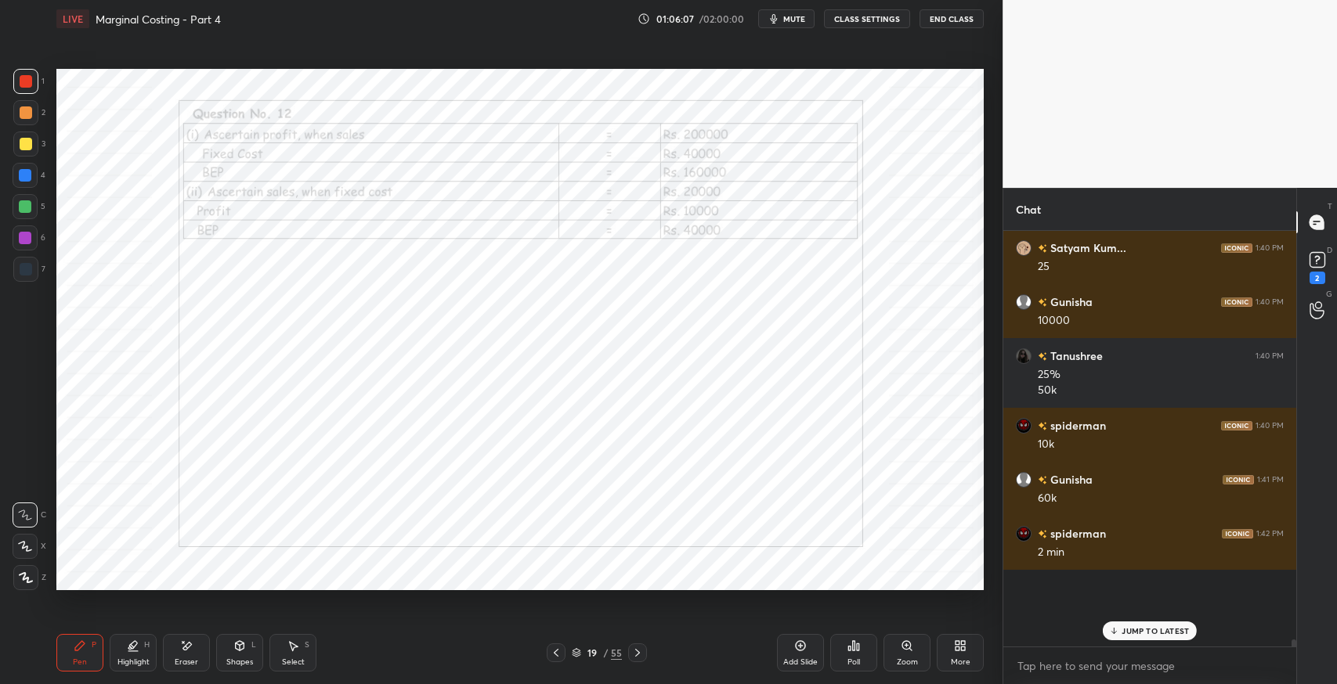
scroll to position [5, 5]
click at [857, 647] on icon at bounding box center [858, 647] width 2 height 7
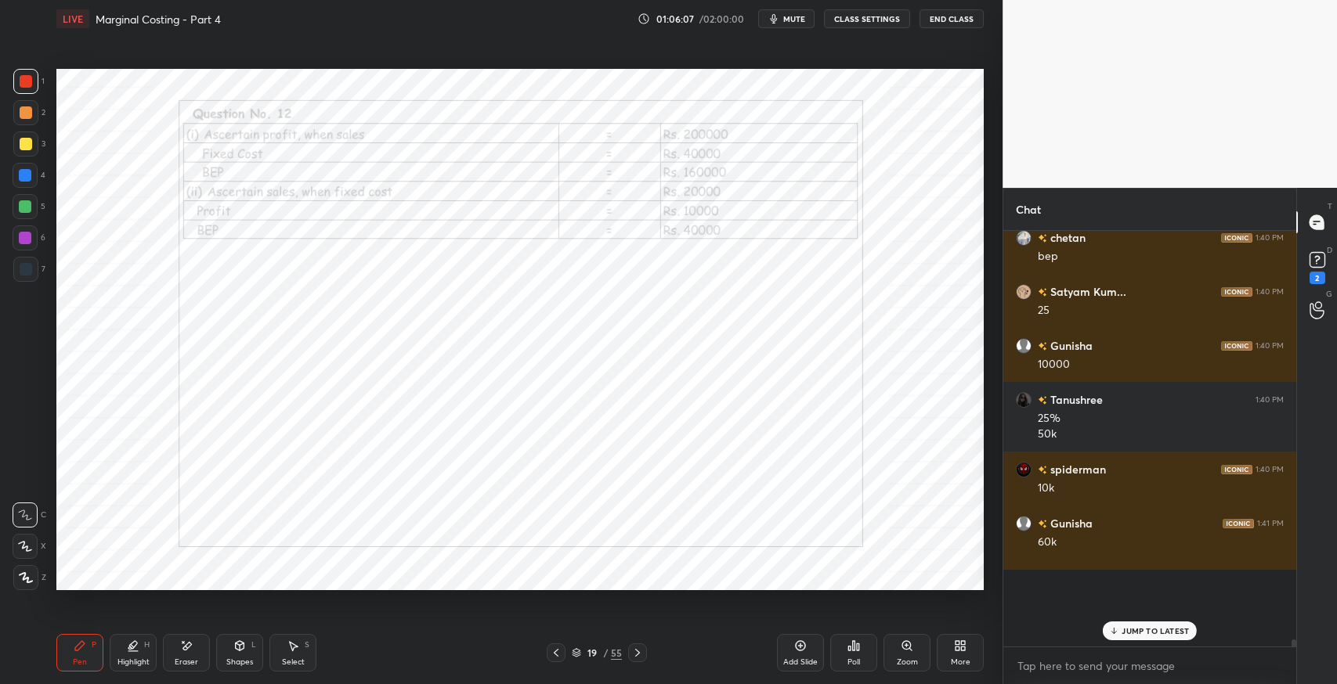
scroll to position [4, 5]
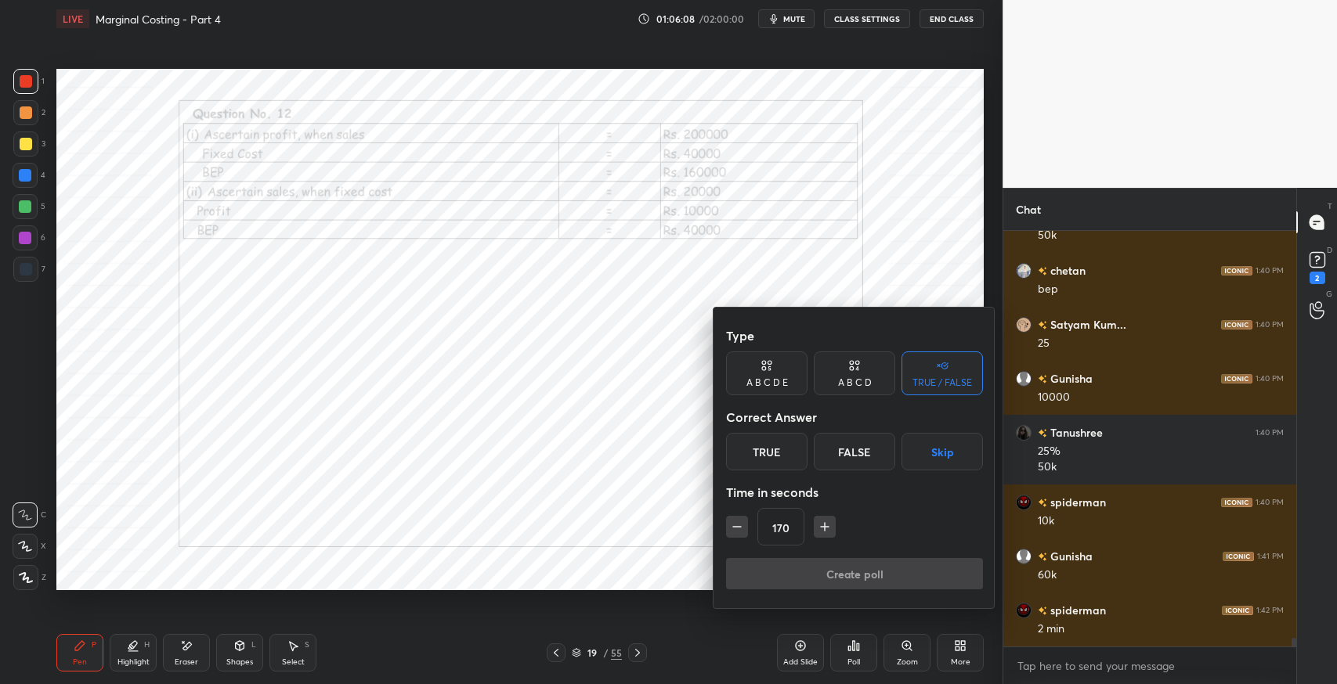
click at [823, 527] on icon "button" at bounding box center [825, 527] width 8 height 0
type input "185"
click at [941, 453] on button "Skip" at bounding box center [941, 452] width 81 height 38
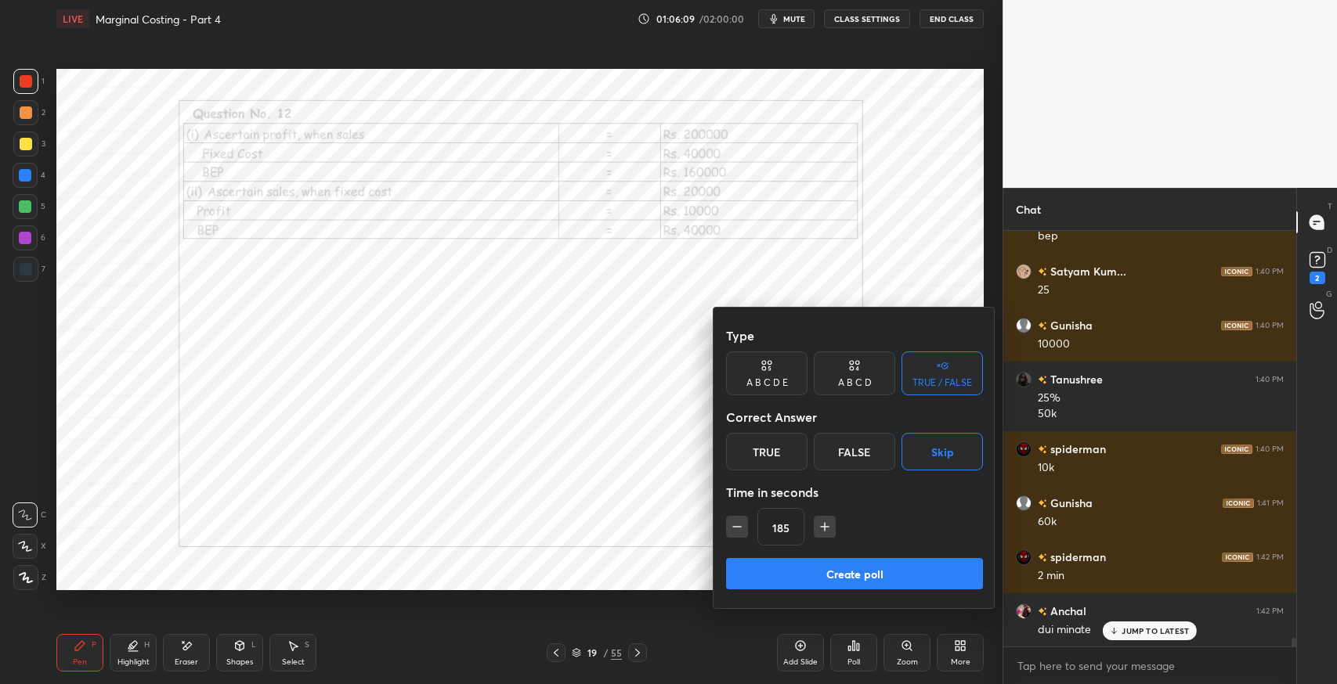
click at [936, 565] on button "Create poll" at bounding box center [854, 573] width 257 height 31
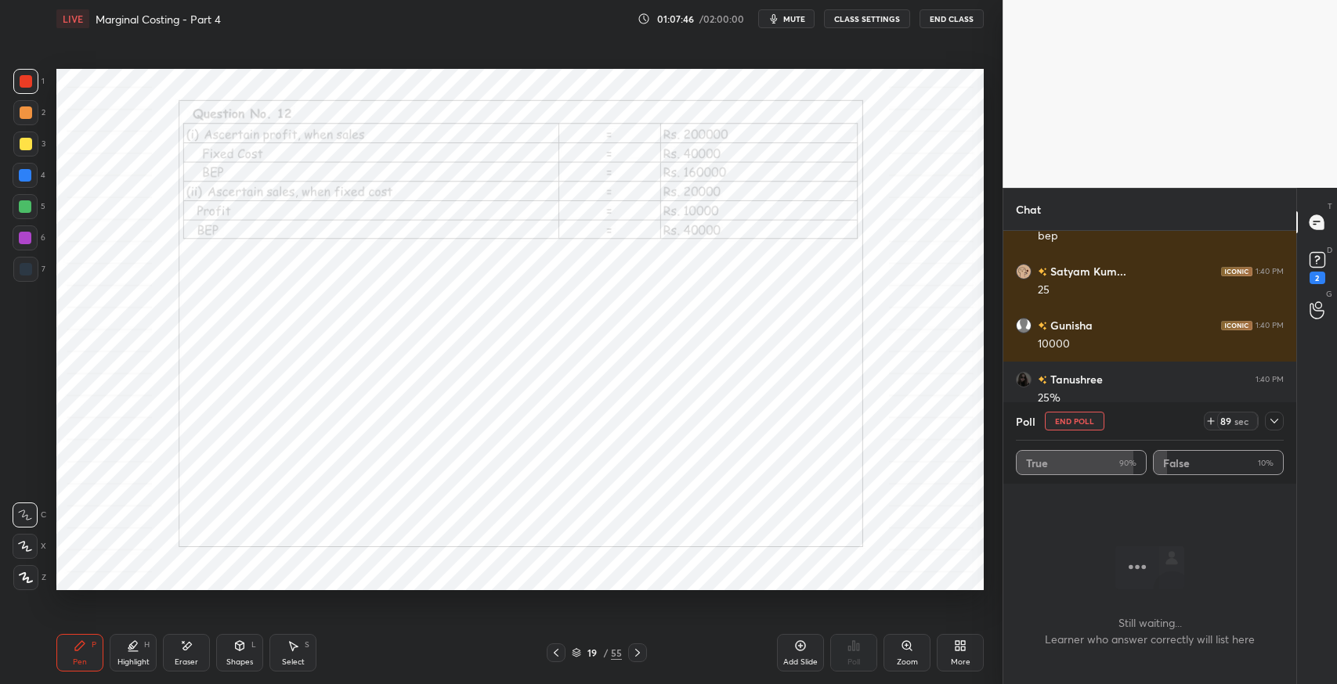
scroll to position [19775, 0]
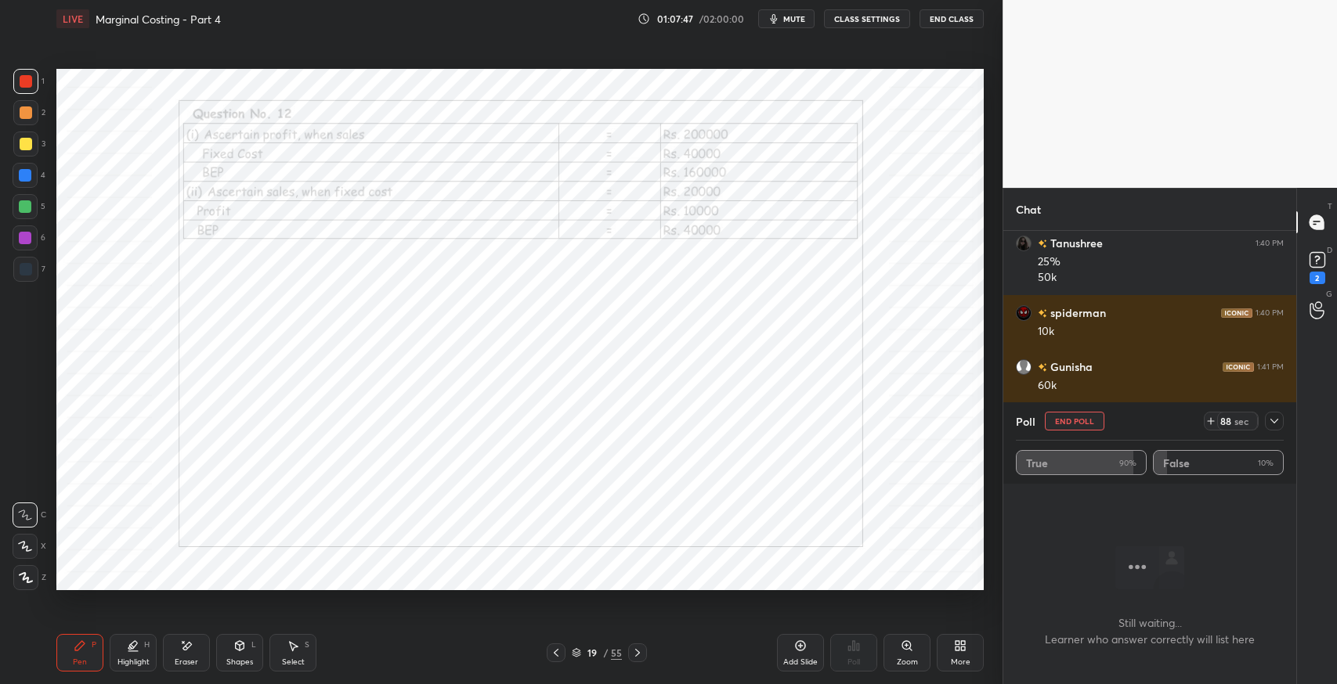
click at [1273, 420] on icon at bounding box center [1274, 421] width 13 height 13
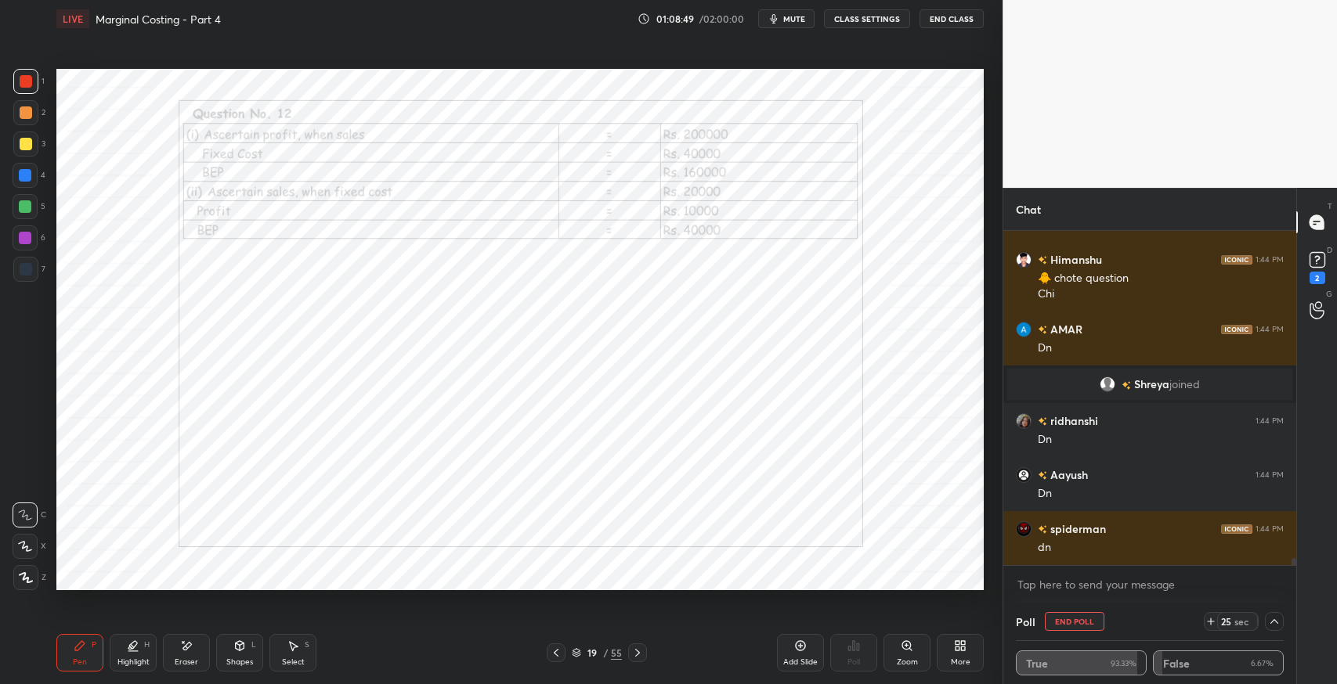
scroll to position [16310, 0]
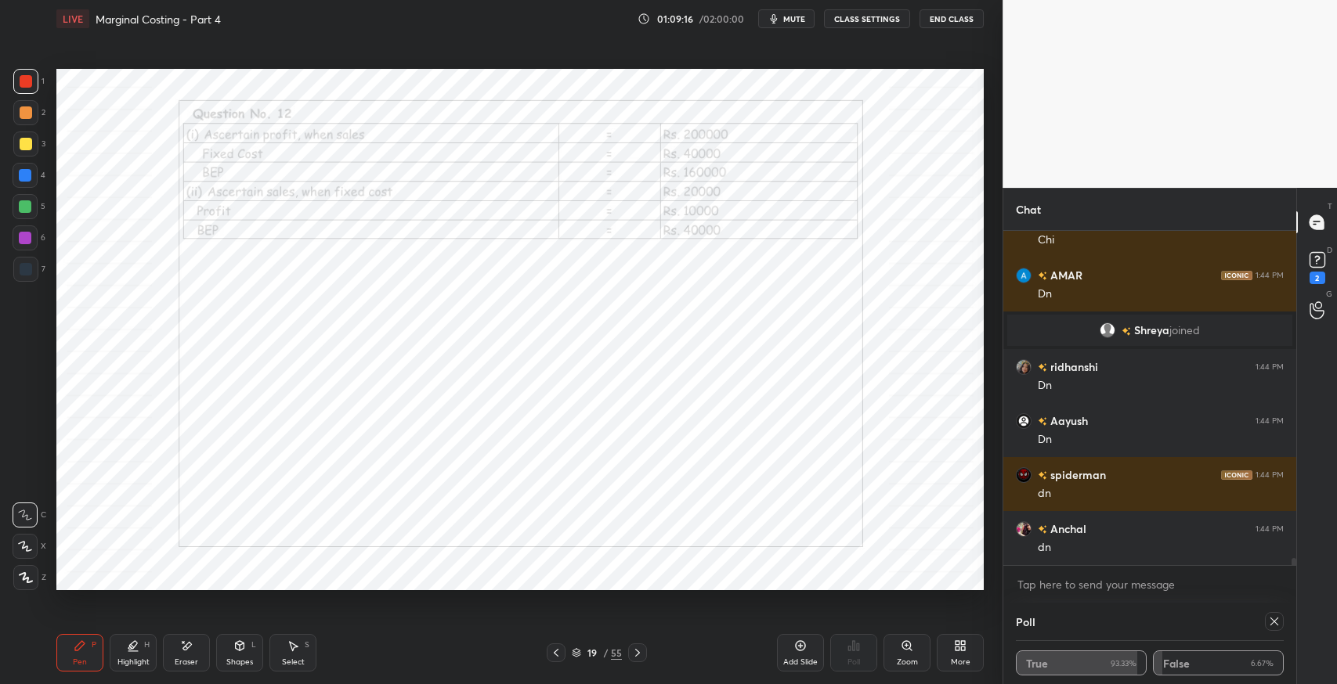
click at [1269, 621] on icon at bounding box center [1274, 621] width 13 height 13
type textarea "x"
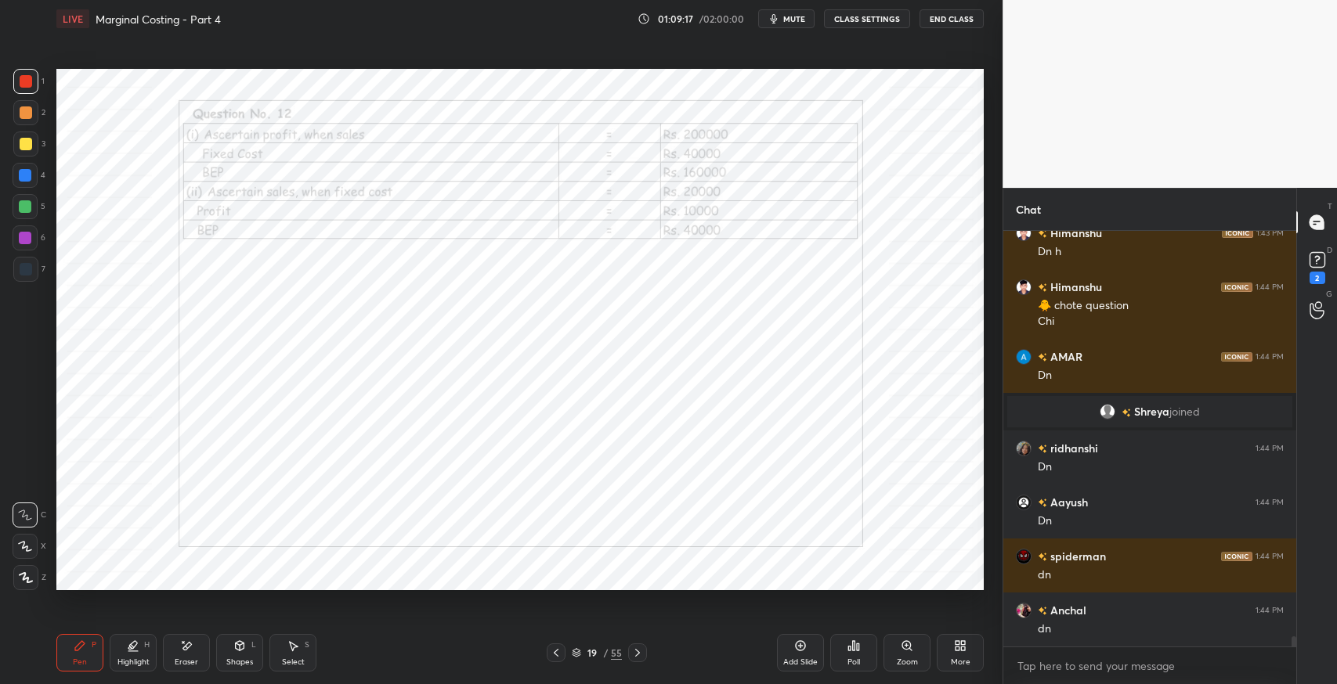
scroll to position [5, 5]
click at [637, 652] on icon at bounding box center [637, 653] width 13 height 13
click at [189, 641] on icon at bounding box center [186, 646] width 13 height 13
click at [82, 649] on icon at bounding box center [80, 646] width 13 height 13
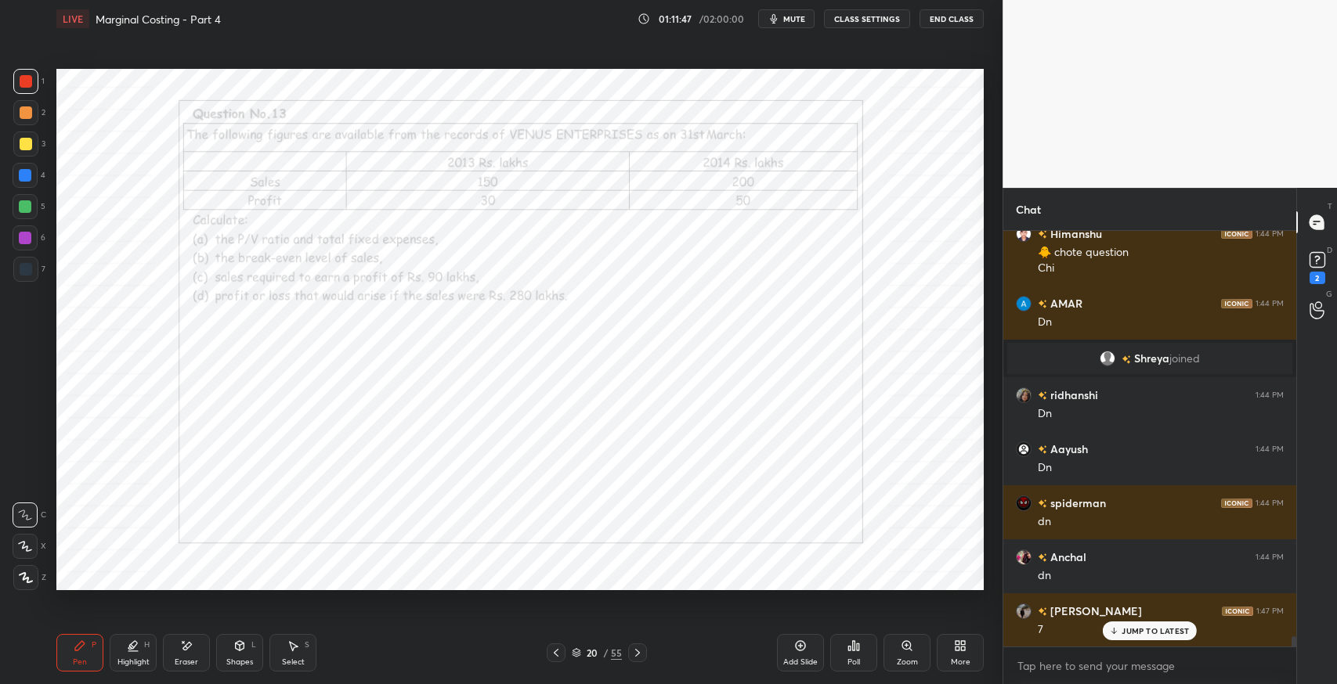
click at [854, 650] on icon at bounding box center [854, 645] width 2 height 9
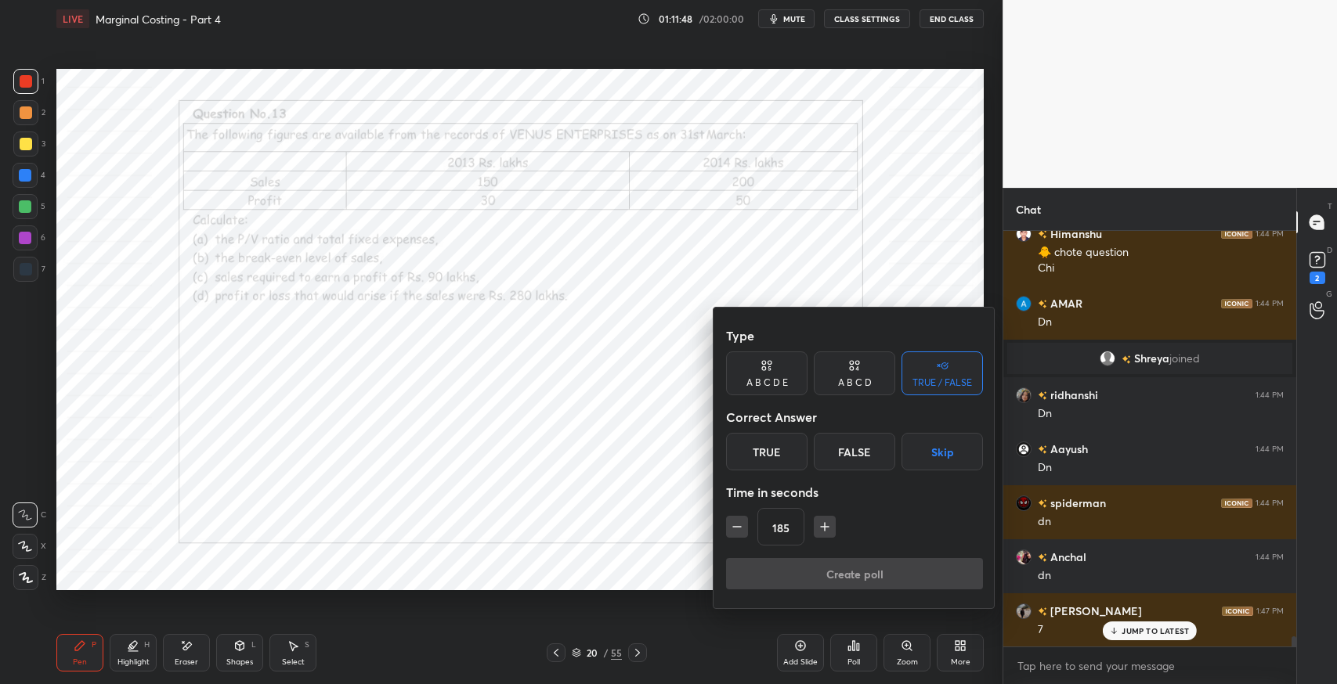
scroll to position [16336, 0]
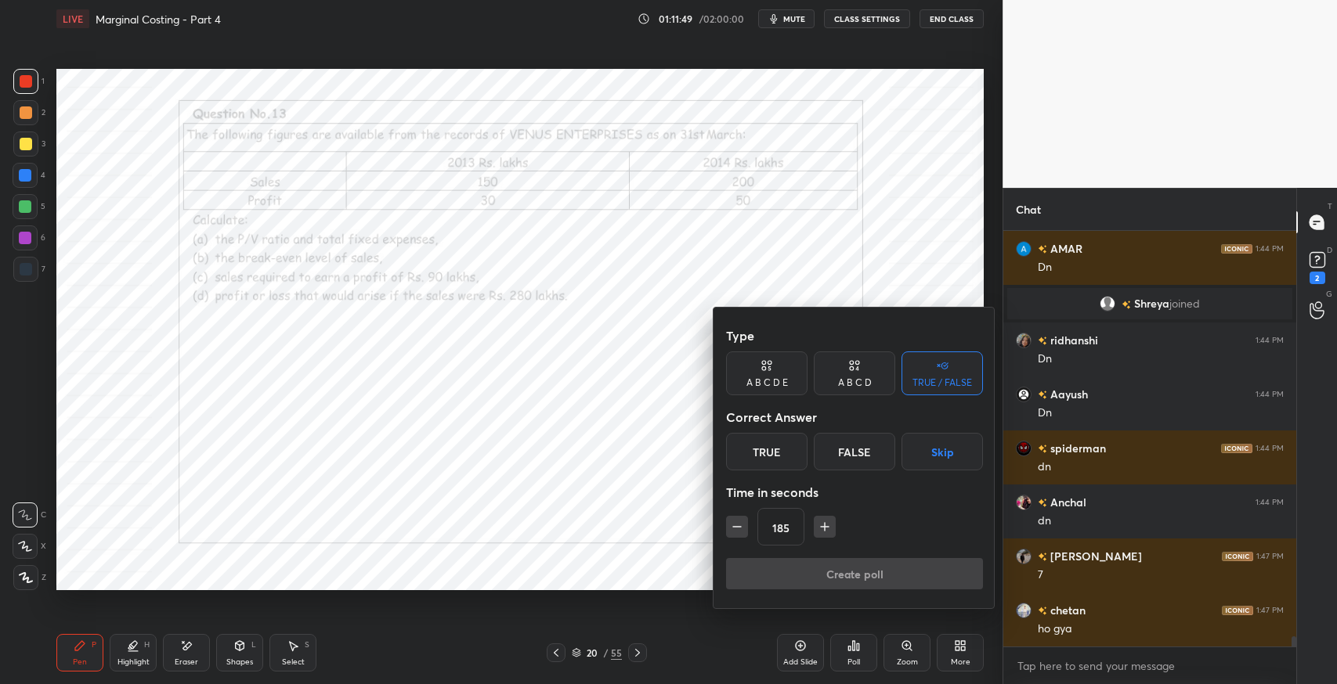
click at [832, 532] on button "button" at bounding box center [825, 527] width 22 height 22
click at [826, 529] on icon "button" at bounding box center [825, 527] width 16 height 16
click at [827, 530] on icon "button" at bounding box center [825, 527] width 16 height 16
click at [828, 531] on icon "button" at bounding box center [825, 527] width 16 height 16
click at [832, 532] on button "button" at bounding box center [825, 527] width 22 height 22
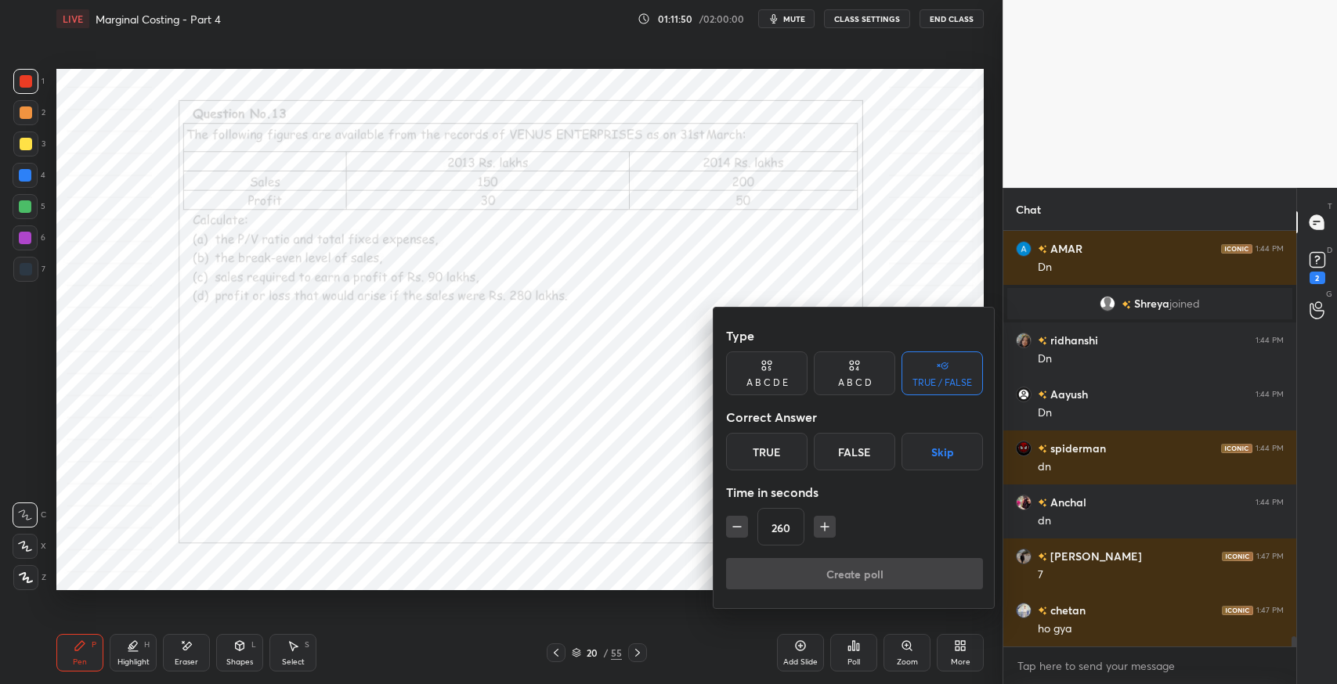
click at [828, 530] on icon "button" at bounding box center [825, 527] width 16 height 16
click at [825, 529] on icon "button" at bounding box center [825, 527] width 16 height 16
click at [827, 532] on icon "button" at bounding box center [825, 527] width 16 height 16
click at [828, 530] on icon "button" at bounding box center [825, 527] width 16 height 16
click at [829, 530] on icon "button" at bounding box center [825, 527] width 16 height 16
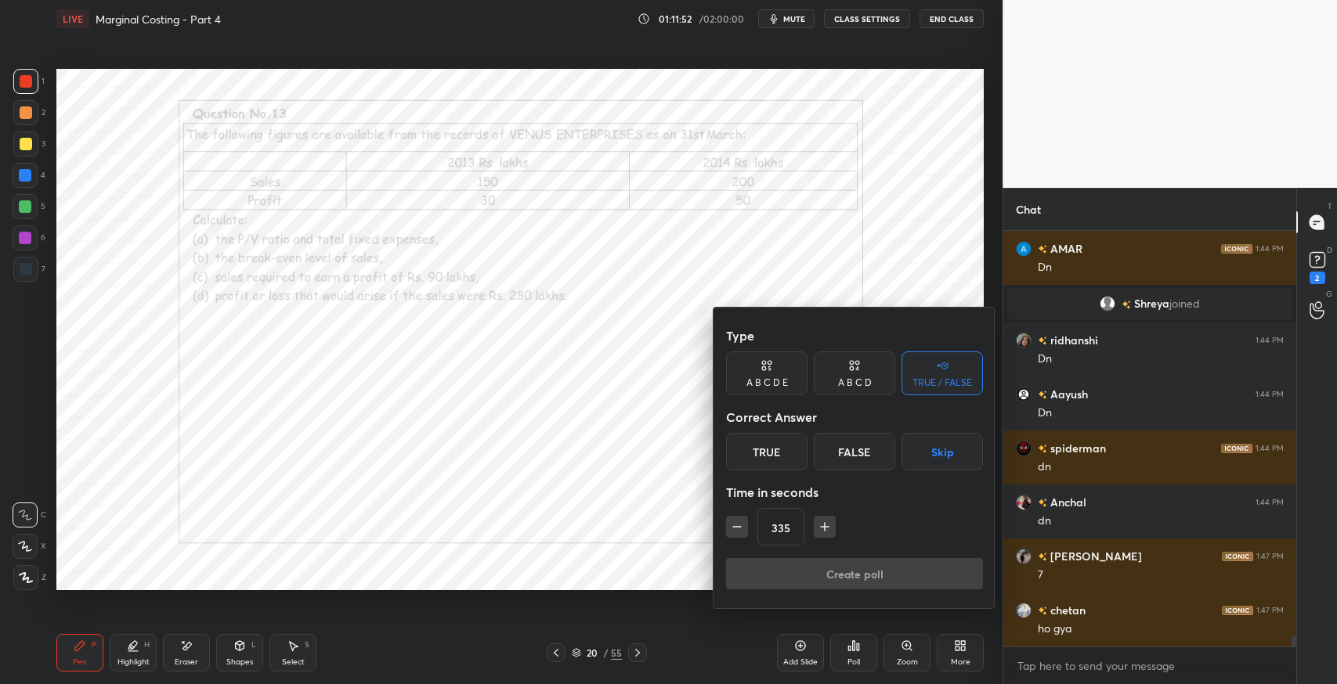
click at [744, 536] on button "button" at bounding box center [737, 527] width 22 height 22
click at [739, 536] on button "button" at bounding box center [737, 527] width 22 height 22
click at [824, 531] on icon "button" at bounding box center [825, 527] width 16 height 16
click at [822, 529] on icon "button" at bounding box center [825, 527] width 16 height 16
click at [825, 529] on icon "button" at bounding box center [825, 527] width 0 height 8
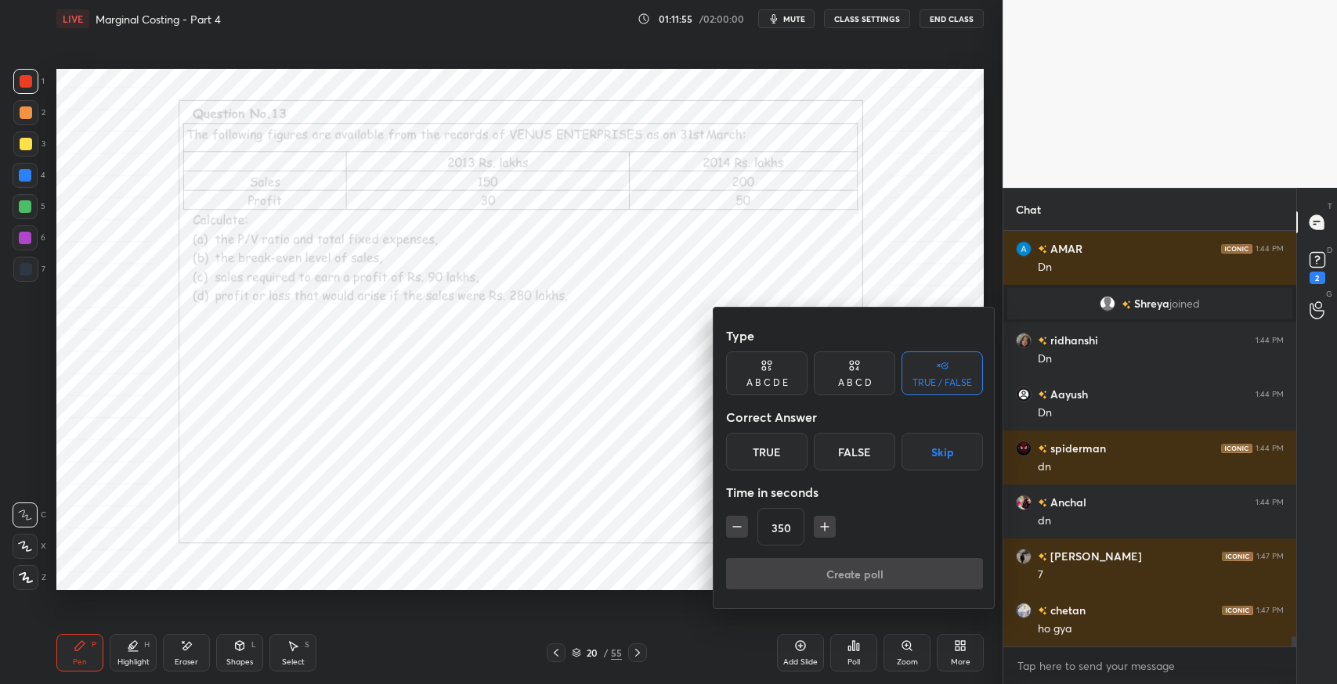
scroll to position [16390, 0]
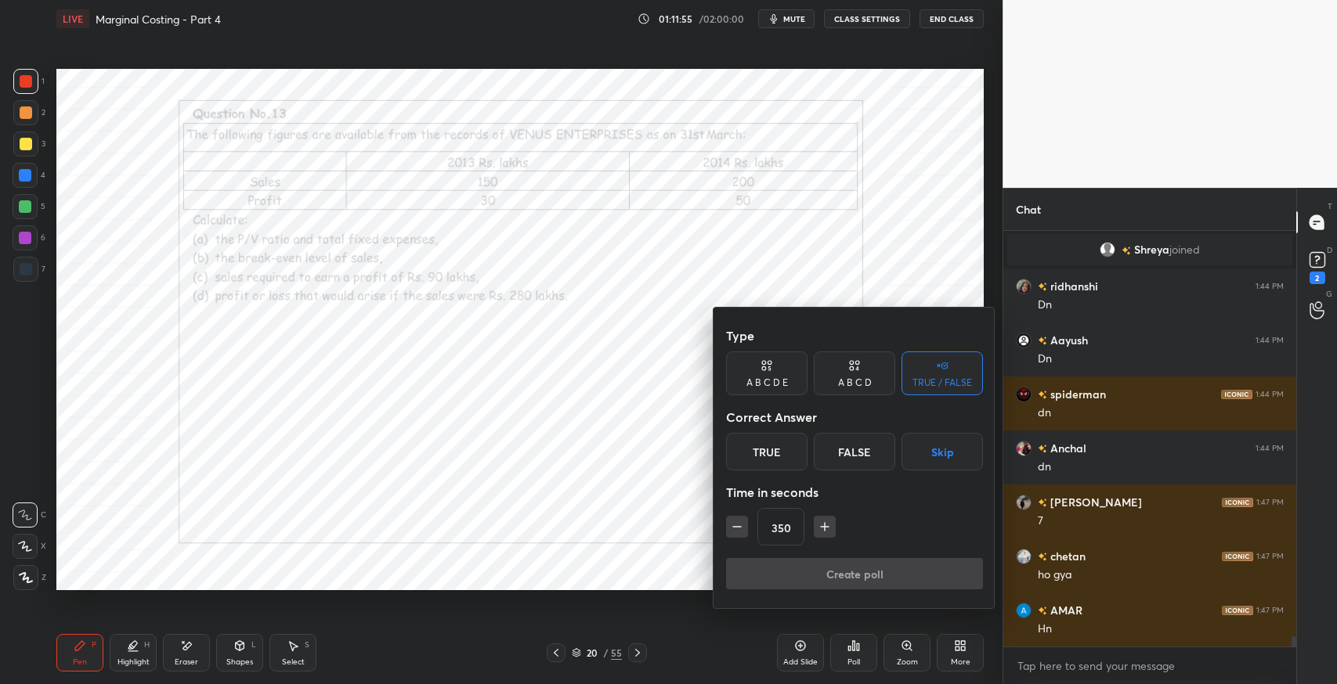
click at [818, 532] on icon "button" at bounding box center [825, 527] width 16 height 16
type input "365"
click at [931, 463] on button "Skip" at bounding box center [941, 452] width 81 height 38
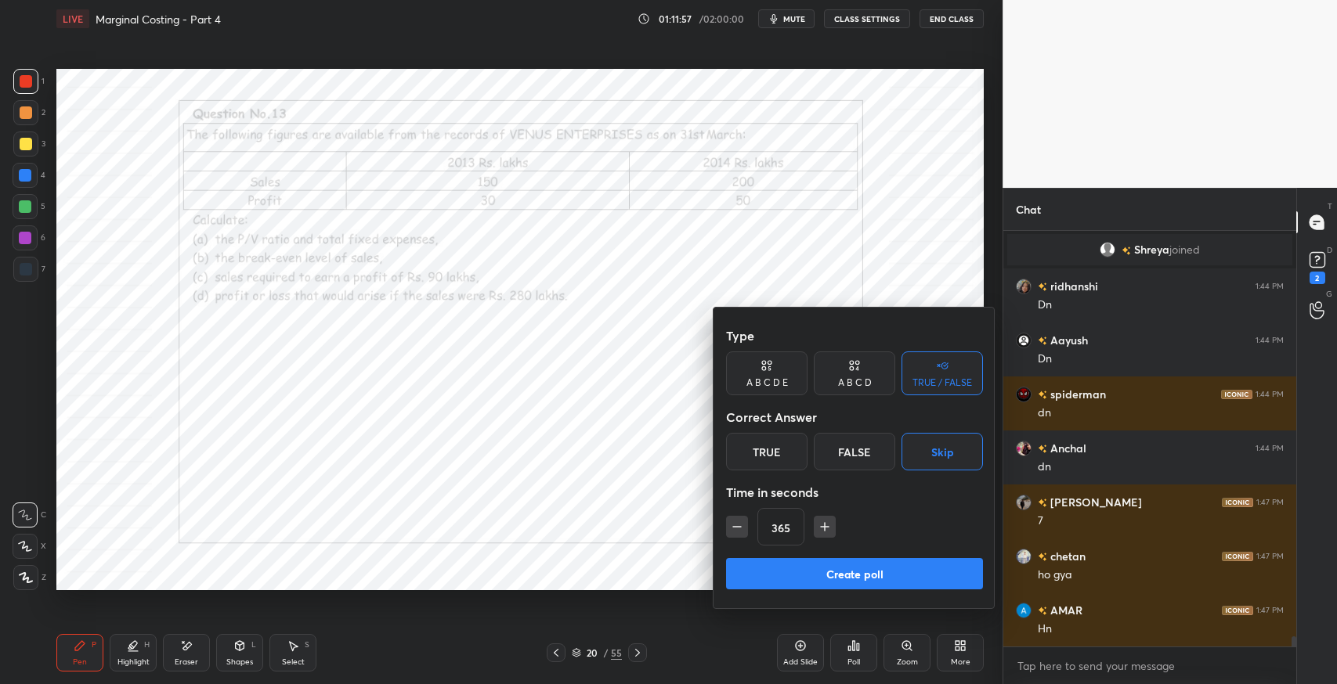
click at [914, 573] on button "Create poll" at bounding box center [854, 573] width 257 height 31
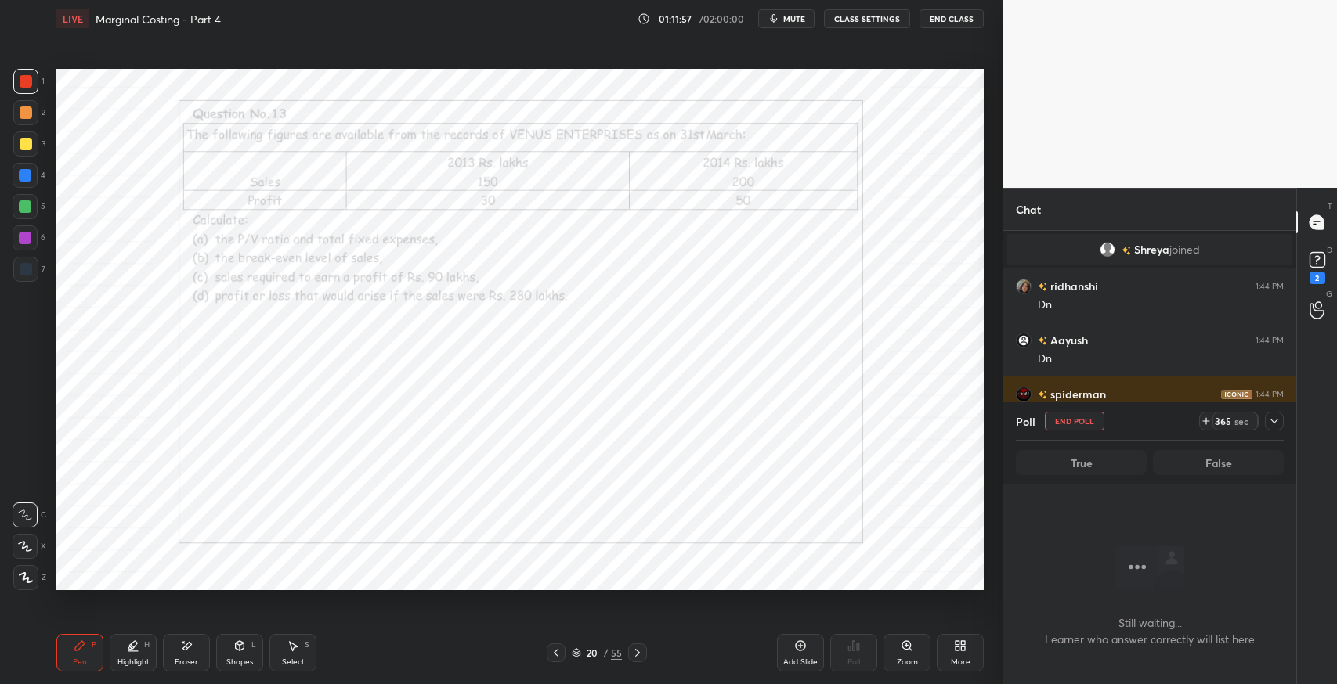
scroll to position [5, 5]
click at [1273, 420] on icon at bounding box center [1274, 421] width 13 height 13
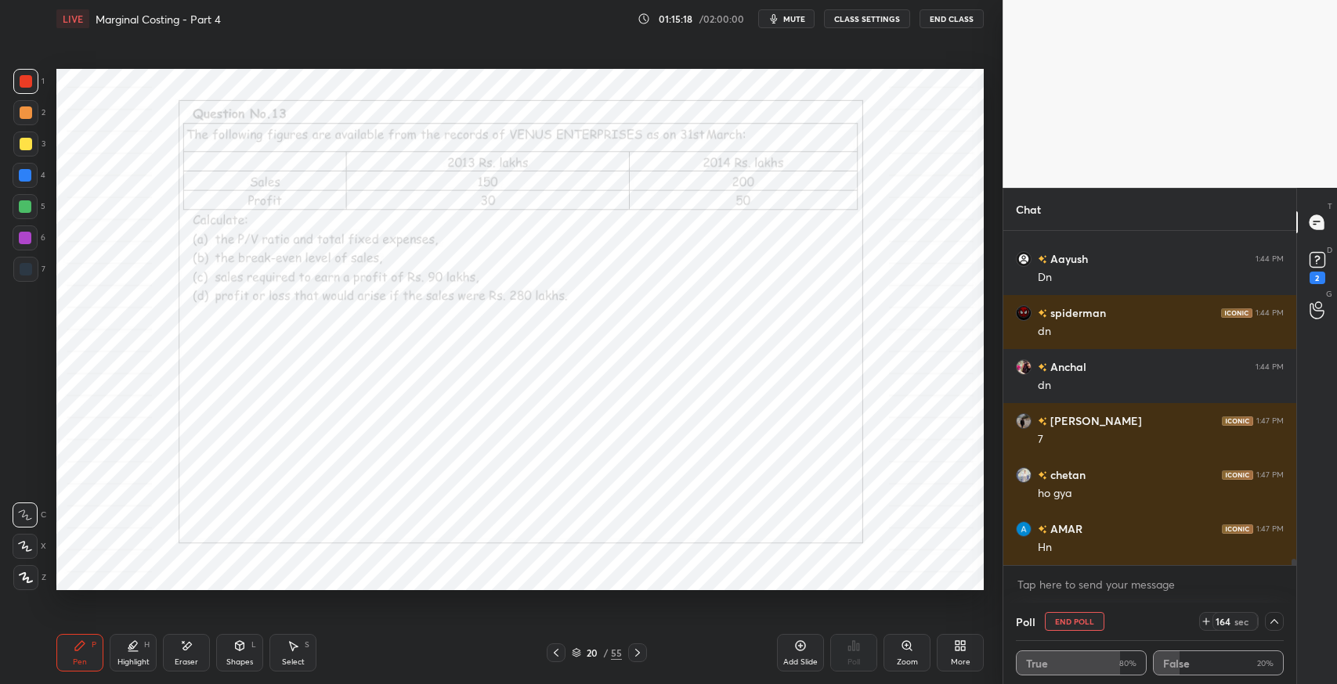
scroll to position [16525, 0]
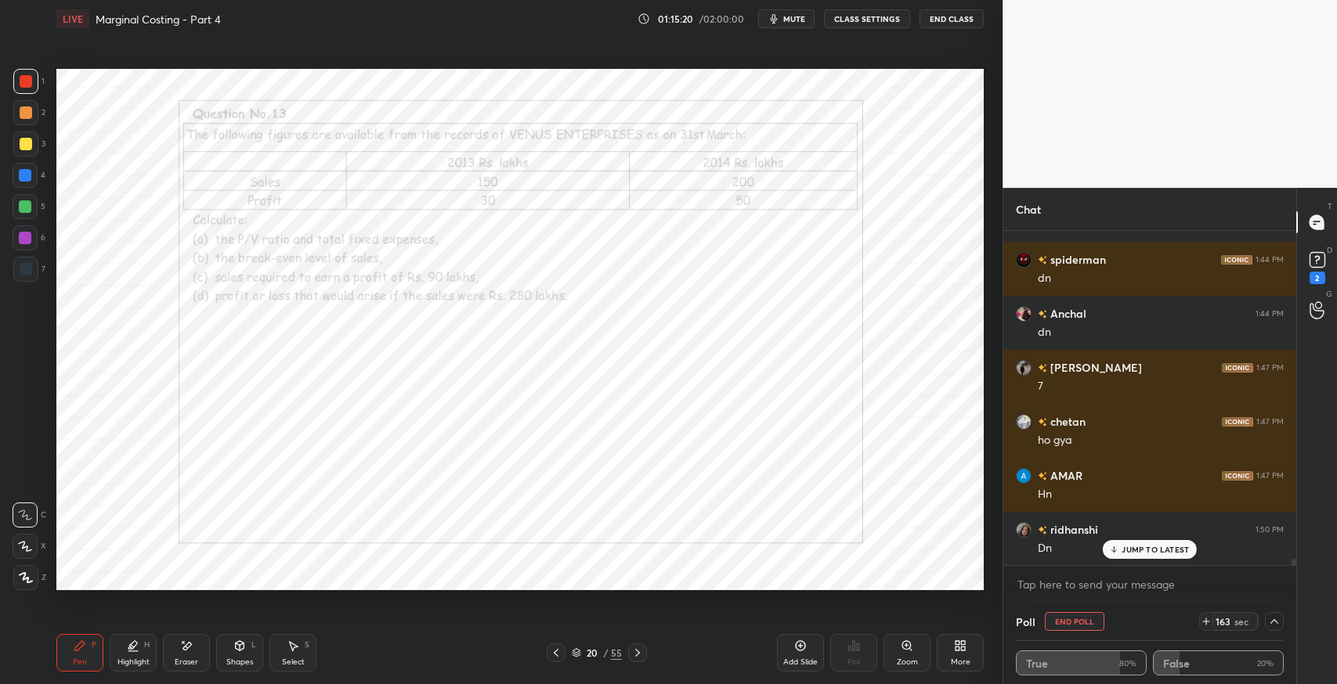
click at [1135, 545] on p "JUMP TO LATEST" at bounding box center [1154, 549] width 67 height 9
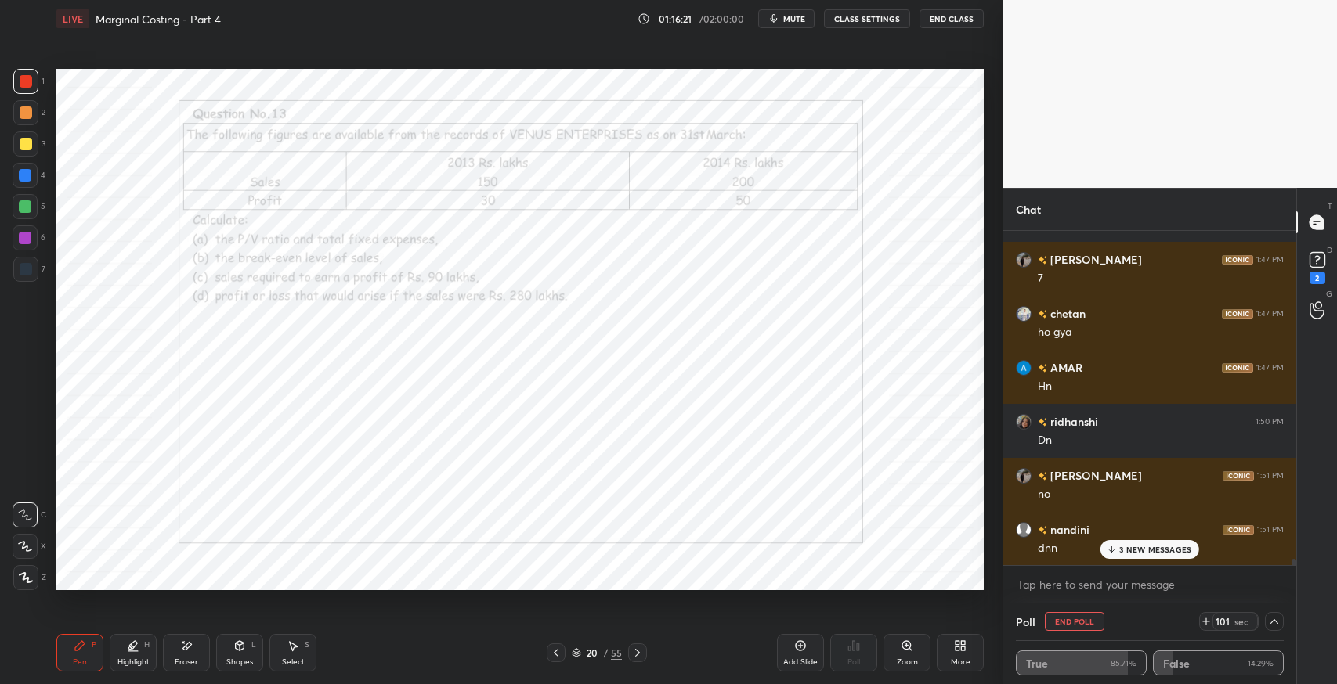
scroll to position [16795, 0]
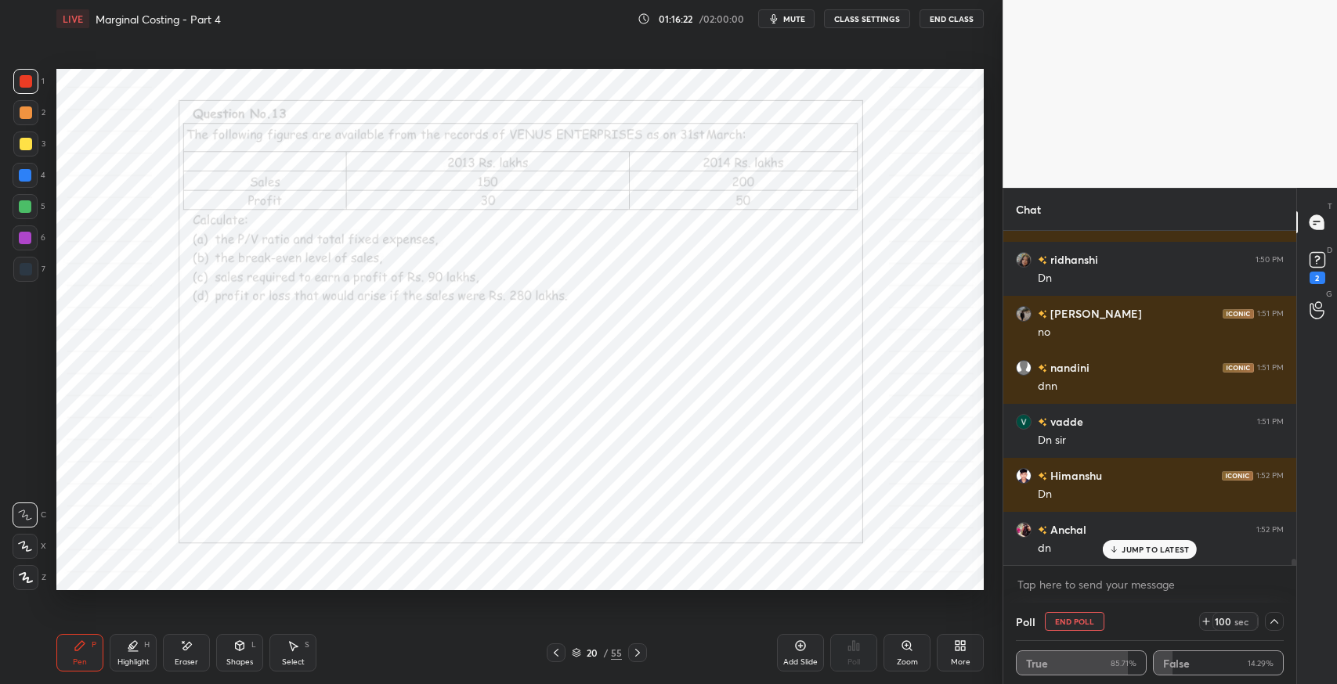
click at [1145, 546] on p "JUMP TO LATEST" at bounding box center [1154, 549] width 67 height 9
click at [638, 655] on icon at bounding box center [637, 653] width 13 height 13
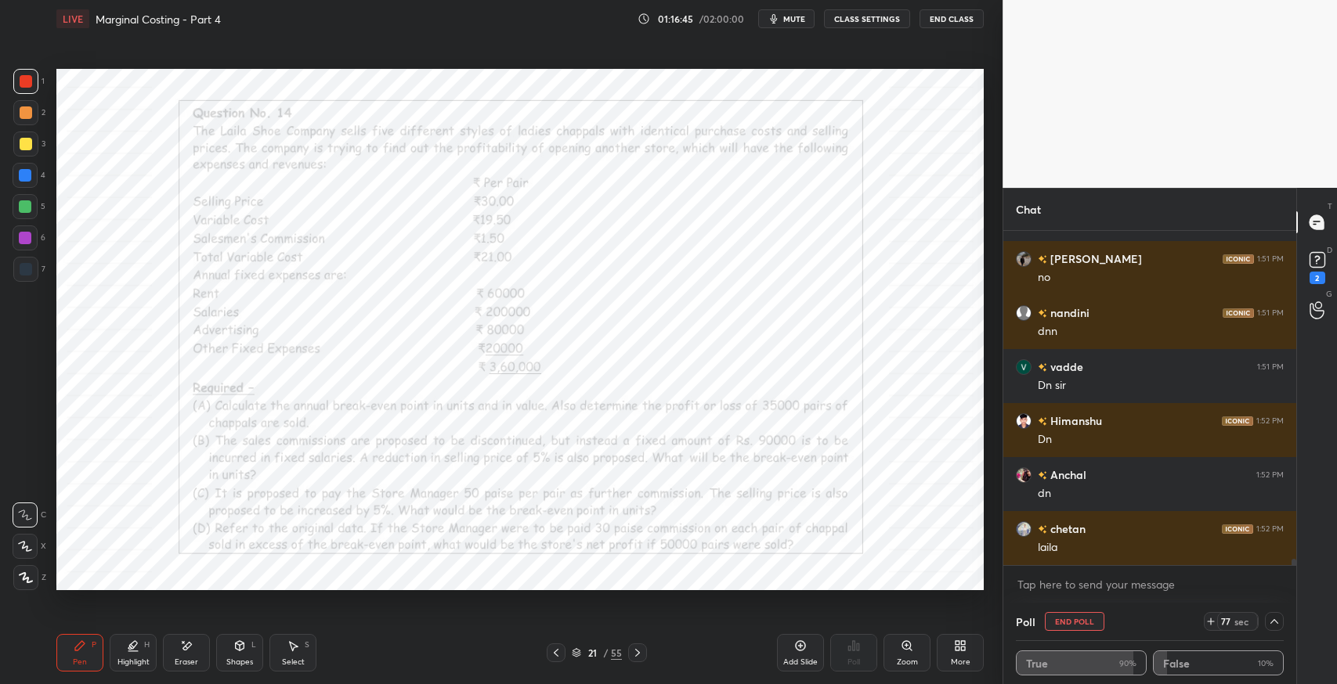
click at [85, 649] on icon at bounding box center [80, 646] width 13 height 13
click at [13, 278] on div at bounding box center [25, 269] width 25 height 25
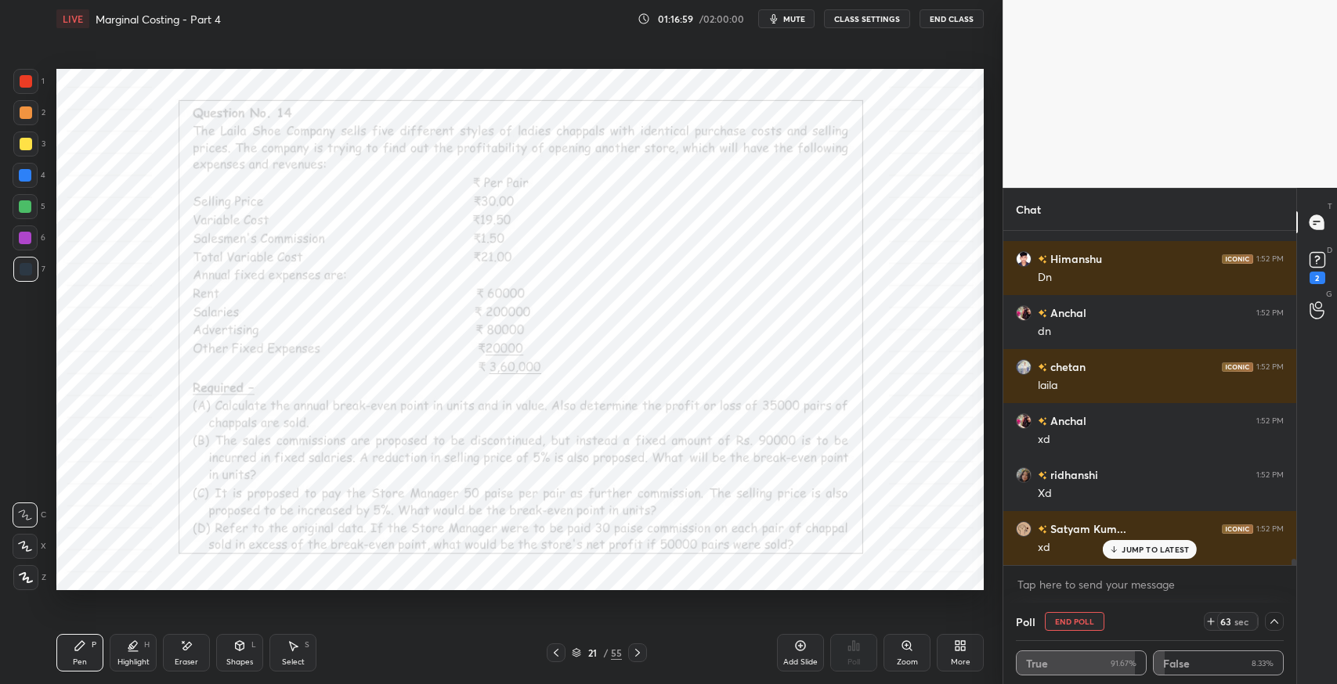
scroll to position [17065, 0]
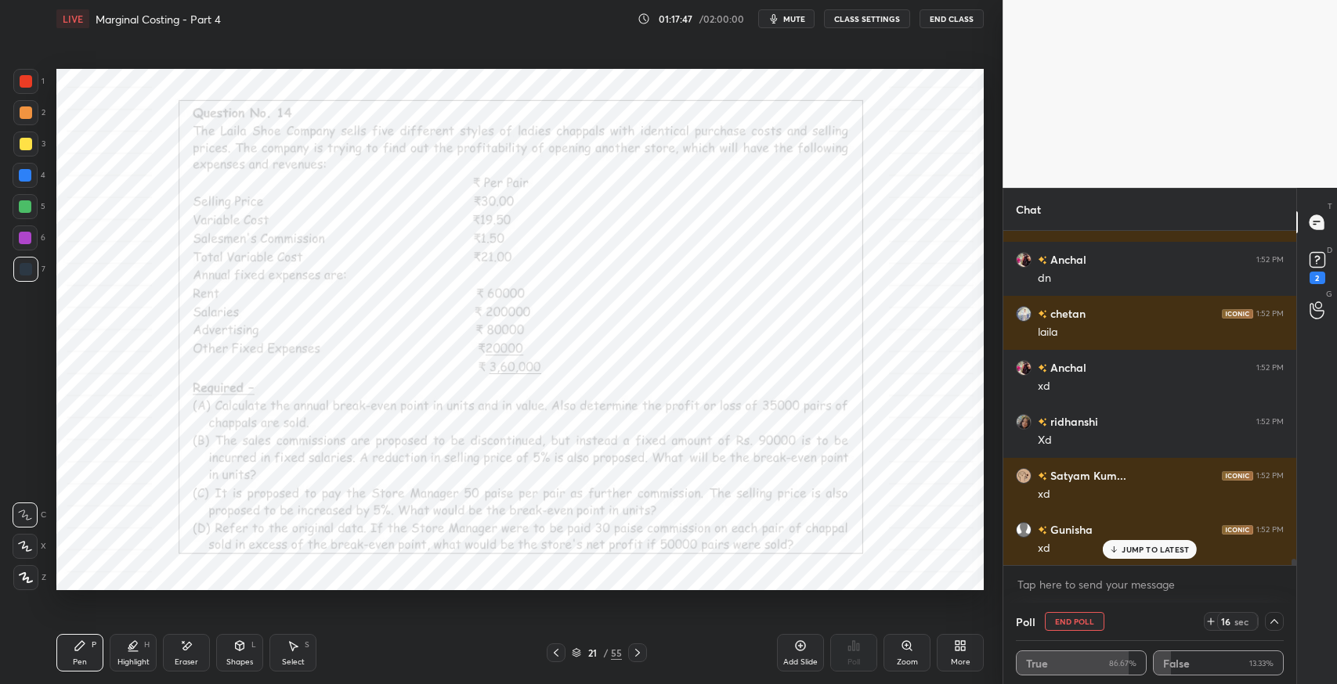
click at [681, 654] on div "21 / 55" at bounding box center [597, 653] width 360 height 19
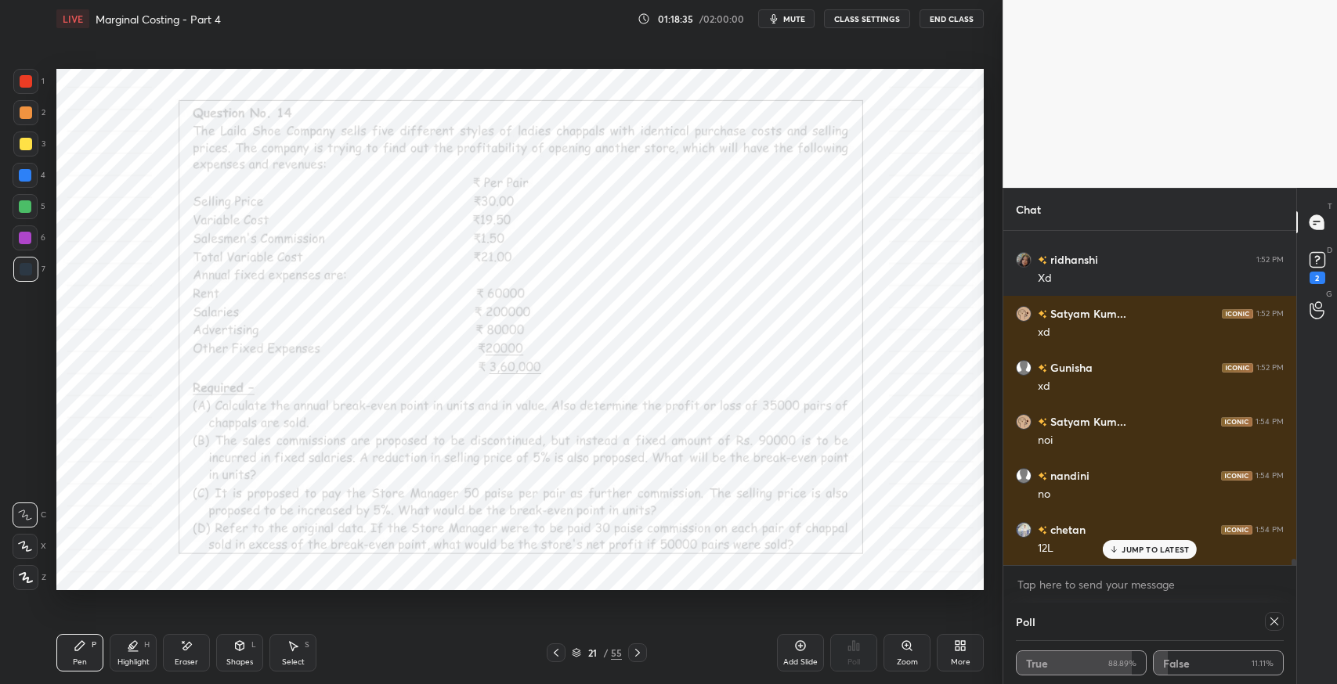
scroll to position [17244, 0]
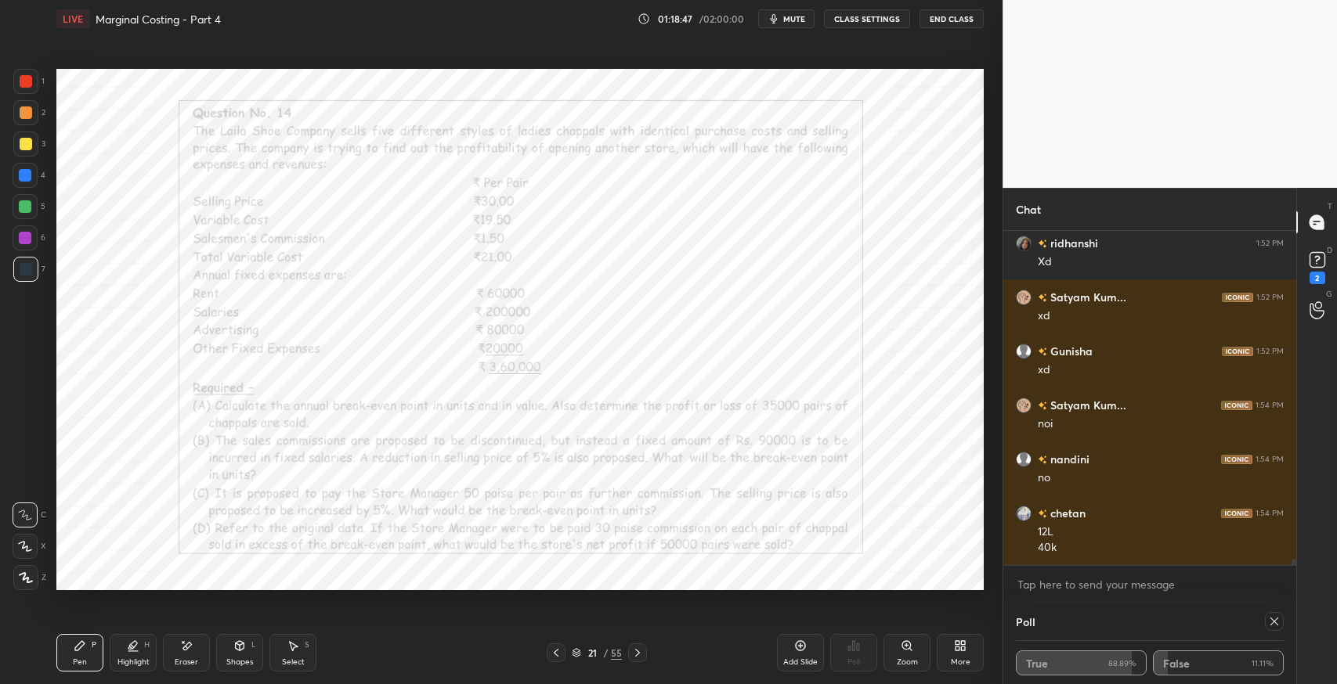
click at [189, 643] on icon at bounding box center [187, 646] width 9 height 8
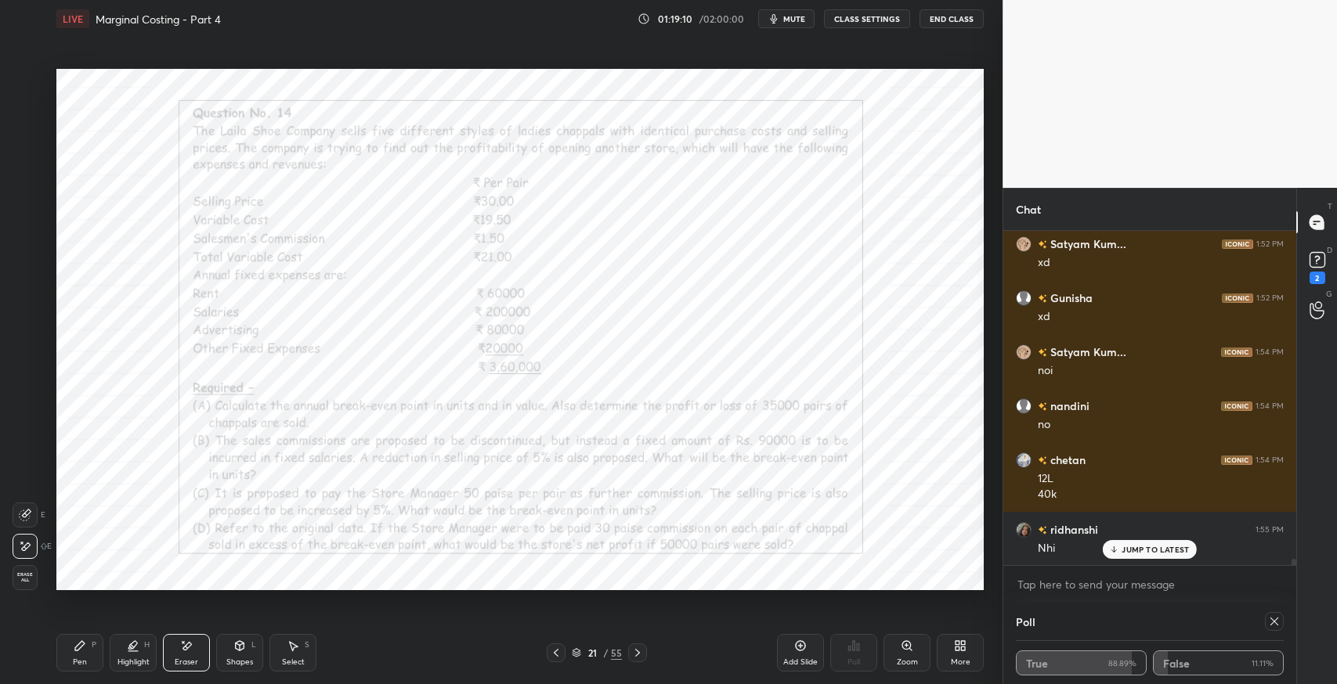
scroll to position [17406, 0]
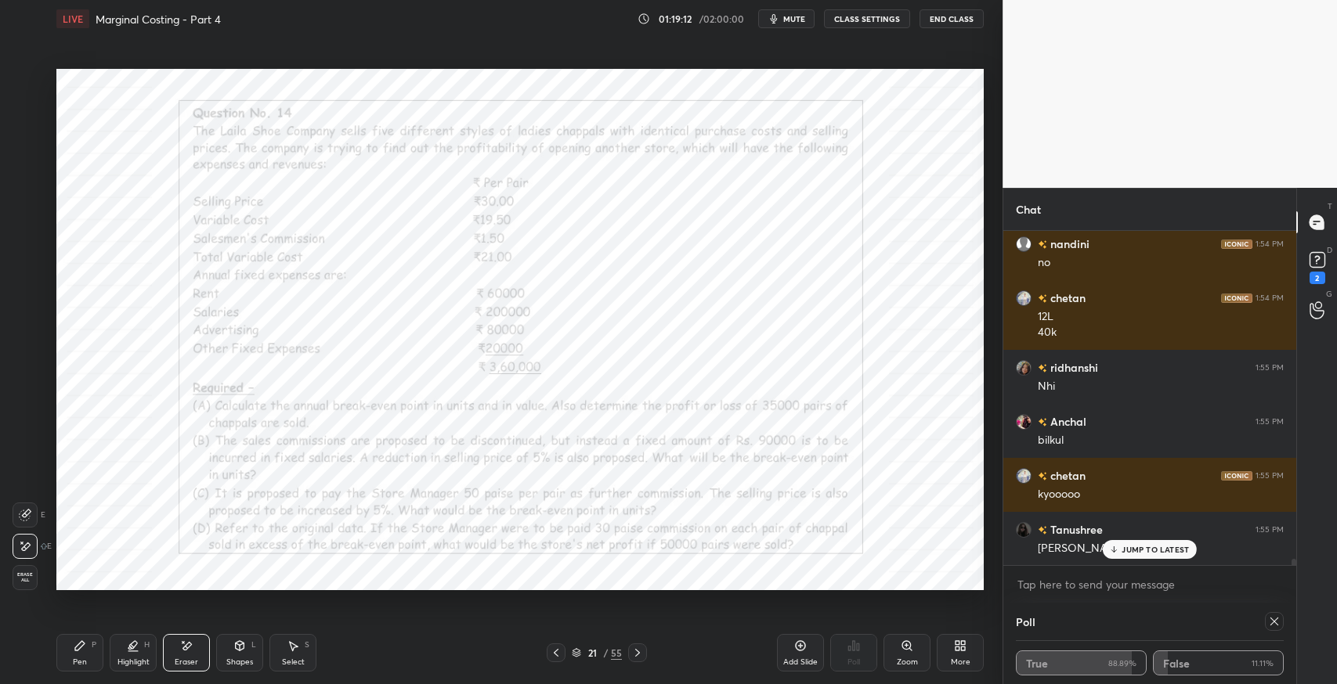
click at [808, 662] on div "Add Slide" at bounding box center [800, 663] width 34 height 8
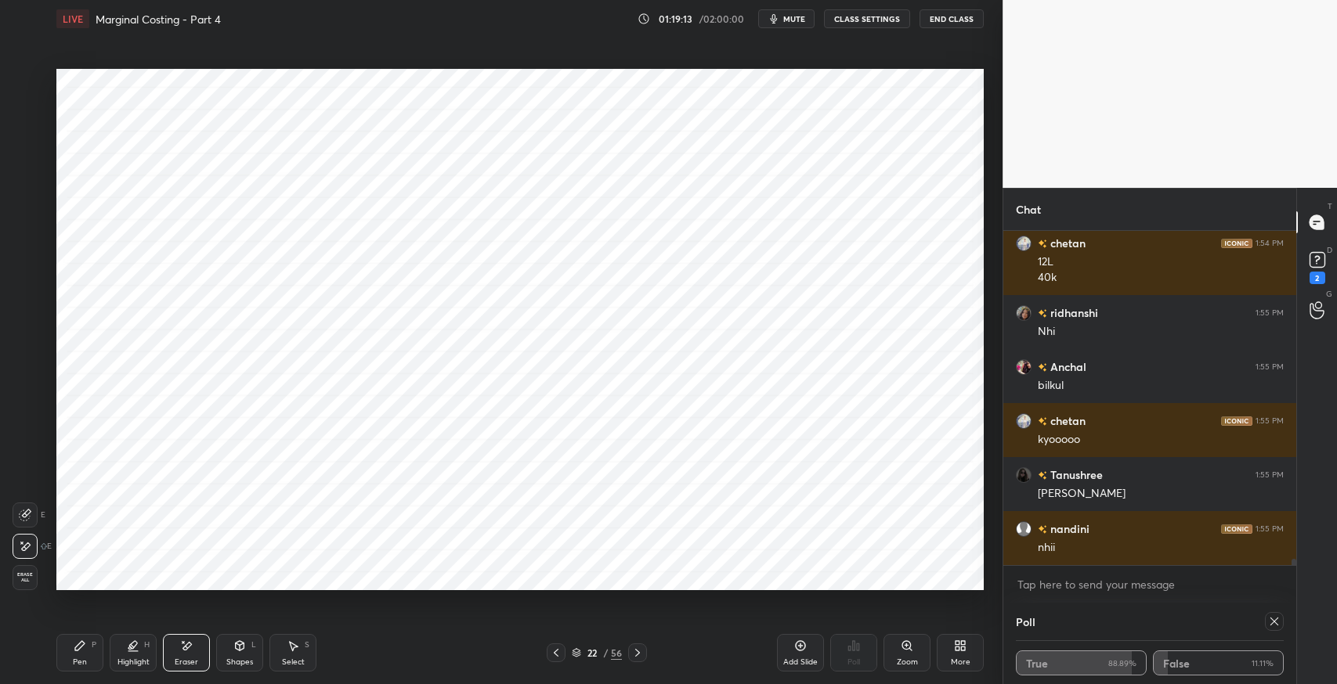
click at [81, 646] on icon at bounding box center [79, 645] width 9 height 9
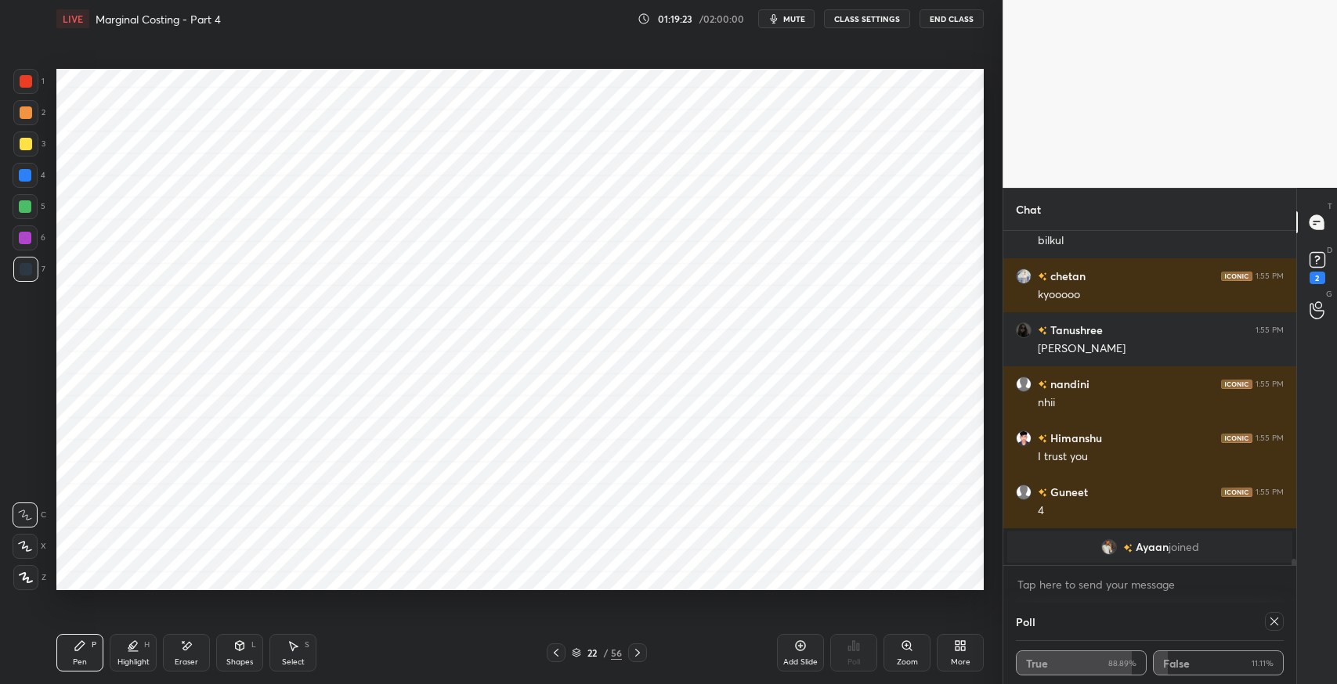
scroll to position [17714, 0]
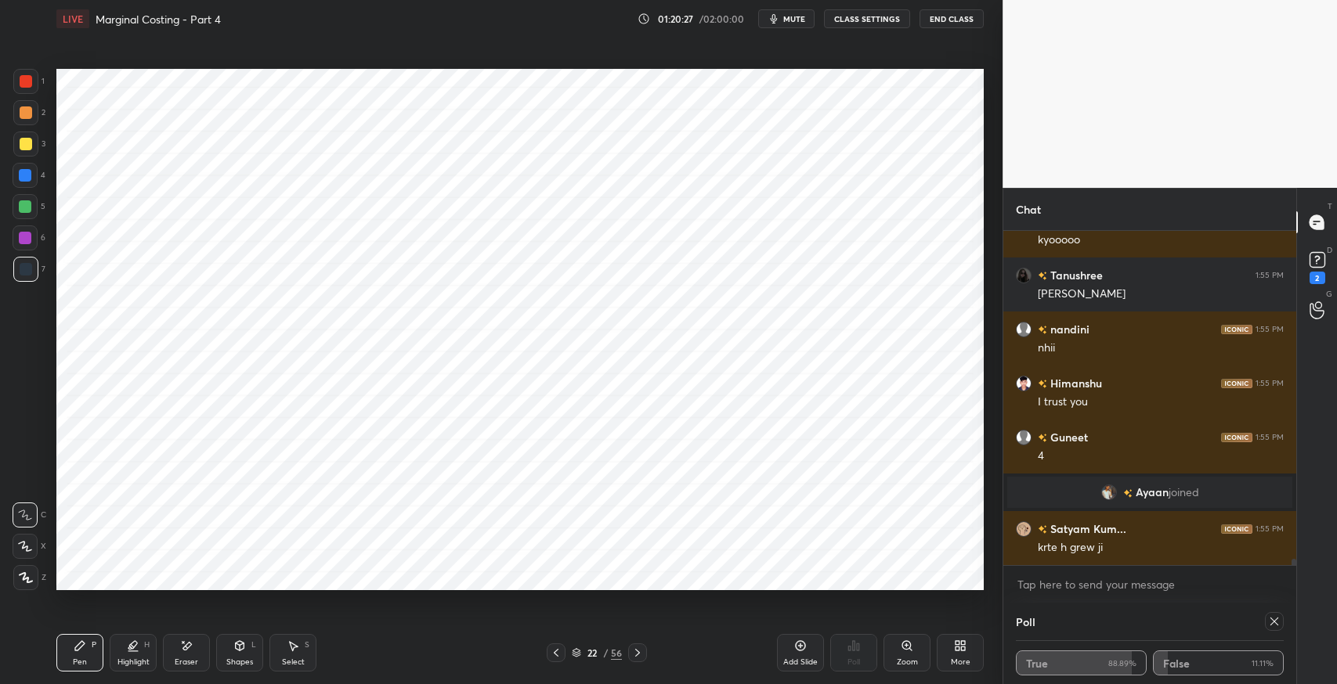
click at [178, 650] on div "Eraser" at bounding box center [186, 653] width 47 height 38
click at [77, 642] on icon at bounding box center [80, 646] width 13 height 13
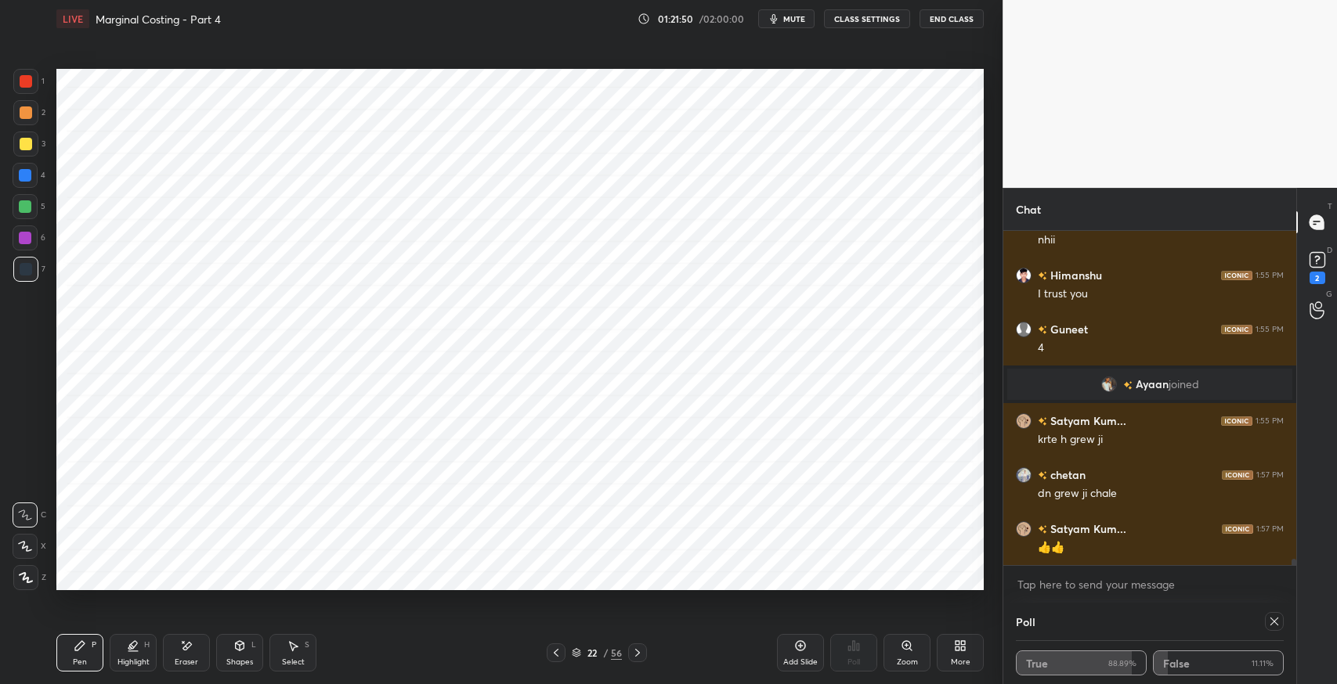
scroll to position [17876, 0]
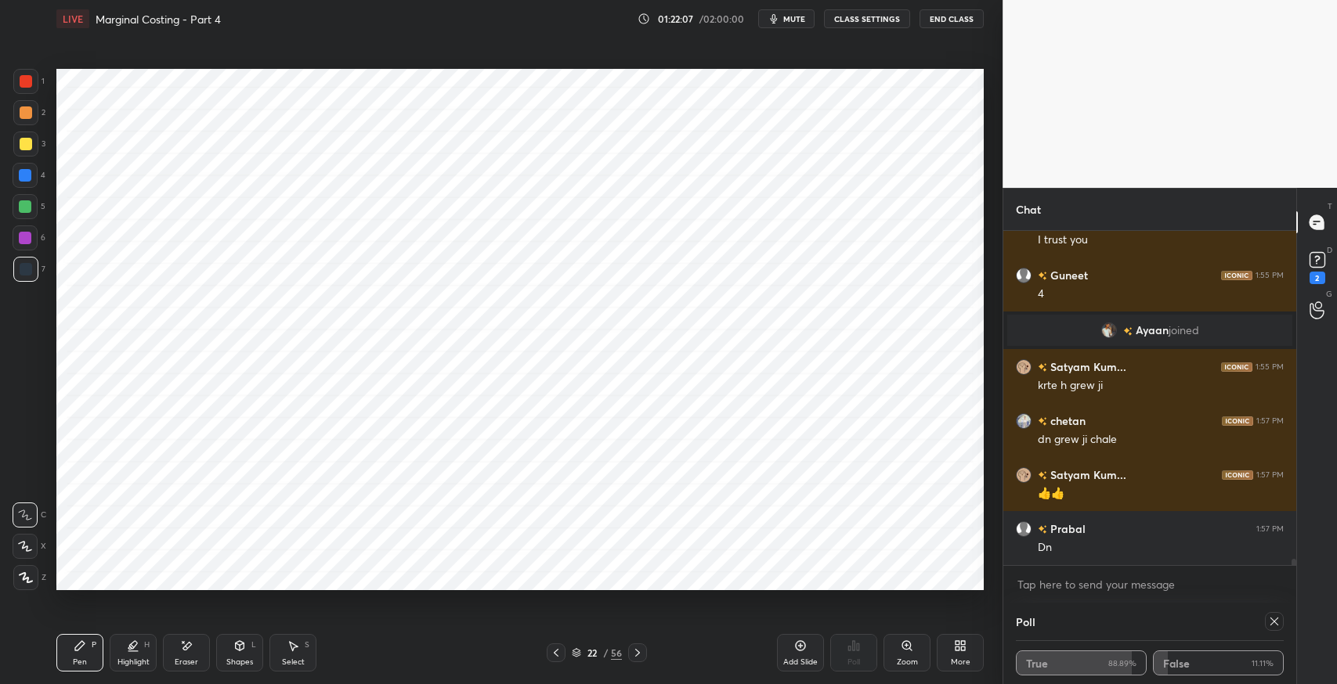
click at [556, 659] on div at bounding box center [556, 653] width 19 height 19
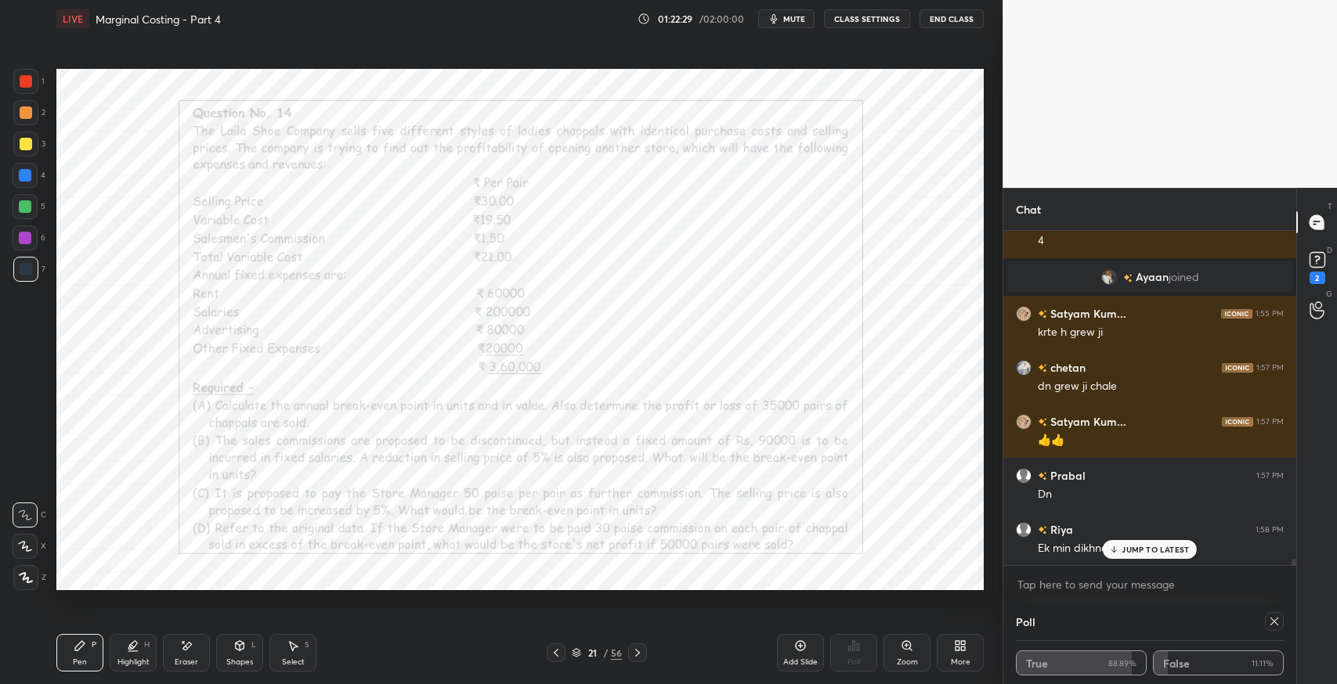
click at [1131, 555] on div "JUMP TO LATEST" at bounding box center [1150, 549] width 94 height 19
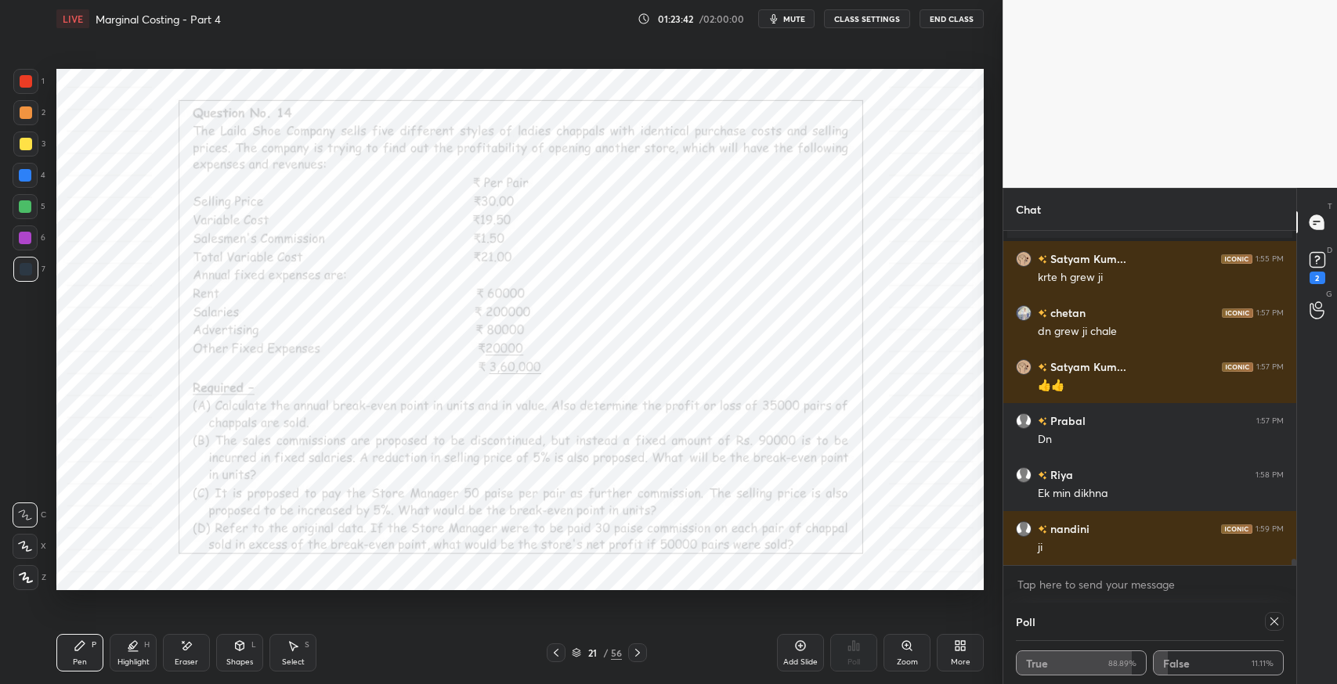
click at [644, 646] on div at bounding box center [637, 653] width 19 height 19
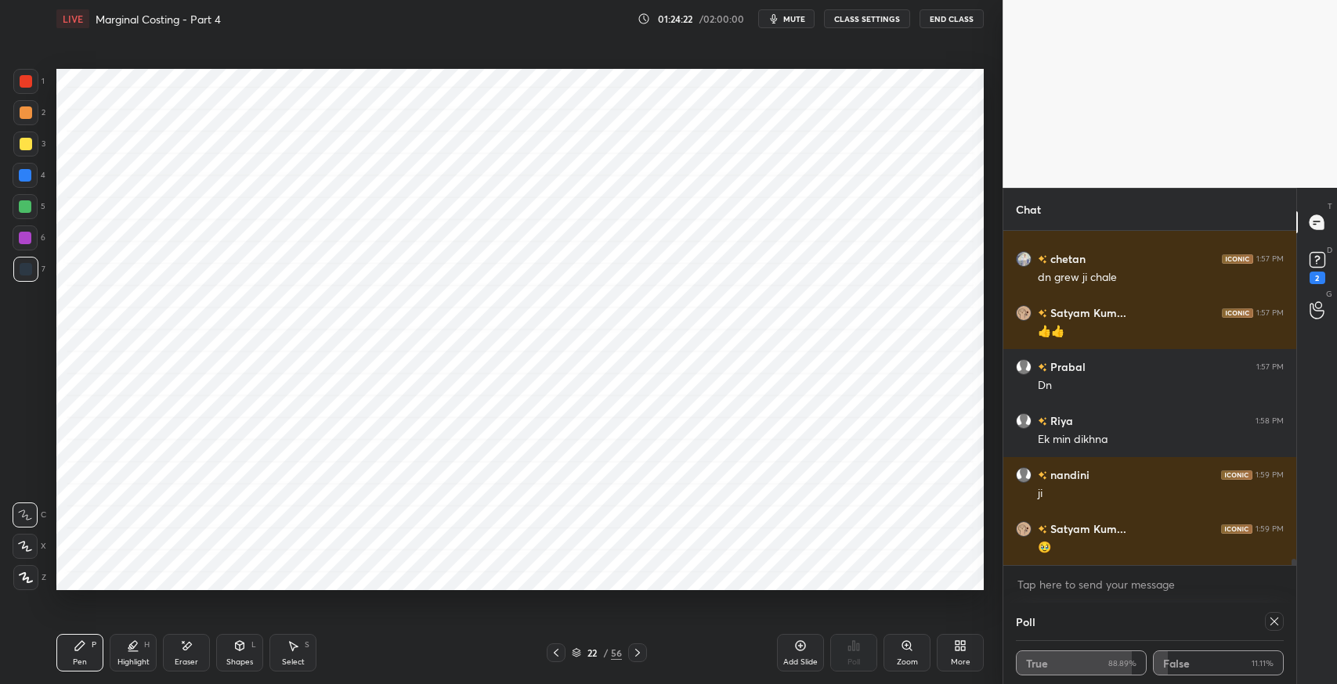
click at [239, 654] on div "Shapes L" at bounding box center [239, 653] width 47 height 38
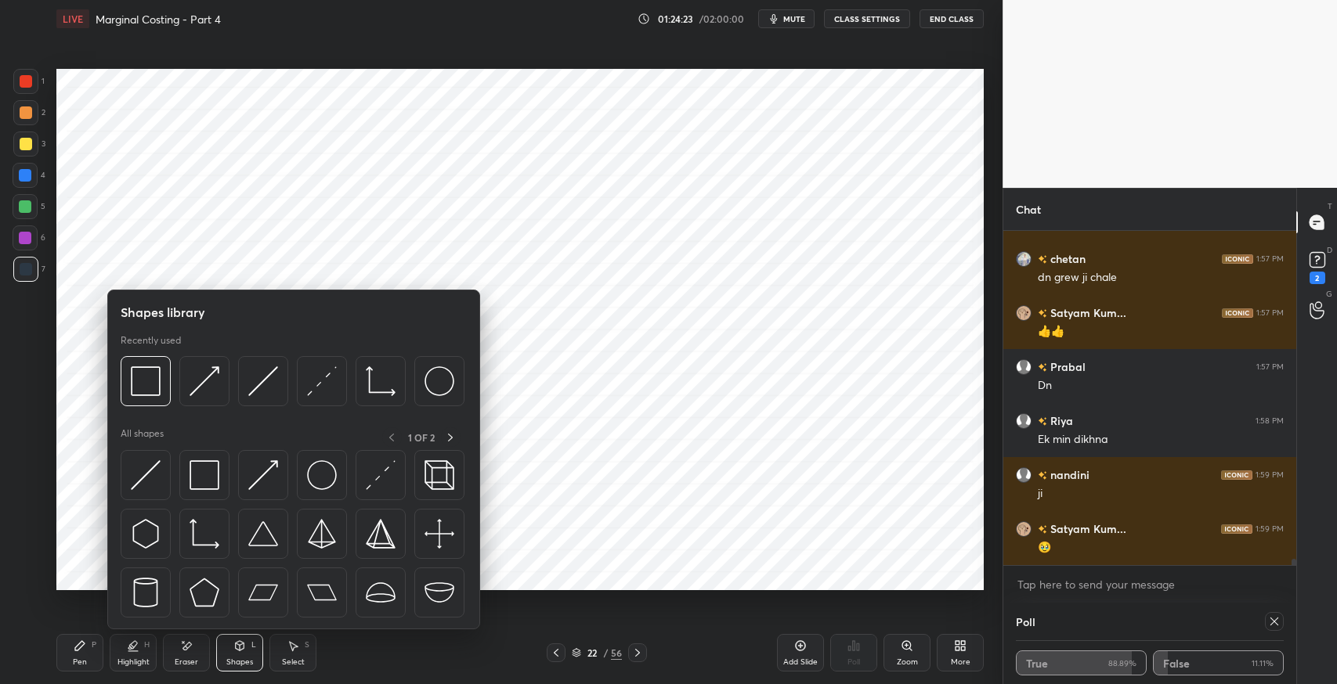
click at [201, 471] on img at bounding box center [204, 475] width 30 height 30
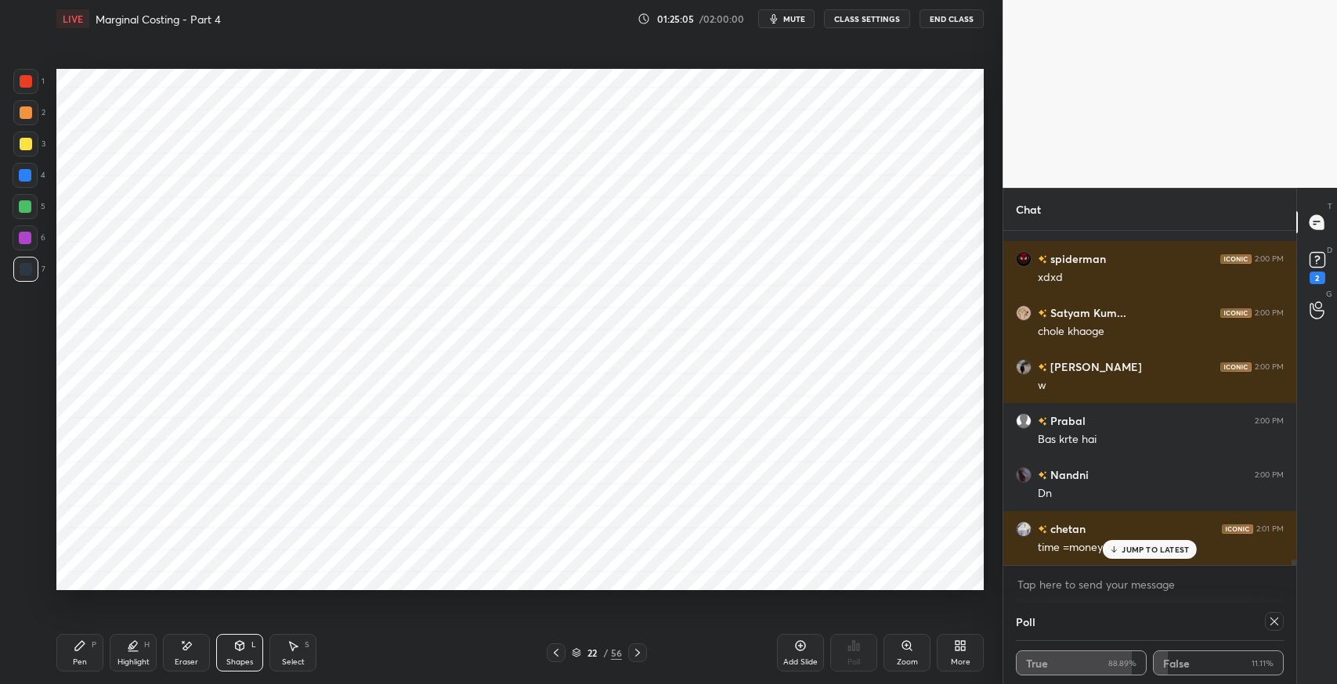
scroll to position [19057, 0]
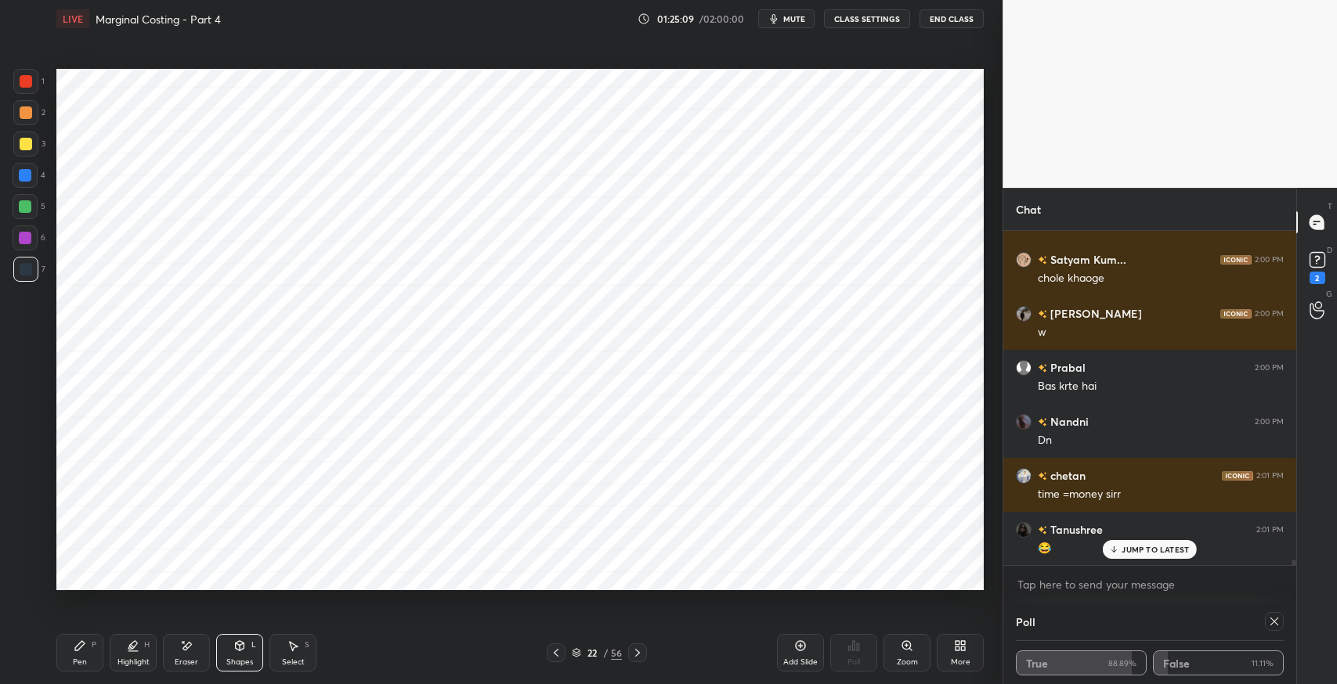
click at [83, 659] on div "Pen" at bounding box center [80, 663] width 14 height 8
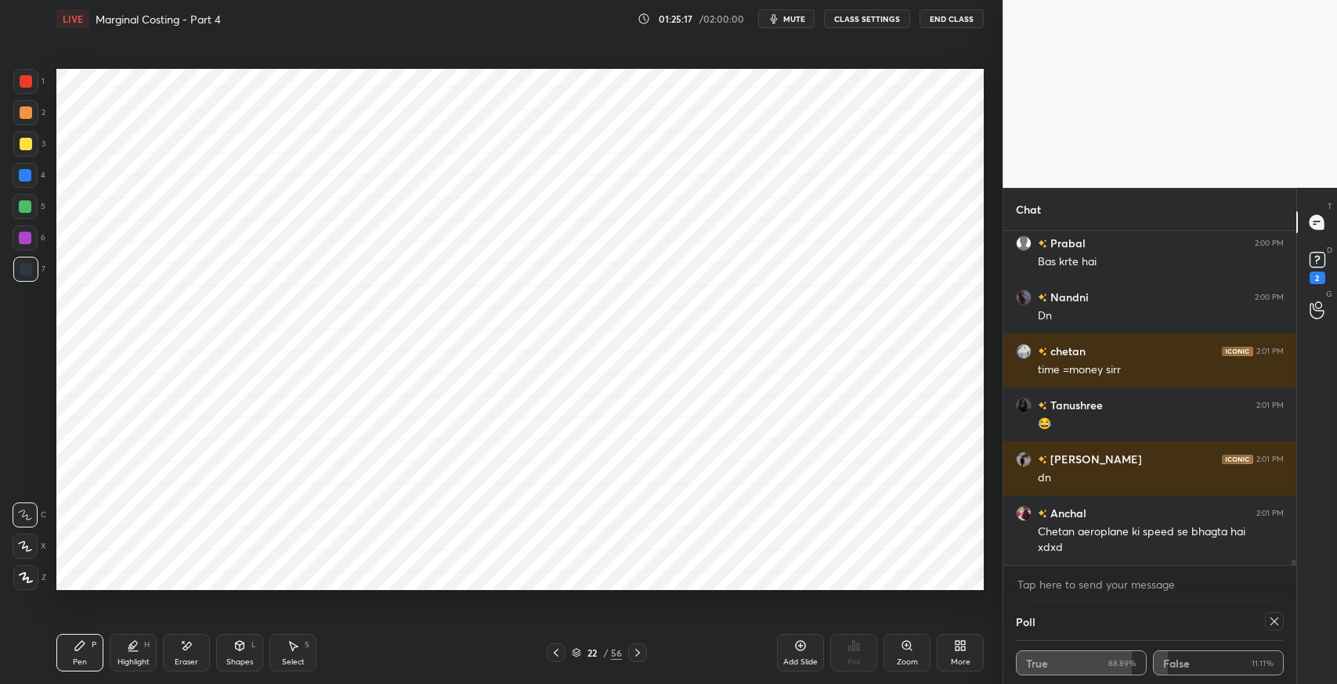
scroll to position [19235, 0]
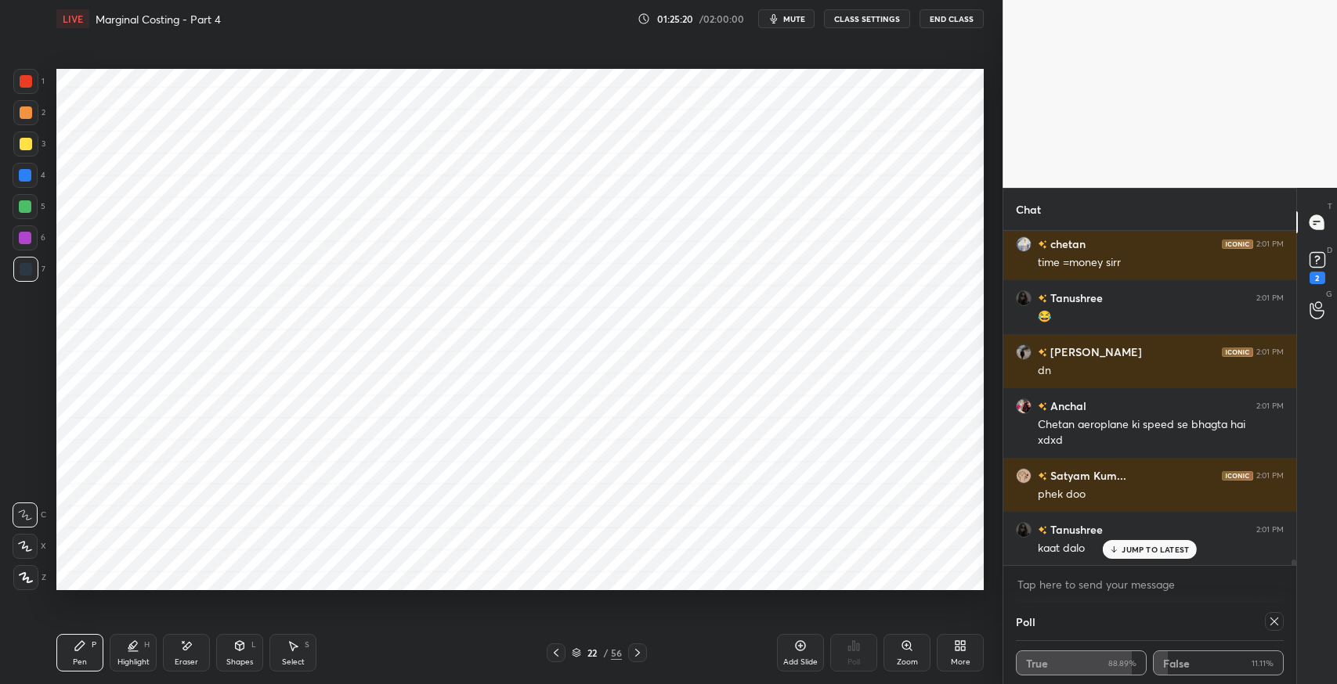
click at [309, 648] on div "S" at bounding box center [307, 645] width 5 height 8
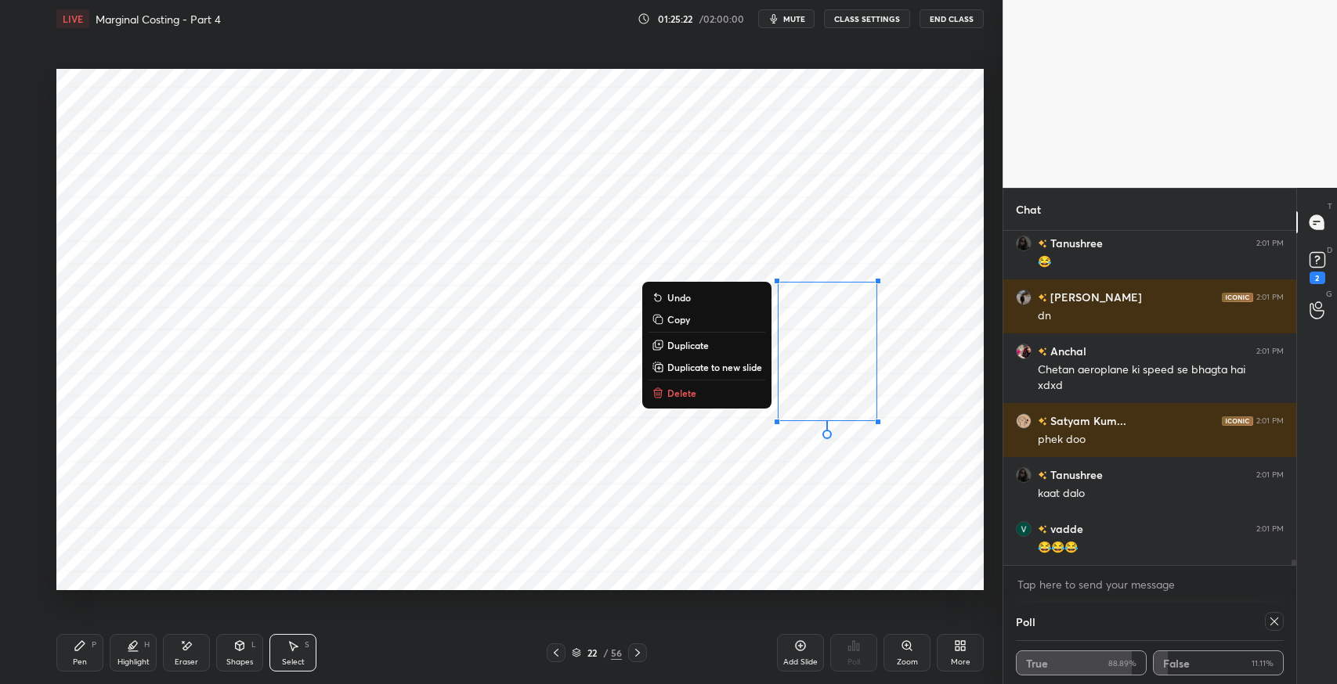
click at [749, 512] on div "0 ° Undo Copy Duplicate Duplicate to new slide Delete" at bounding box center [519, 330] width 927 height 522
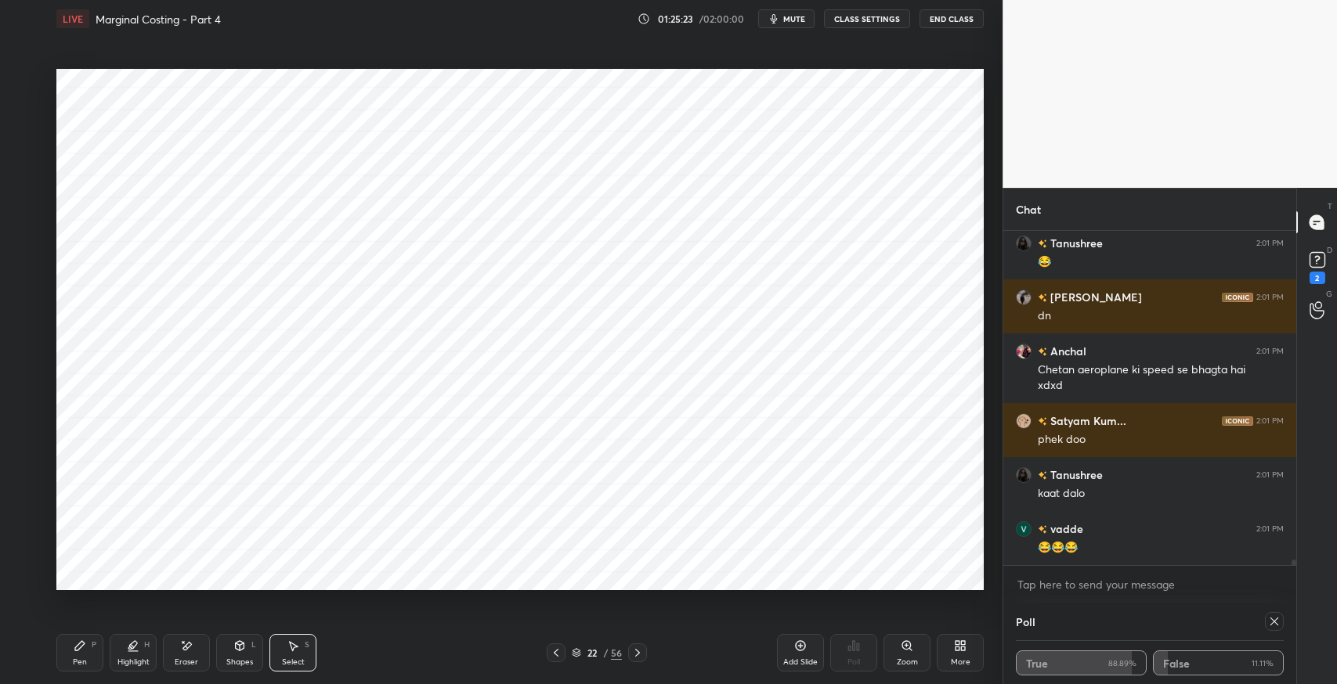
click at [175, 649] on div "Eraser" at bounding box center [186, 653] width 47 height 38
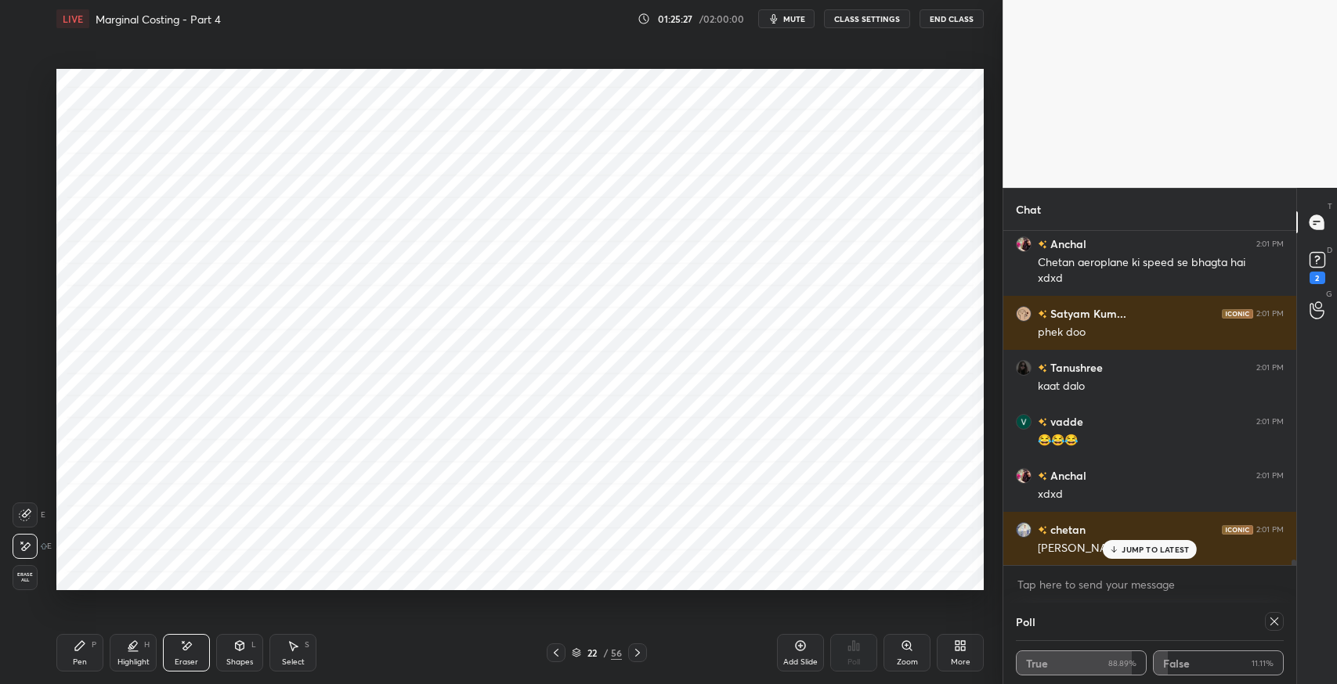
scroll to position [19559, 0]
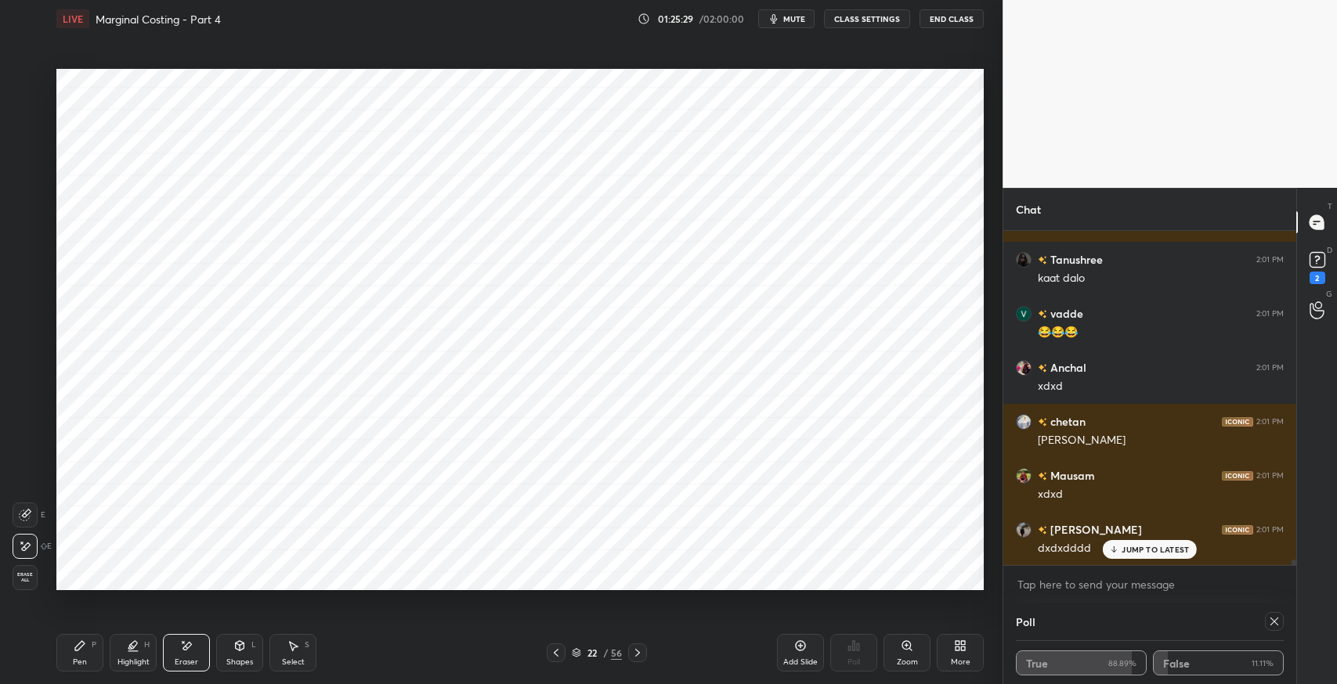
click at [554, 648] on icon at bounding box center [556, 653] width 13 height 13
click at [61, 658] on div "Pen P" at bounding box center [79, 653] width 47 height 38
click at [179, 662] on div "Eraser" at bounding box center [186, 663] width 23 height 8
click at [25, 571] on div "Erase all" at bounding box center [25, 577] width 25 height 25
click at [72, 651] on div "Pen P" at bounding box center [79, 653] width 47 height 38
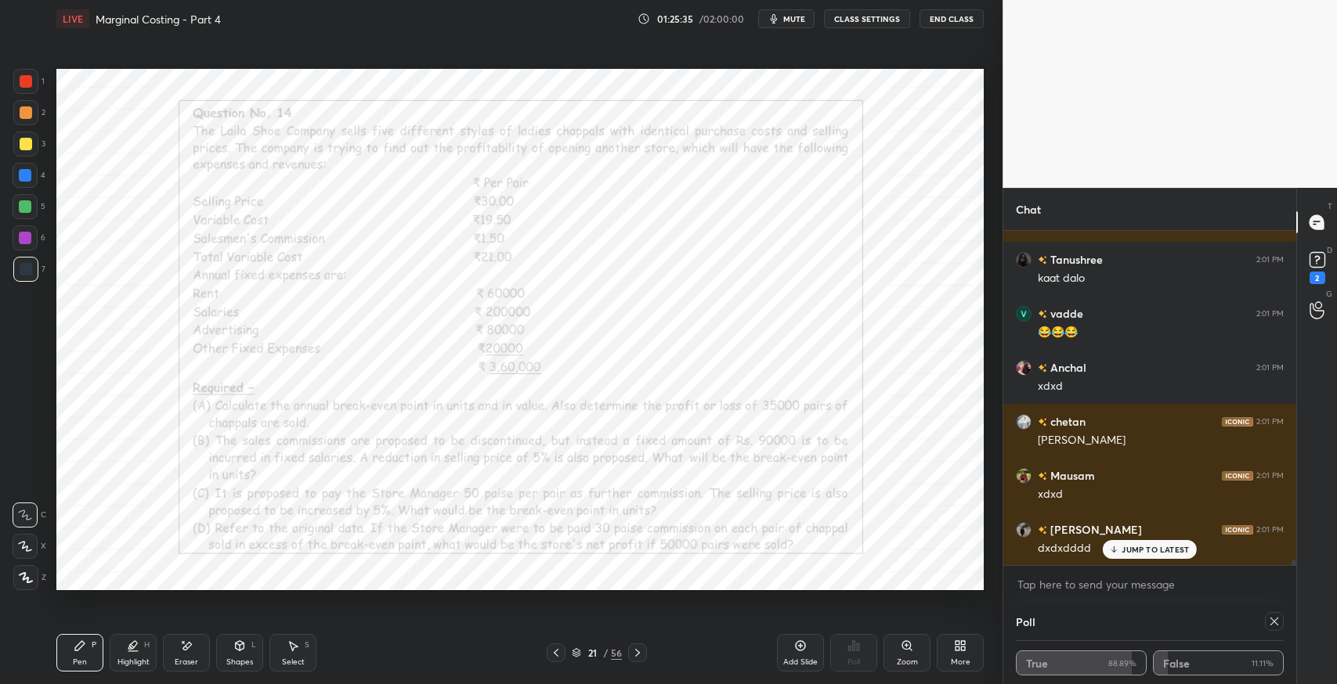
scroll to position [19613, 0]
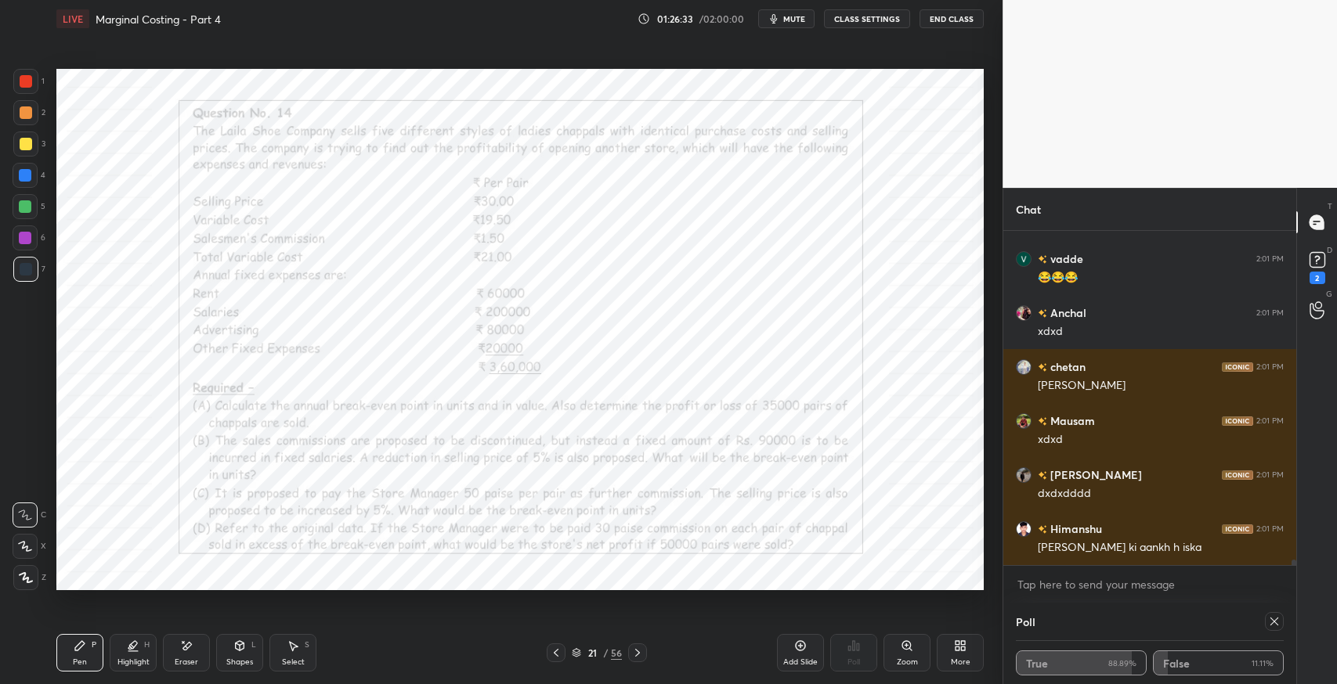
click at [637, 650] on icon at bounding box center [637, 653] width 13 height 13
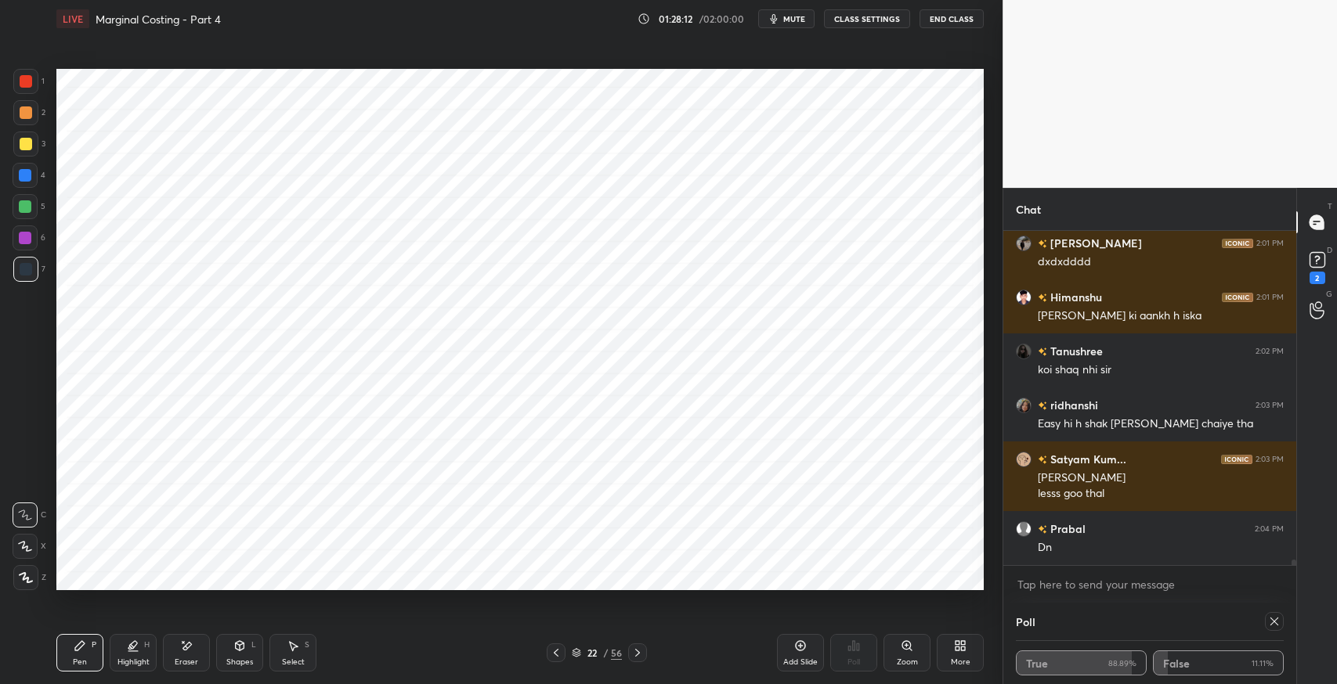
scroll to position [19899, 0]
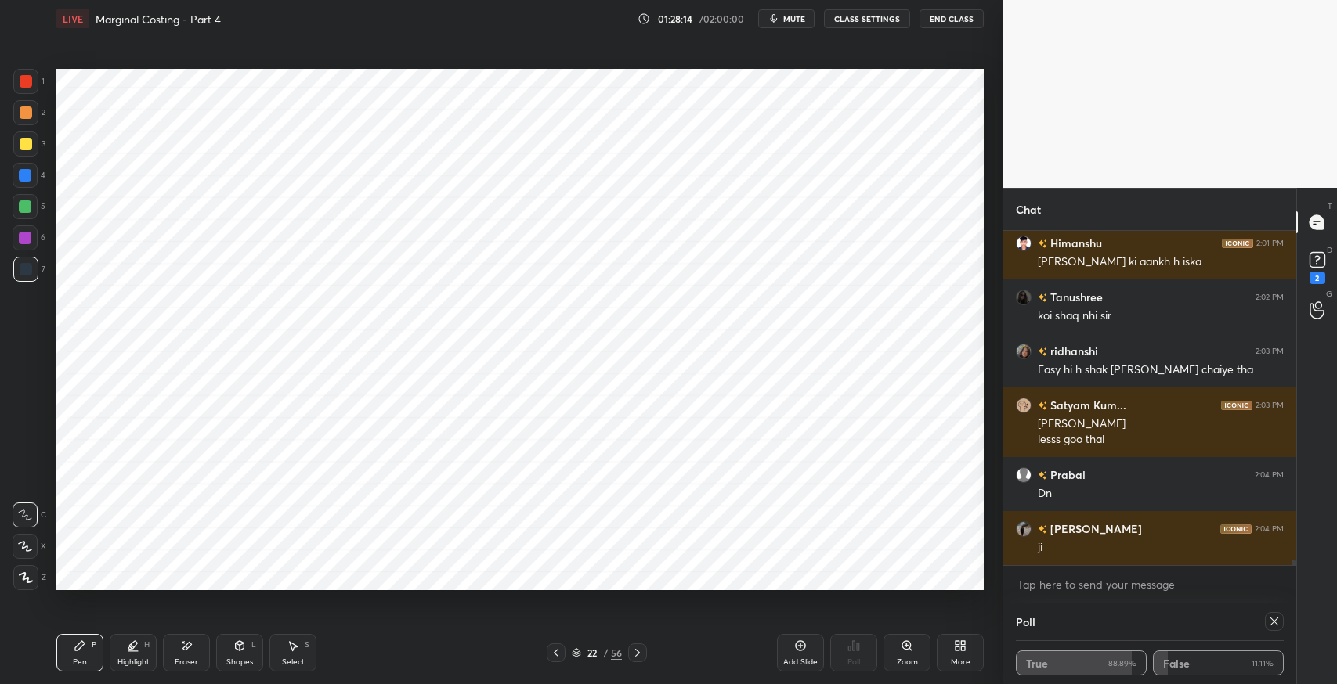
click at [559, 651] on icon at bounding box center [556, 653] width 13 height 13
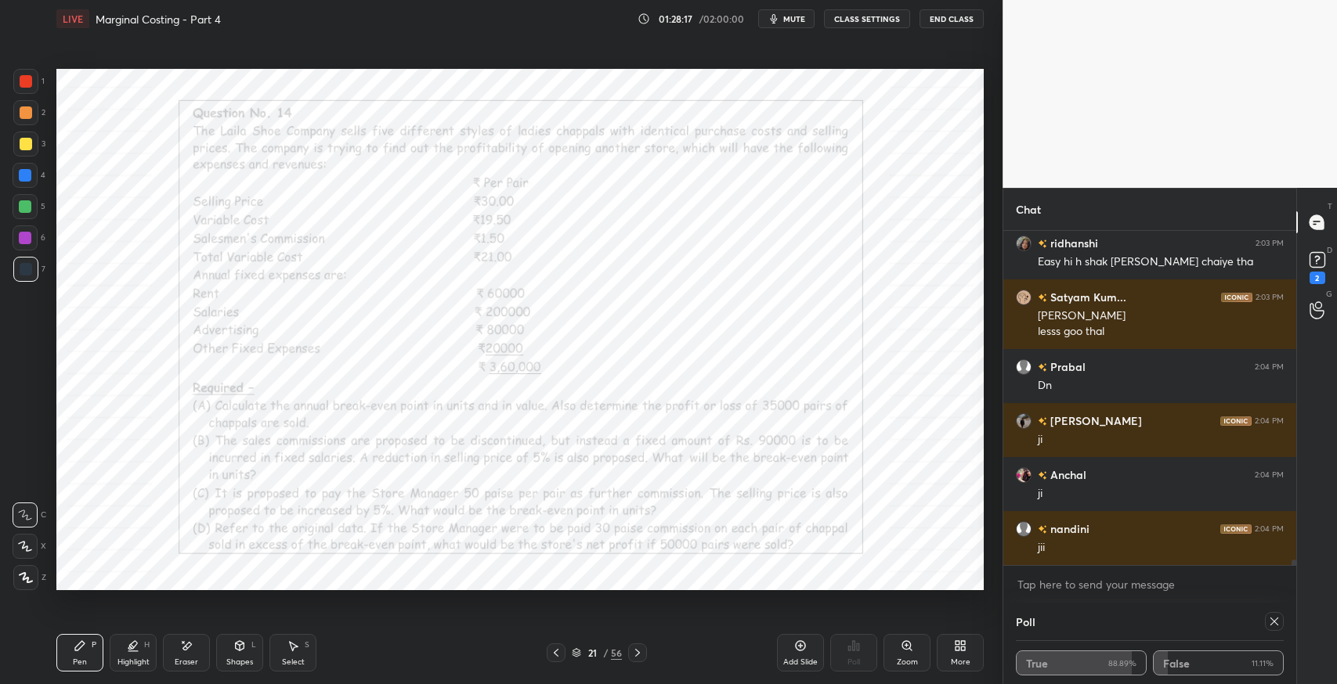
scroll to position [20061, 0]
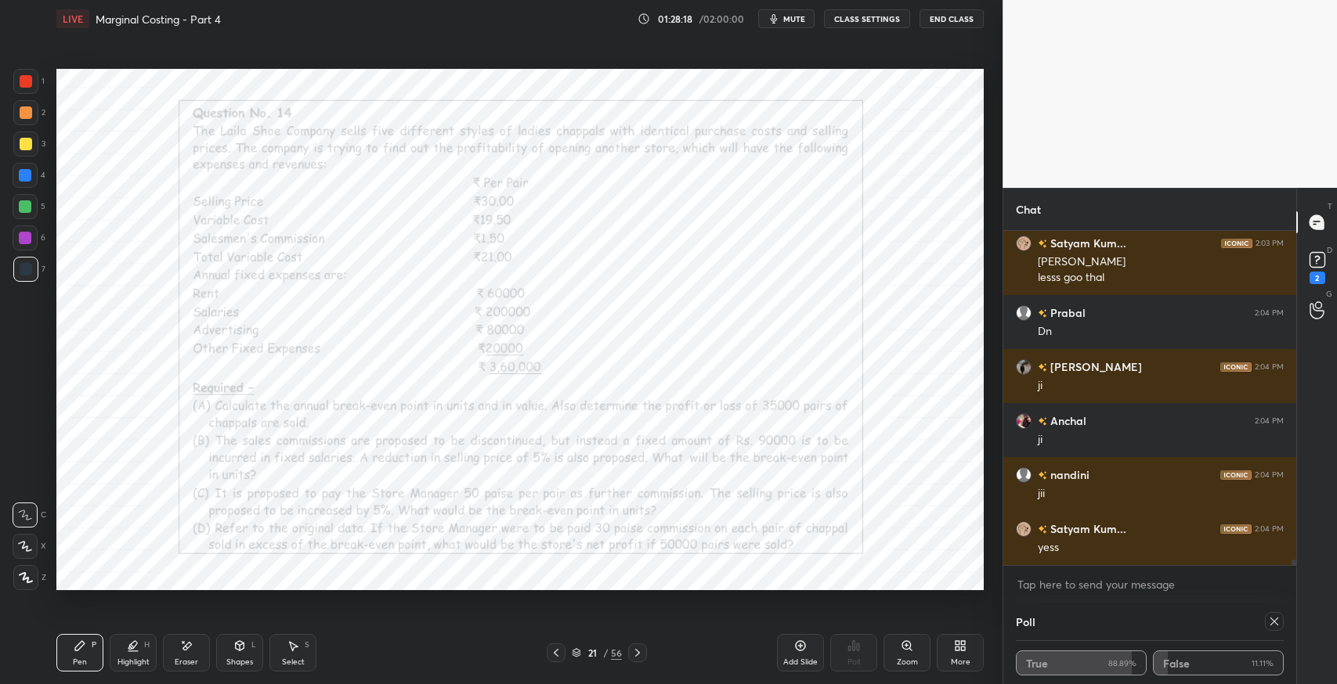
click at [23, 572] on icon at bounding box center [26, 577] width 14 height 11
click at [186, 651] on icon at bounding box center [186, 646] width 13 height 13
click at [24, 576] on span "Erase all" at bounding box center [24, 577] width 23 height 11
click at [60, 664] on div "Pen P" at bounding box center [79, 653] width 47 height 38
click at [631, 652] on icon at bounding box center [637, 653] width 13 height 13
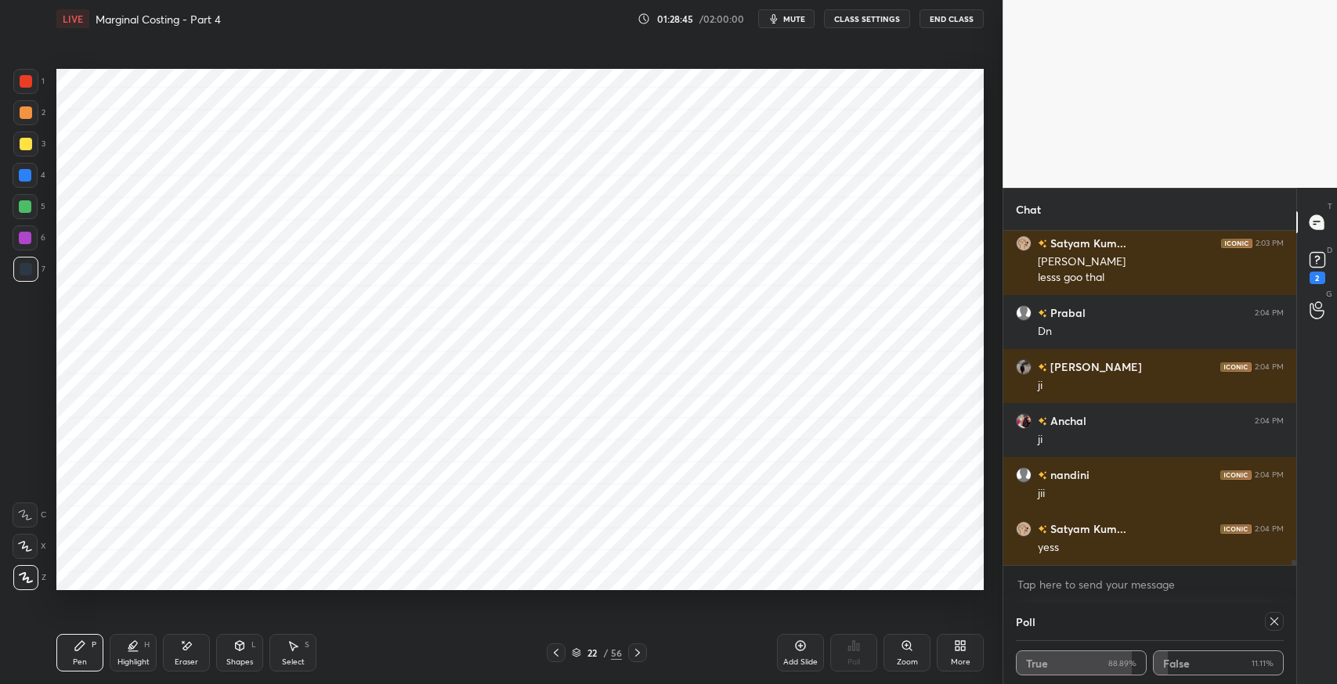
click at [551, 655] on icon at bounding box center [556, 653] width 13 height 13
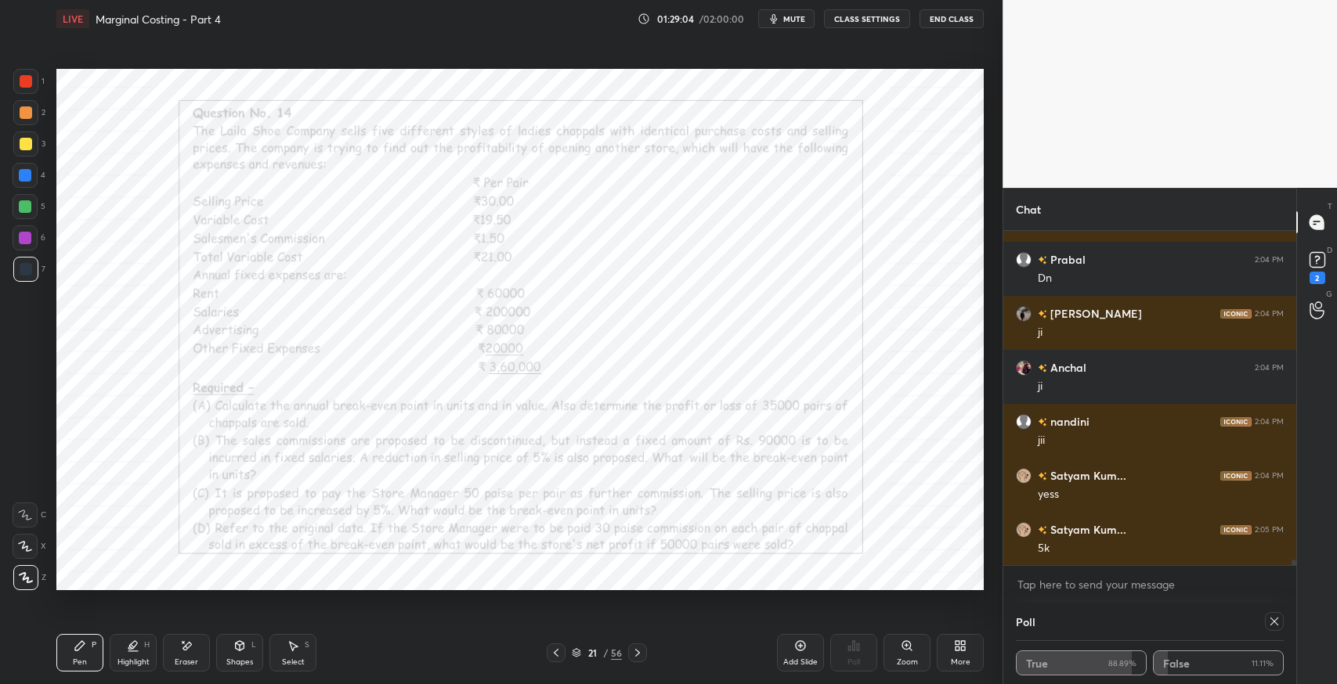
scroll to position [20169, 0]
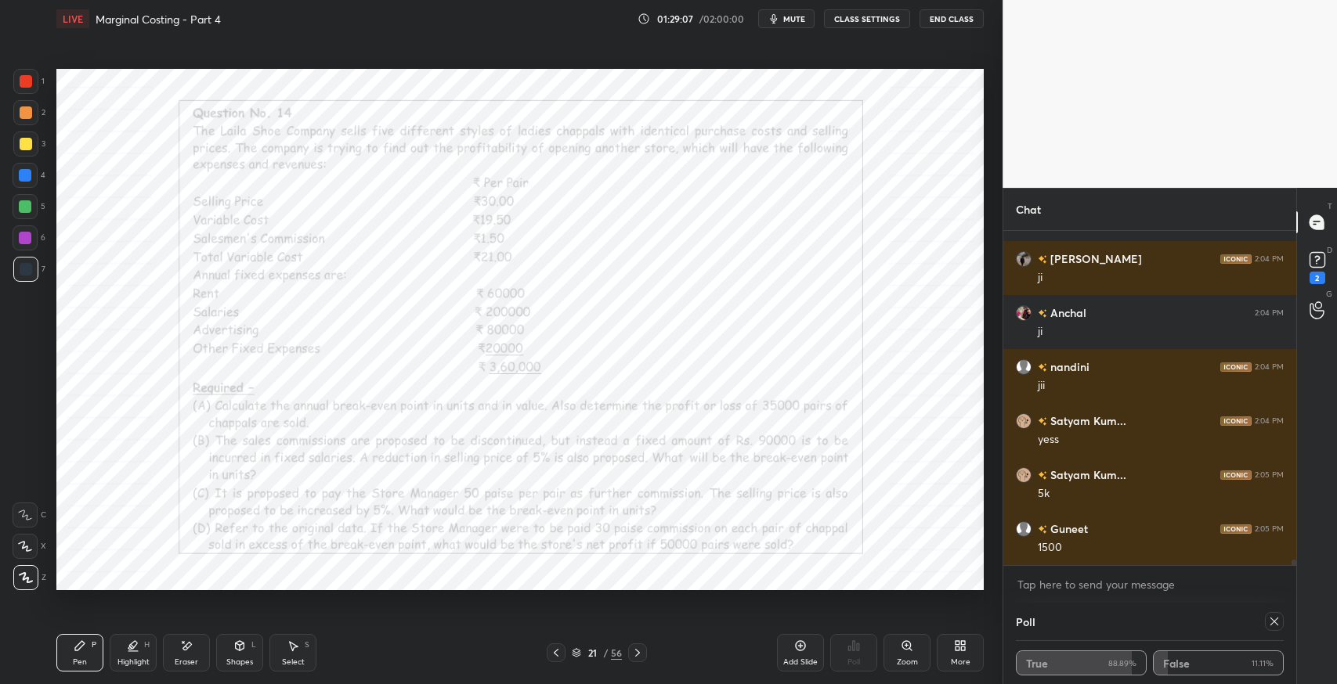
click at [27, 88] on div at bounding box center [25, 81] width 25 height 25
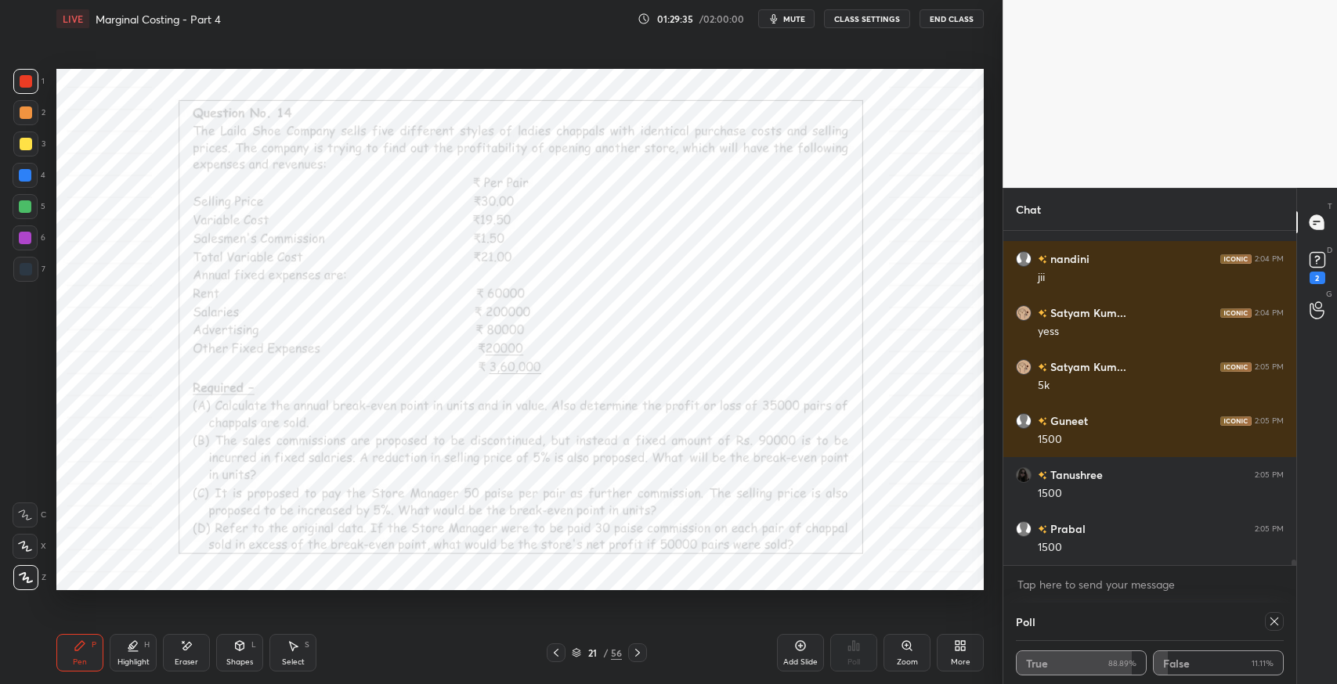
scroll to position [20332, 0]
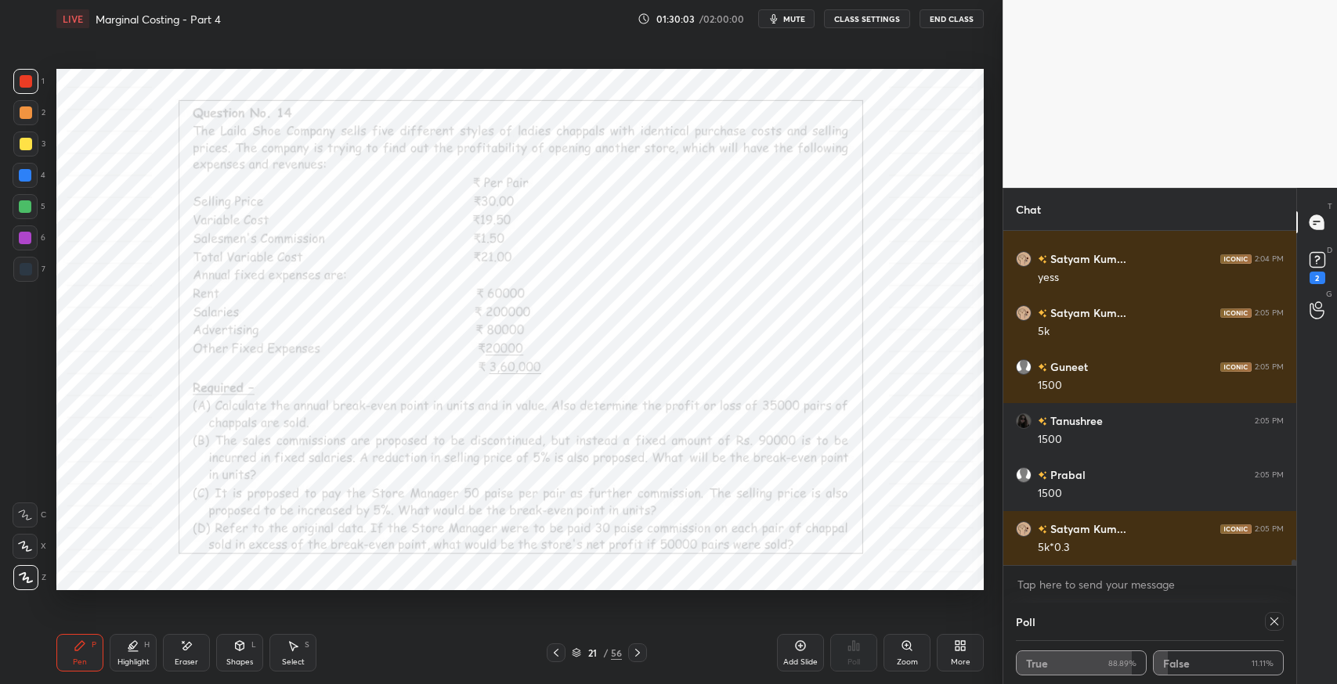
click at [644, 662] on div "Pen P Highlight H Eraser Shapes L Select S 21 / 56 Add Slide Poll Zoom More" at bounding box center [519, 653] width 927 height 63
click at [638, 652] on icon at bounding box center [637, 653] width 5 height 8
click at [15, 273] on div at bounding box center [25, 269] width 25 height 25
click at [39, 522] on div "C" at bounding box center [30, 515] width 34 height 25
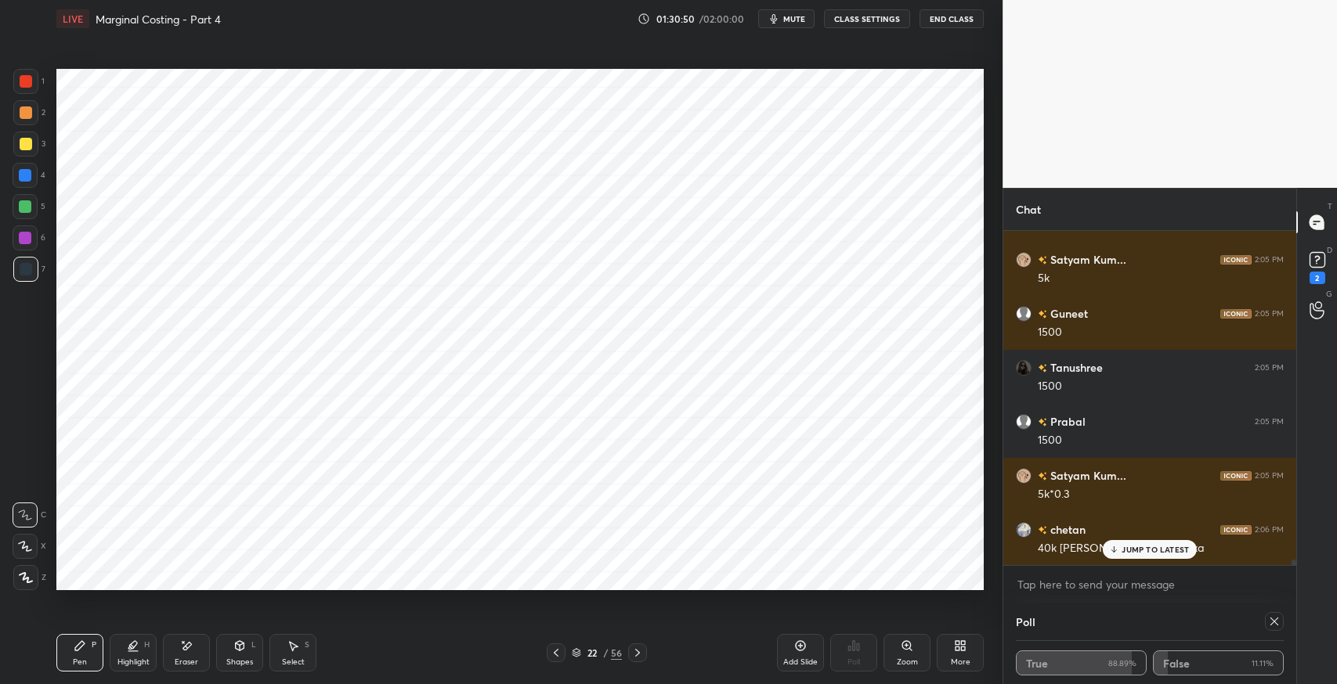
click at [1157, 554] on p "JUMP TO LATEST" at bounding box center [1154, 549] width 67 height 9
click at [181, 646] on icon at bounding box center [186, 646] width 13 height 13
click at [67, 666] on div "Pen P" at bounding box center [79, 653] width 47 height 38
click at [299, 642] on div "Select S" at bounding box center [292, 653] width 47 height 38
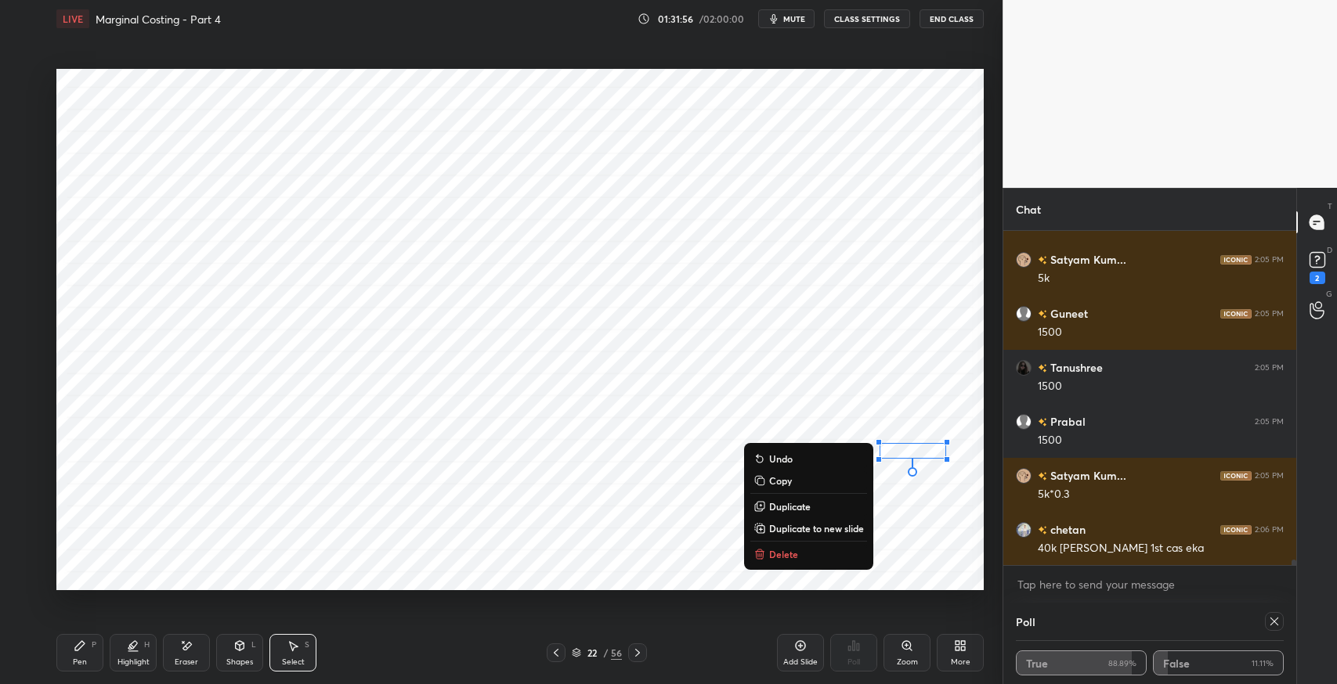
click at [914, 311] on div "0 ° Undo Copy Duplicate Duplicate to new slide Delete" at bounding box center [519, 330] width 927 height 522
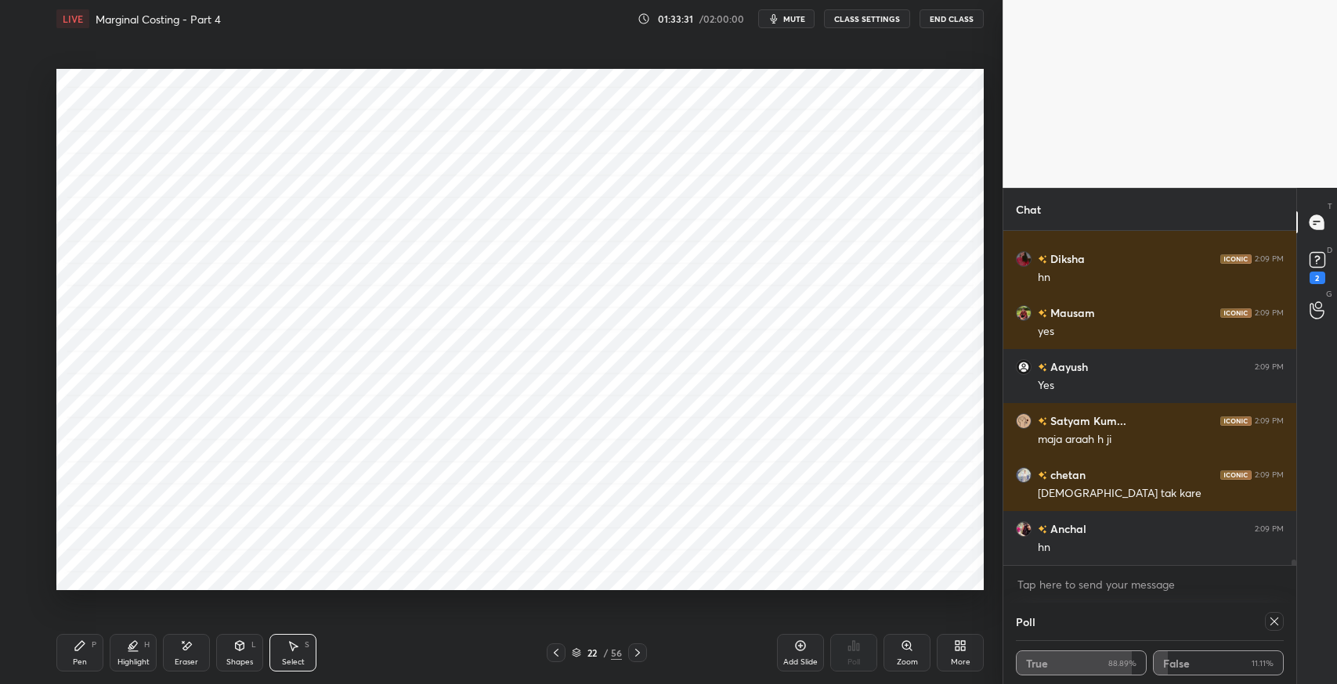
scroll to position [21628, 0]
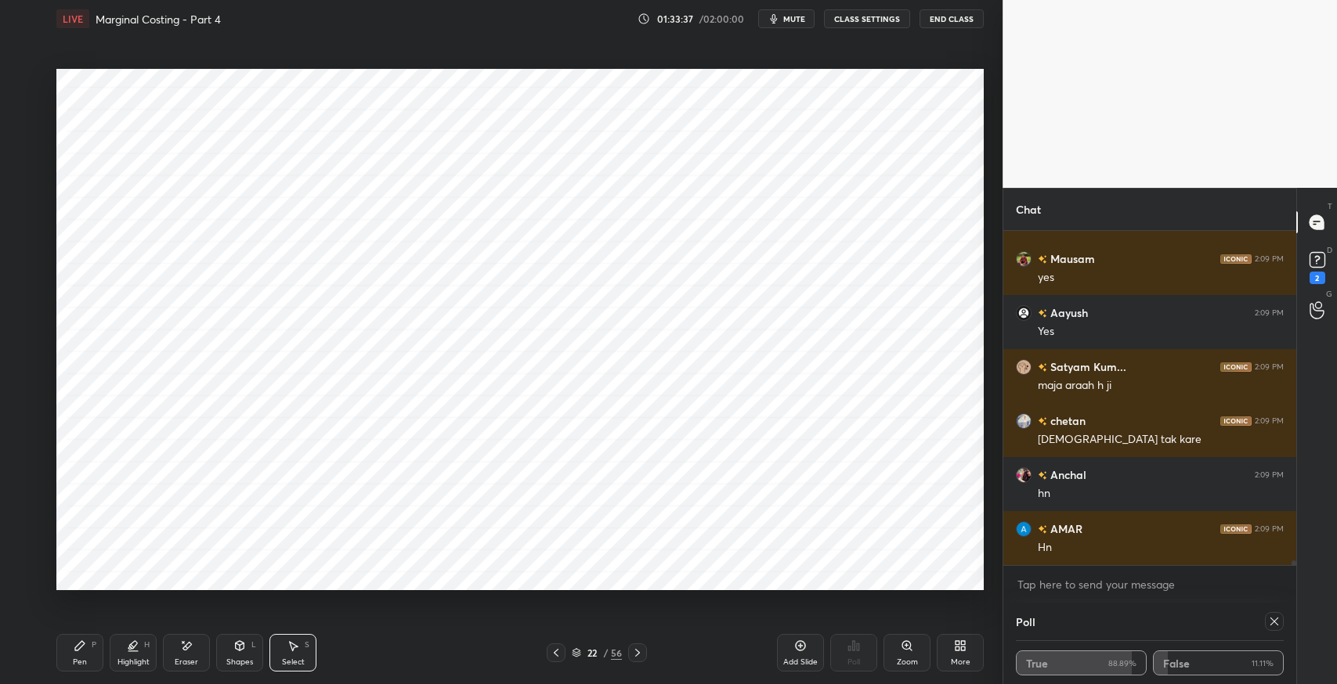
click at [637, 652] on icon at bounding box center [637, 653] width 13 height 13
click at [644, 650] on div at bounding box center [637, 653] width 19 height 19
click at [706, 536] on div "0 ° Undo Copy Duplicate Duplicate to new slide Delete" at bounding box center [519, 330] width 927 height 522
click at [73, 661] on div "Pen" at bounding box center [80, 663] width 14 height 8
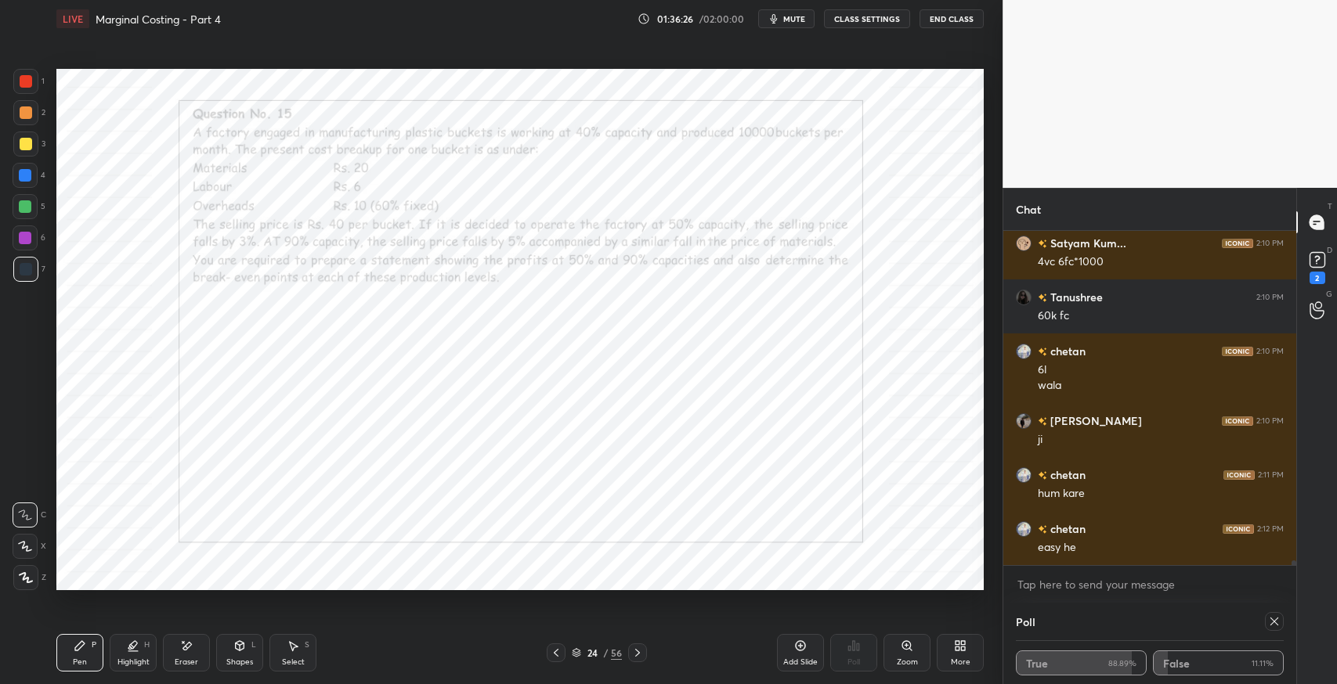
scroll to position [22183, 0]
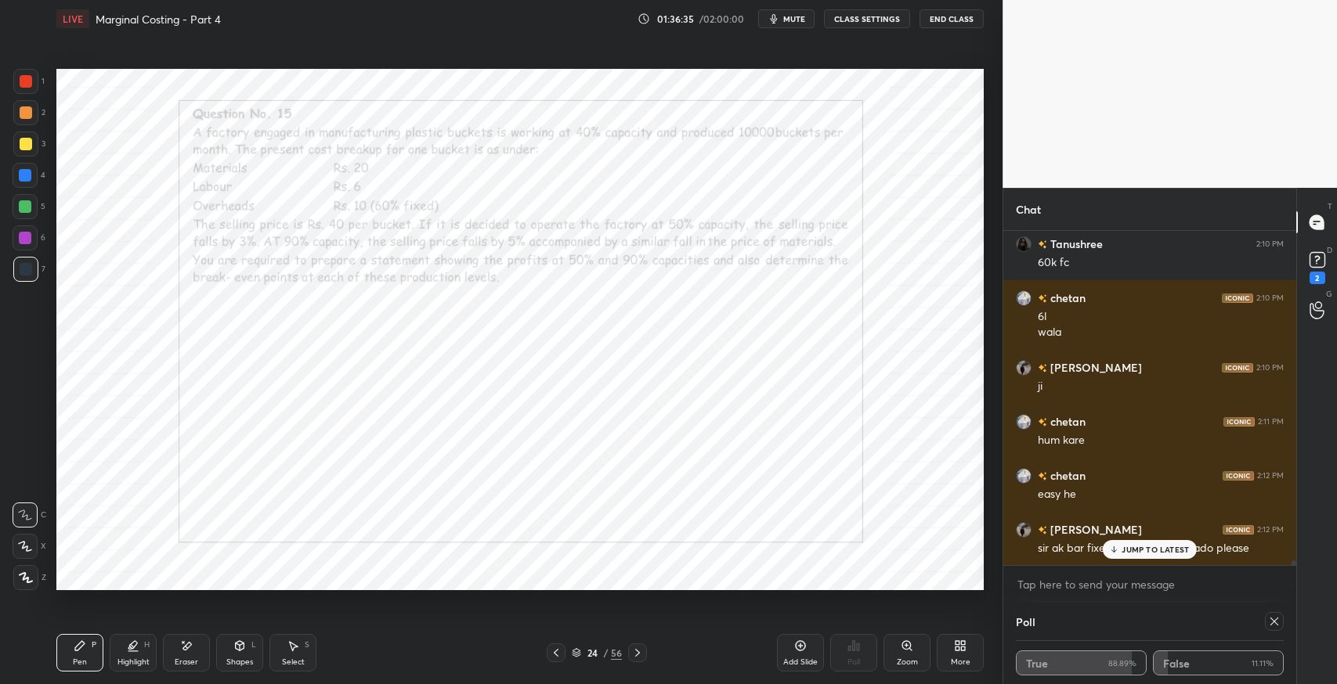
click at [1132, 554] on div "JUMP TO LATEST" at bounding box center [1150, 549] width 94 height 19
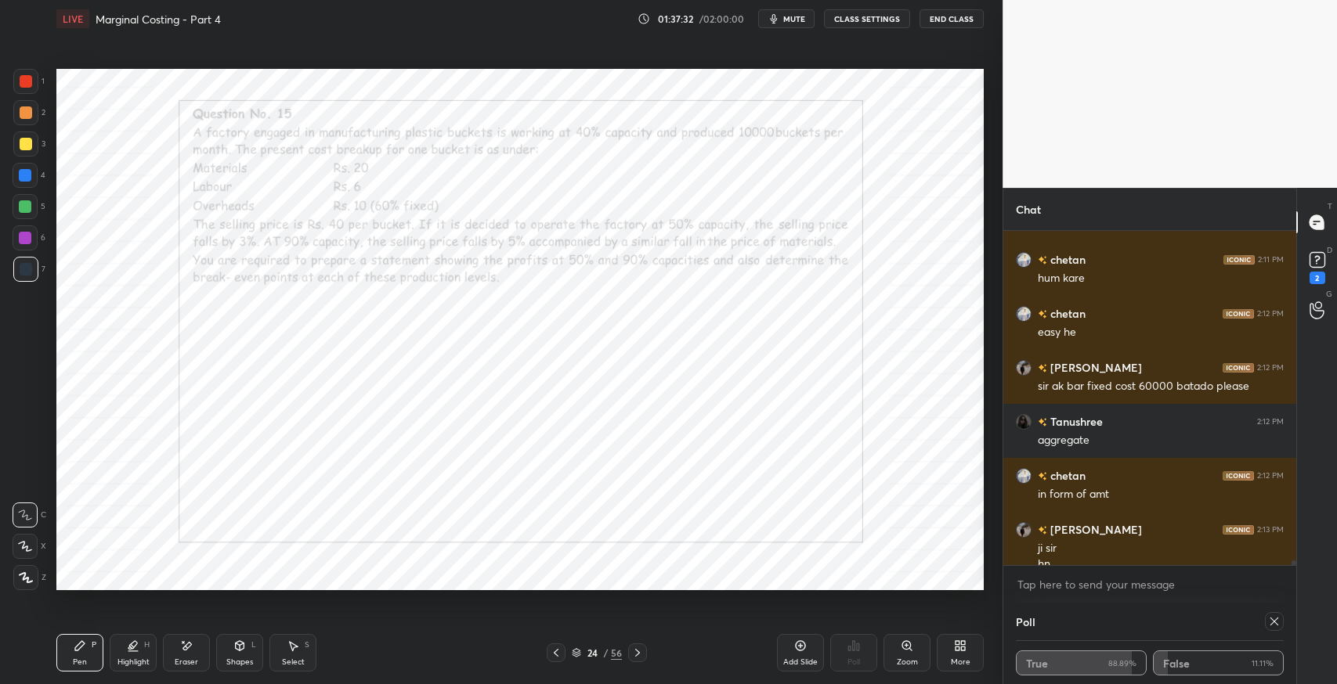
scroll to position [22362, 0]
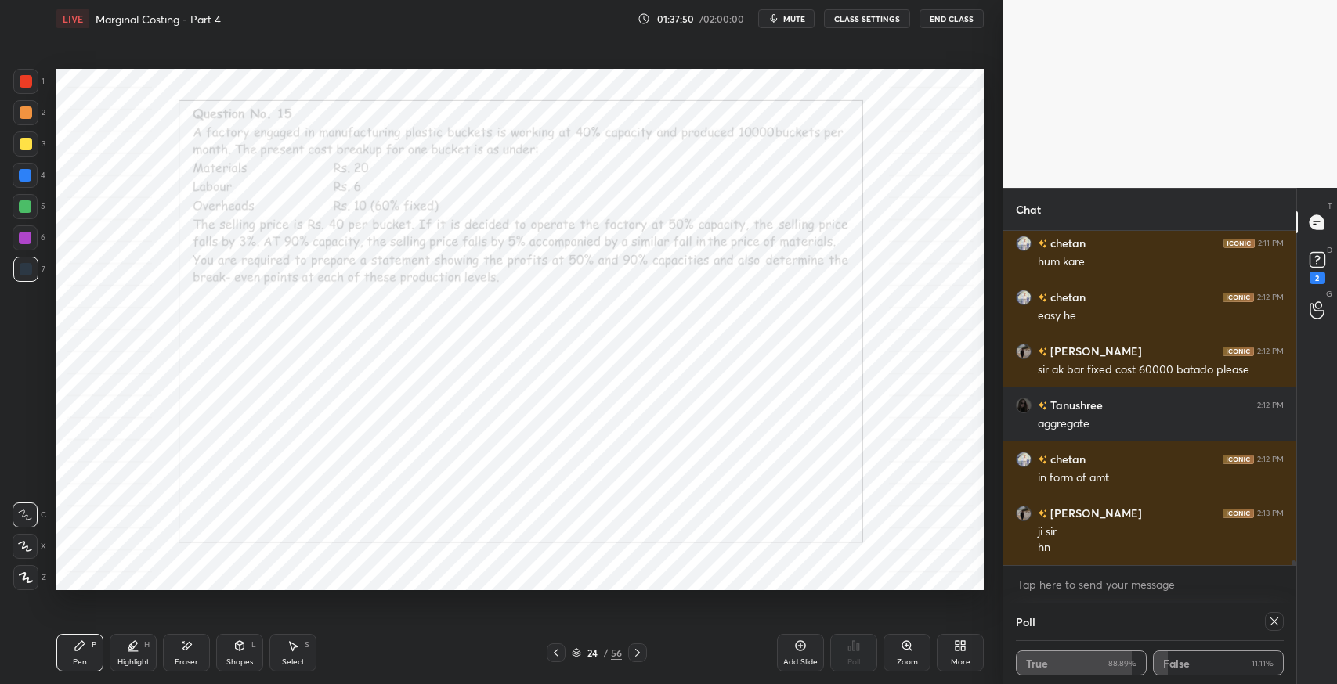
click at [189, 655] on div "Eraser" at bounding box center [186, 653] width 47 height 38
click at [25, 580] on span "Erase all" at bounding box center [24, 577] width 23 height 11
click at [796, 666] on div "Add Slide" at bounding box center [800, 663] width 34 height 8
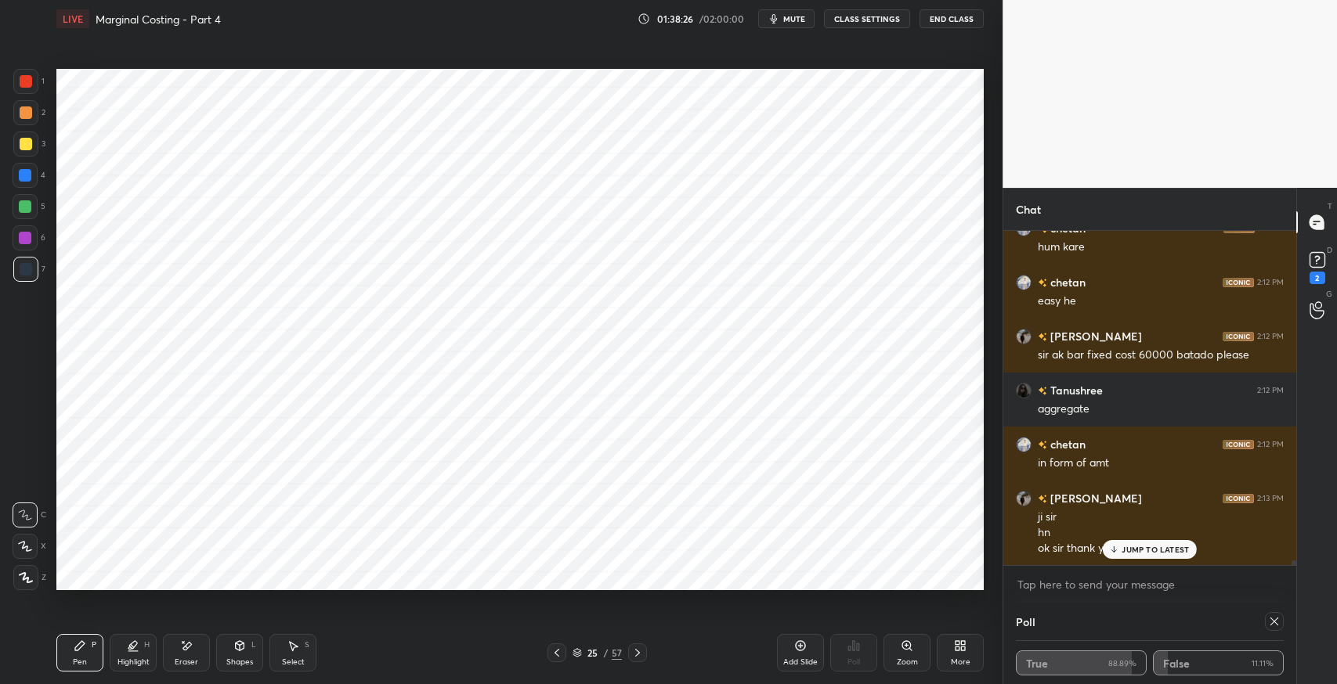
click at [194, 634] on div "Eraser" at bounding box center [186, 653] width 47 height 38
click at [1134, 557] on div "JUMP TO LATEST" at bounding box center [1150, 549] width 94 height 19
click at [85, 664] on div "Pen" at bounding box center [80, 663] width 14 height 8
click at [296, 651] on icon at bounding box center [293, 646] width 13 height 13
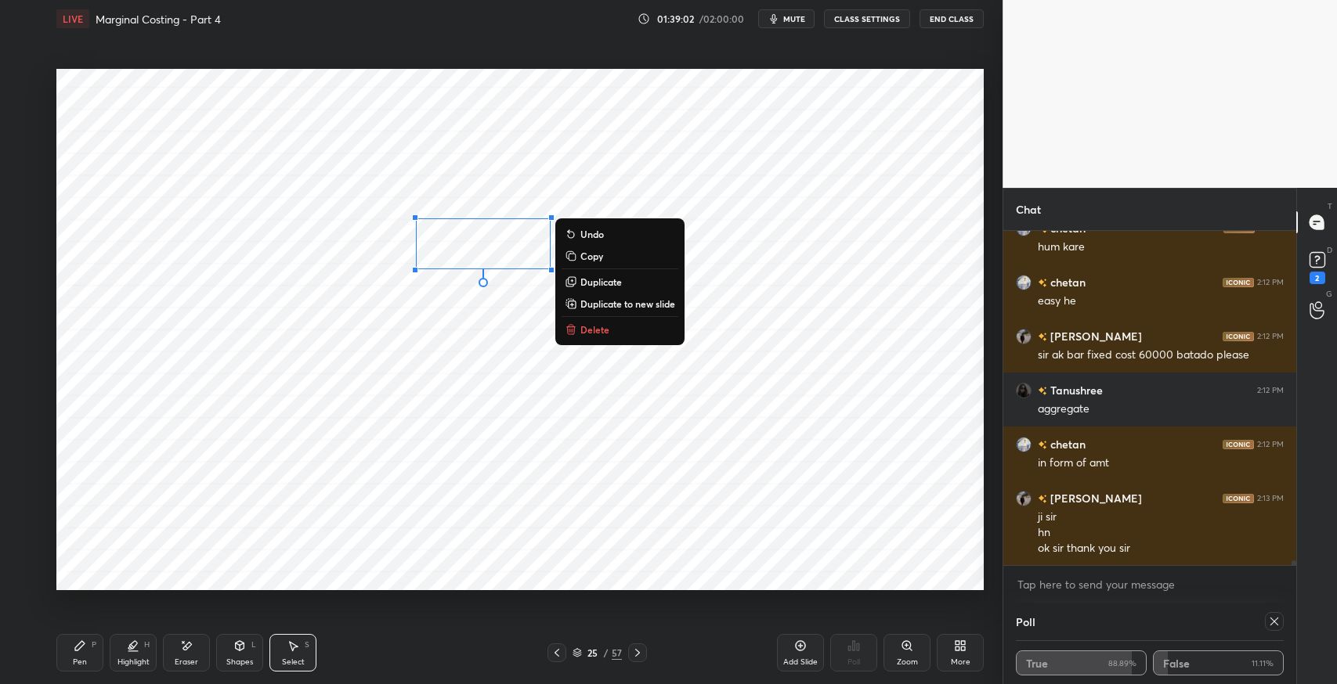
click at [612, 280] on p "Duplicate" at bounding box center [601, 282] width 42 height 13
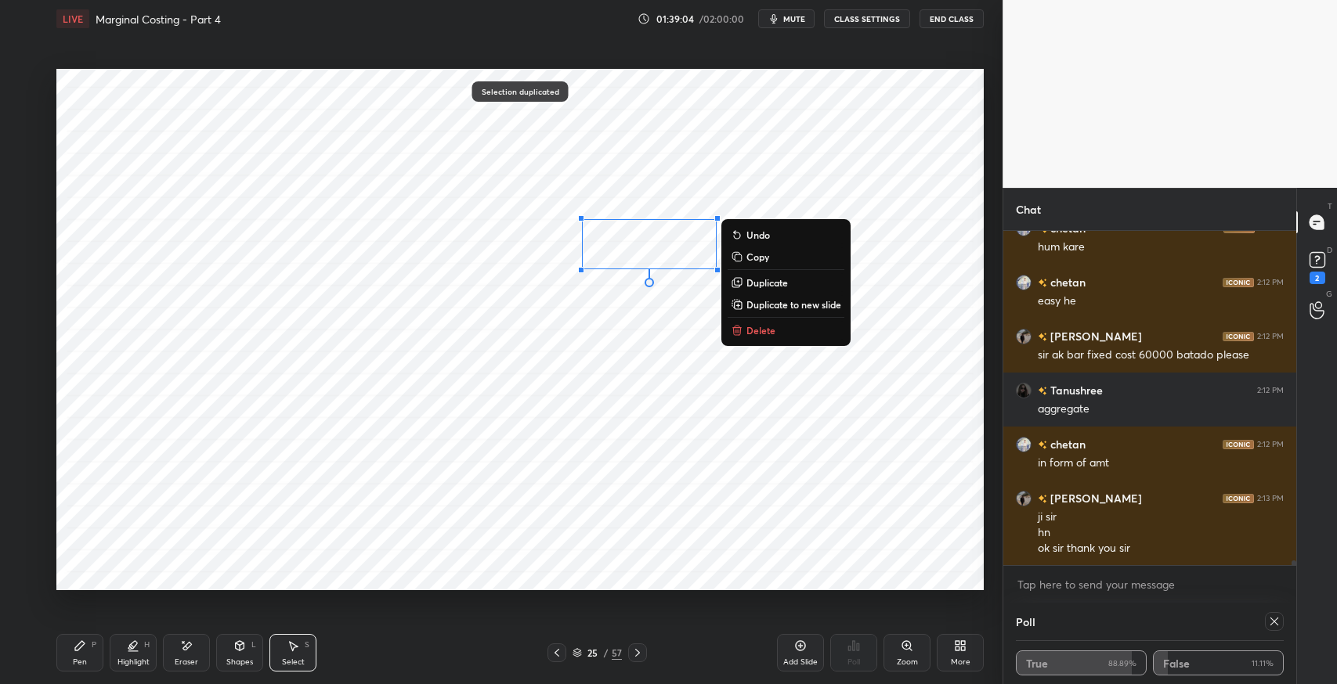
click at [87, 648] on div "Pen P" at bounding box center [79, 653] width 47 height 38
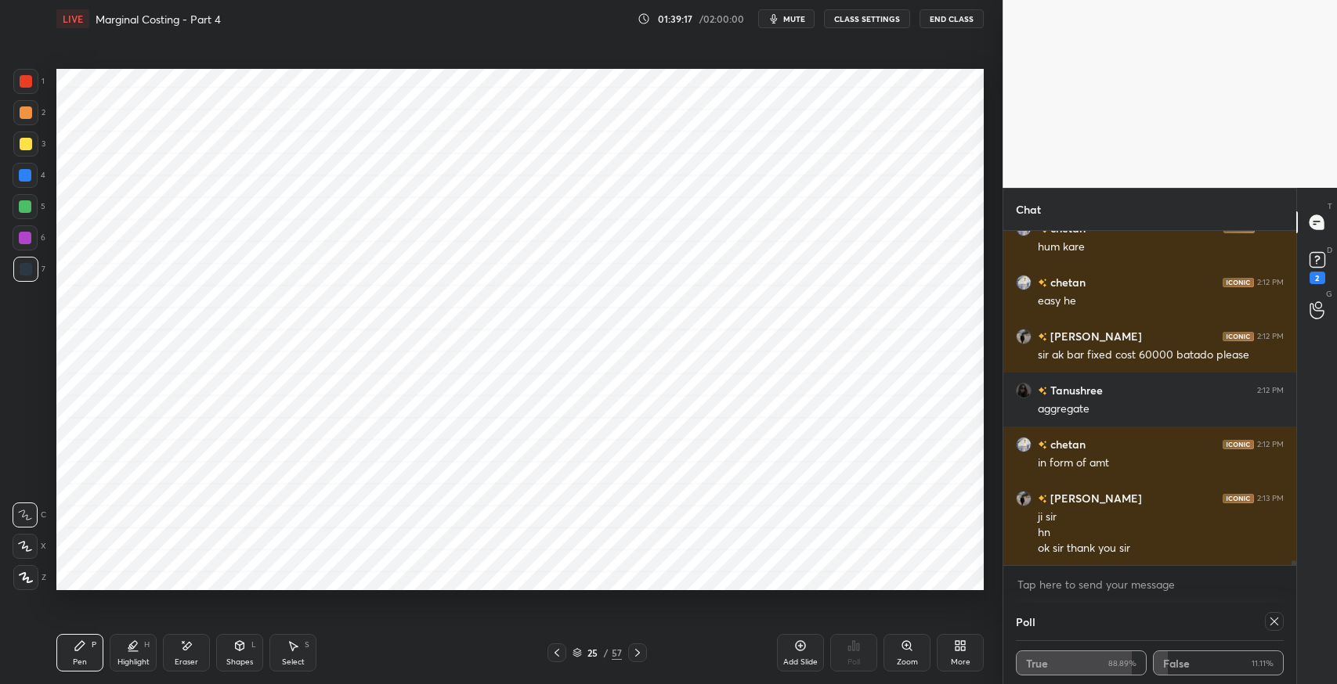
click at [252, 663] on div "Shapes" at bounding box center [239, 663] width 27 height 8
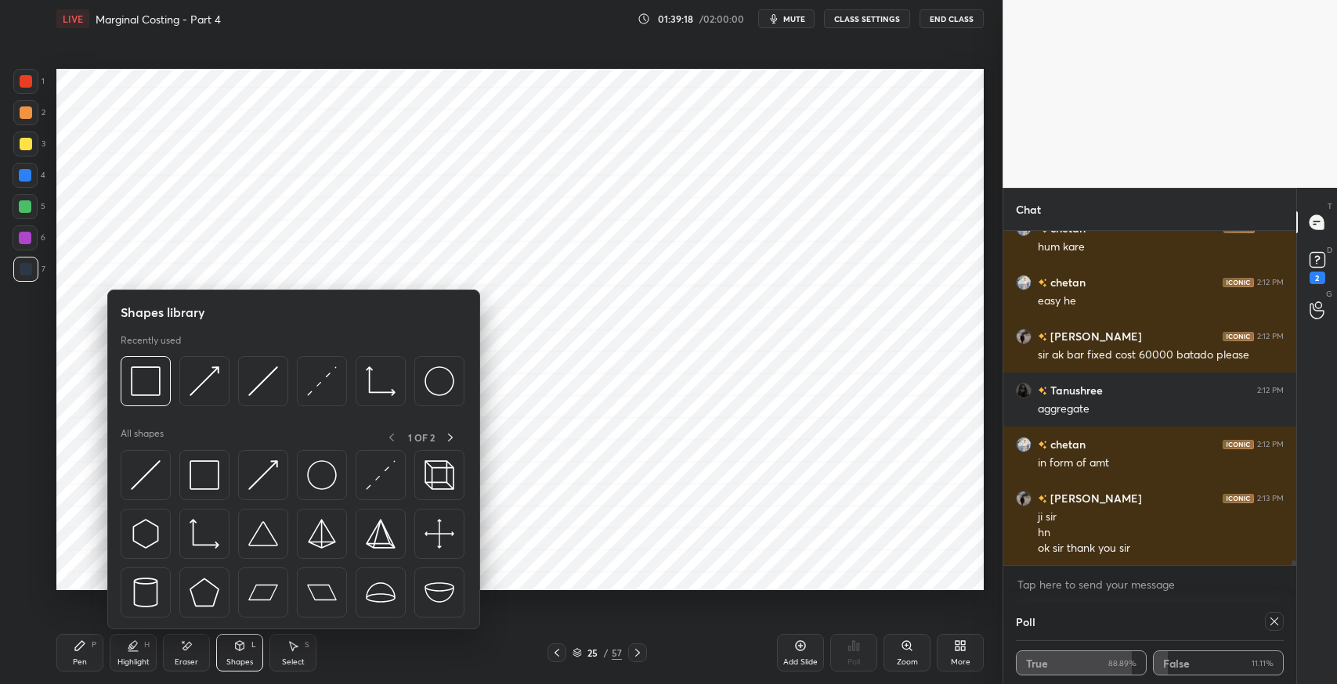
click at [199, 471] on img at bounding box center [204, 475] width 30 height 30
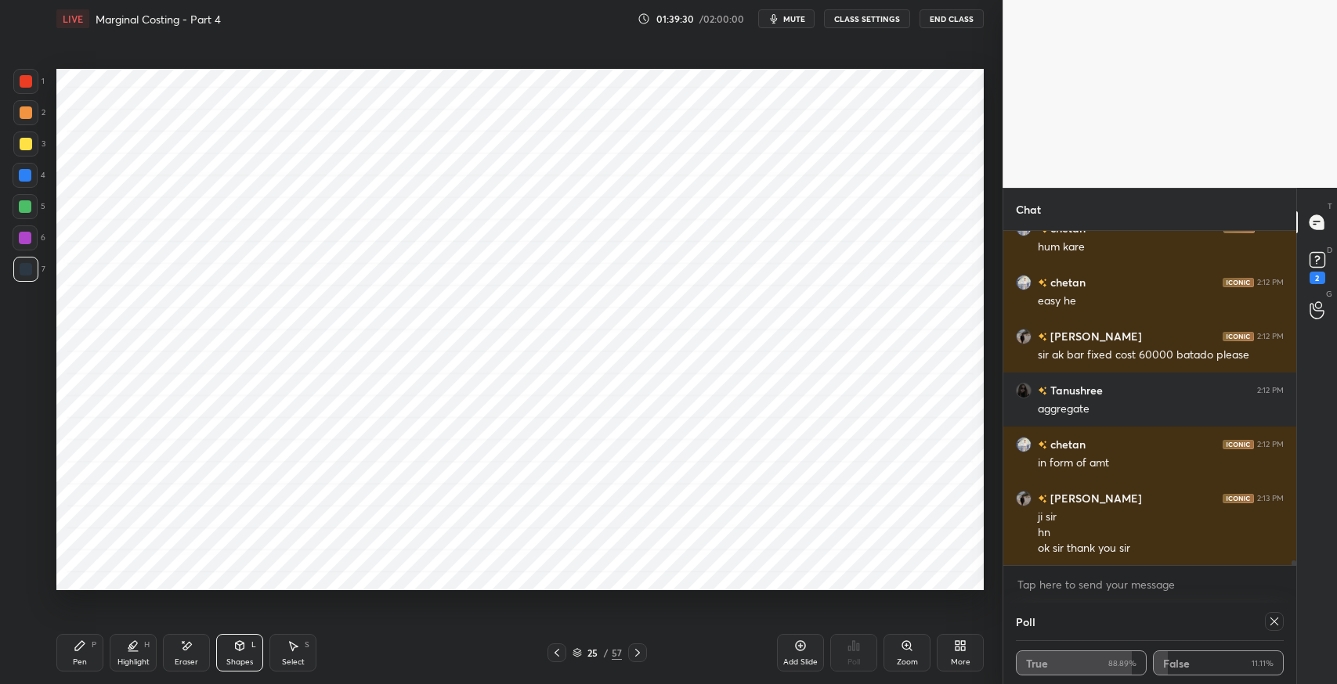
click at [86, 650] on div "Pen P" at bounding box center [79, 653] width 47 height 38
click at [75, 646] on icon at bounding box center [80, 646] width 13 height 13
click at [191, 648] on icon at bounding box center [186, 646] width 13 height 13
click at [80, 646] on icon at bounding box center [79, 645] width 9 height 9
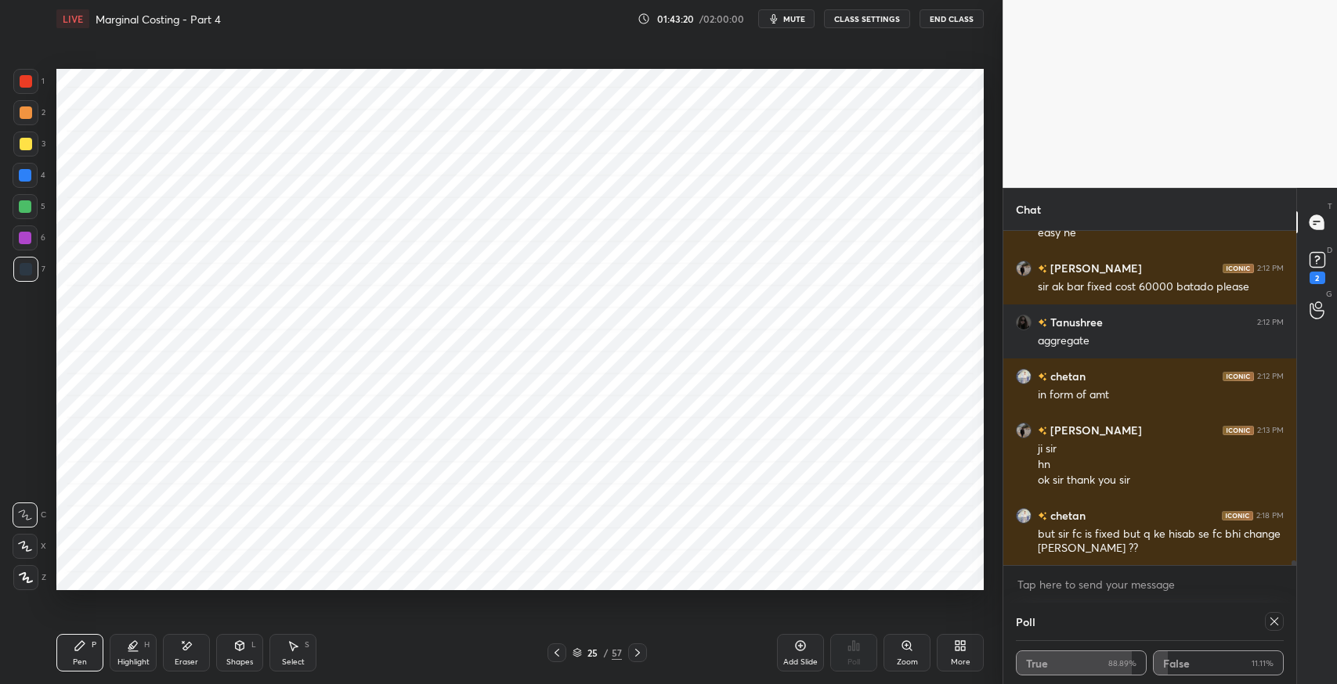
click at [292, 651] on icon at bounding box center [294, 646] width 9 height 9
click at [839, 546] on div "0 ° Undo Copy Duplicate Duplicate to new slide Delete" at bounding box center [519, 330] width 927 height 522
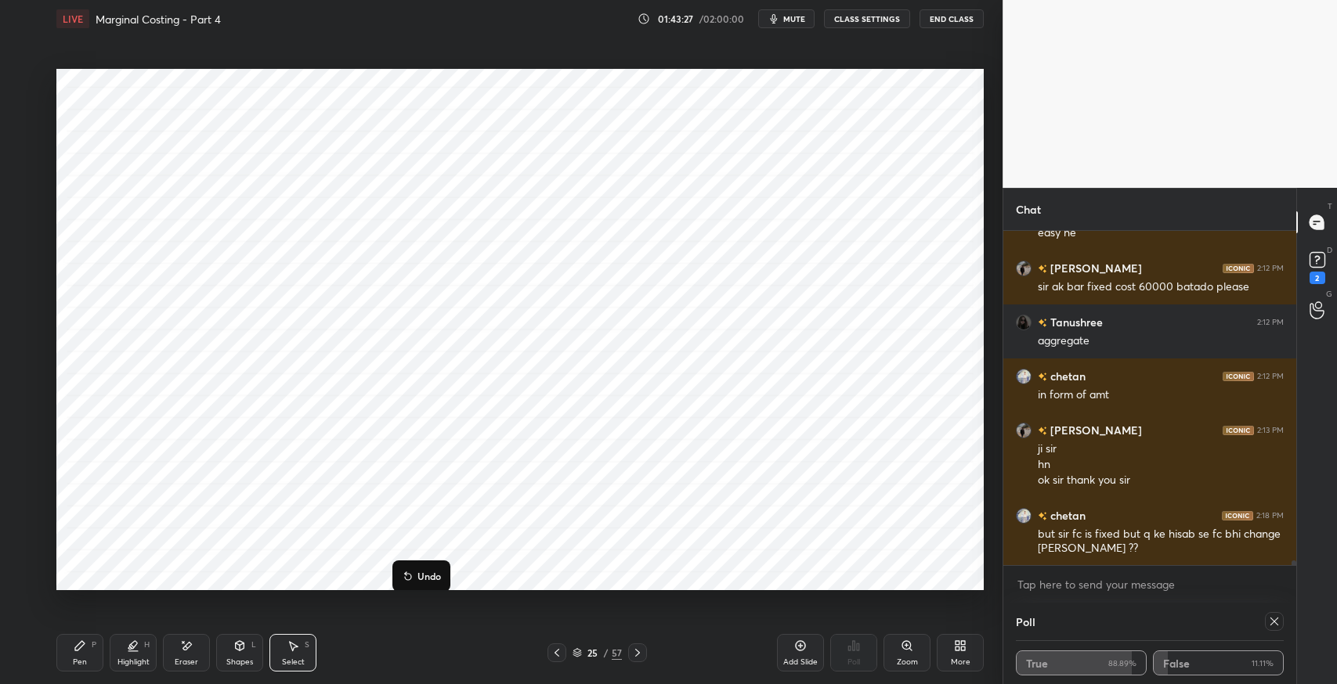
click at [819, 547] on div "0 ° Undo Copy Duplicate Duplicate to new slide Delete" at bounding box center [519, 330] width 927 height 522
click at [847, 542] on div "0 ° Undo Copy Duplicate Duplicate to new slide Delete" at bounding box center [519, 330] width 927 height 522
click at [64, 662] on div "Pen P" at bounding box center [79, 653] width 47 height 38
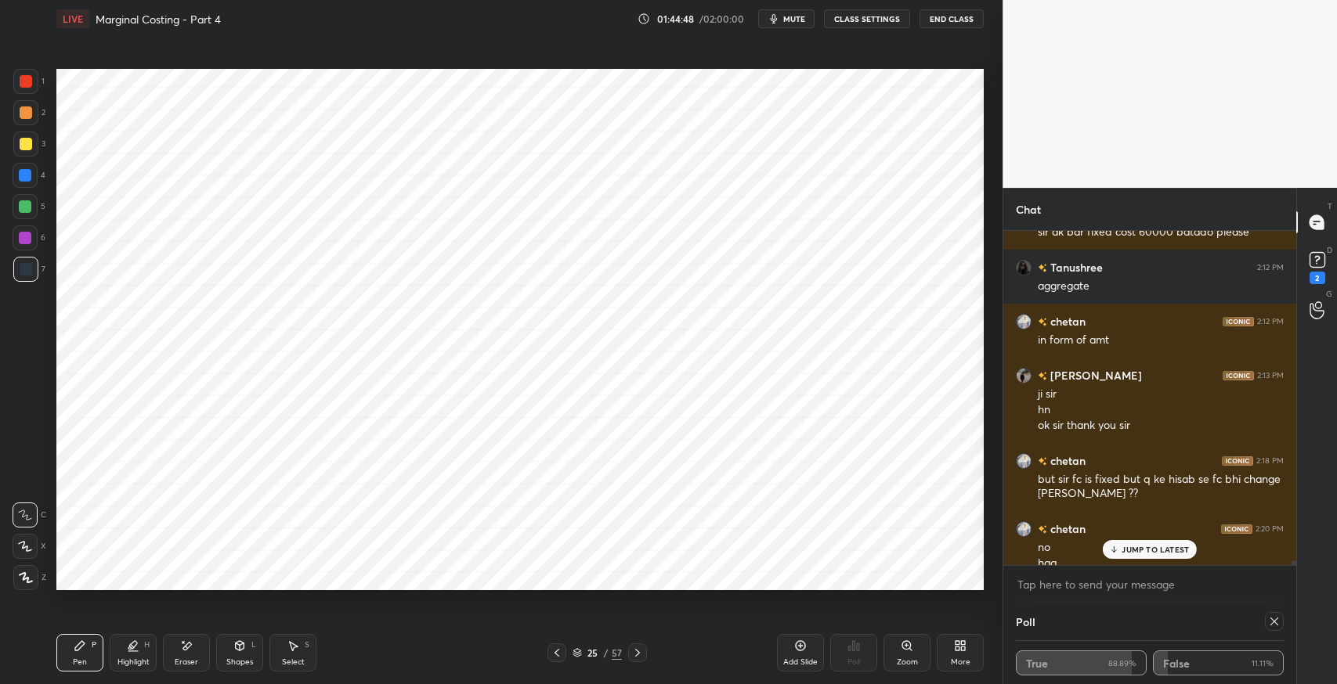
scroll to position [22515, 0]
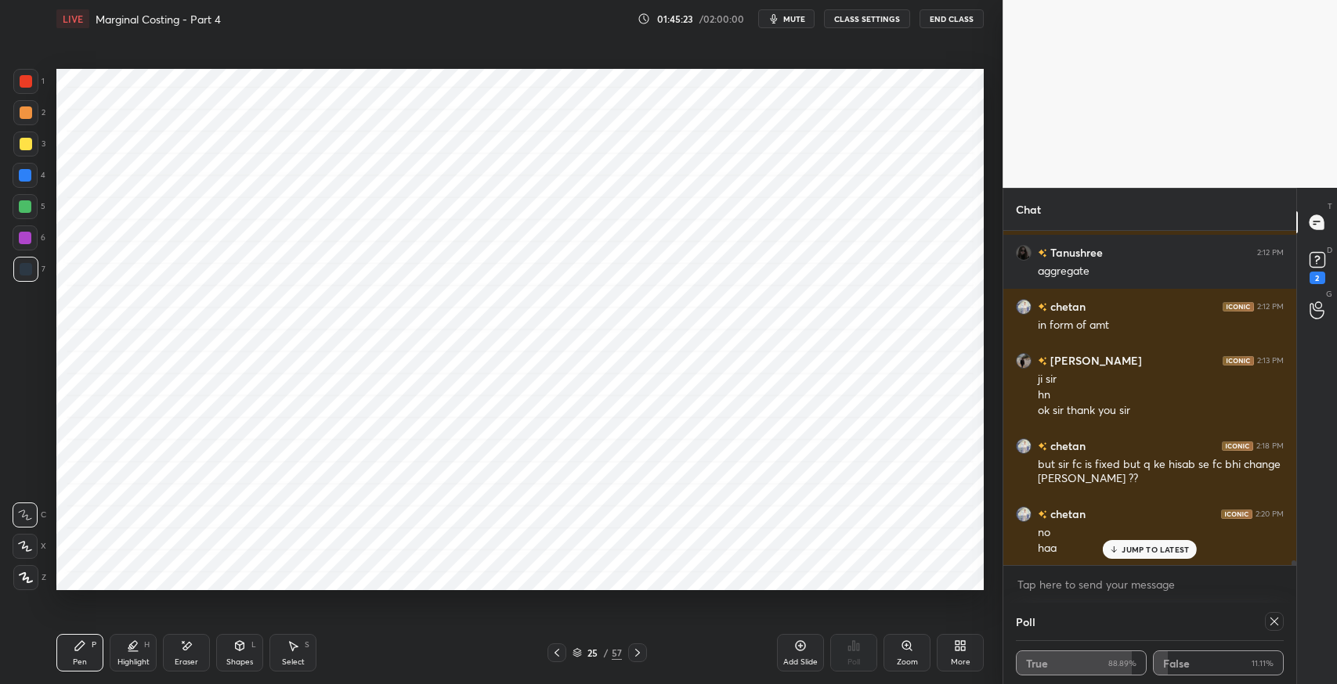
click at [74, 645] on icon at bounding box center [80, 646] width 13 height 13
click at [193, 653] on div "Eraser" at bounding box center [186, 653] width 47 height 38
click at [81, 661] on div "Pen" at bounding box center [80, 663] width 14 height 8
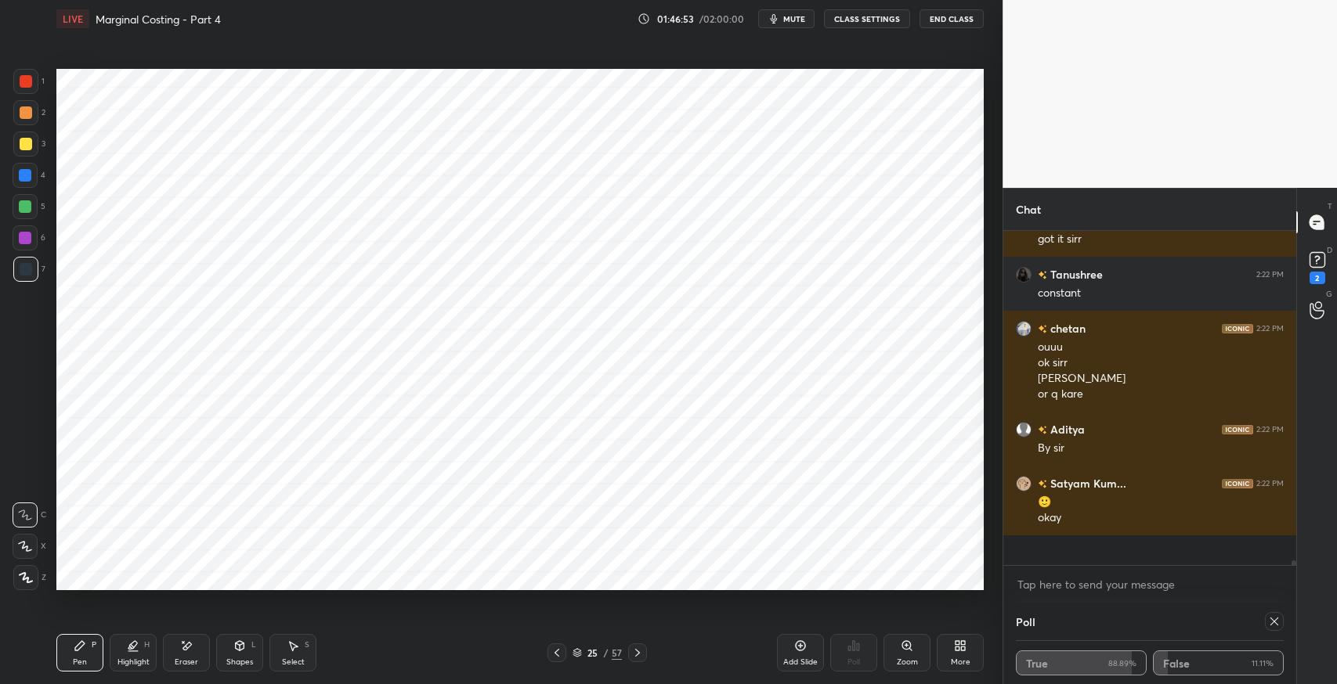
scroll to position [23064, 0]
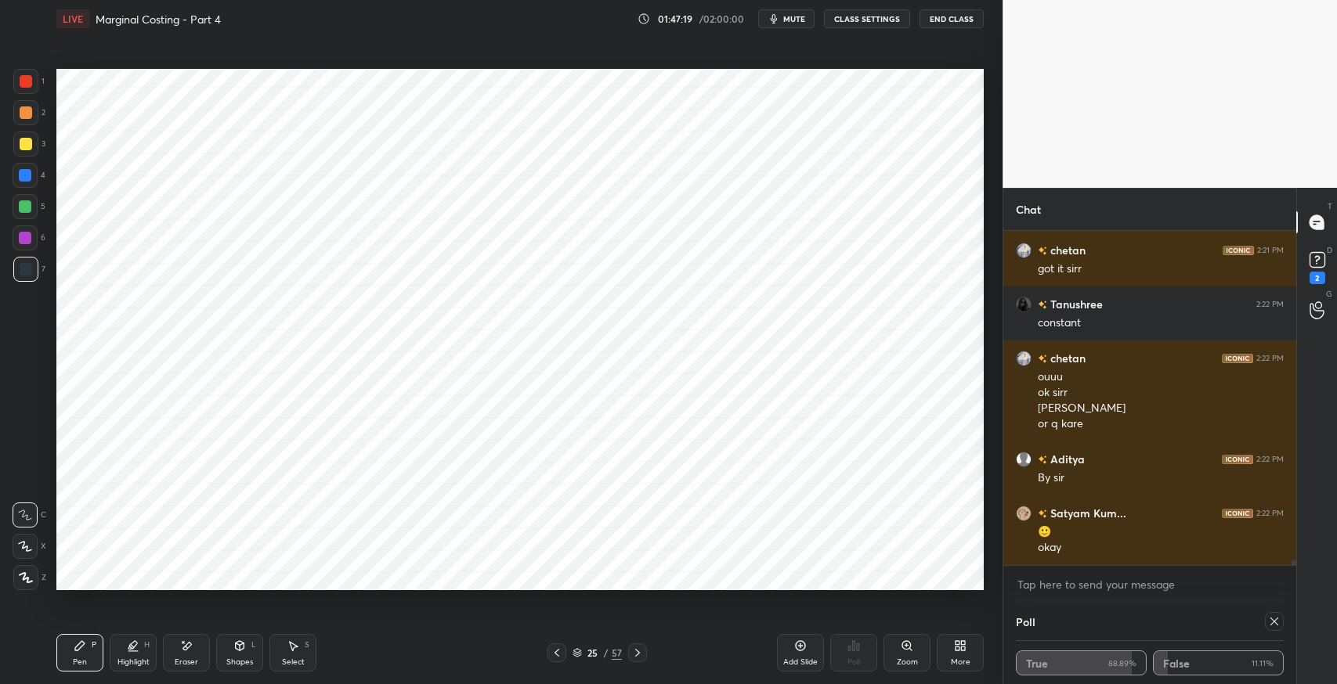
click at [785, 647] on div "Add Slide" at bounding box center [800, 653] width 47 height 38
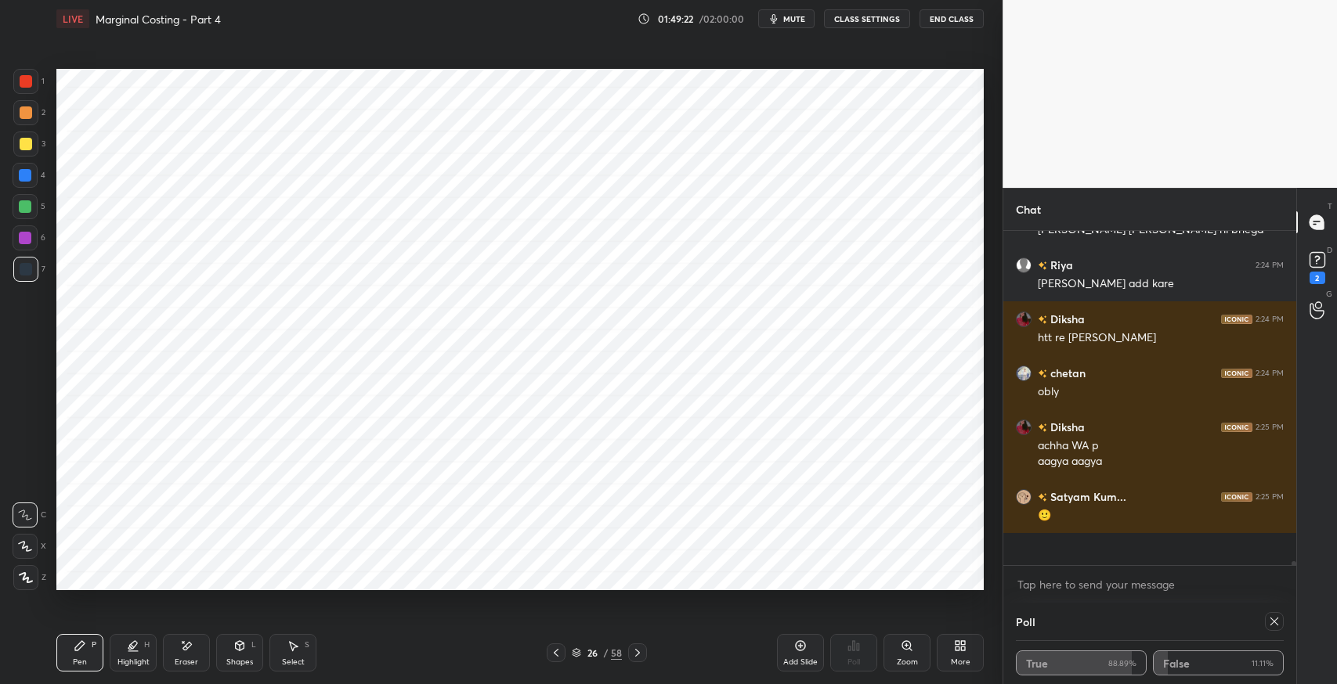
scroll to position [25163, 0]
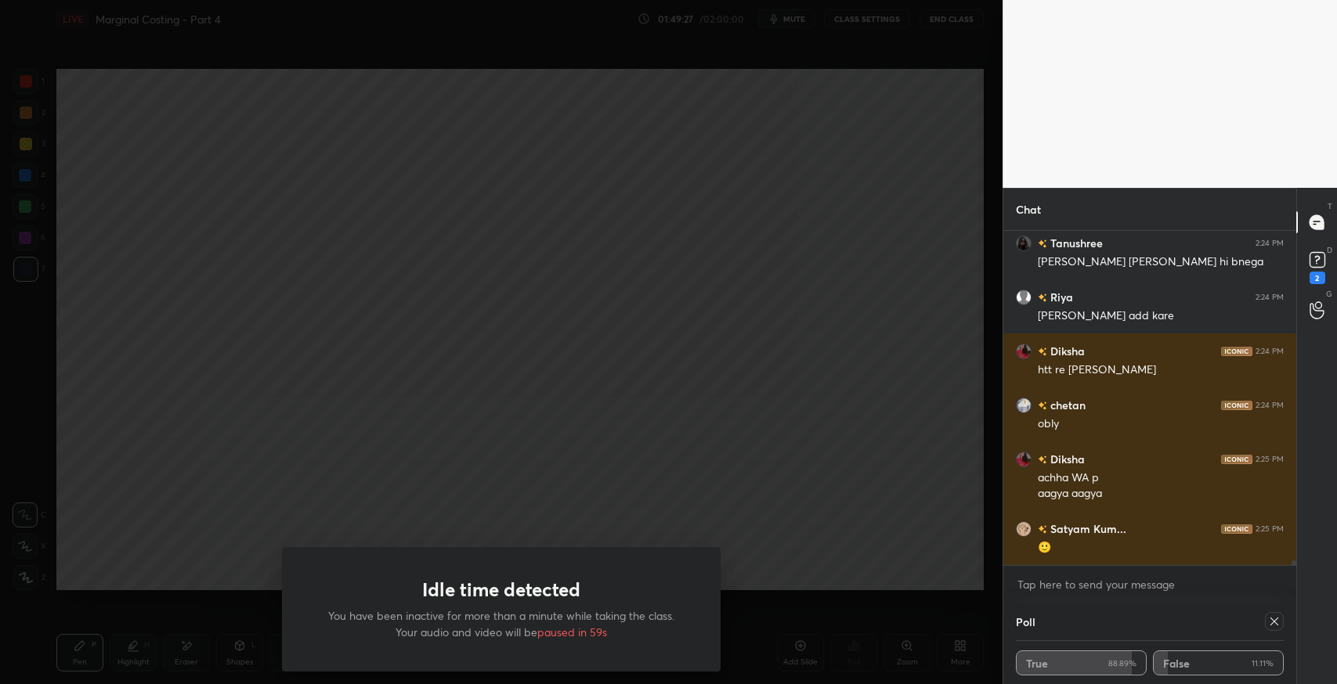
click at [432, 478] on div "Idle time detected You have been inactive for more than a minute while taking t…" at bounding box center [501, 342] width 1002 height 684
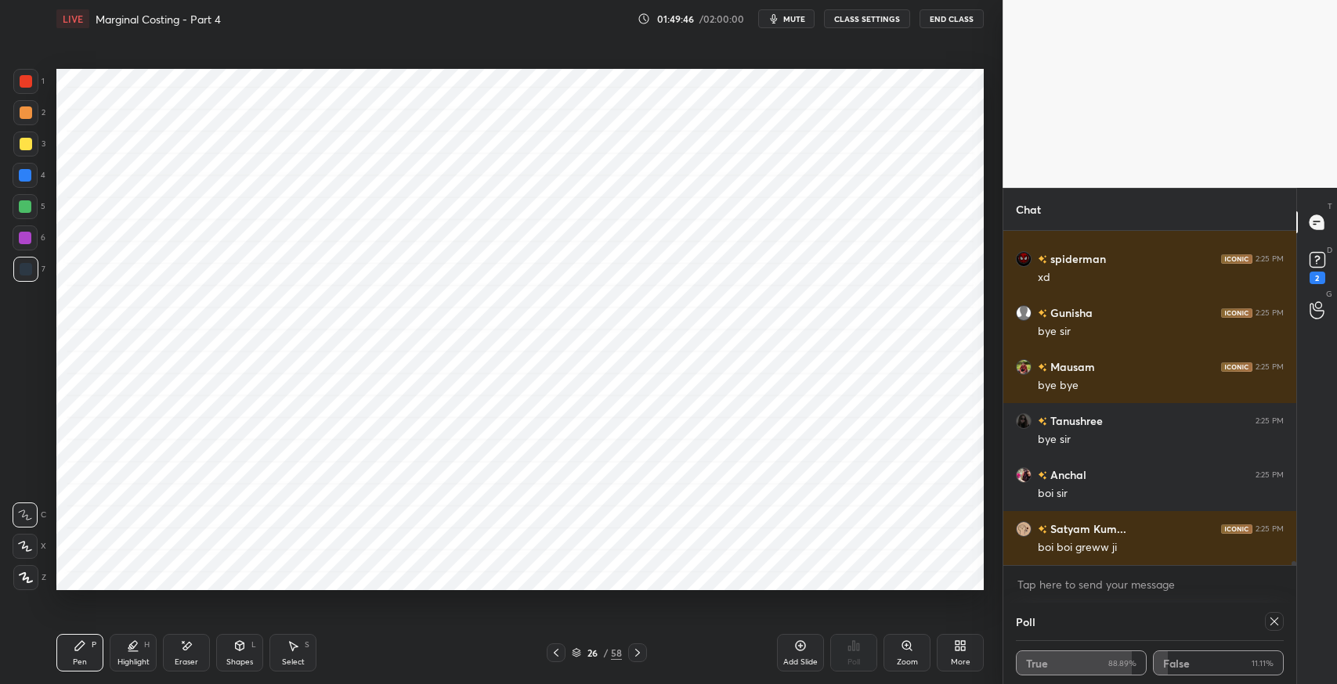
scroll to position [25810, 0]
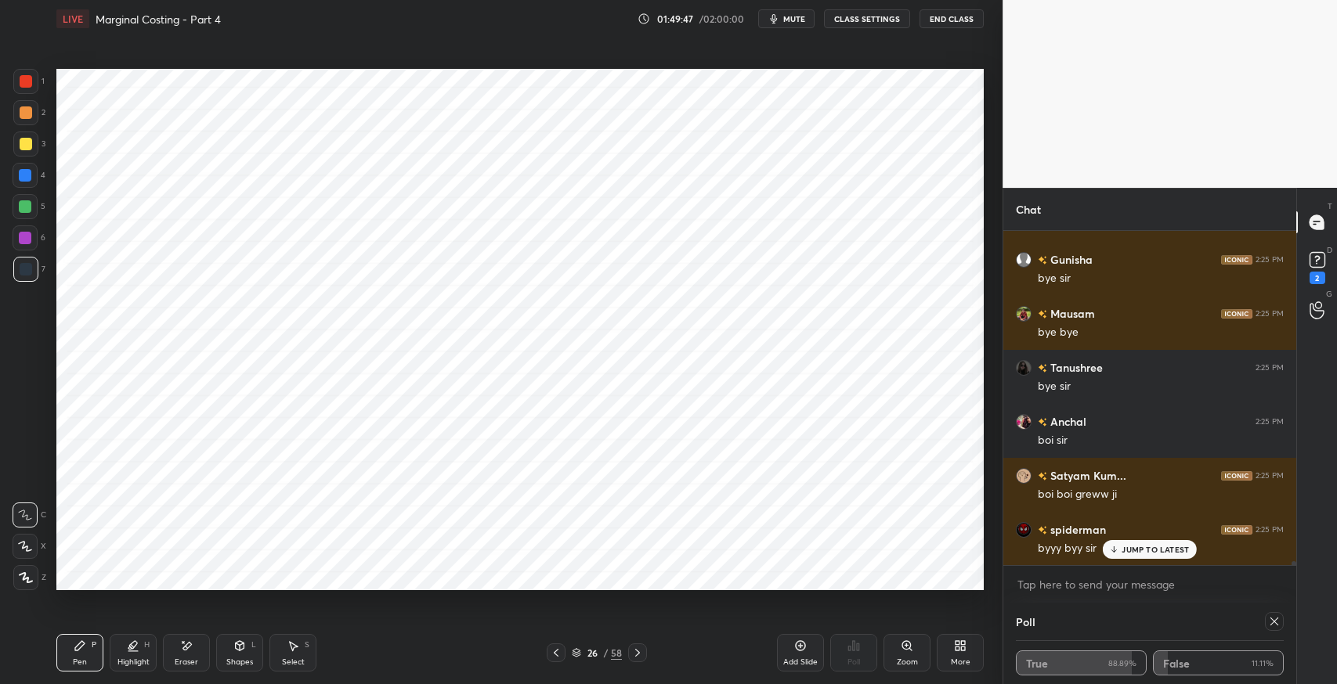
click at [940, 14] on button "End Class" at bounding box center [951, 18] width 64 height 19
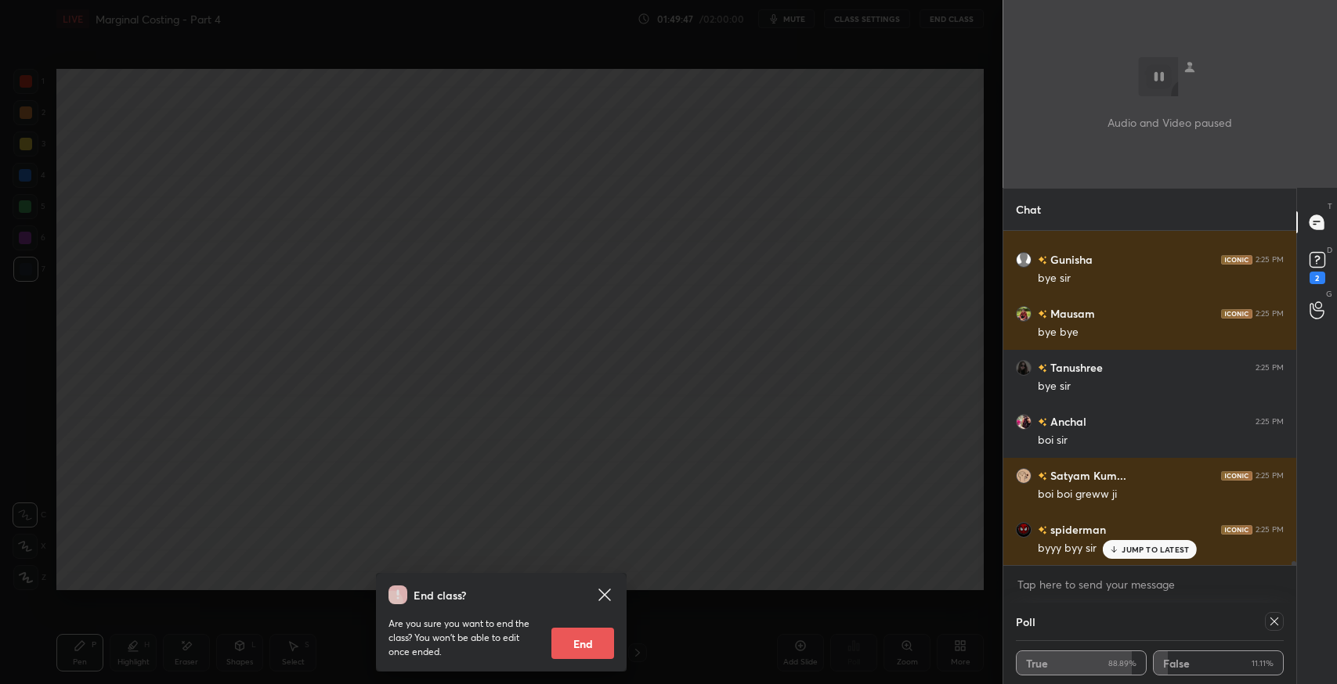
scroll to position [25865, 0]
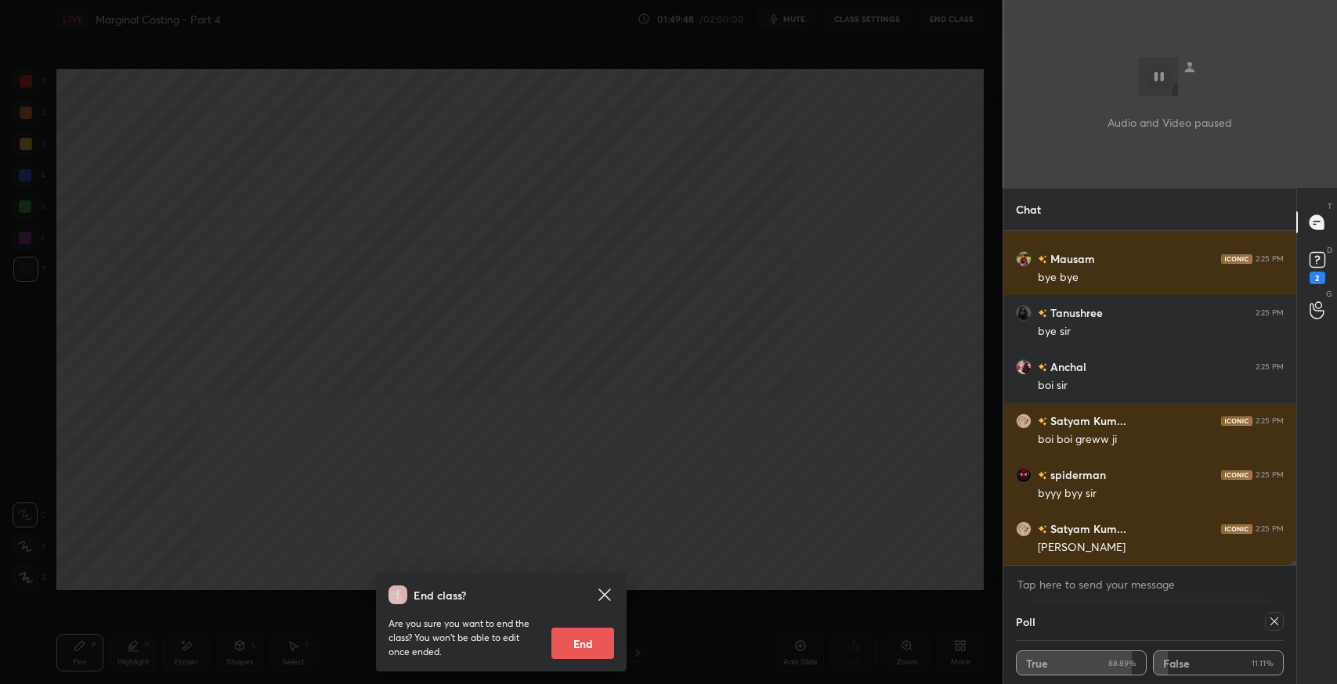
click at [585, 640] on button "End" at bounding box center [582, 643] width 63 height 31
type textarea "x"
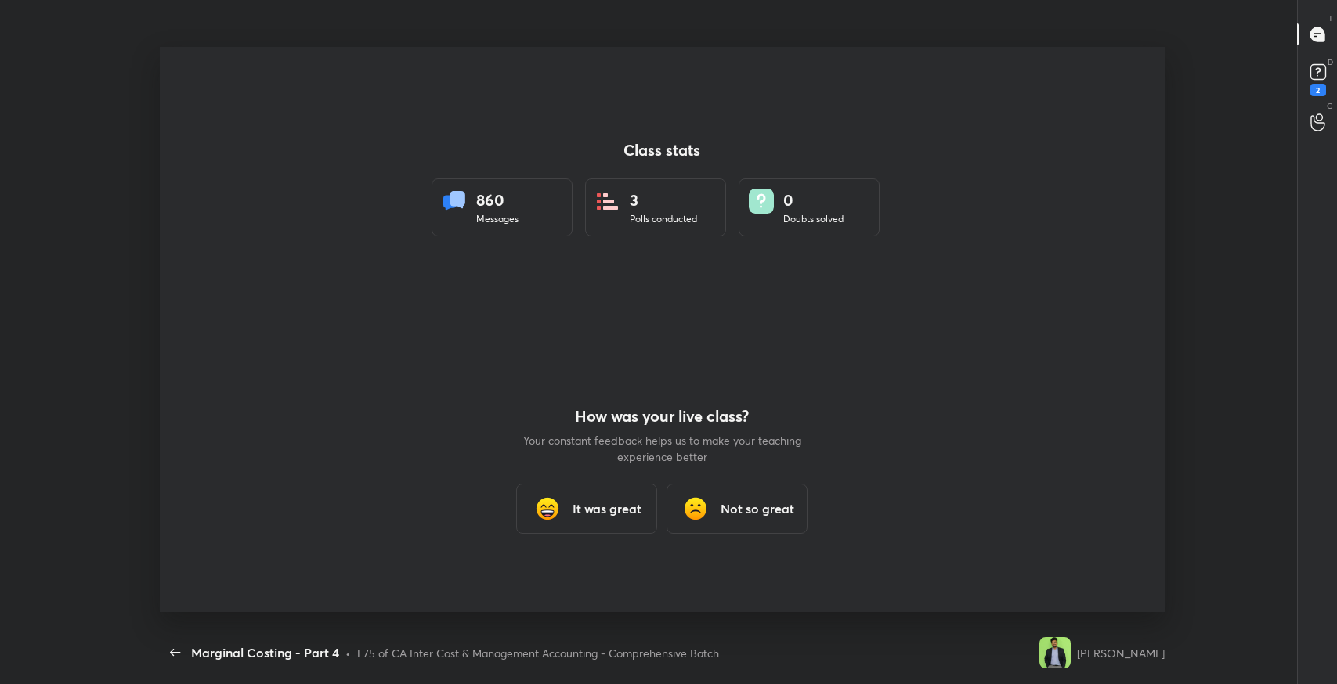
scroll to position [0, 0]
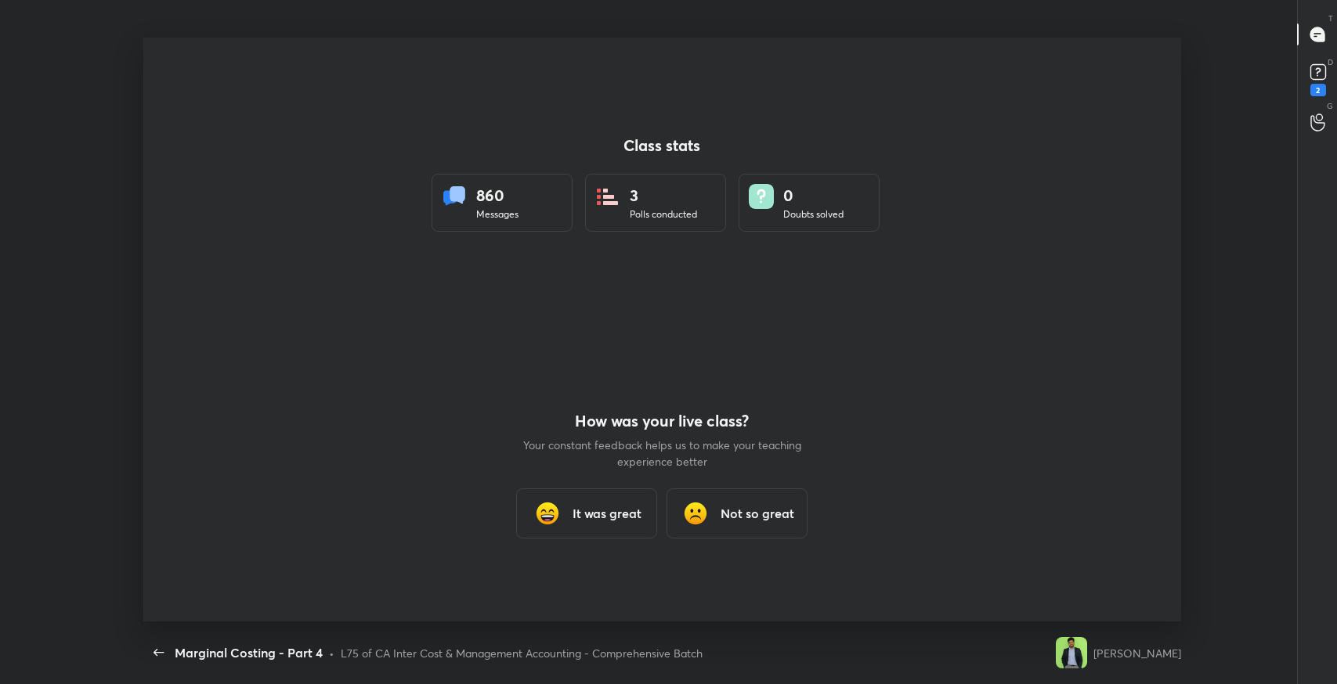
click at [597, 515] on h3 "It was great" at bounding box center [606, 513] width 69 height 19
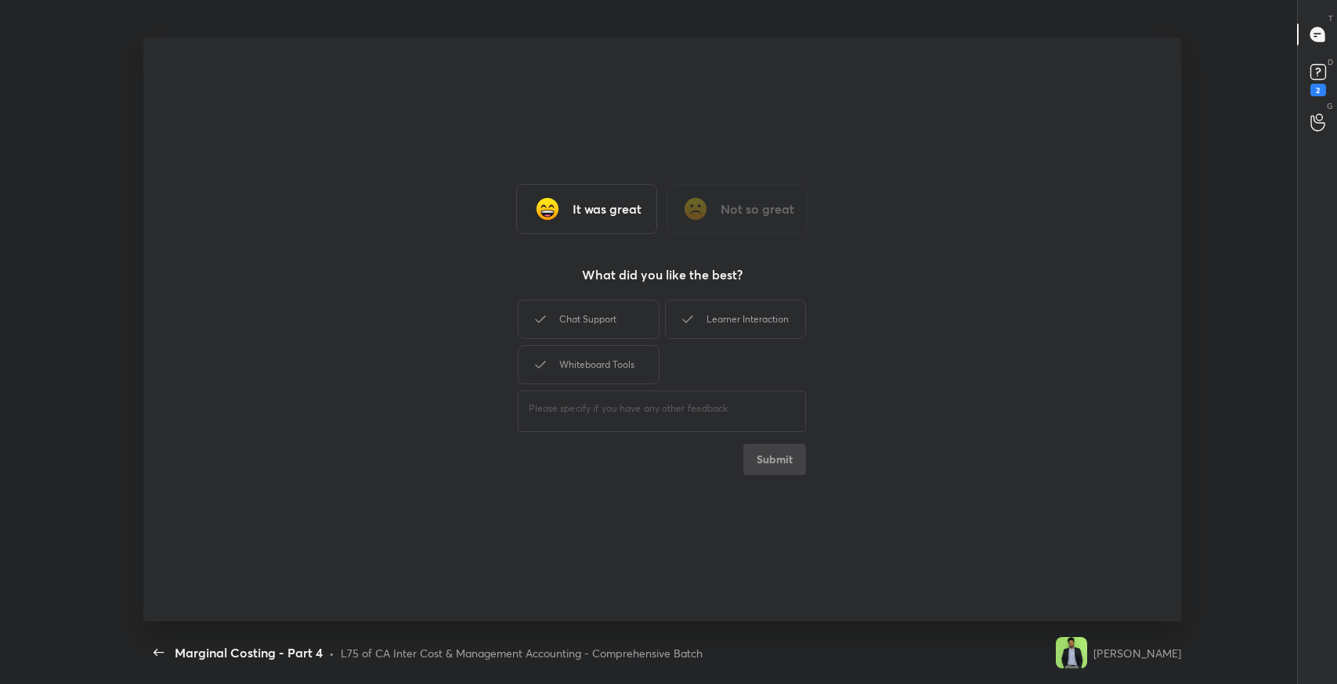
drag, startPoint x: 633, startPoint y: 332, endPoint x: 704, endPoint y: 323, distance: 71.8
click at [669, 323] on div "Chat Support Learner Interaction Whiteboard Tools" at bounding box center [662, 342] width 288 height 91
drag, startPoint x: 704, startPoint y: 323, endPoint x: 629, endPoint y: 354, distance: 81.1
click at [691, 330] on div "Learner Interaction" at bounding box center [735, 319] width 141 height 39
drag, startPoint x: 715, startPoint y: 323, endPoint x: 551, endPoint y: 320, distance: 163.7
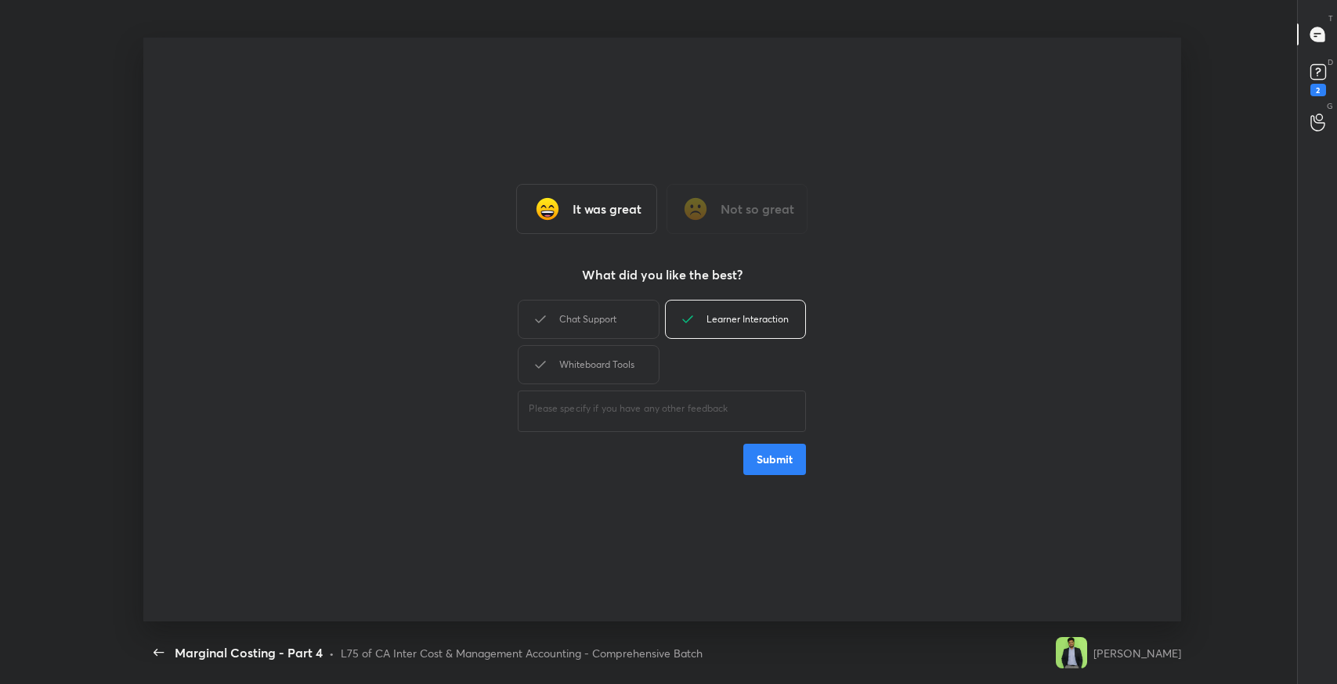
click at [688, 320] on div "Learner Interaction" at bounding box center [735, 319] width 141 height 39
drag, startPoint x: 561, startPoint y: 313, endPoint x: 734, endPoint y: 327, distance: 173.6
click at [570, 313] on div "Chat Support" at bounding box center [588, 319] width 141 height 39
drag, startPoint x: 734, startPoint y: 327, endPoint x: 659, endPoint y: 343, distance: 77.7
click at [714, 332] on div "Learner Interaction" at bounding box center [735, 319] width 141 height 39
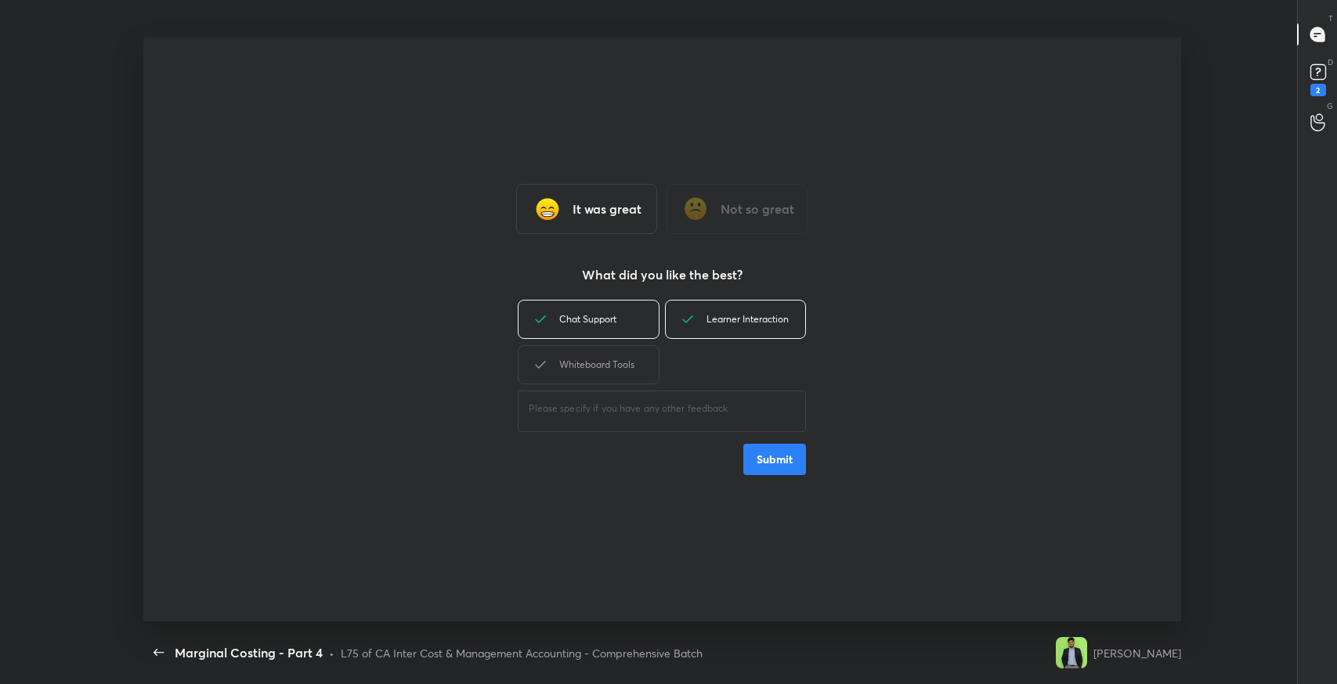
click at [623, 360] on div "Whiteboard Tools" at bounding box center [588, 364] width 141 height 39
click at [760, 454] on button "Submit" at bounding box center [774, 459] width 63 height 31
